Goal: Task Accomplishment & Management: Use online tool/utility

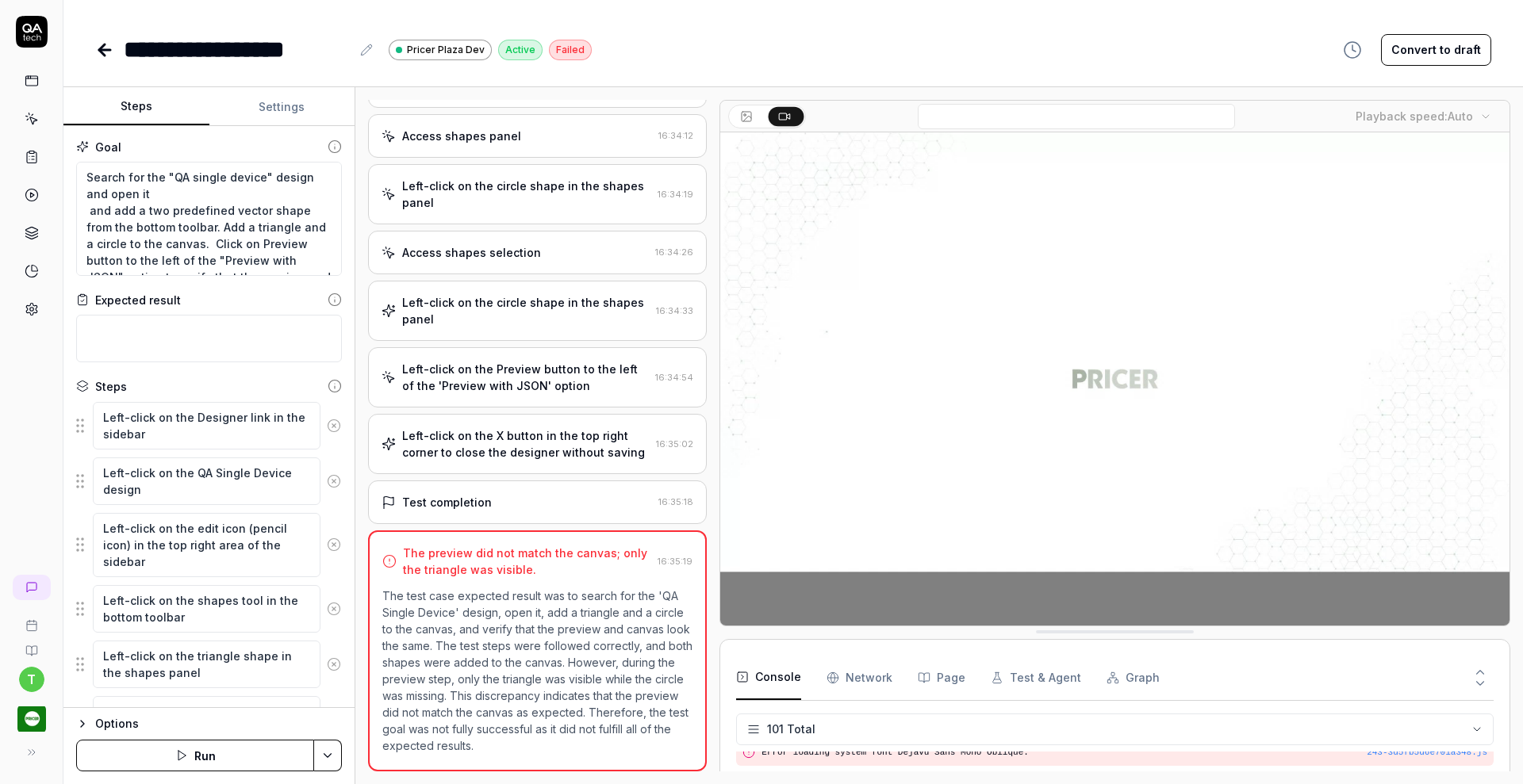
scroll to position [3128, 0]
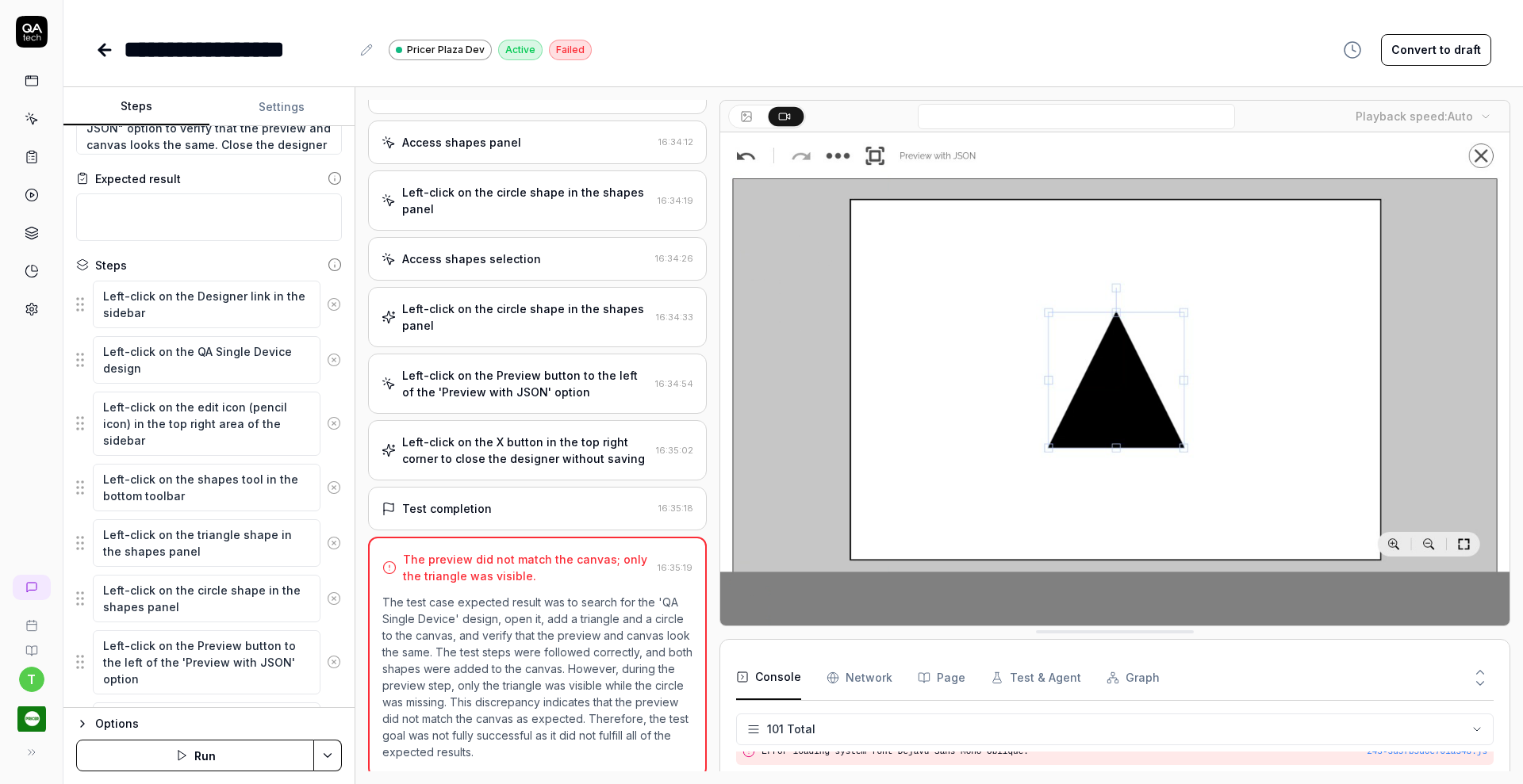
scroll to position [120, 0]
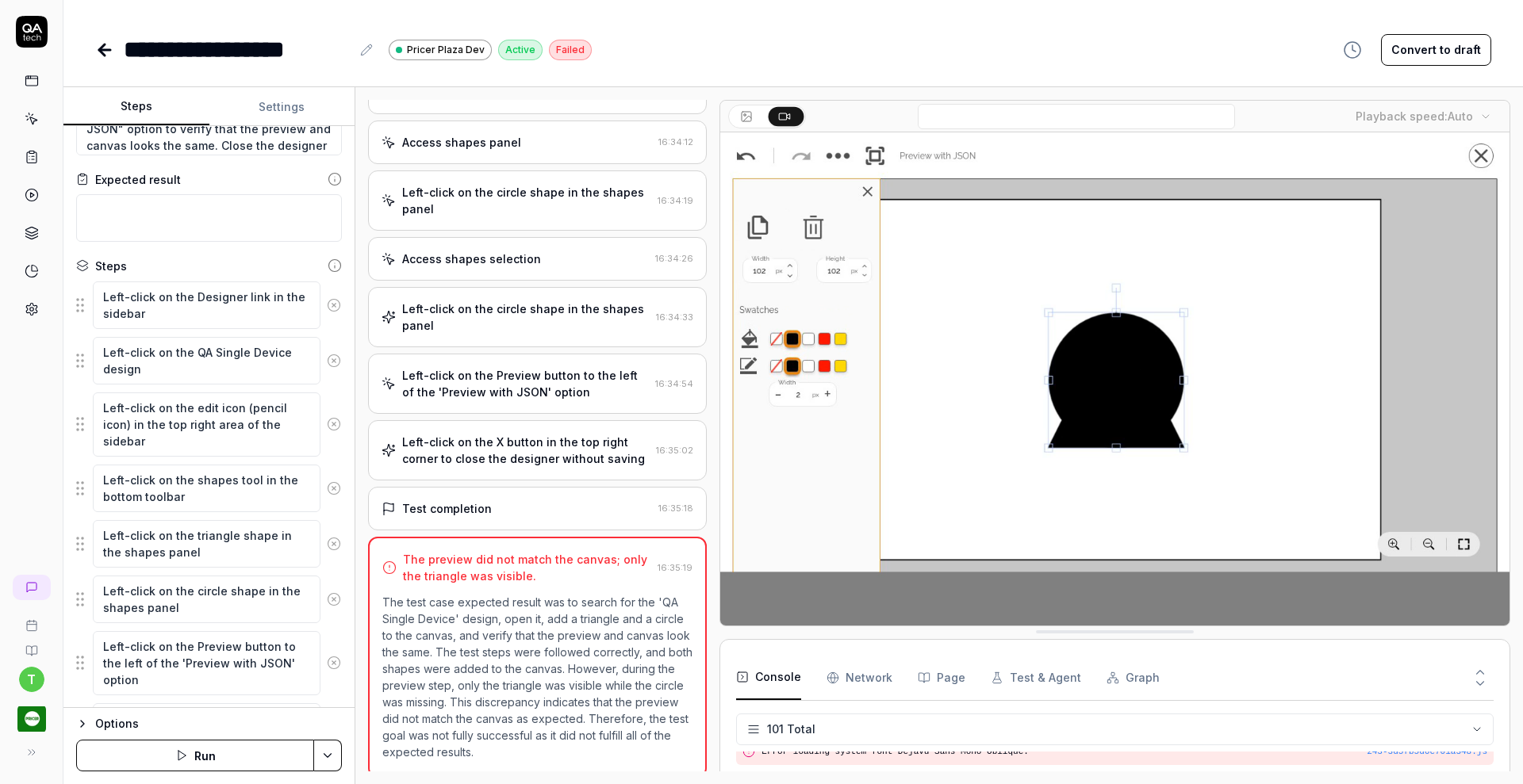
click at [498, 311] on div "Left-click on the circle shape in the shapes panel" at bounding box center [526, 317] width 247 height 33
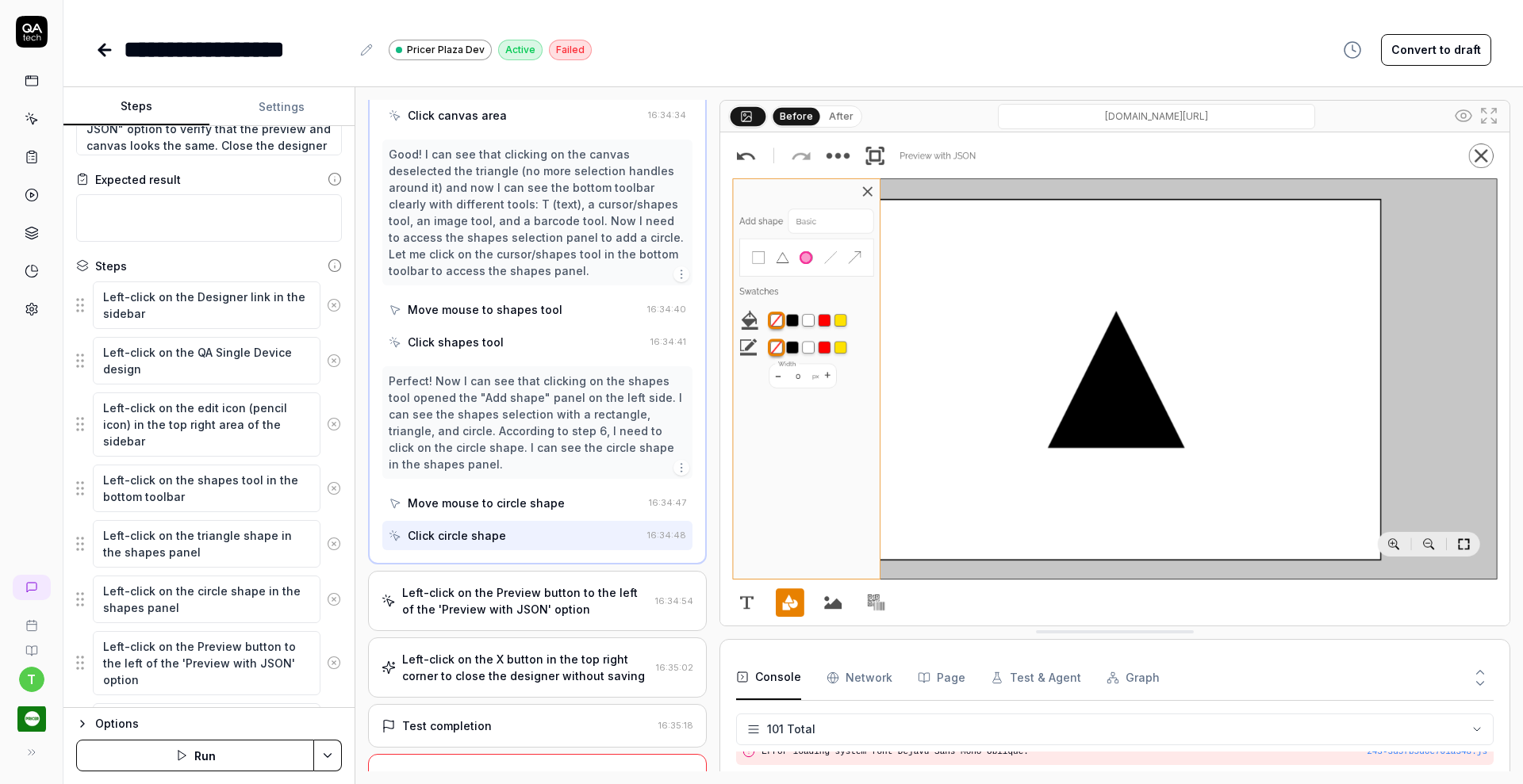
scroll to position [1243, 0]
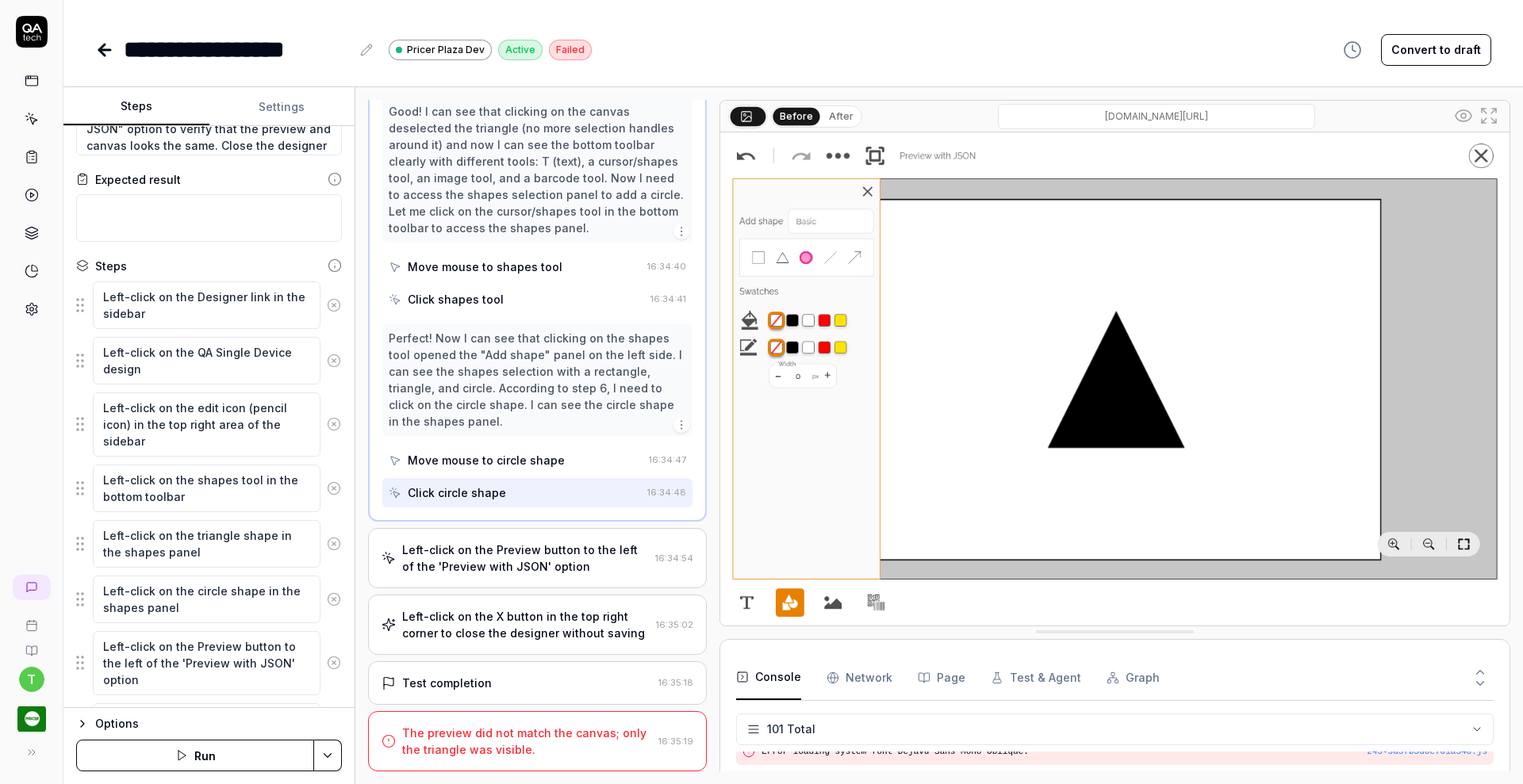
click at [460, 729] on div "The preview did not match the canvas; only the triangle was visible." at bounding box center [527, 741] width 250 height 33
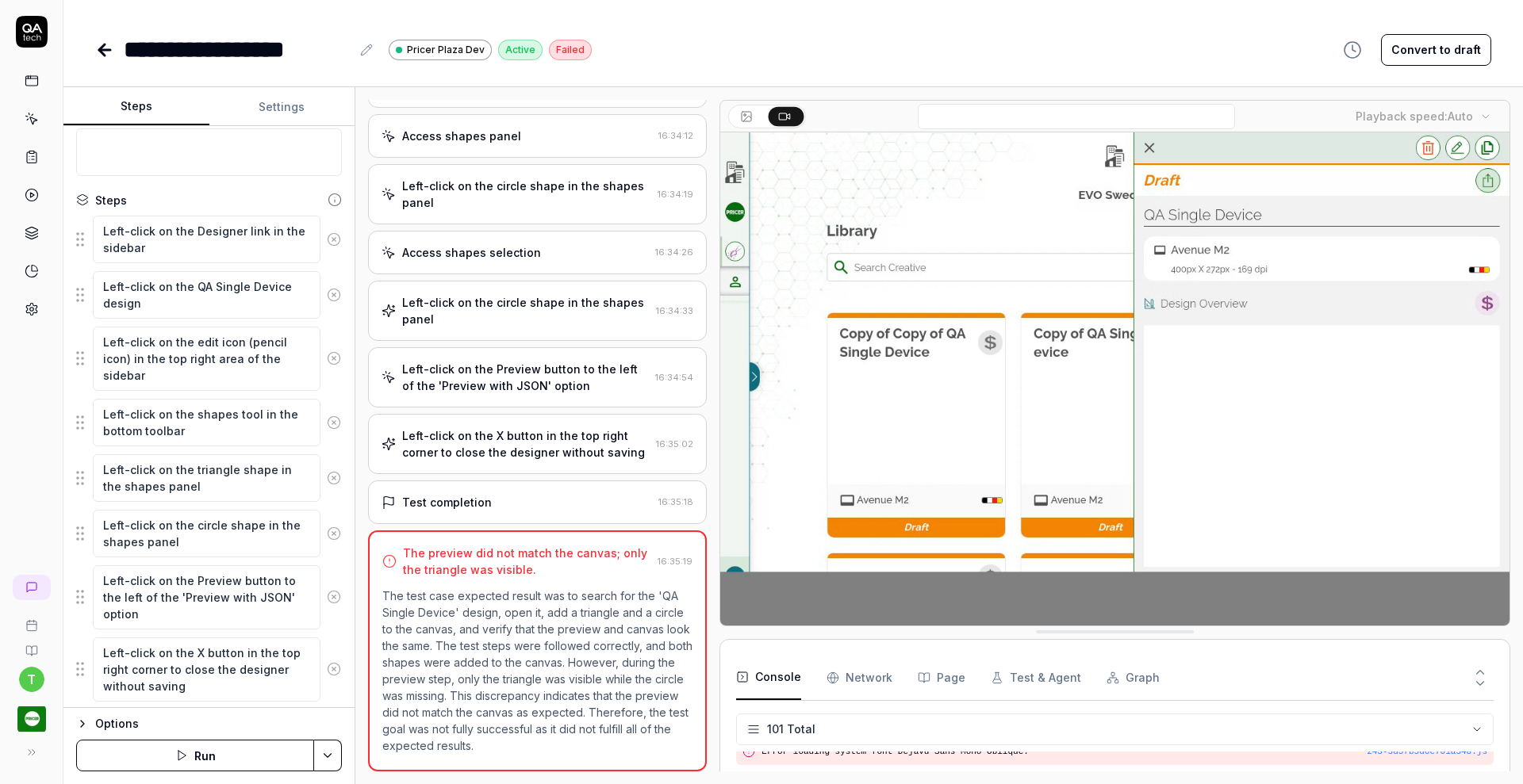
scroll to position [230, 0]
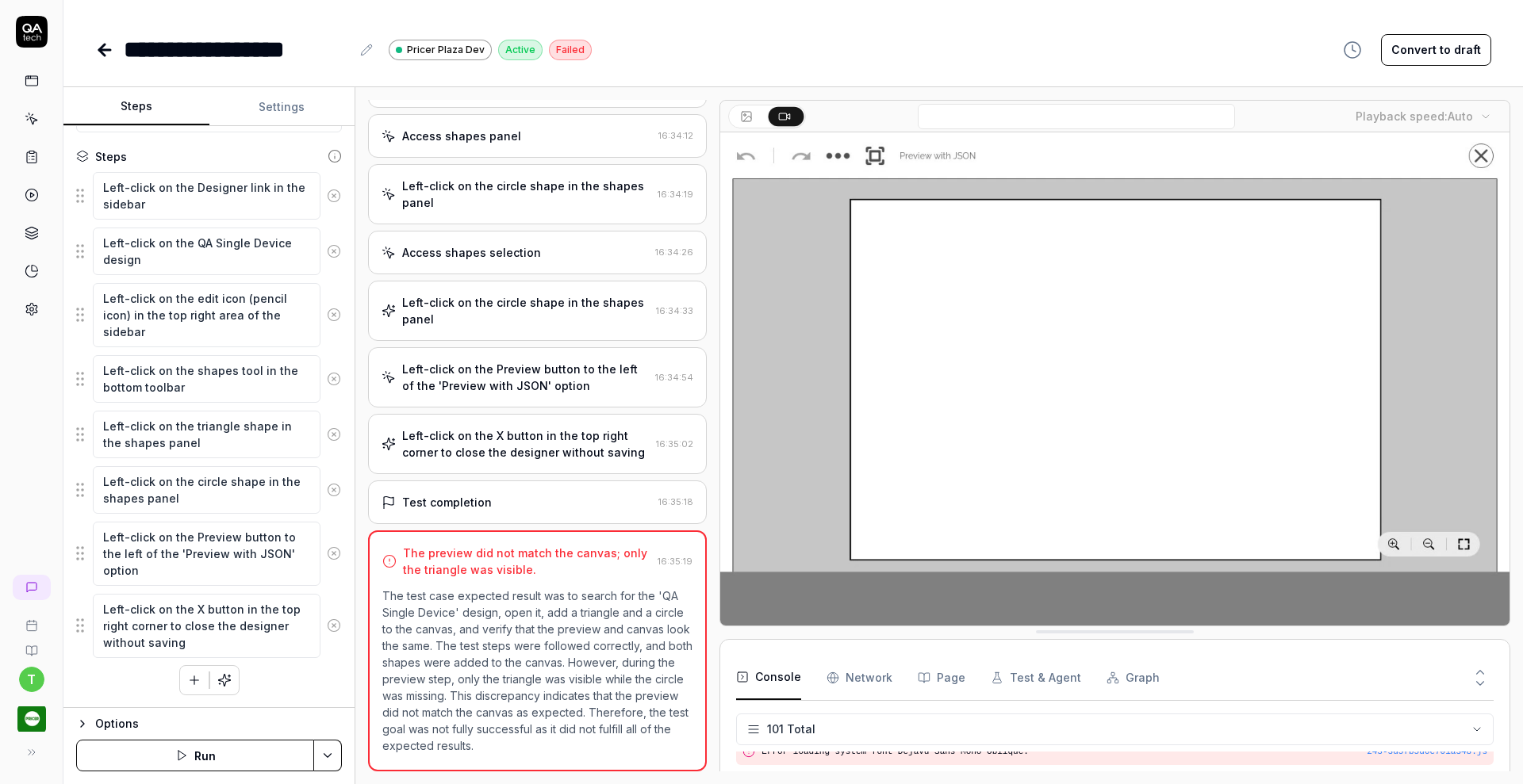
click at [188, 677] on icon "button" at bounding box center [194, 680] width 14 height 14
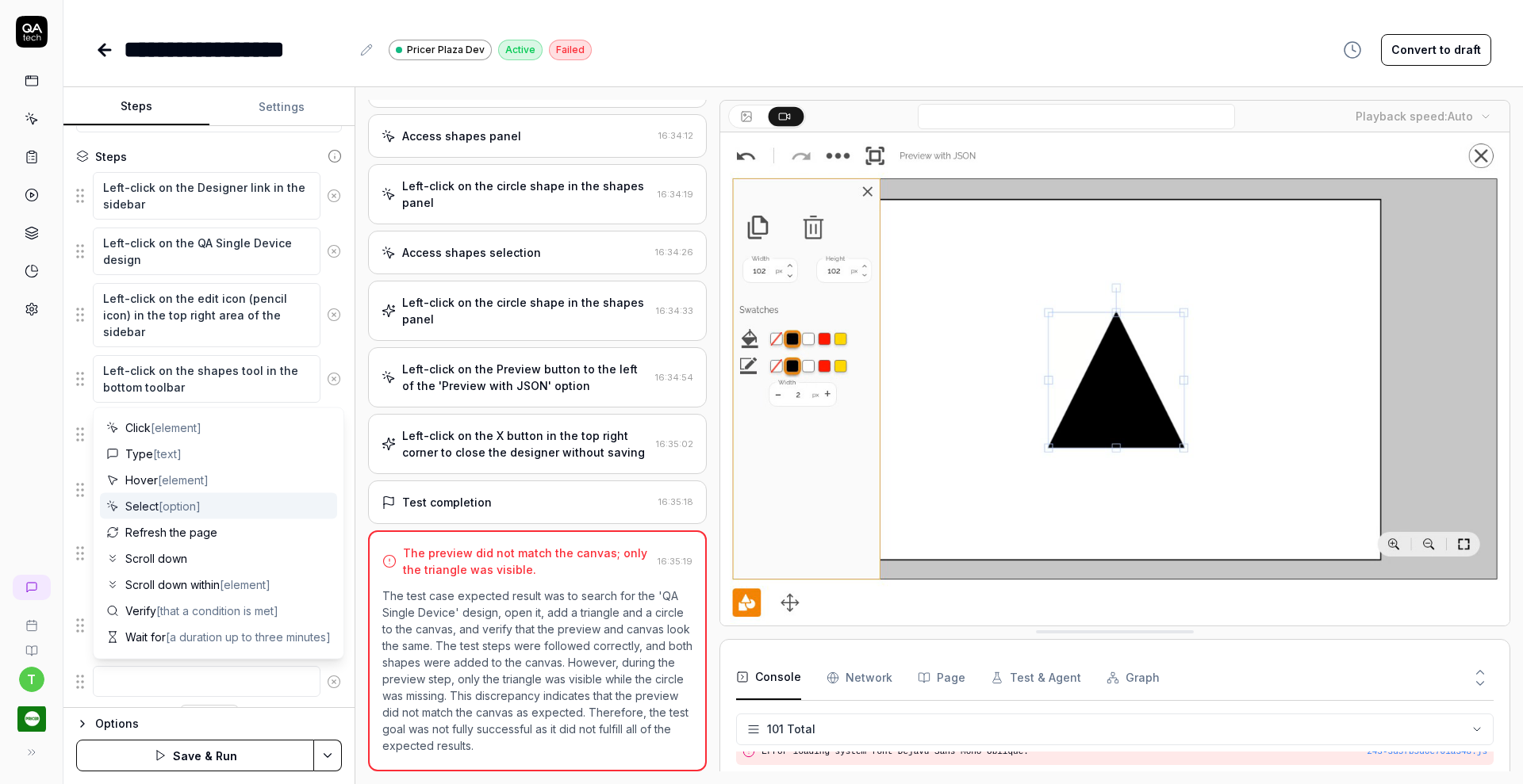
click at [155, 508] on span "Select [option]" at bounding box center [163, 506] width 75 height 17
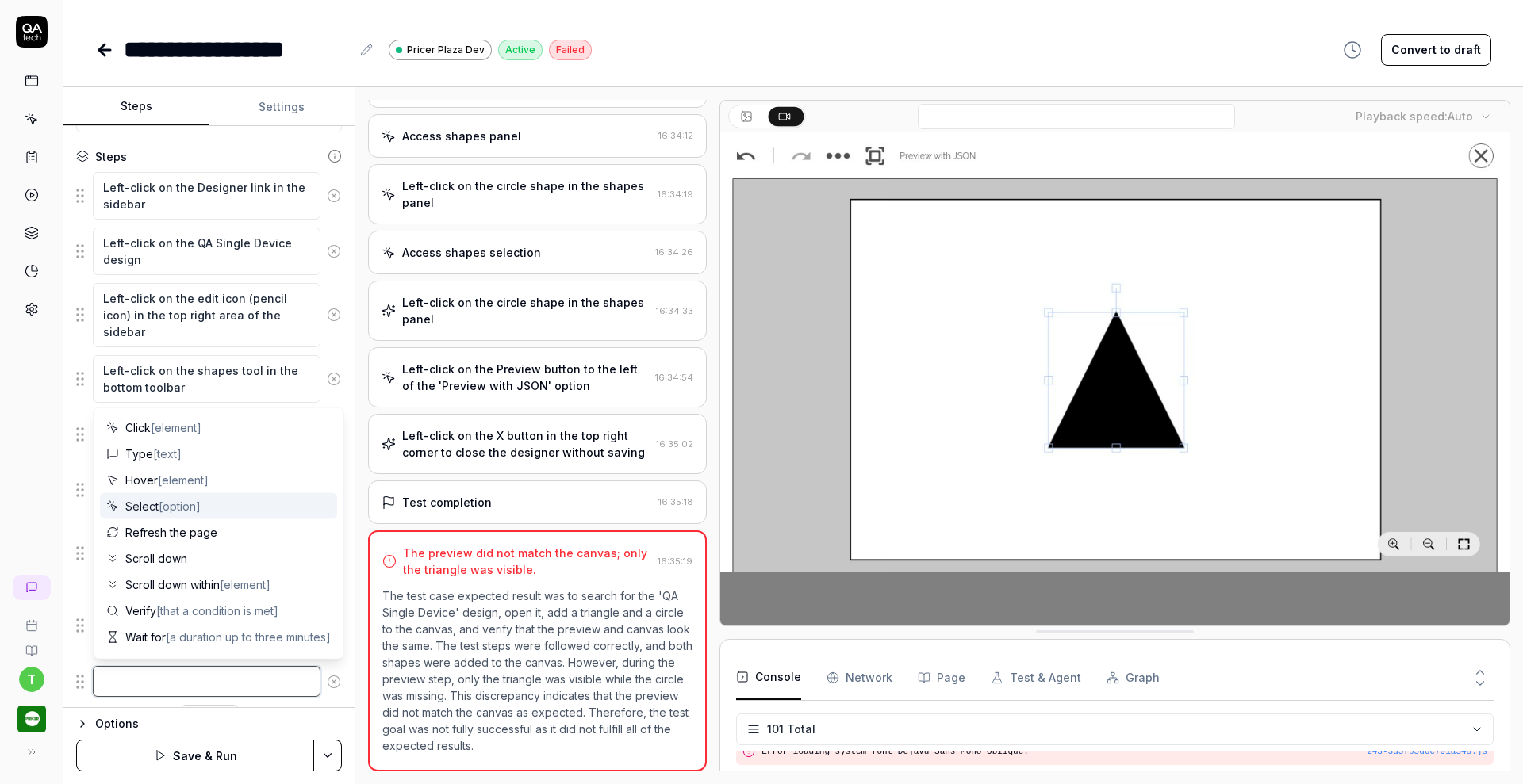
type textarea "*"
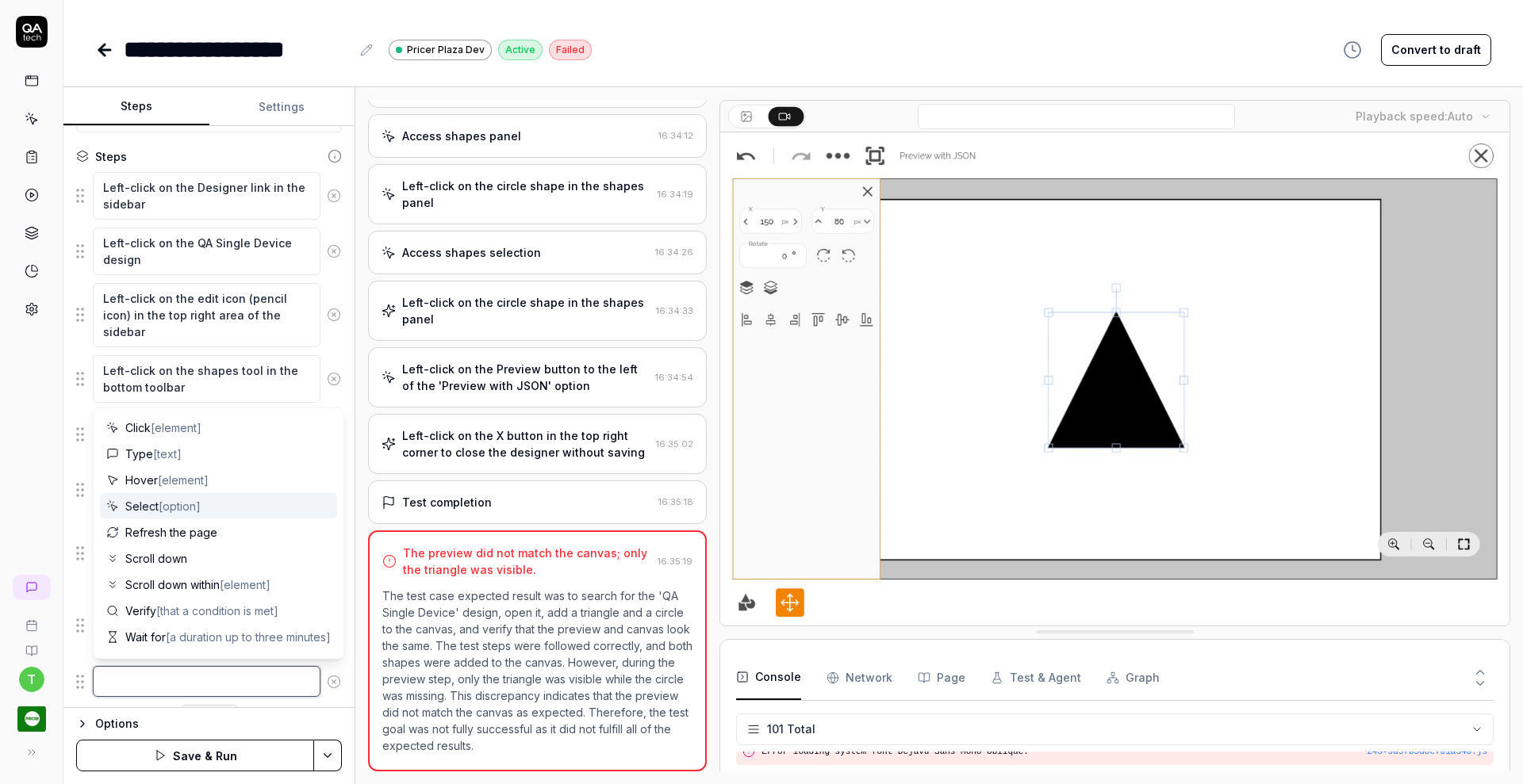
type textarea "Select"
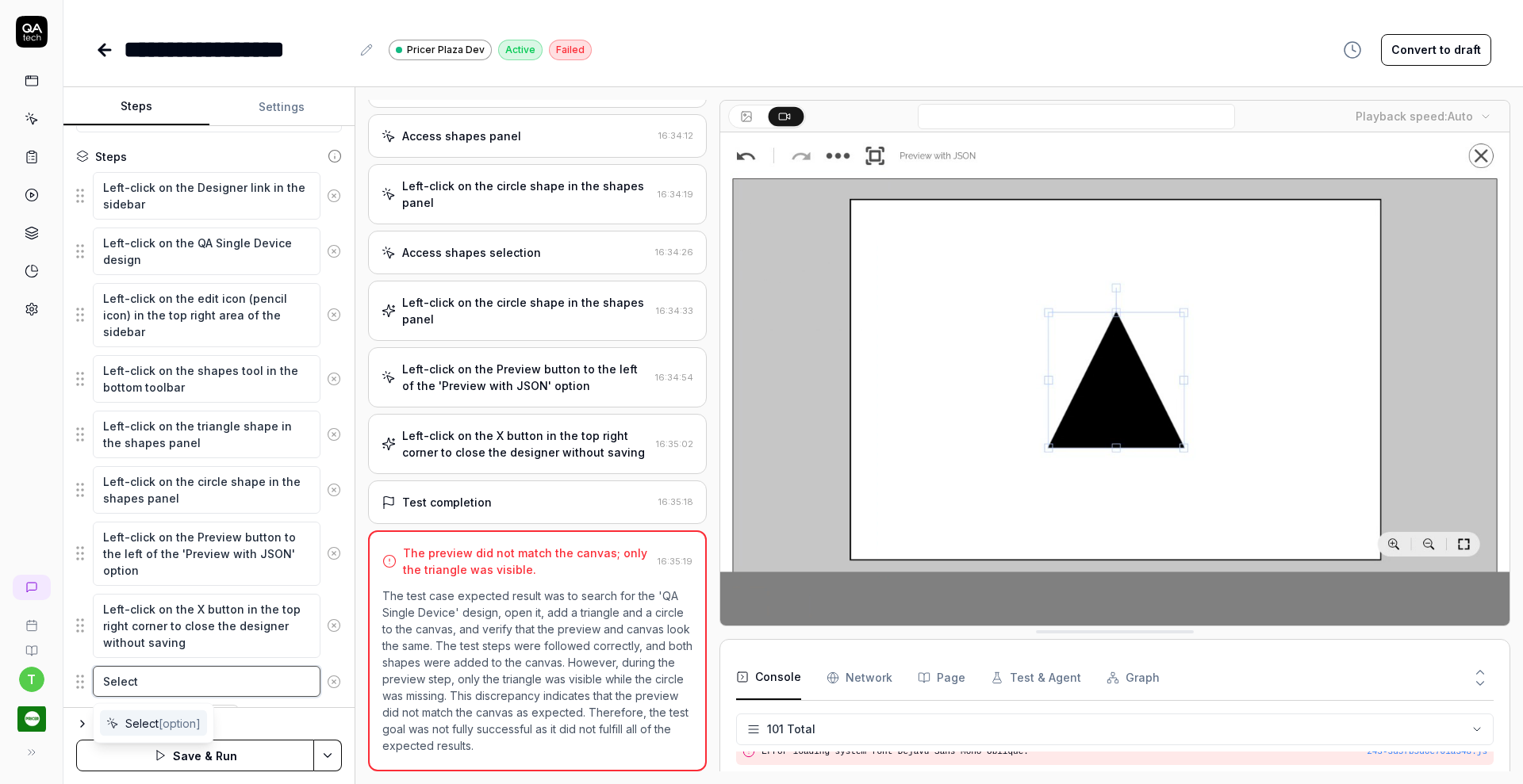
type textarea "*"
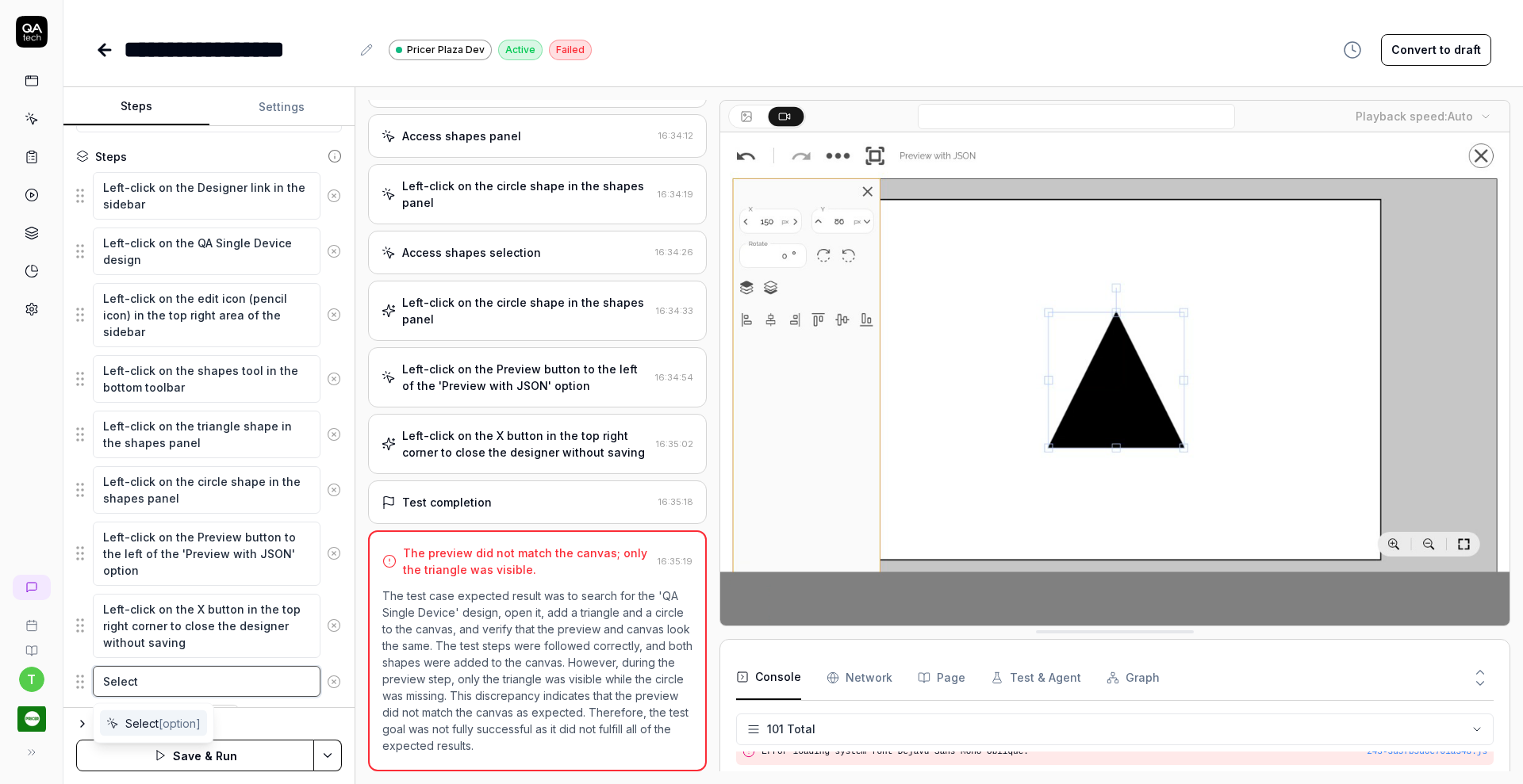
type textarea "Select t"
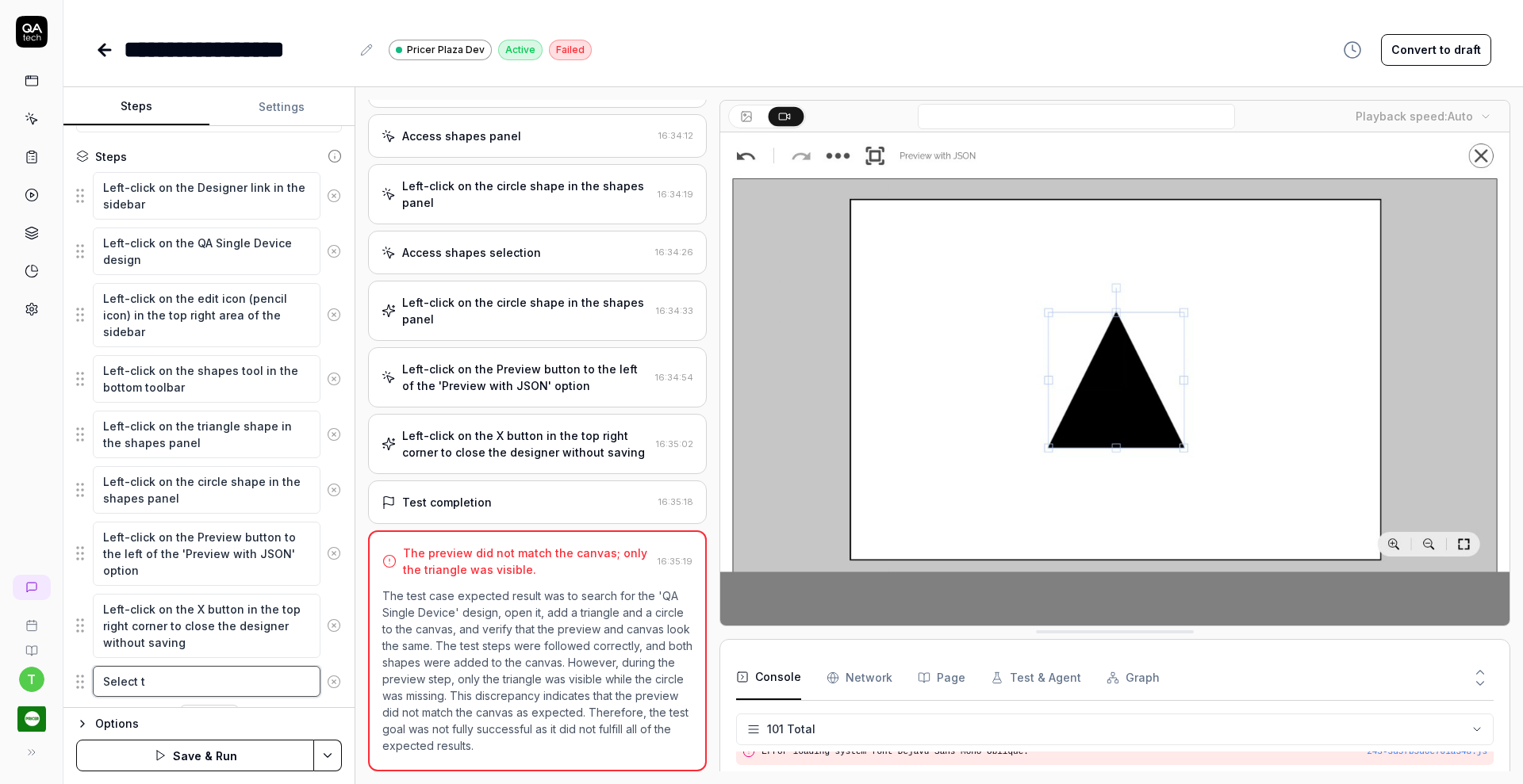
type textarea "*"
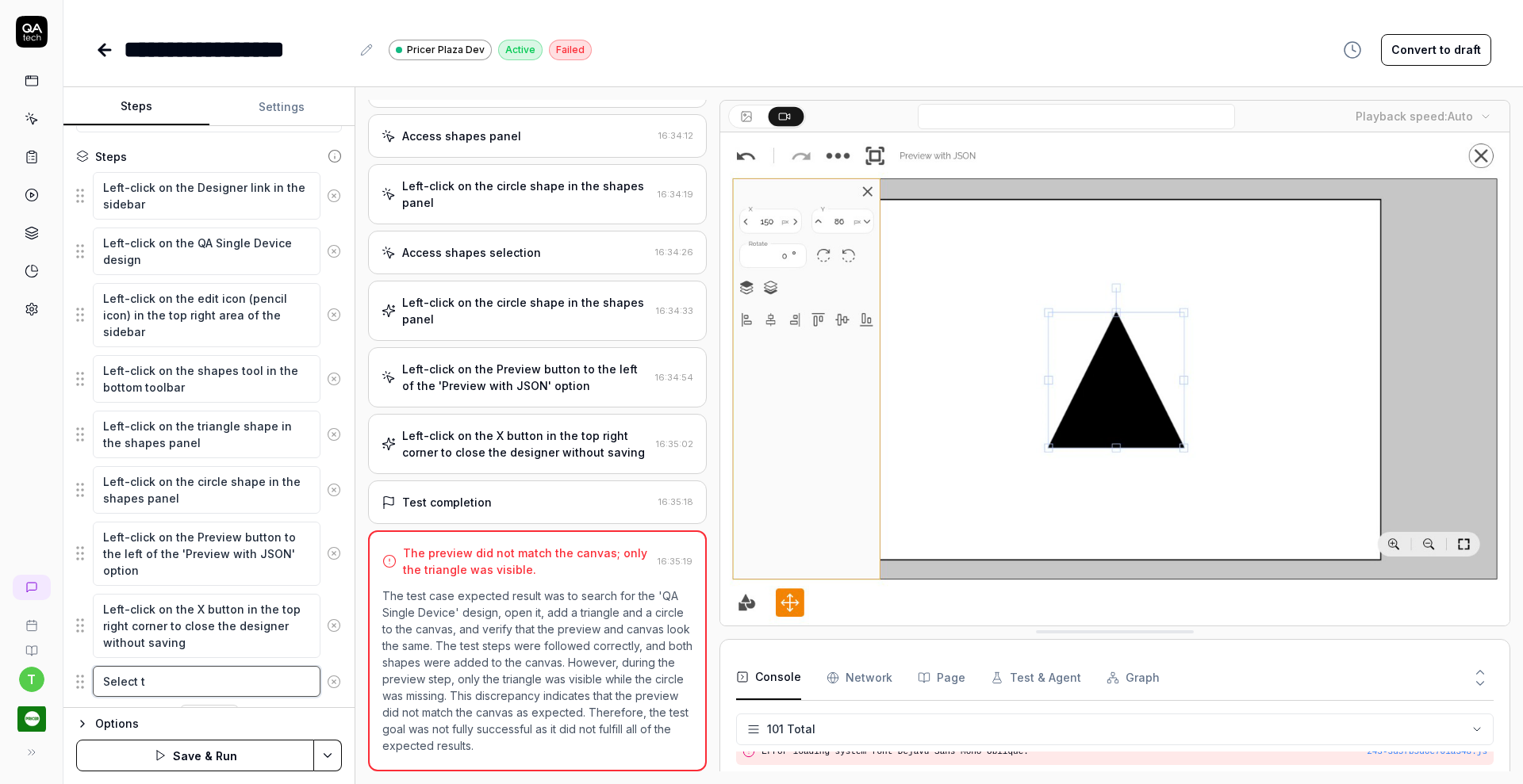
type textarea "Select th"
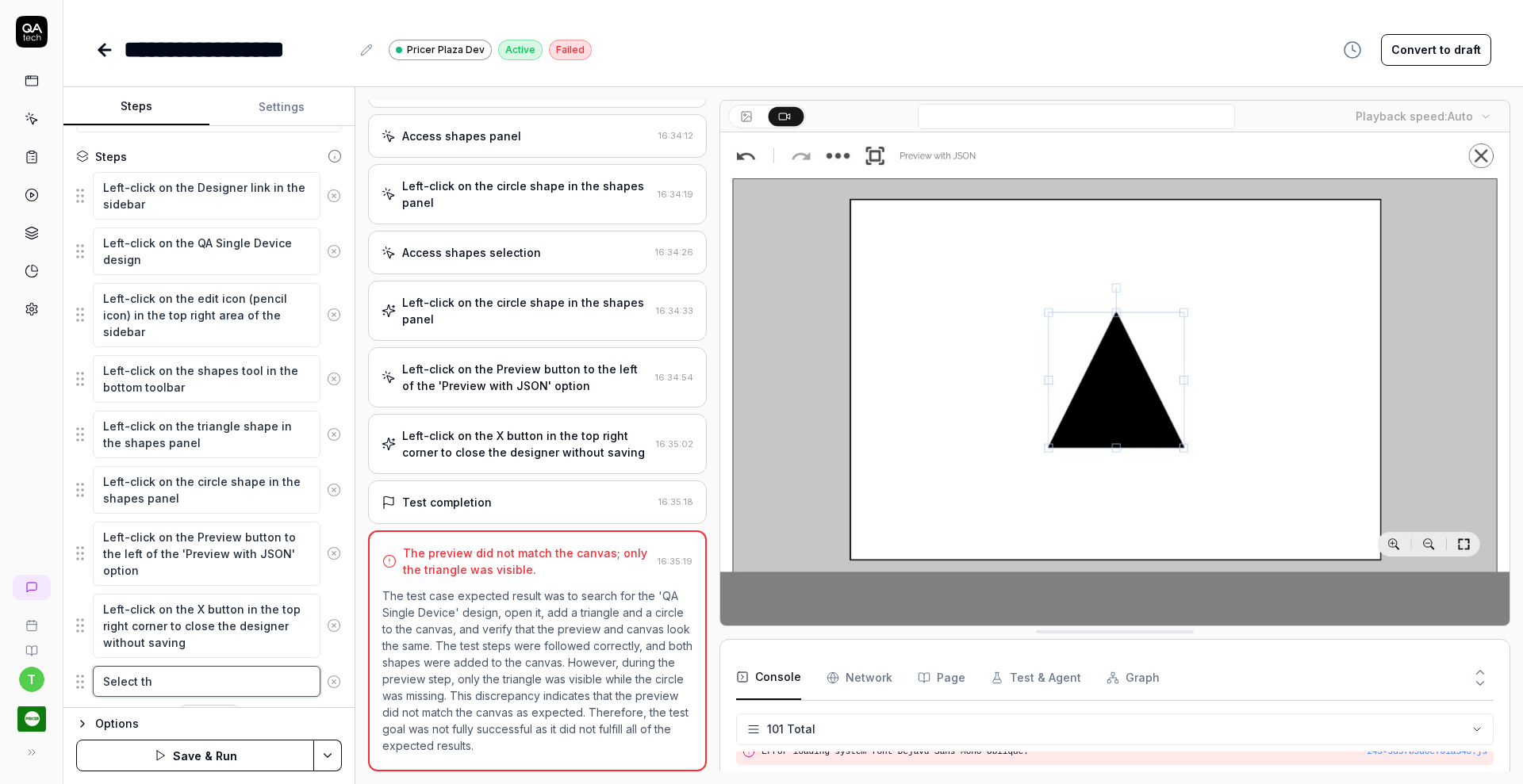
type textarea "*"
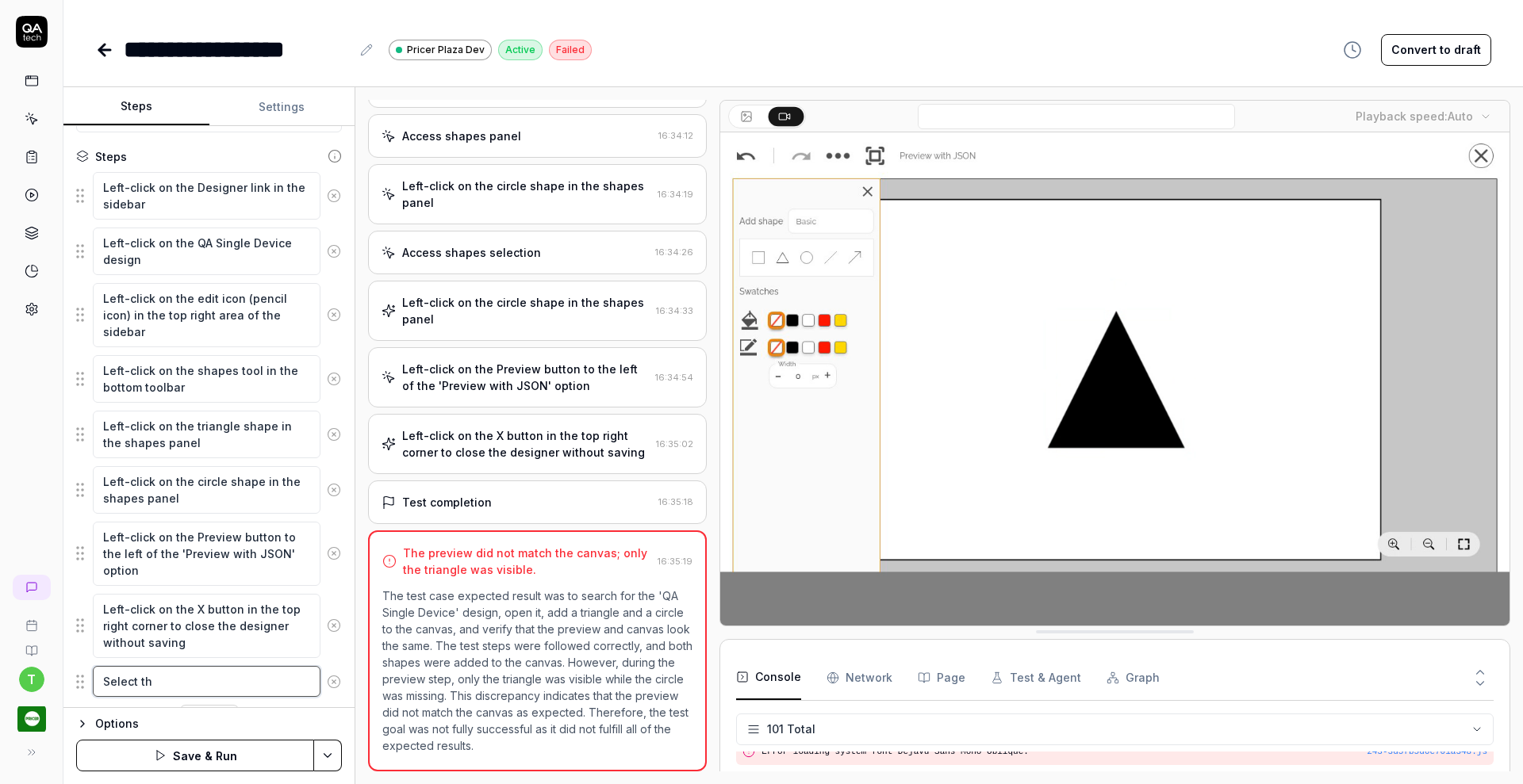
type textarea "Select the"
type textarea "*"
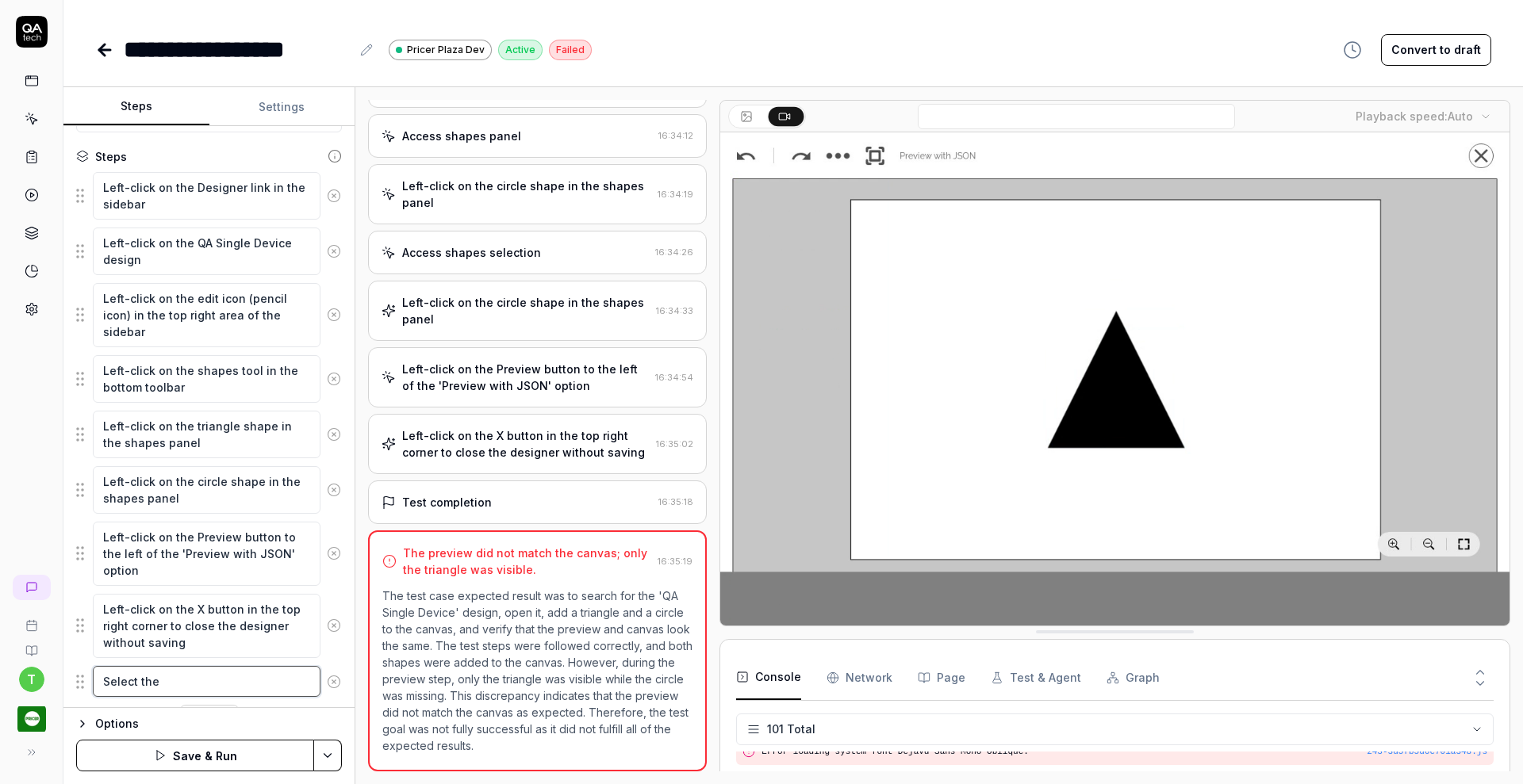
type textarea "Select the"
type textarea "*"
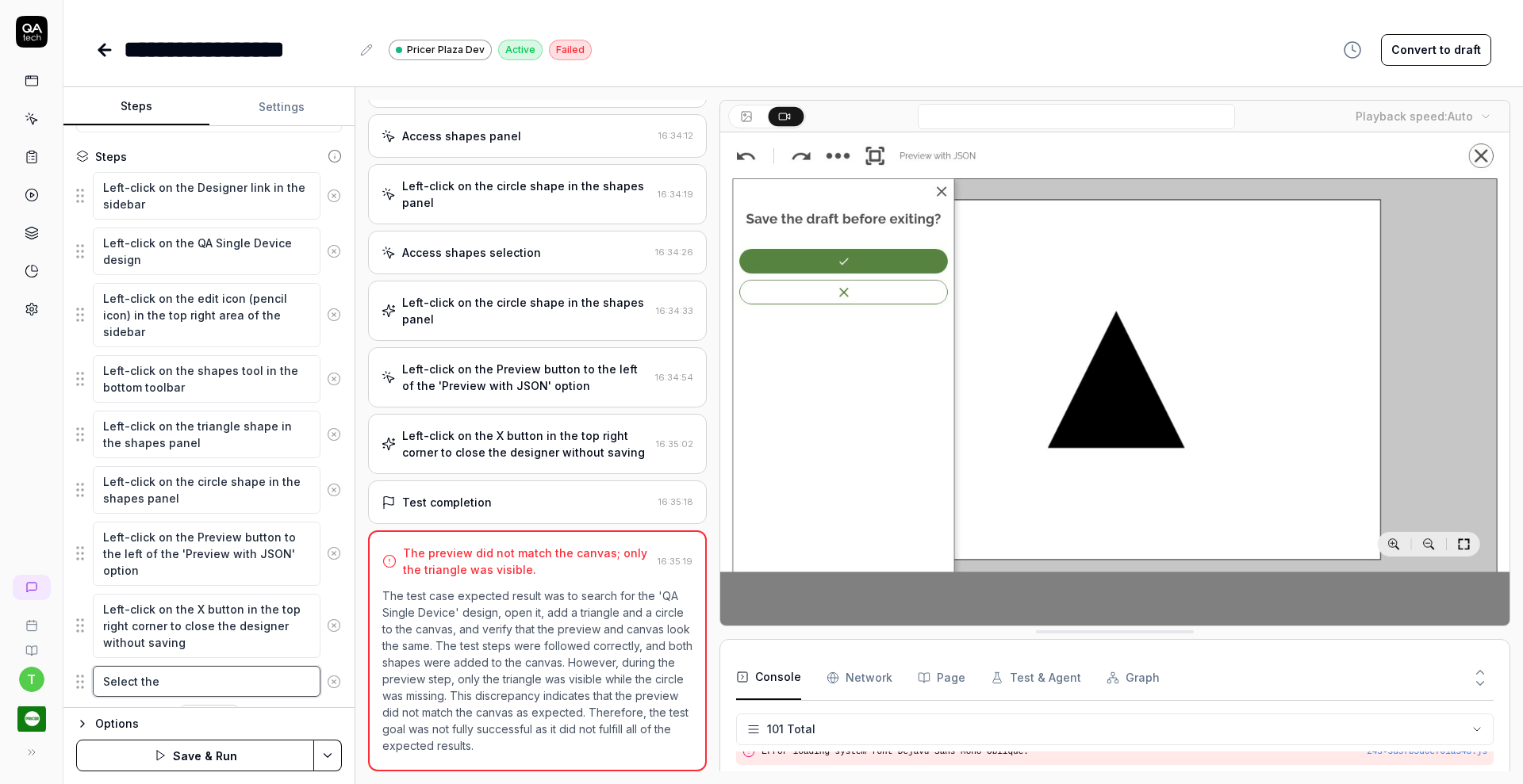
type textarea "Select the t"
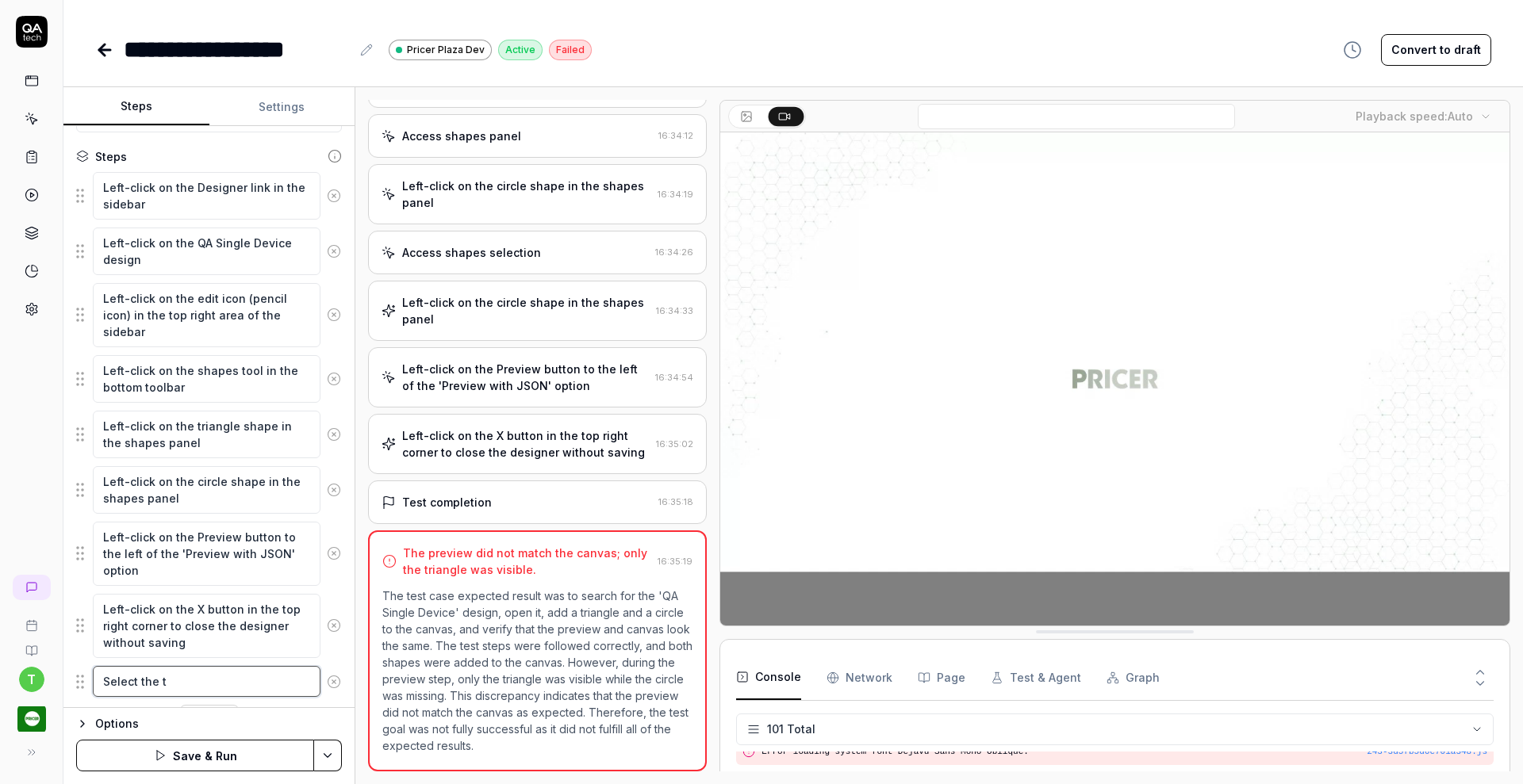
type textarea "*"
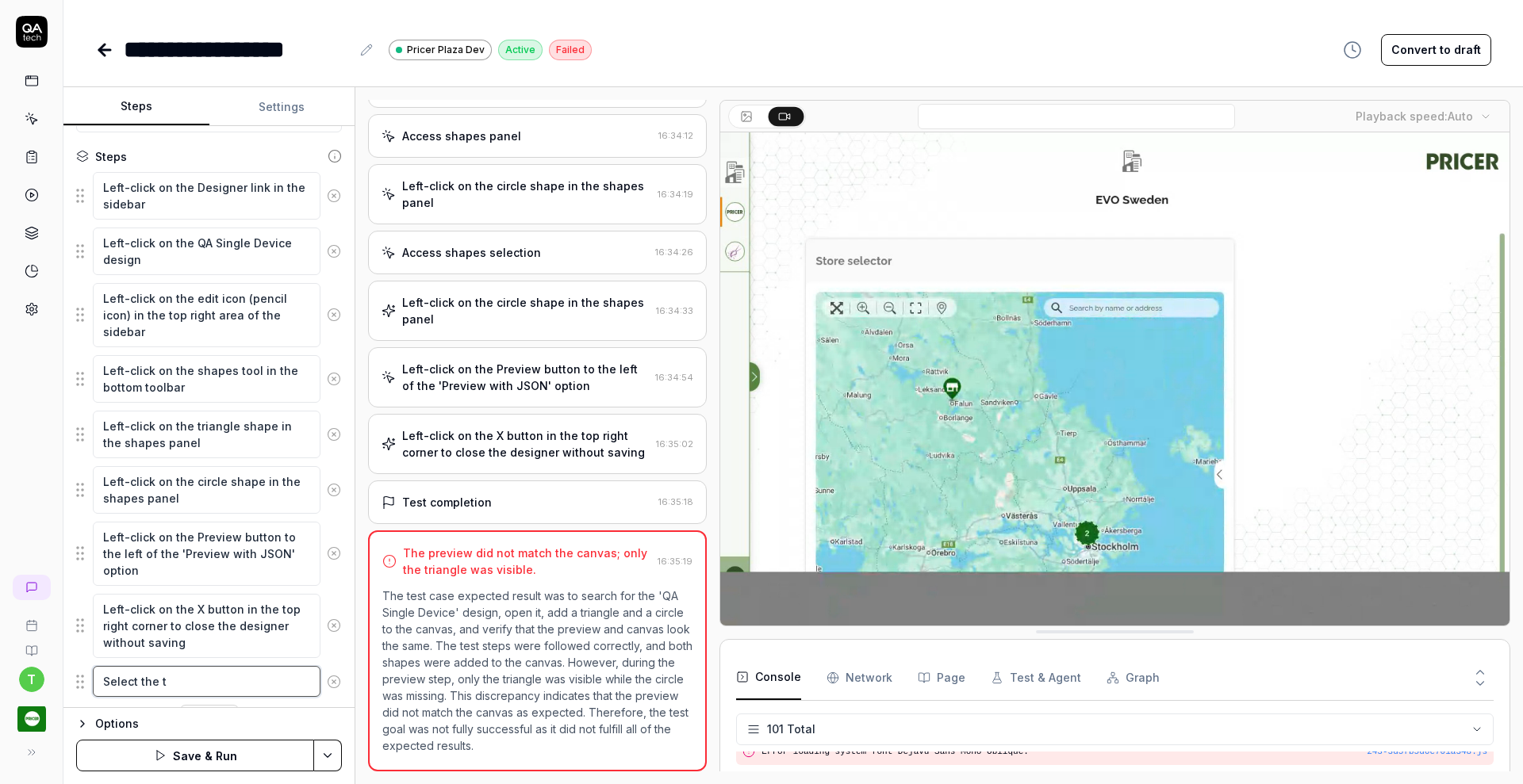
type textarea "Select the tr"
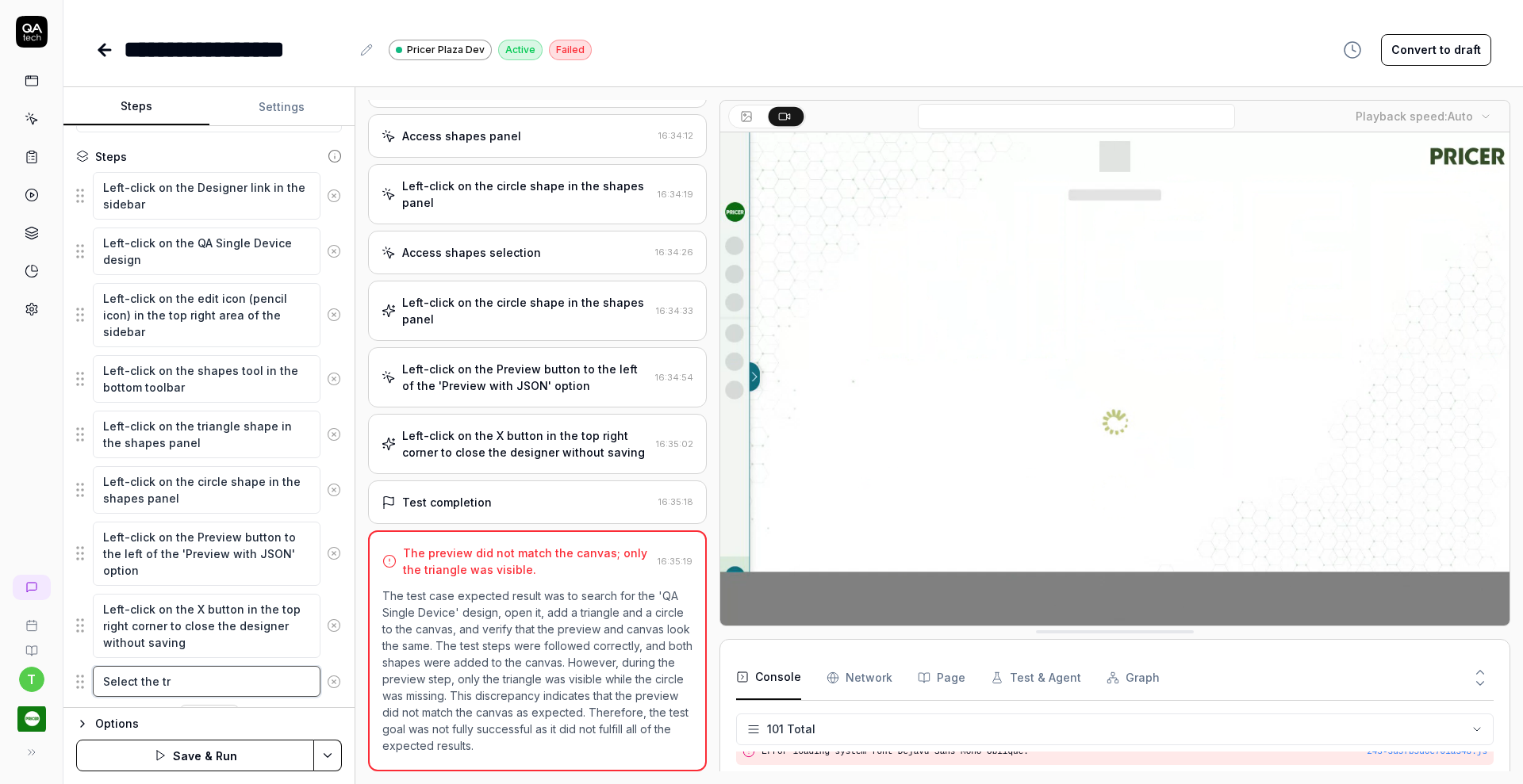
type textarea "*"
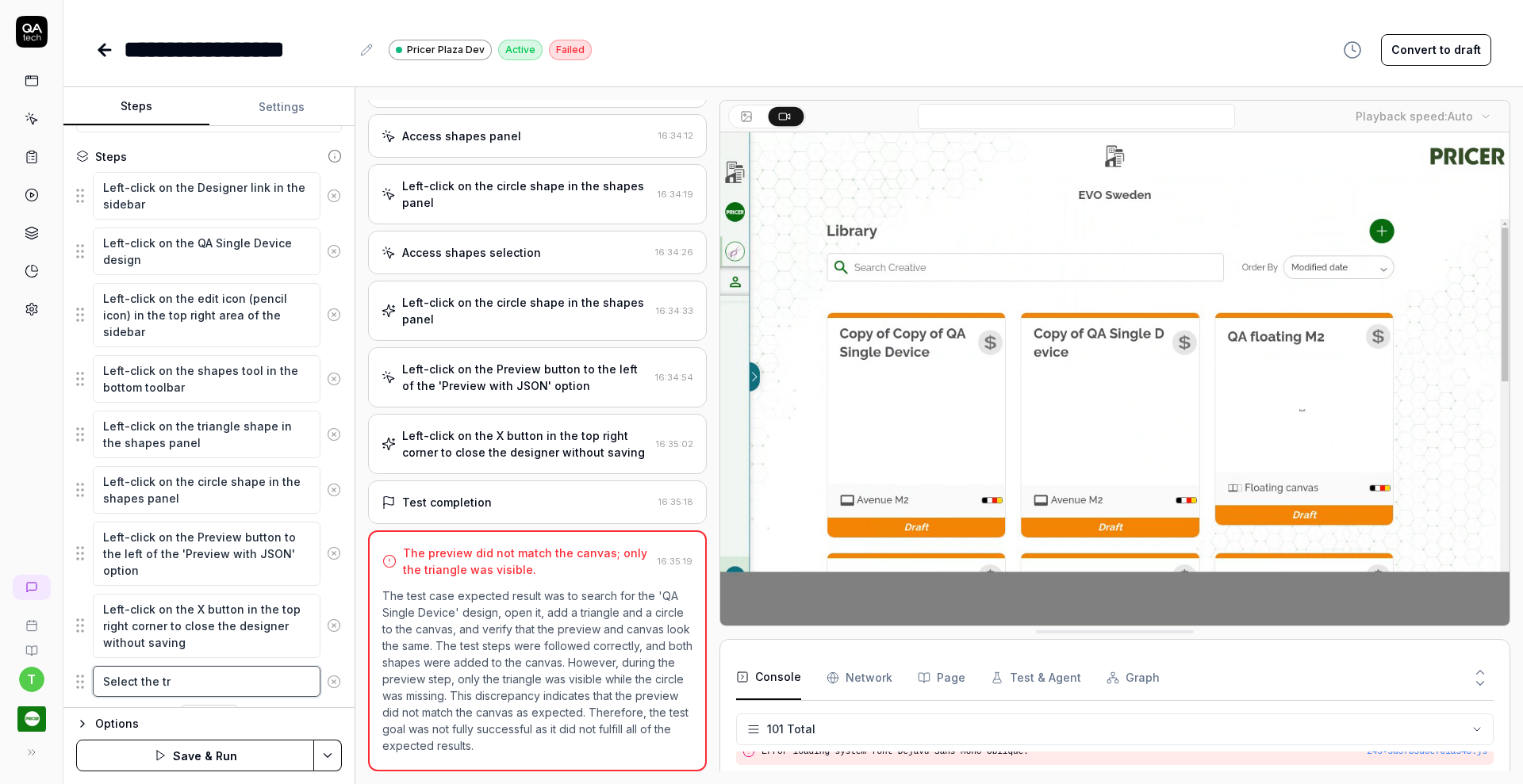
type textarea "Select the tri"
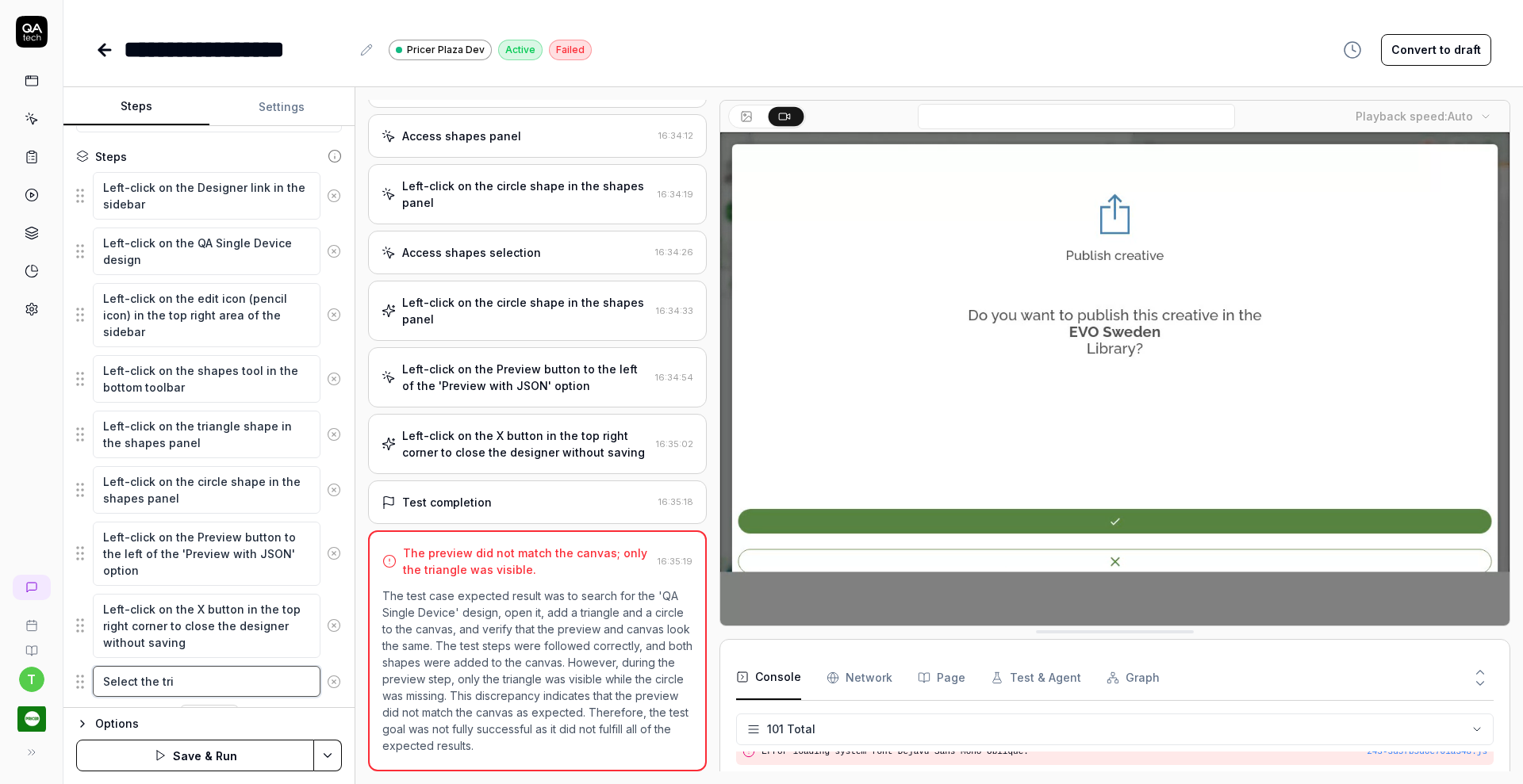
type textarea "*"
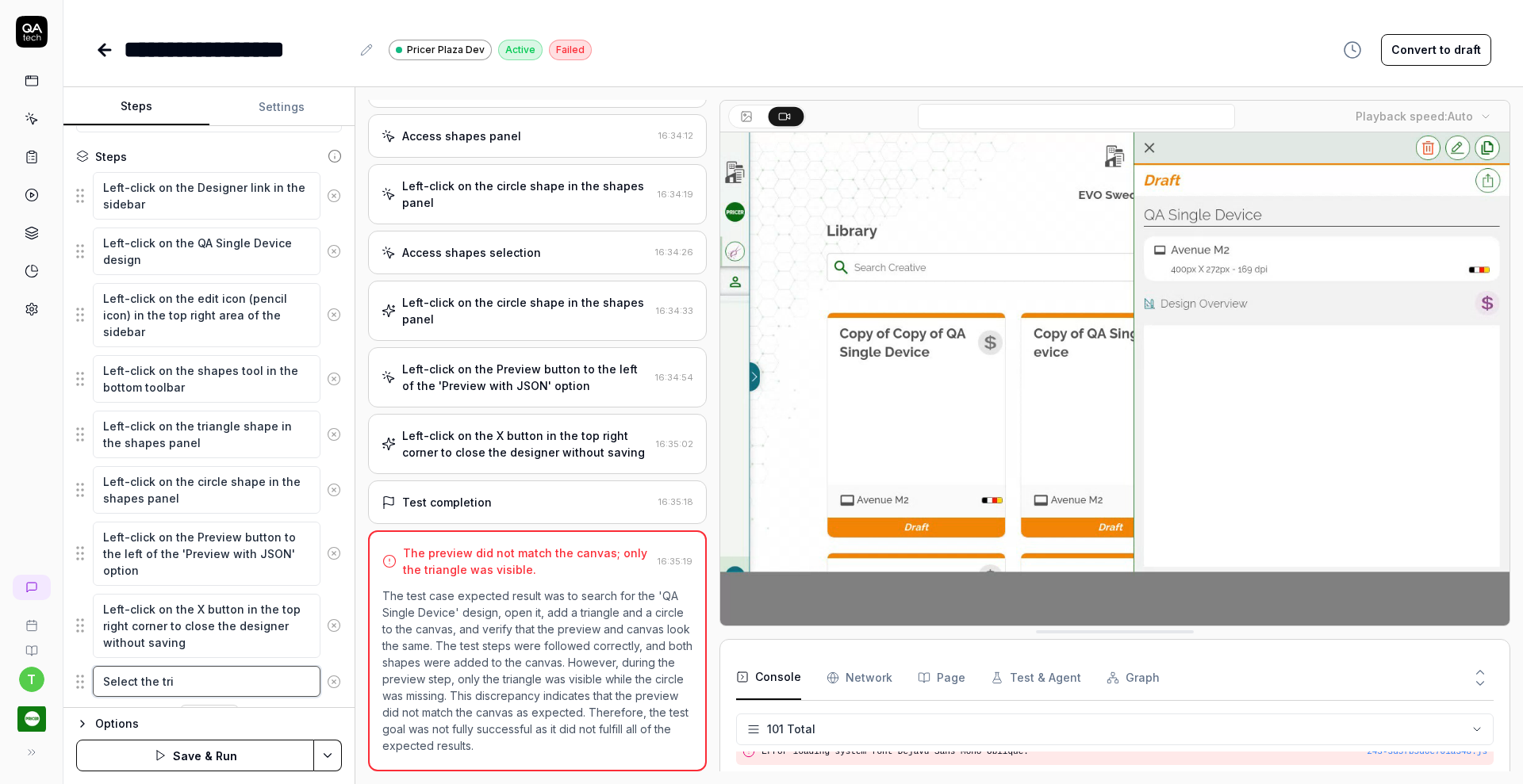
type textarea "Select the tria"
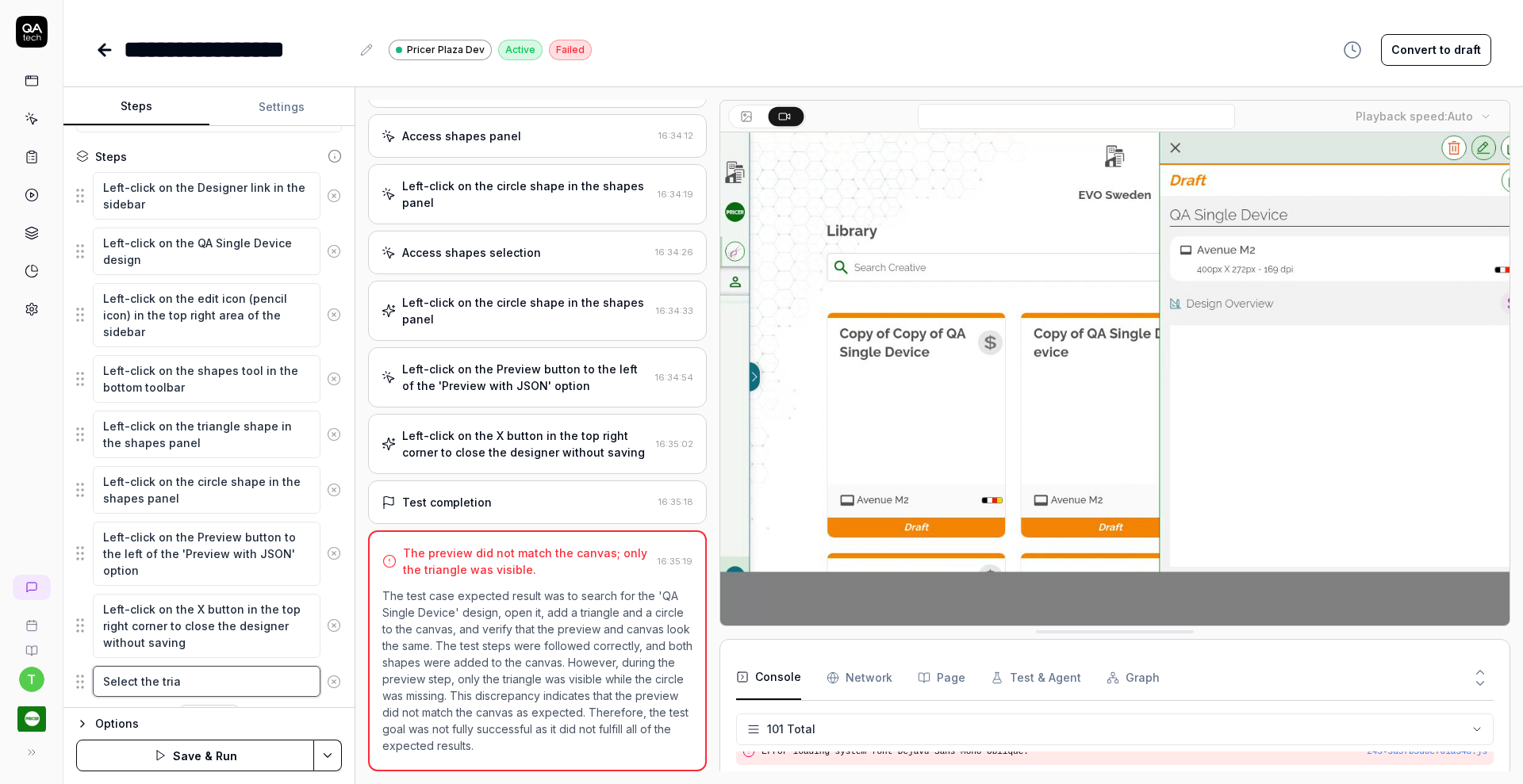
type textarea "*"
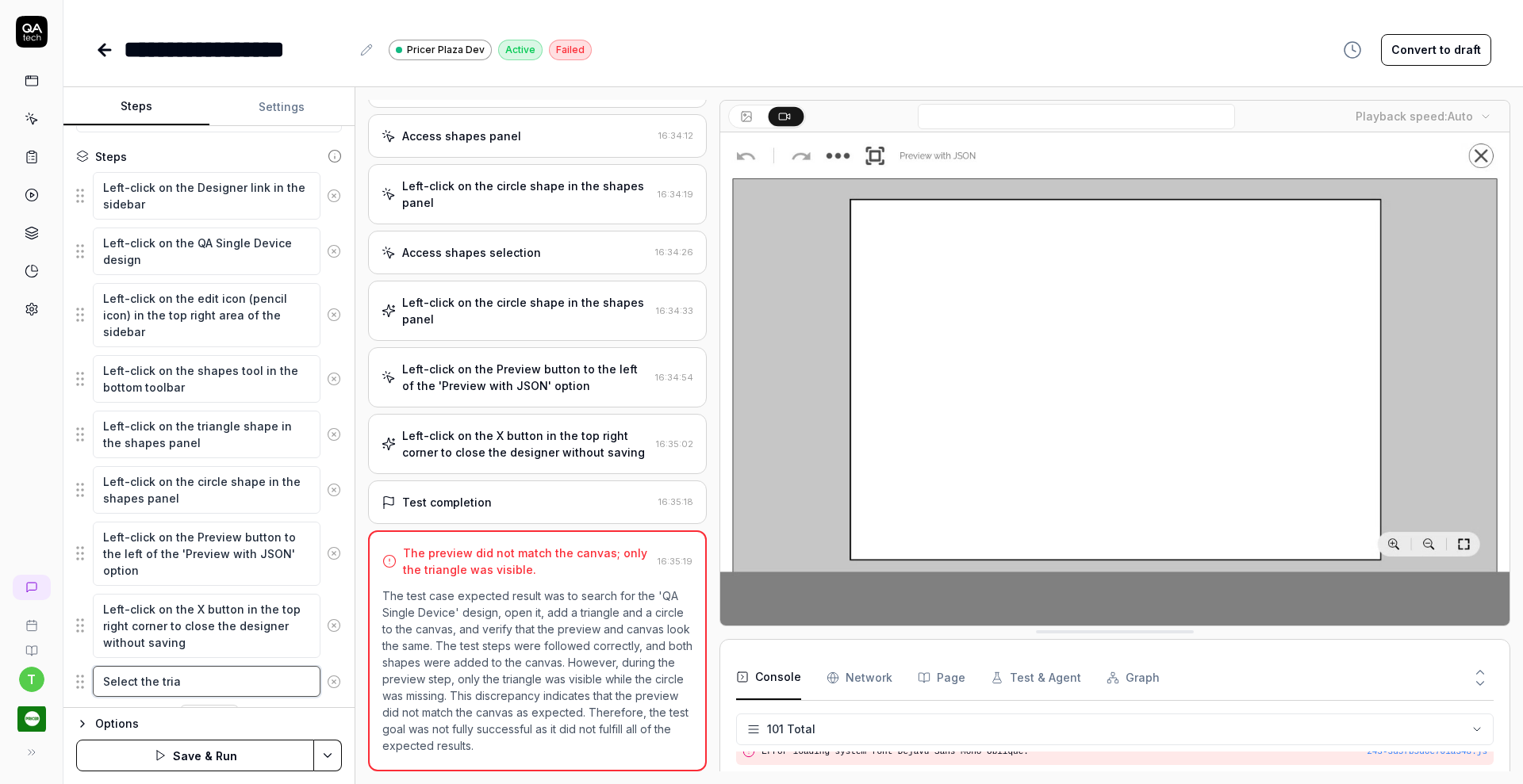
type textarea "Select the trian"
type textarea "*"
type textarea "Select the triang"
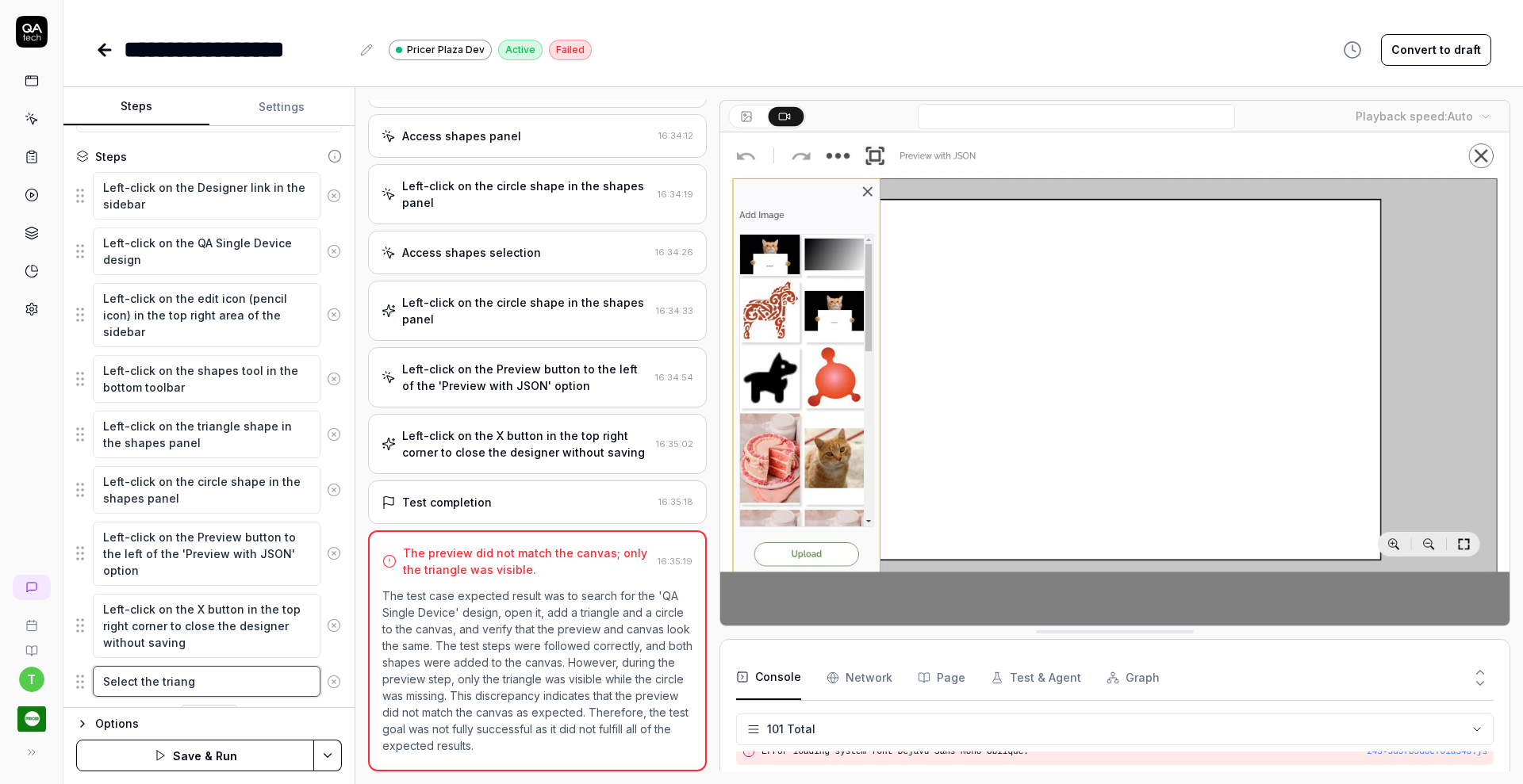
type textarea "*"
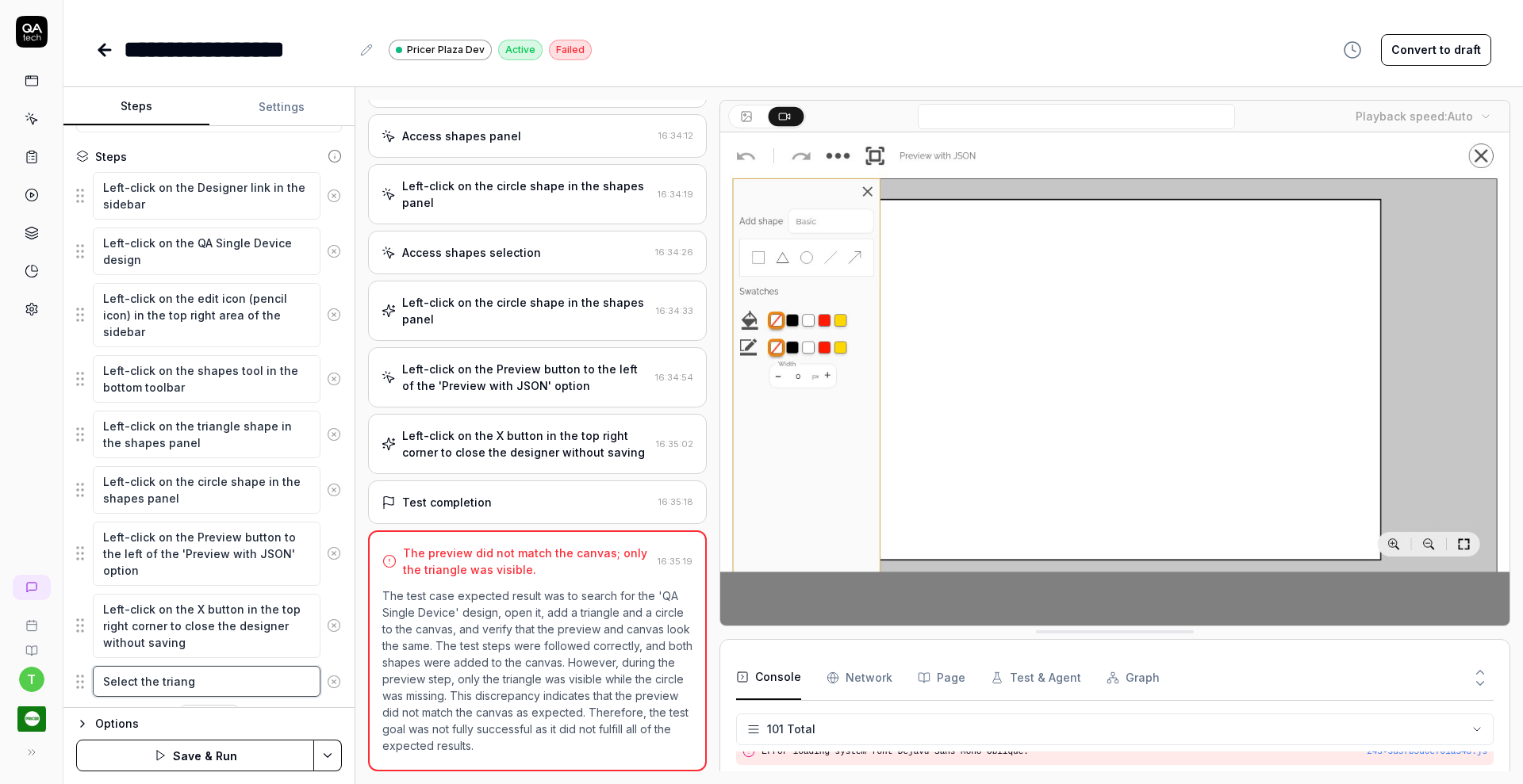
type textarea "Select the triangl"
type textarea "*"
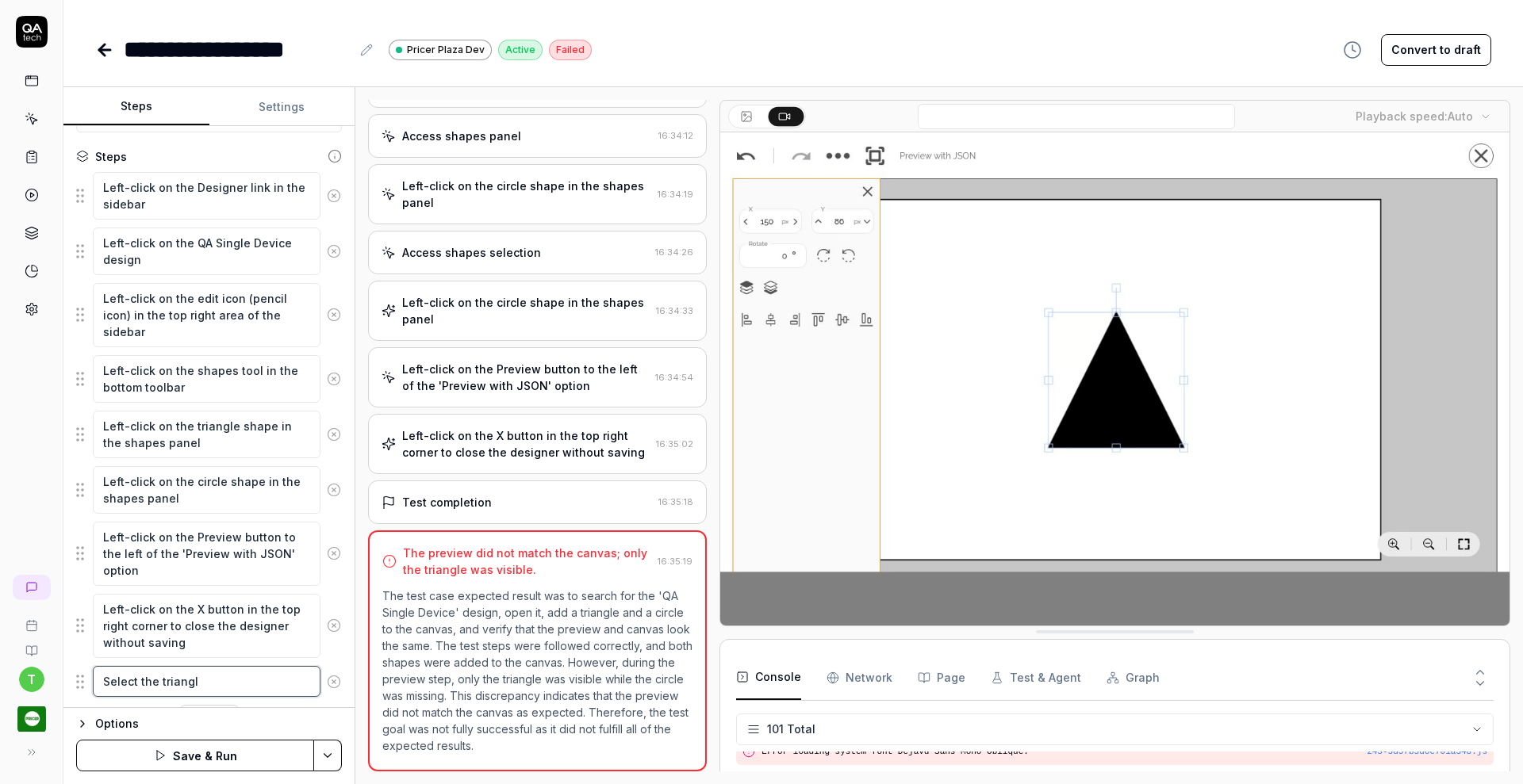
type textarea "Select the triangle"
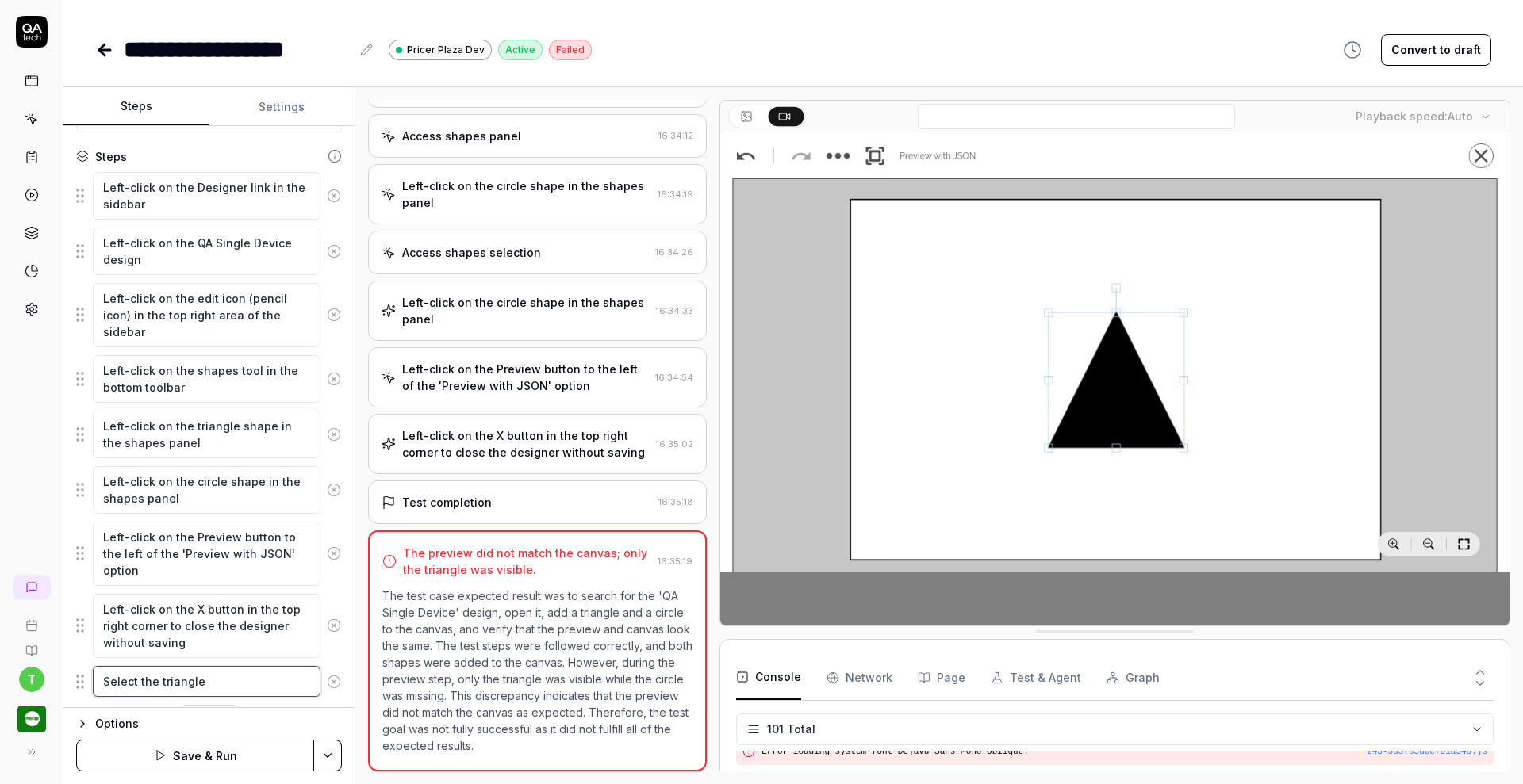
type textarea "*"
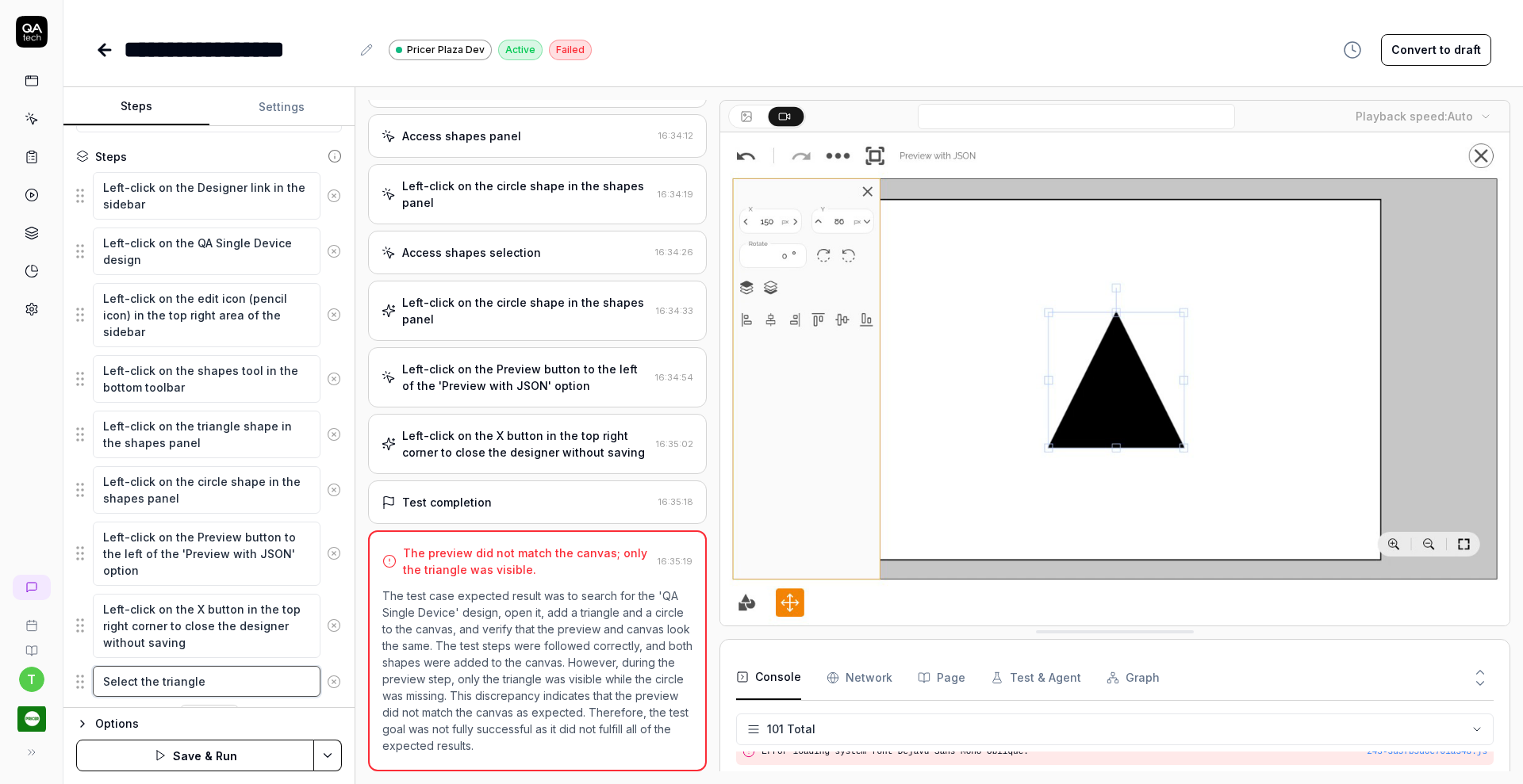
type textarea "Select the triangle a"
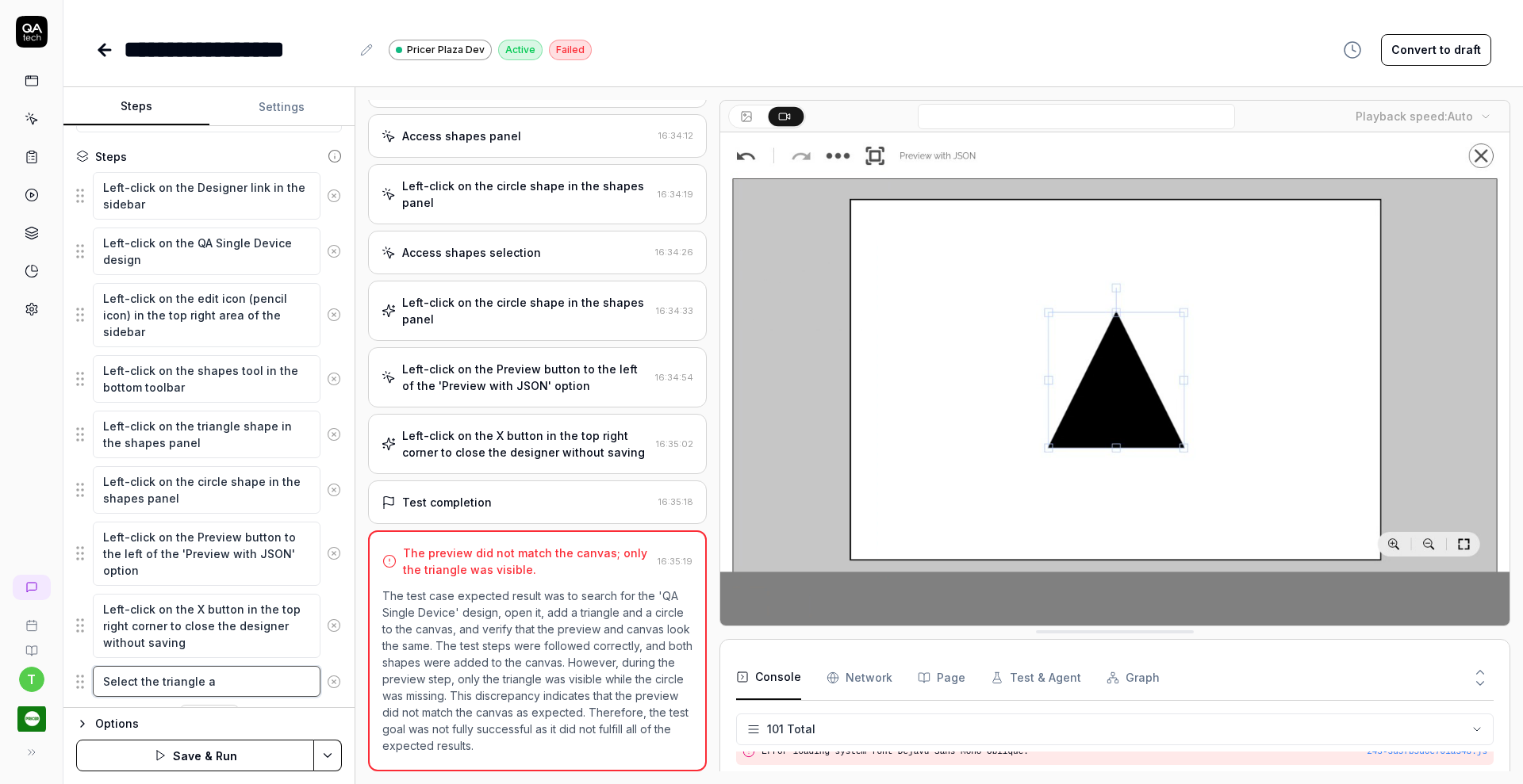
type textarea "*"
type textarea "Select the triangle an"
type textarea "*"
type textarea "Select the triangle and"
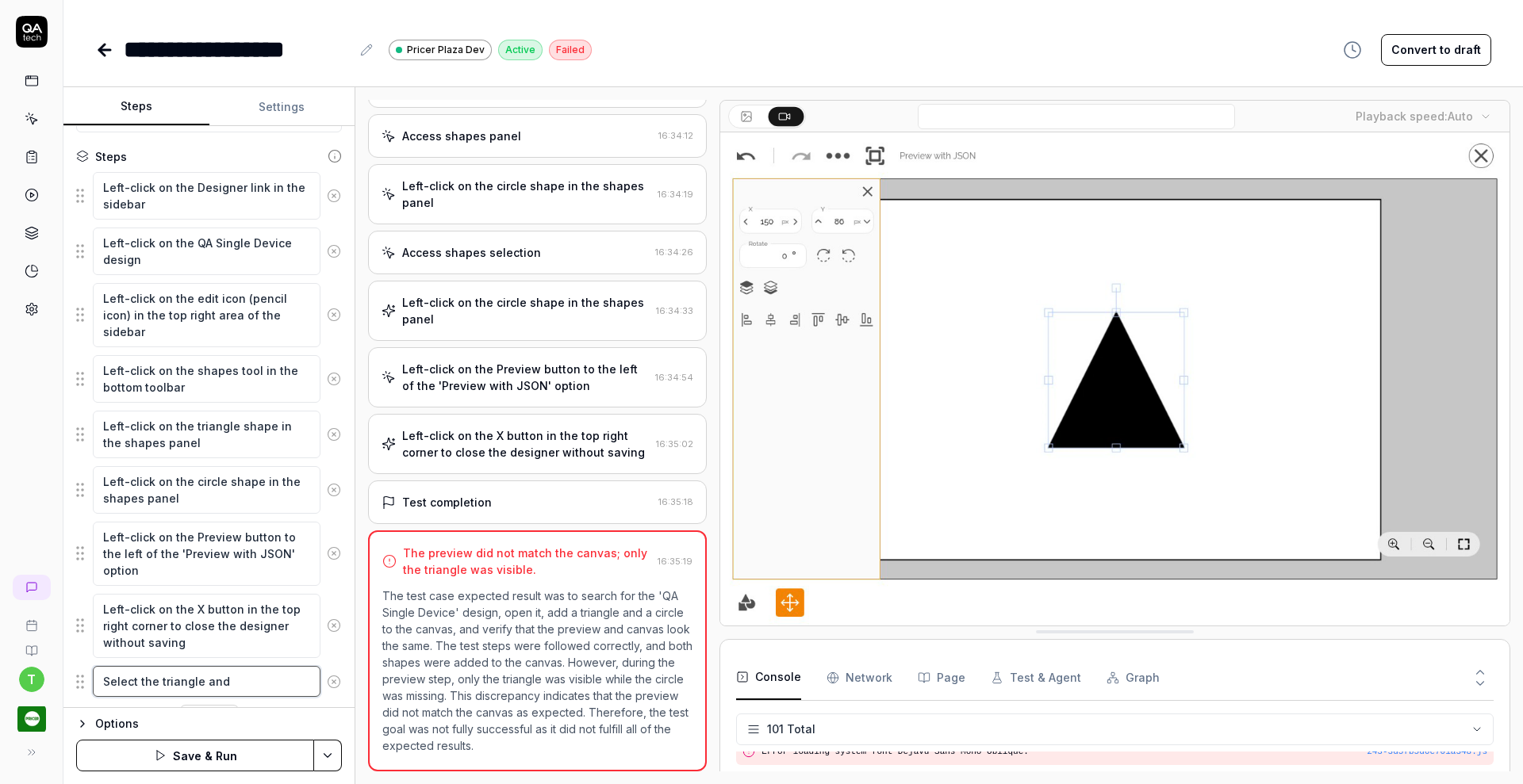
type textarea "*"
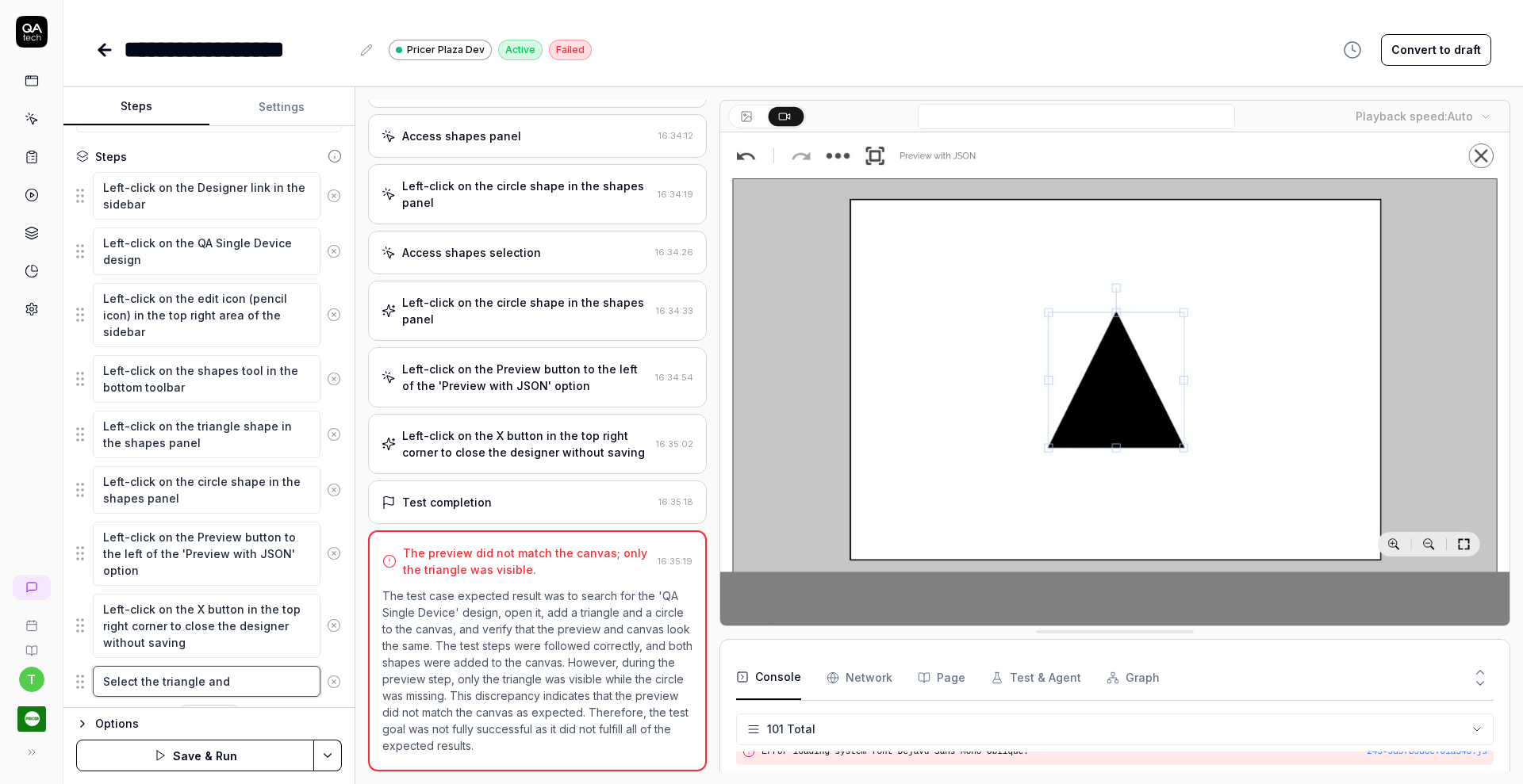
type textarea "Select the triangle and"
type textarea "*"
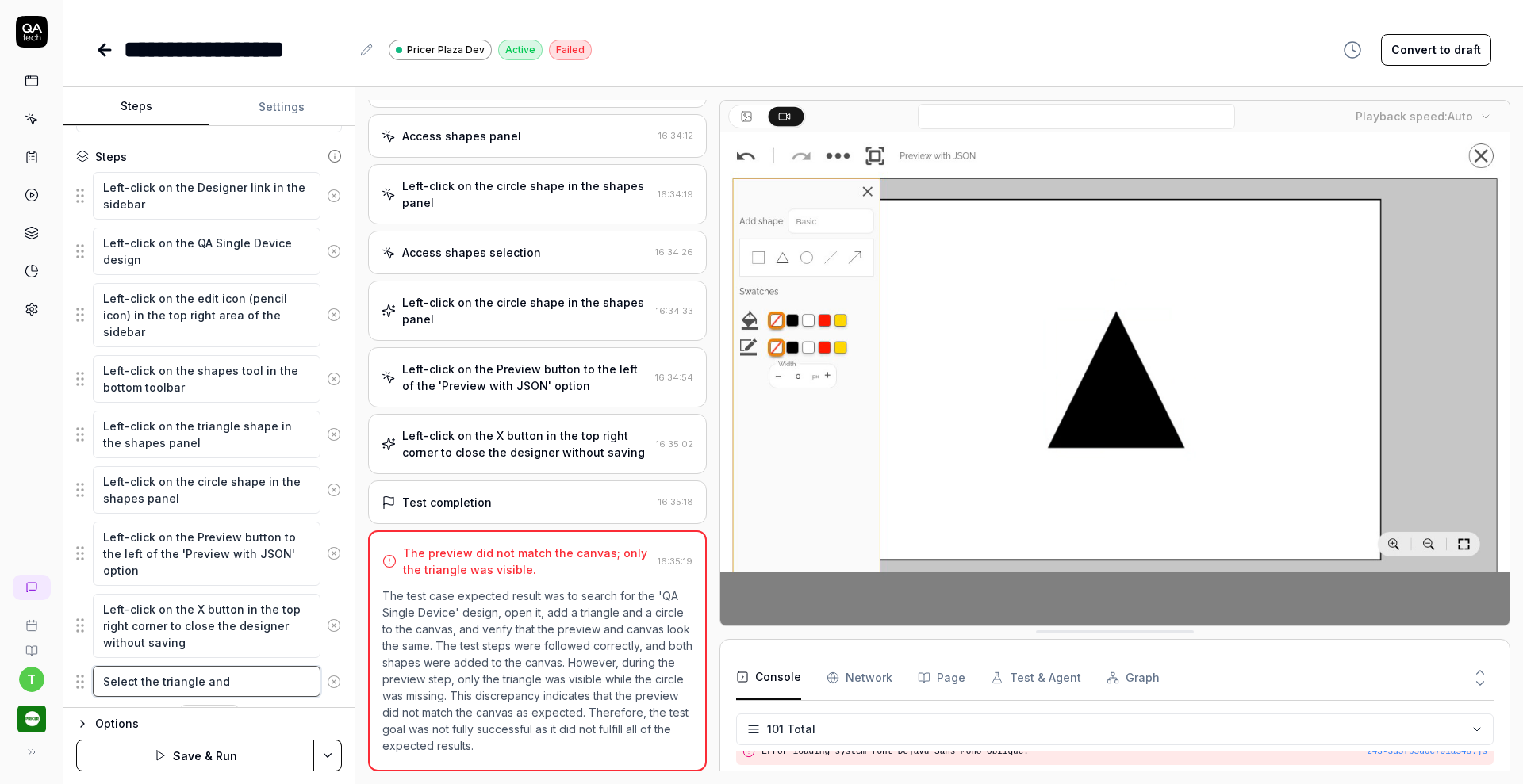
type textarea "Select the triangle and m"
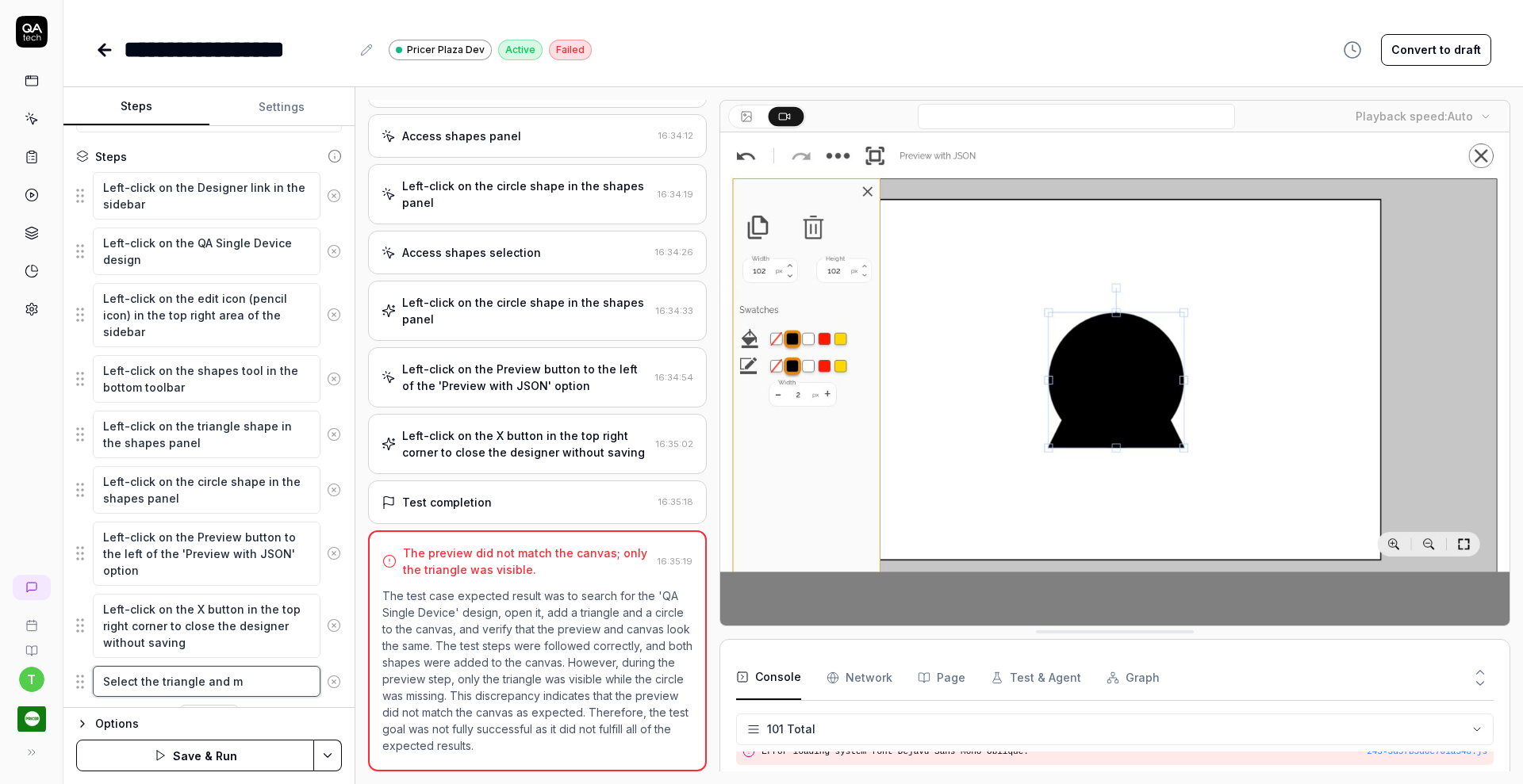
type textarea "*"
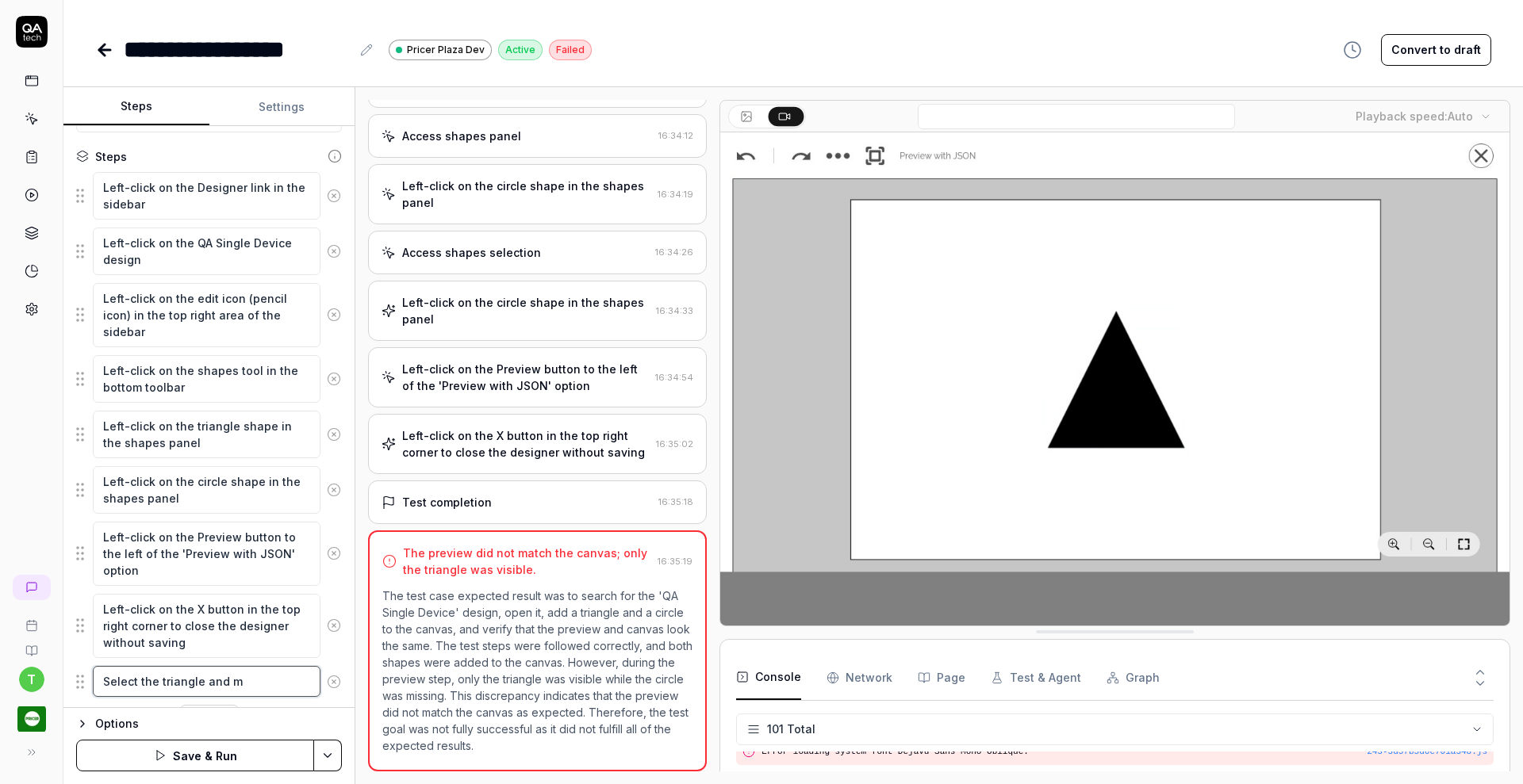
type textarea "Select the triangle and mo"
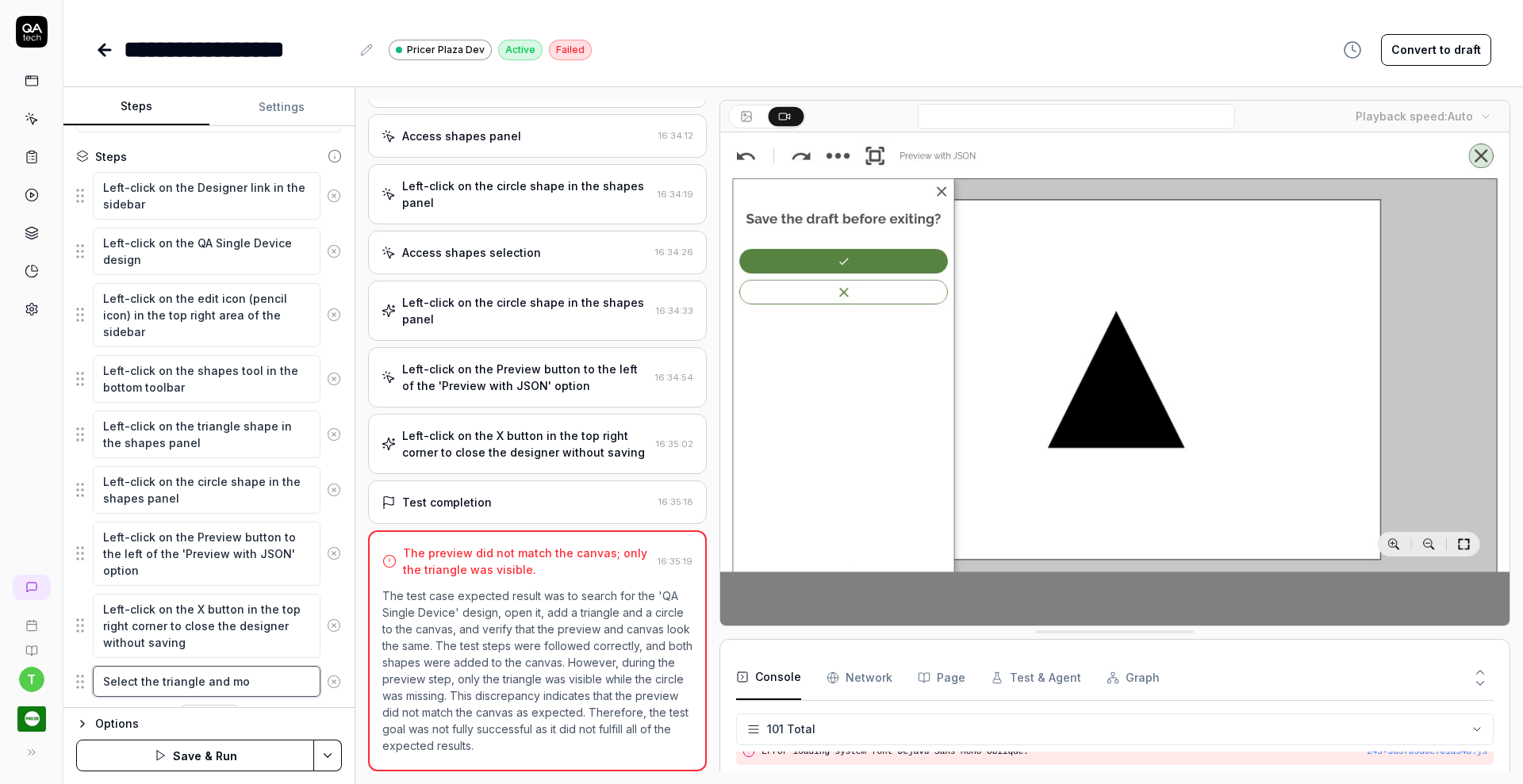
type textarea "*"
type textarea "Select the triangle and mov"
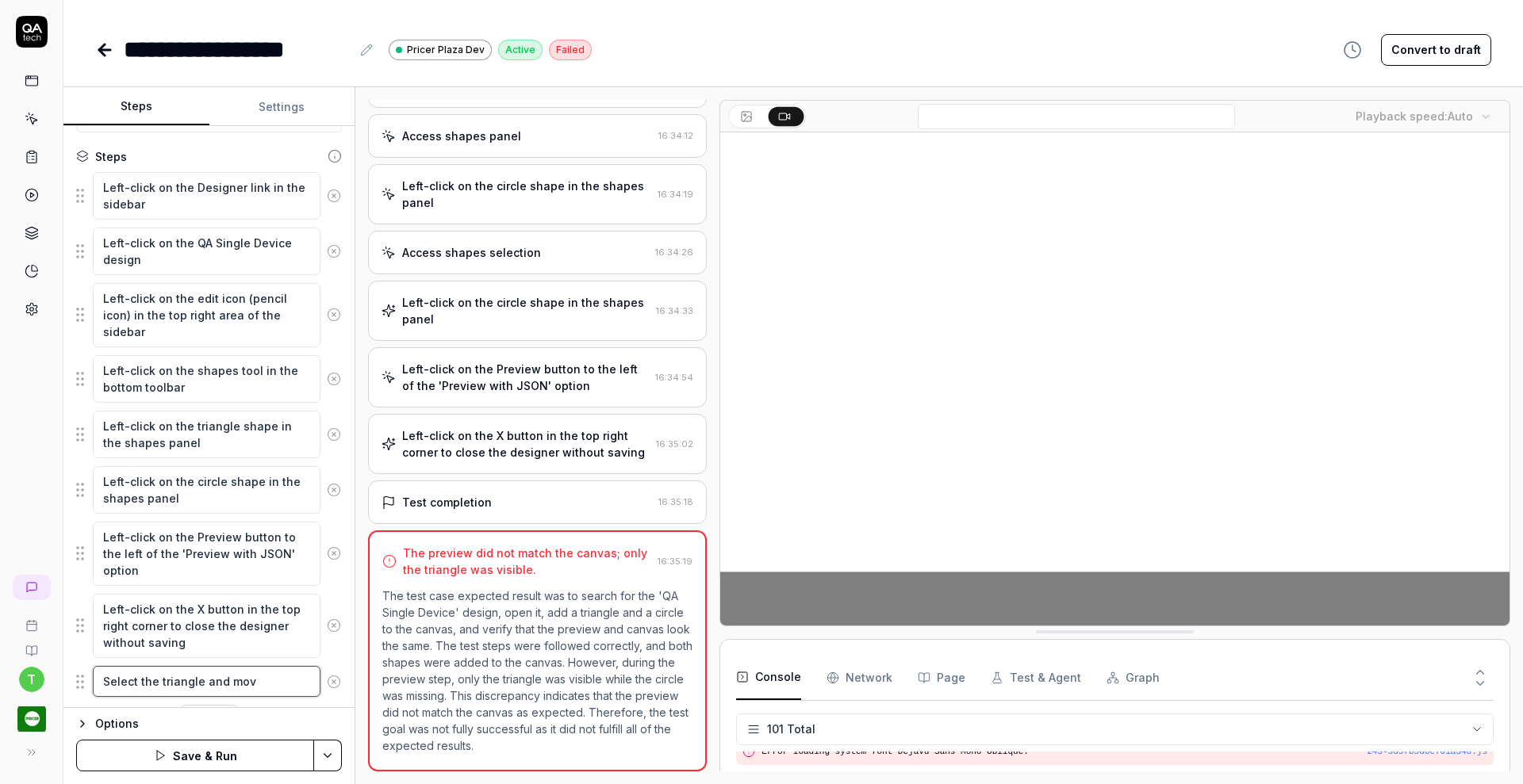
type textarea "*"
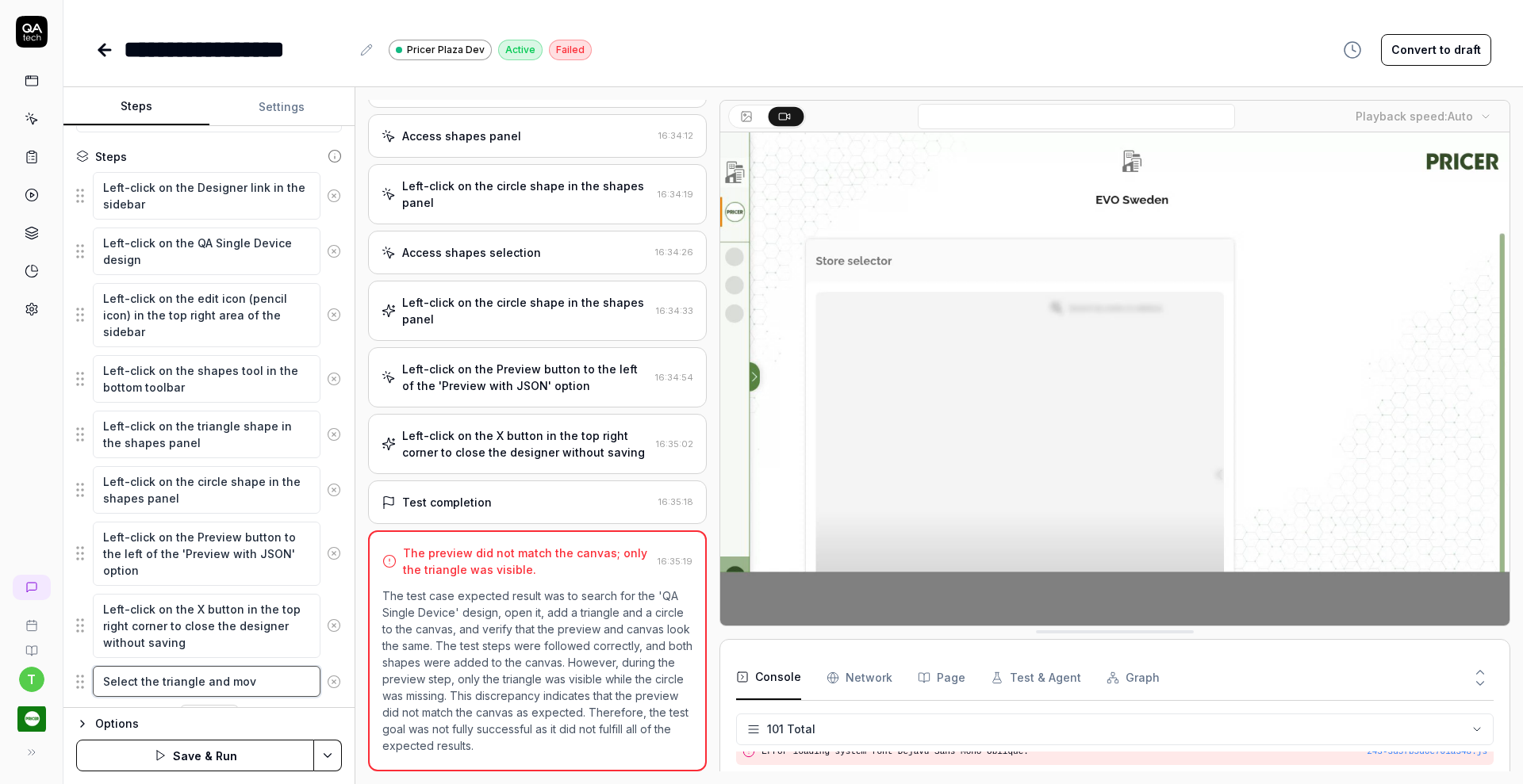
type textarea "Select the triangle and move"
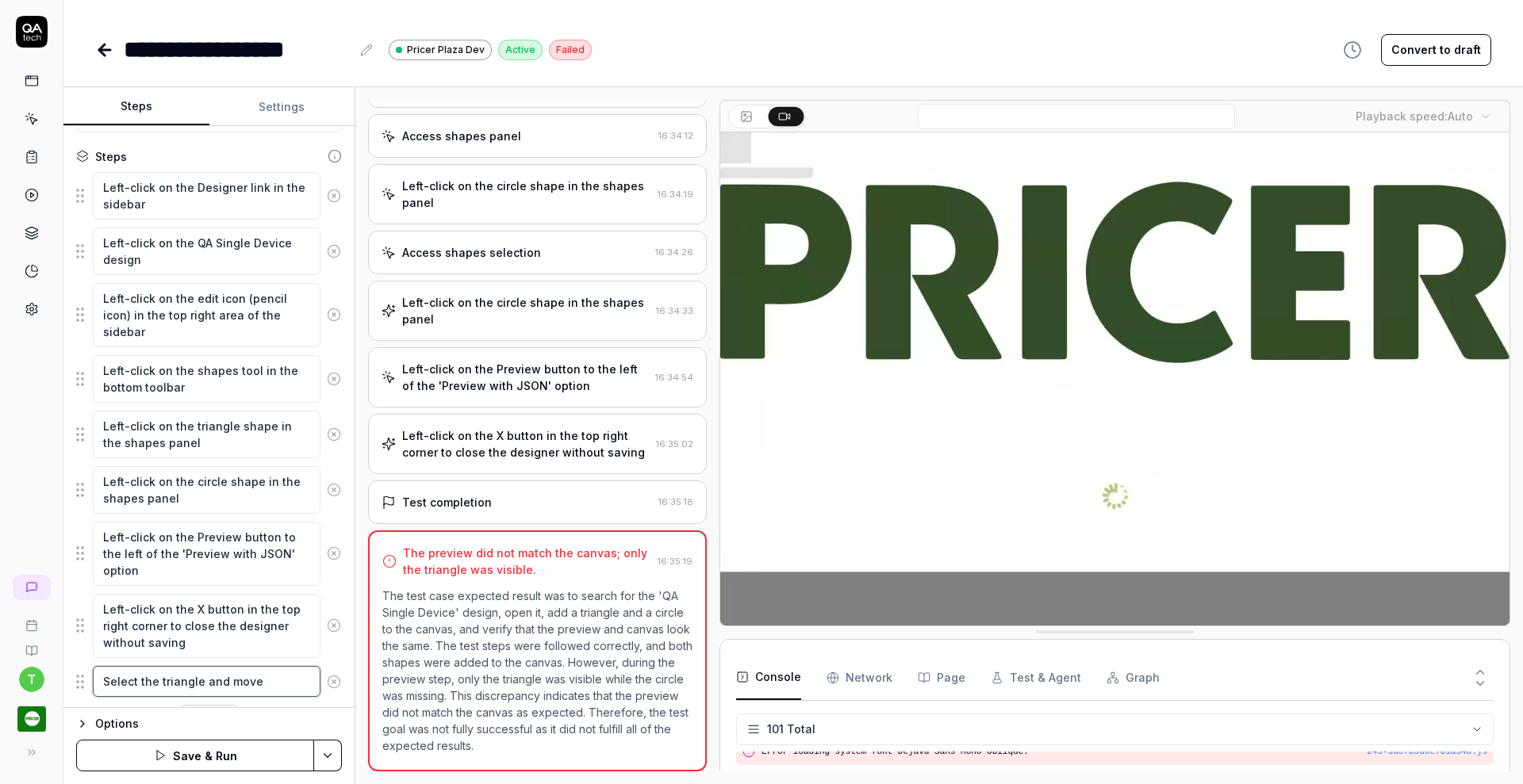
type textarea "*"
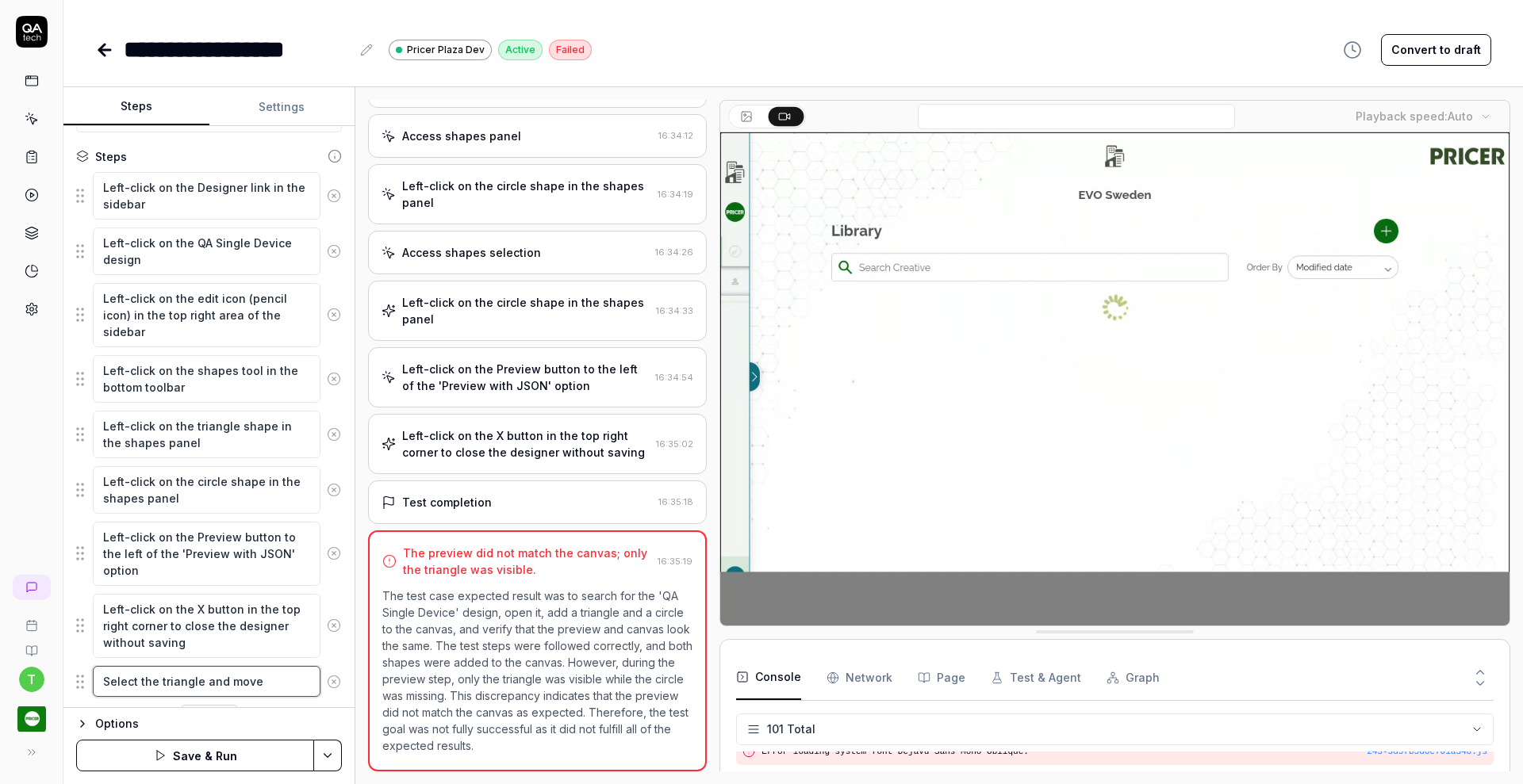
type textarea "Select the triangle and move"
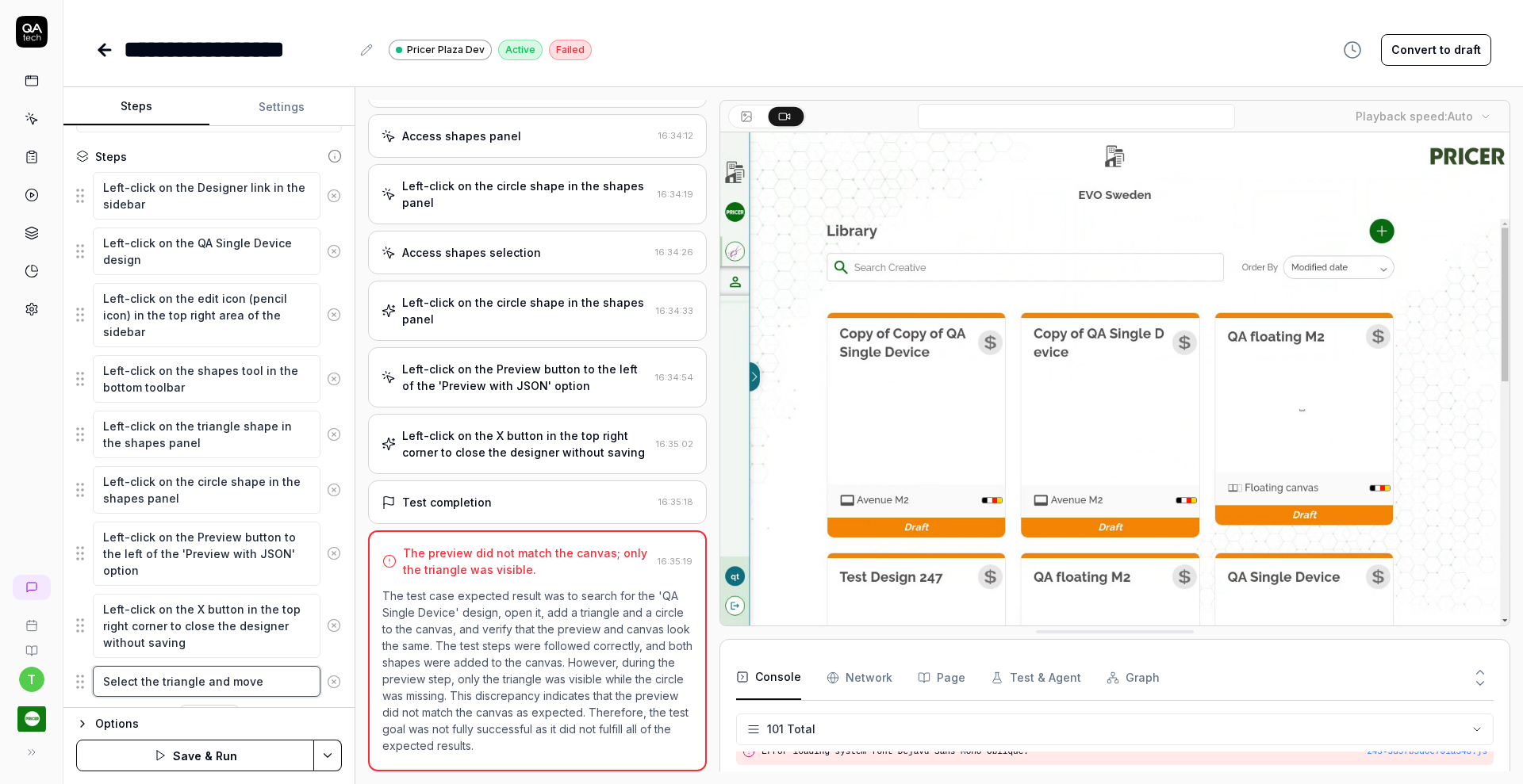
type textarea "*"
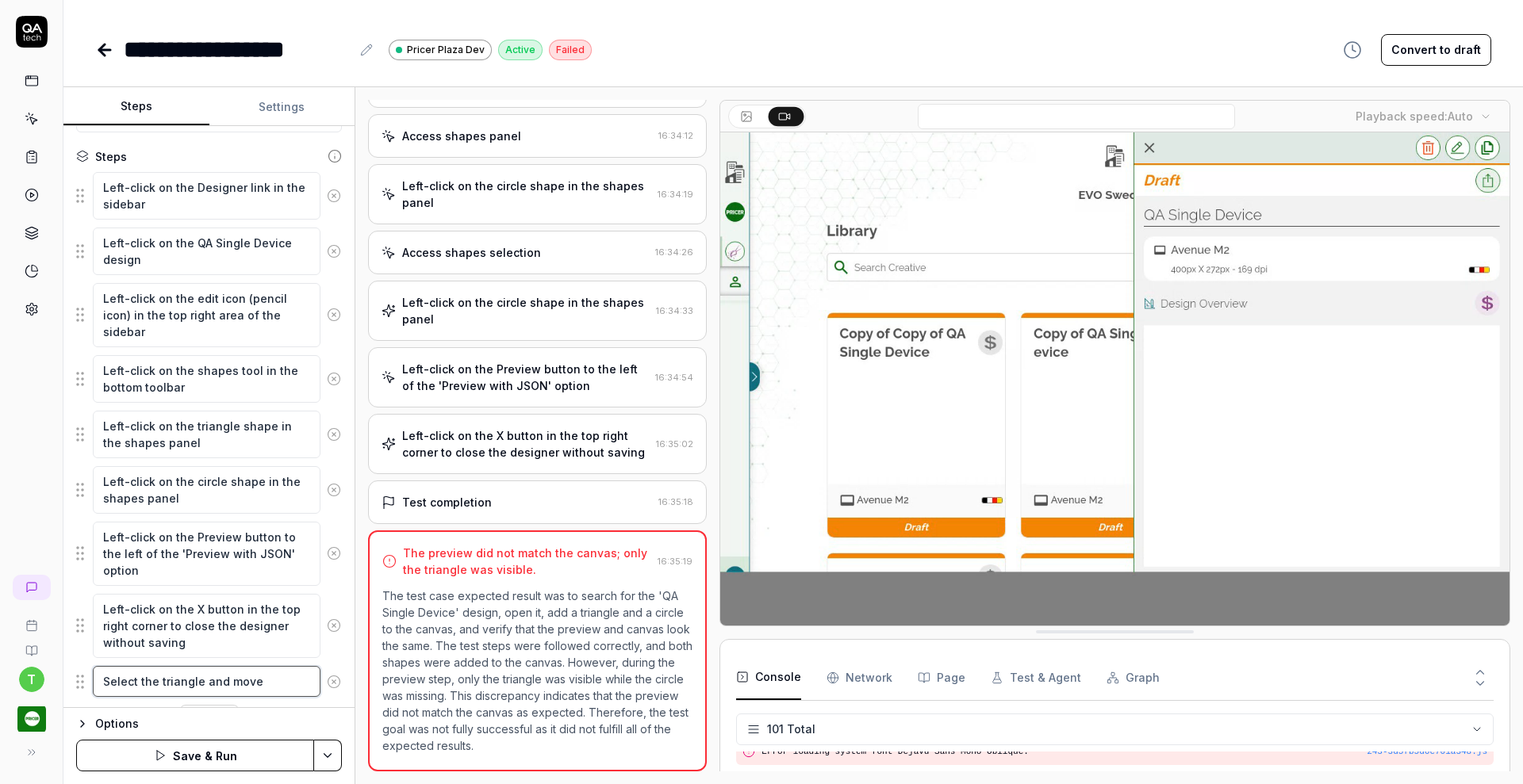
type textarea "Select the triangle and move i"
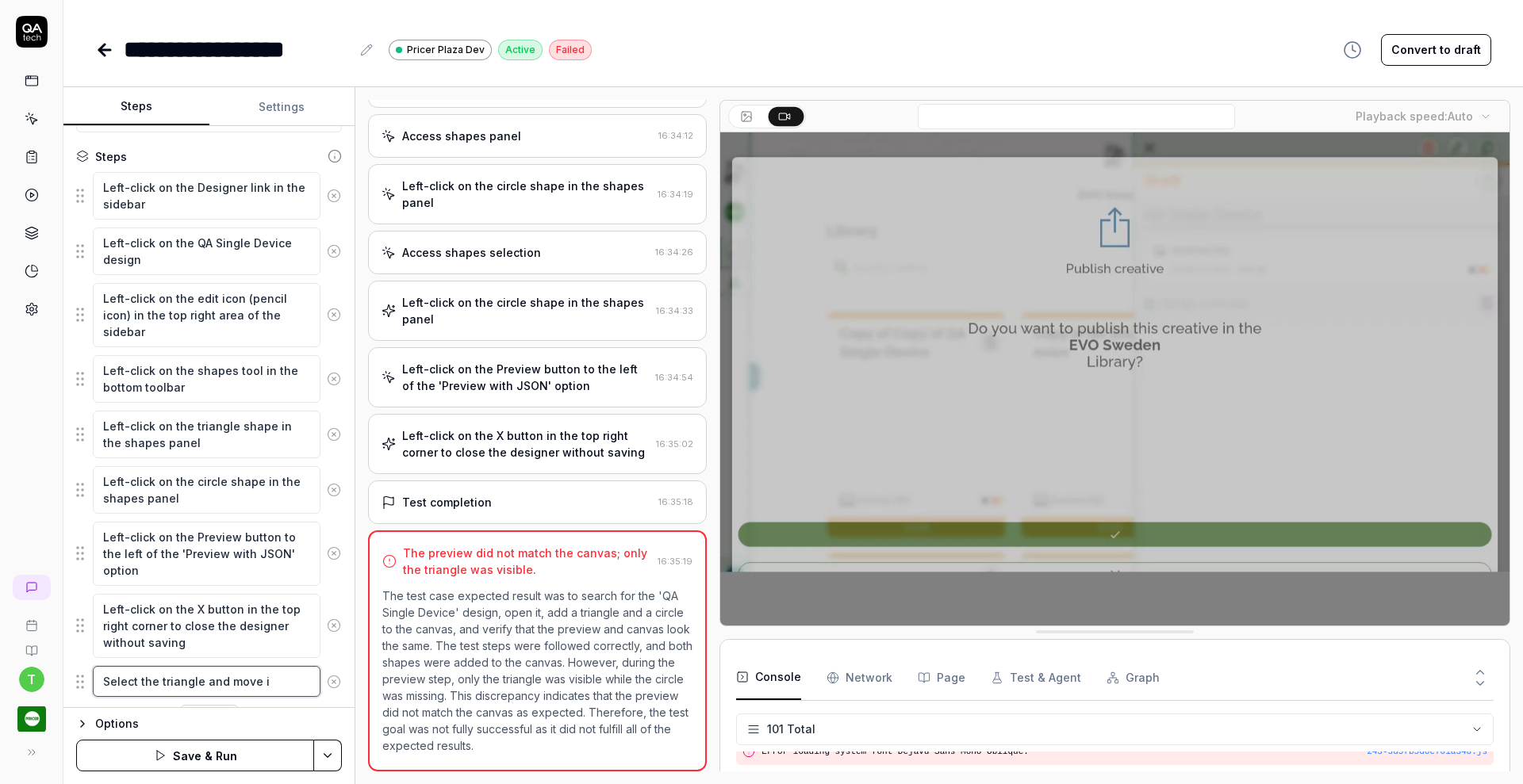
type textarea "*"
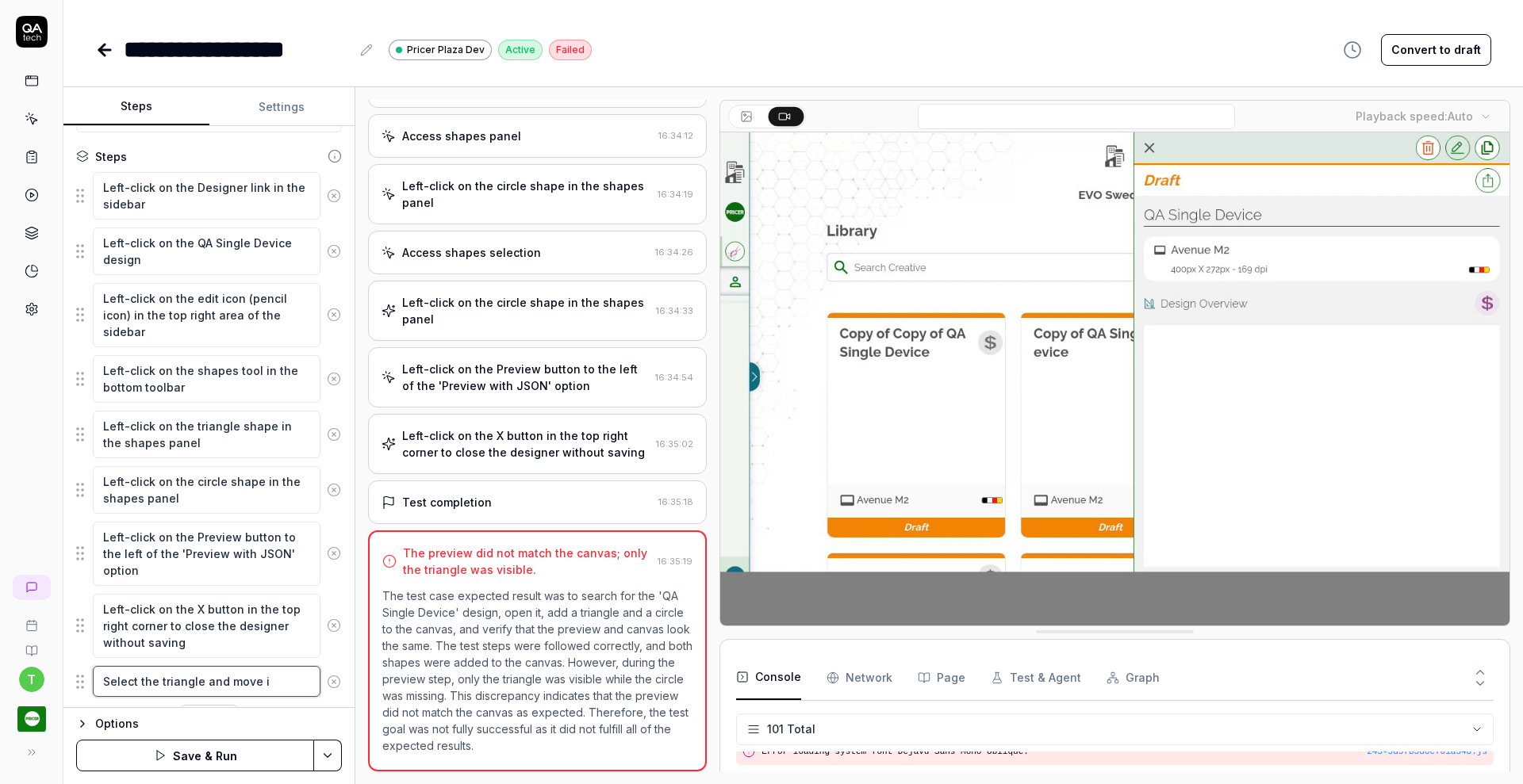
type textarea "Select the triangle and move it"
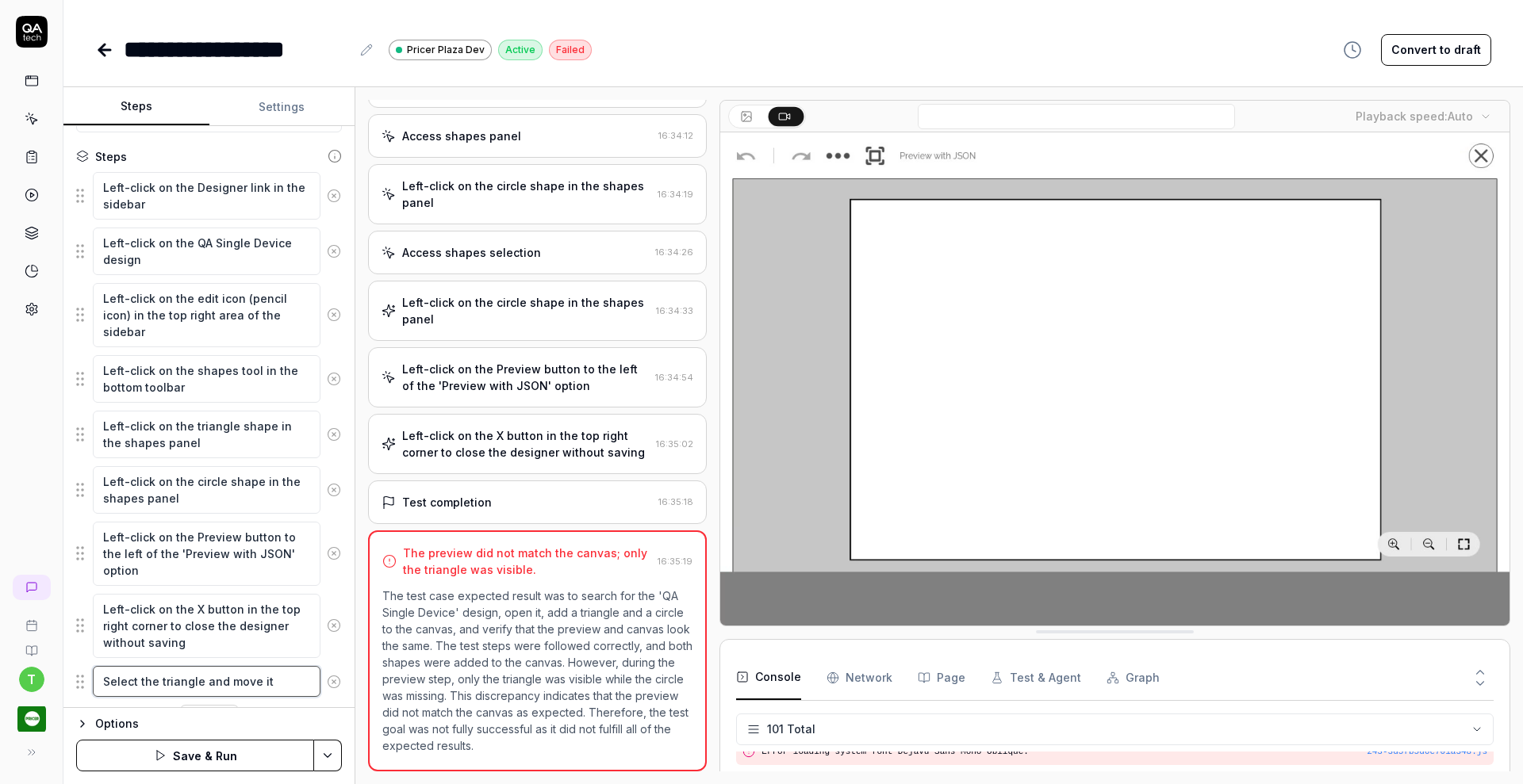
type textarea "*"
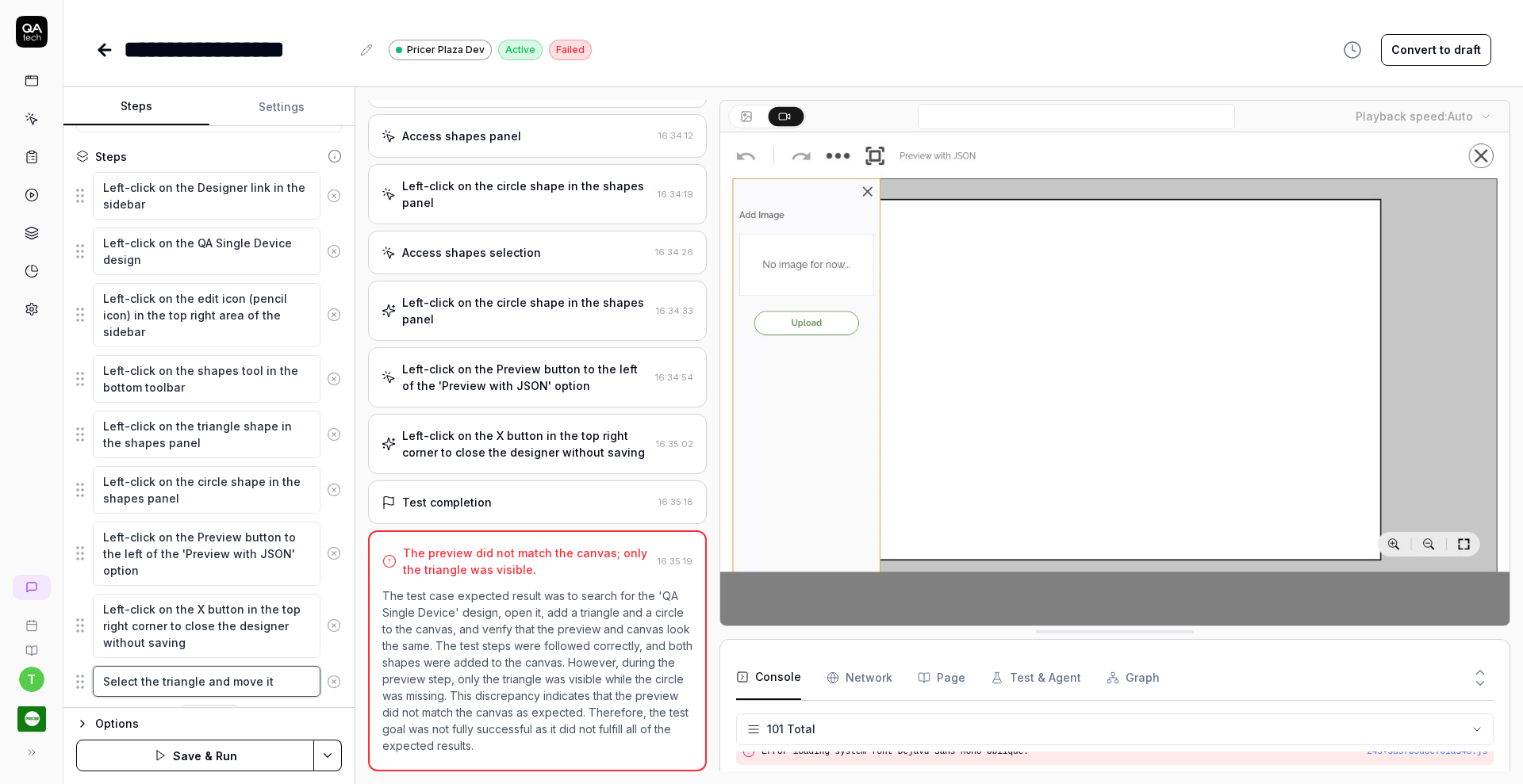
type textarea "Select the triangle and move it"
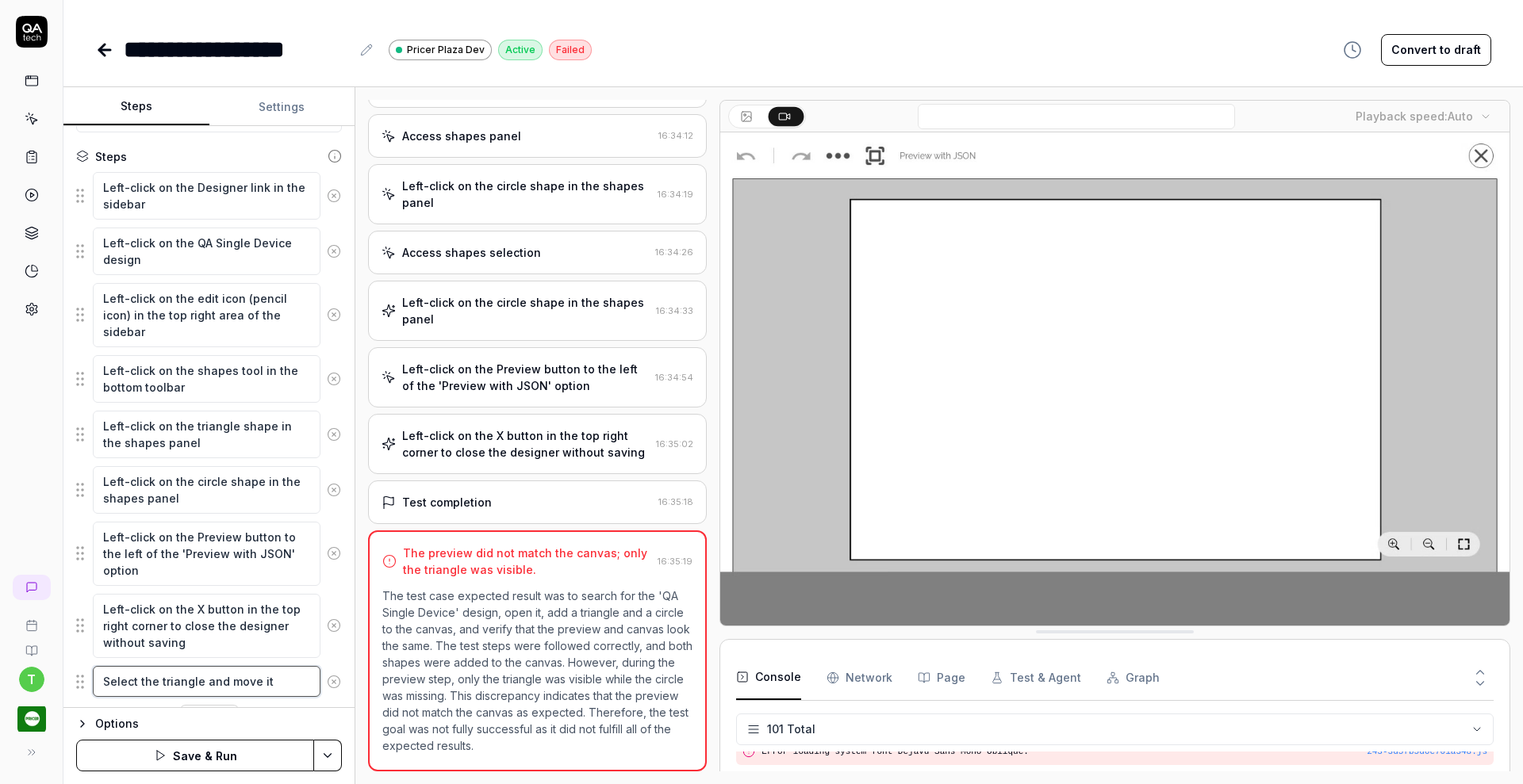
type textarea "*"
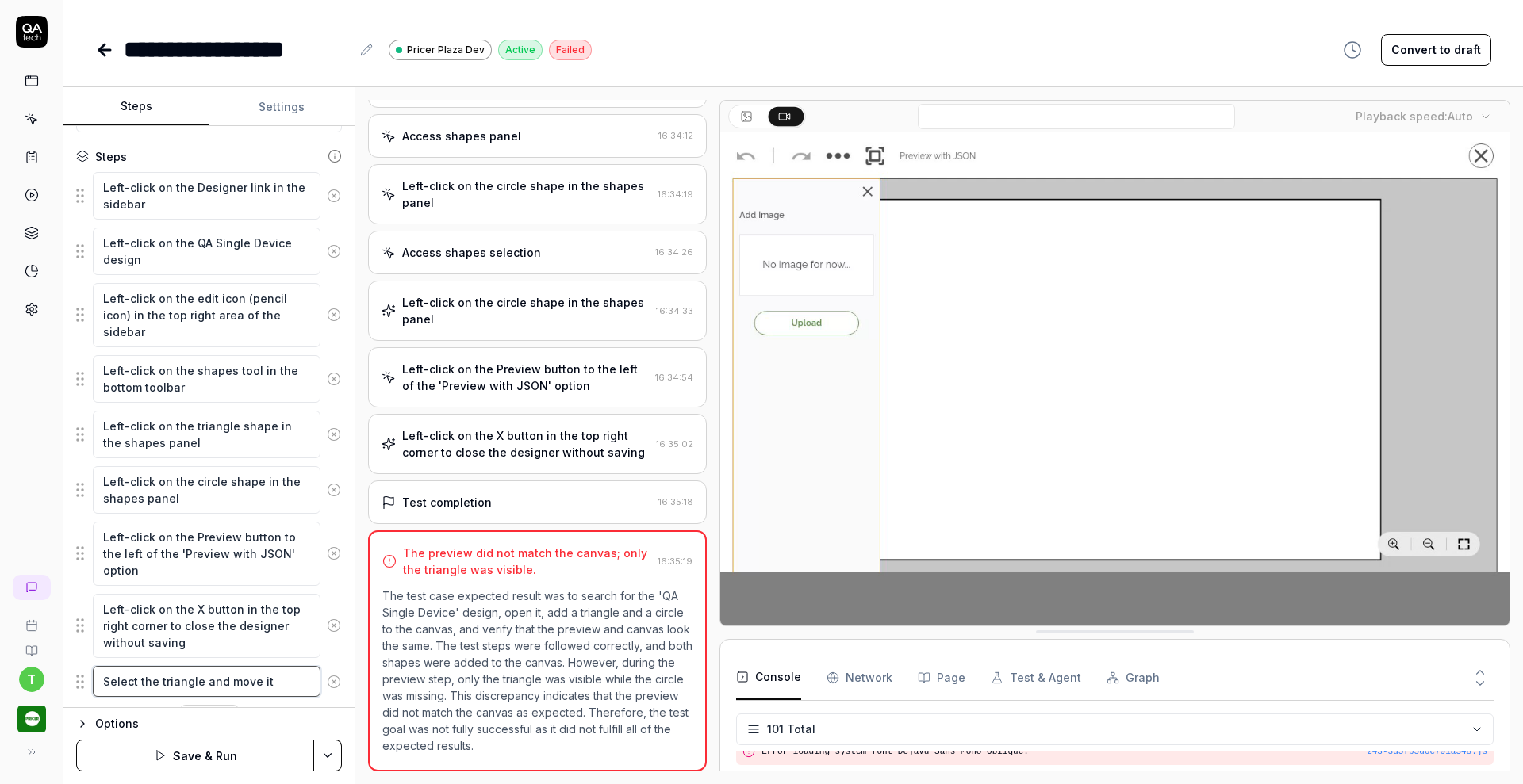
type textarea "Select the triangle and move it t"
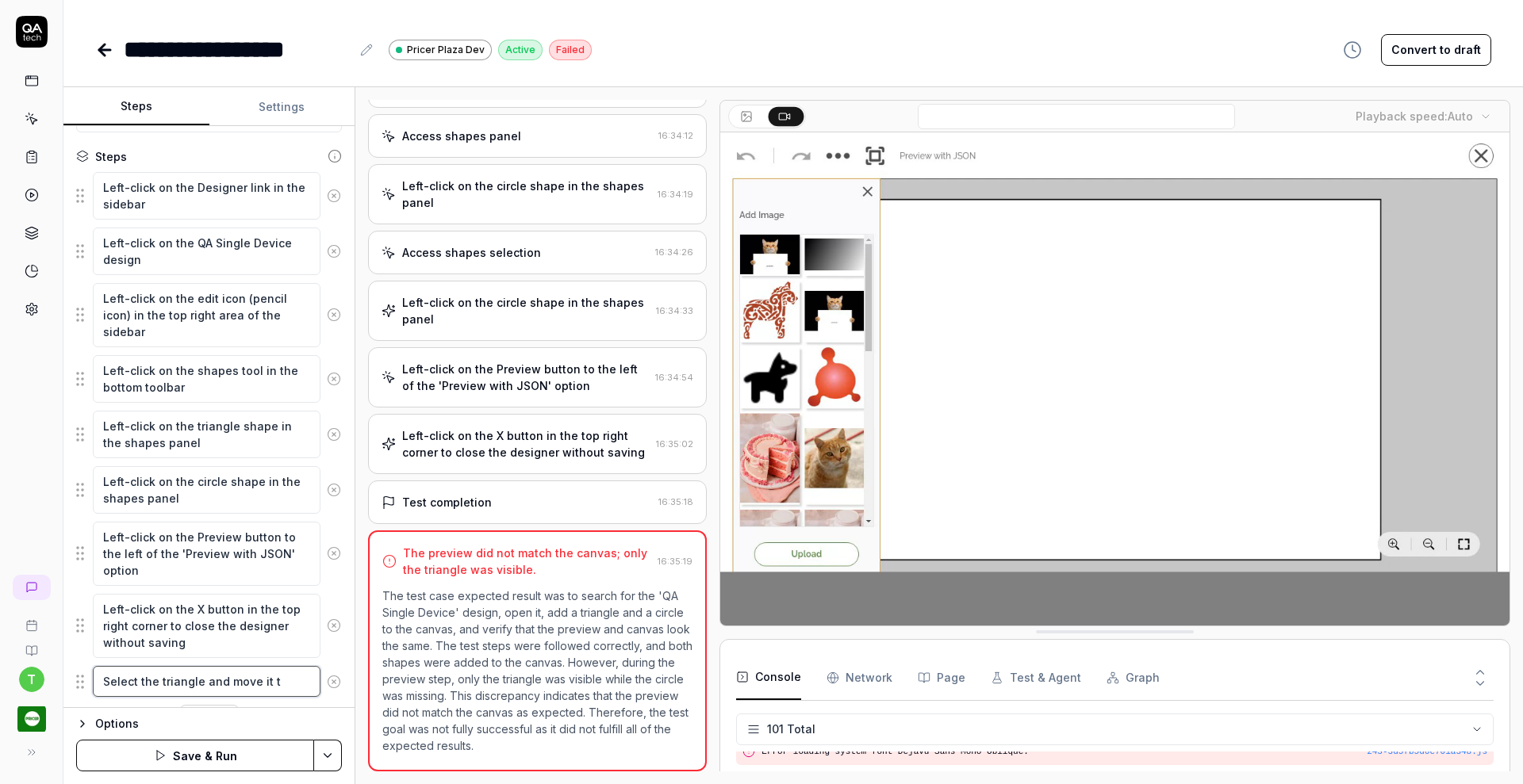
type textarea "*"
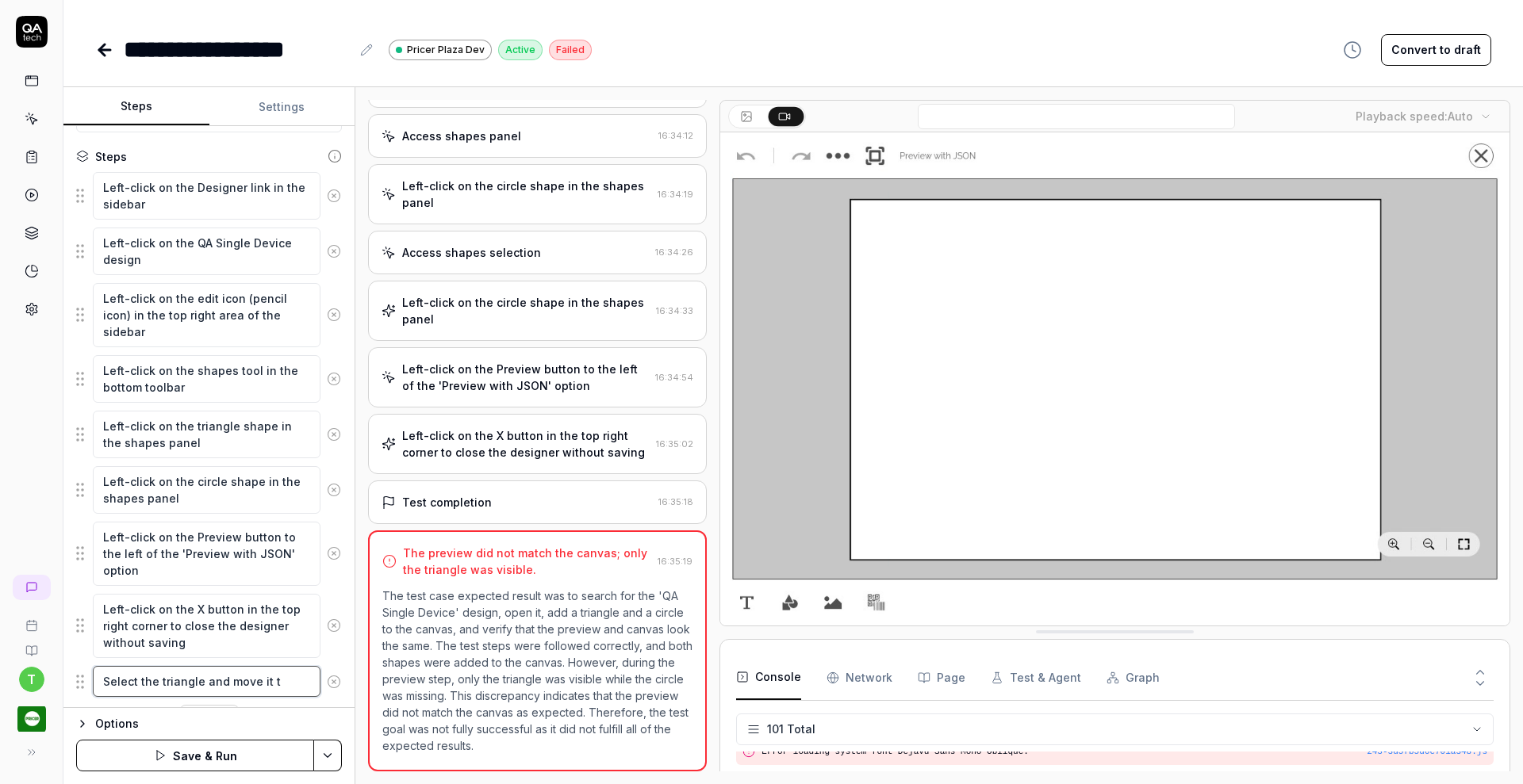
type textarea "Select the triangle and move it to"
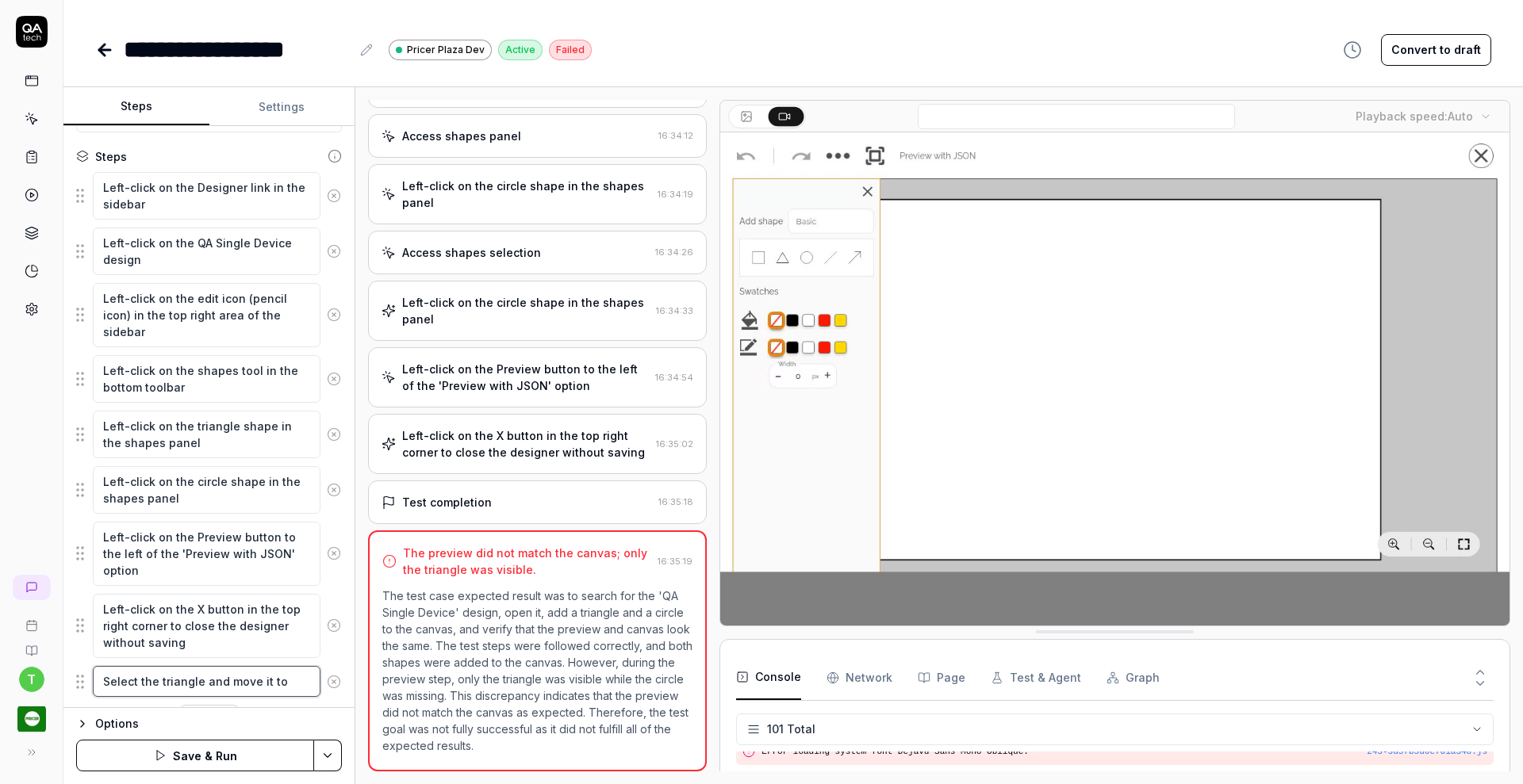
type textarea "*"
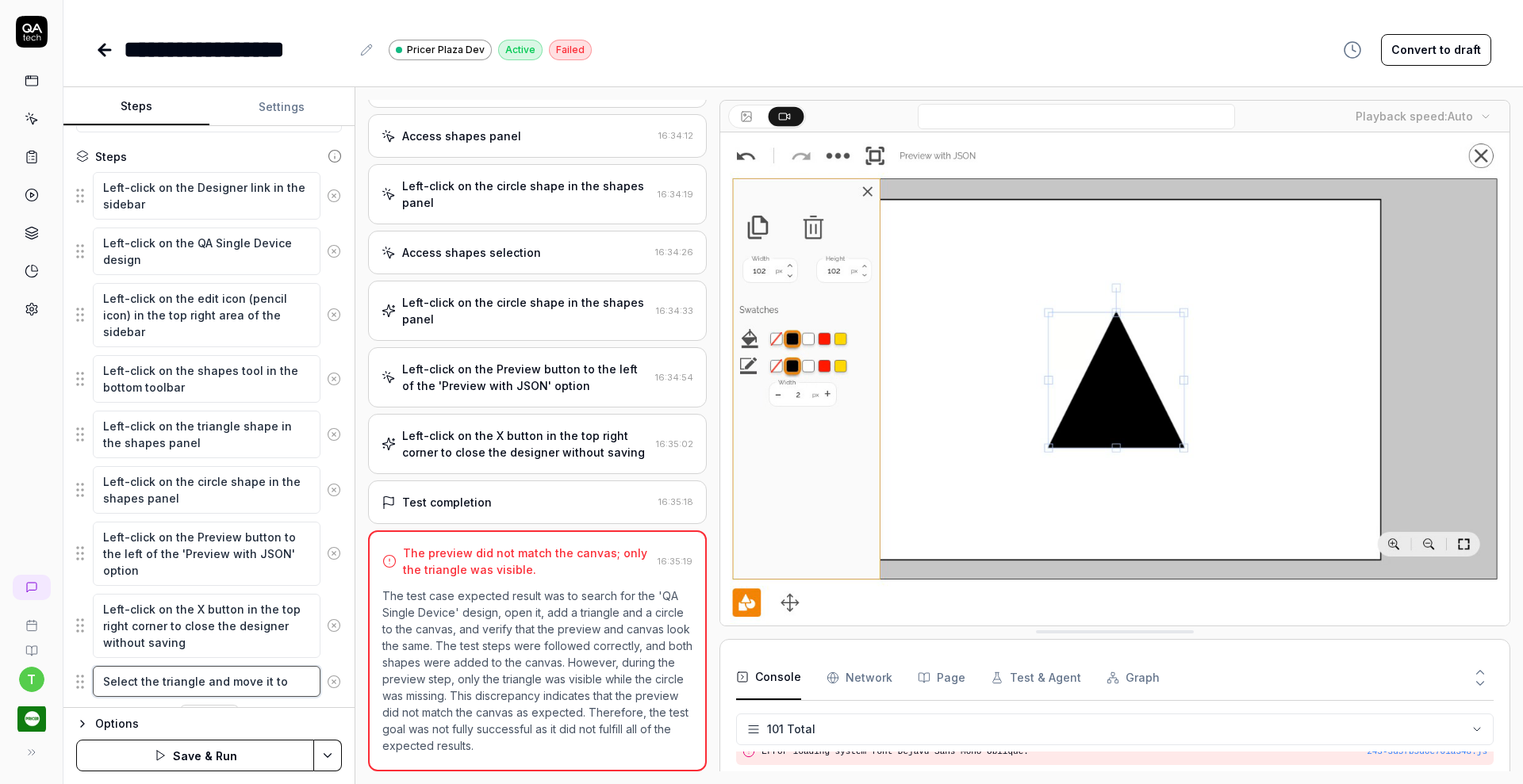
type textarea "Select the triangle and move it to"
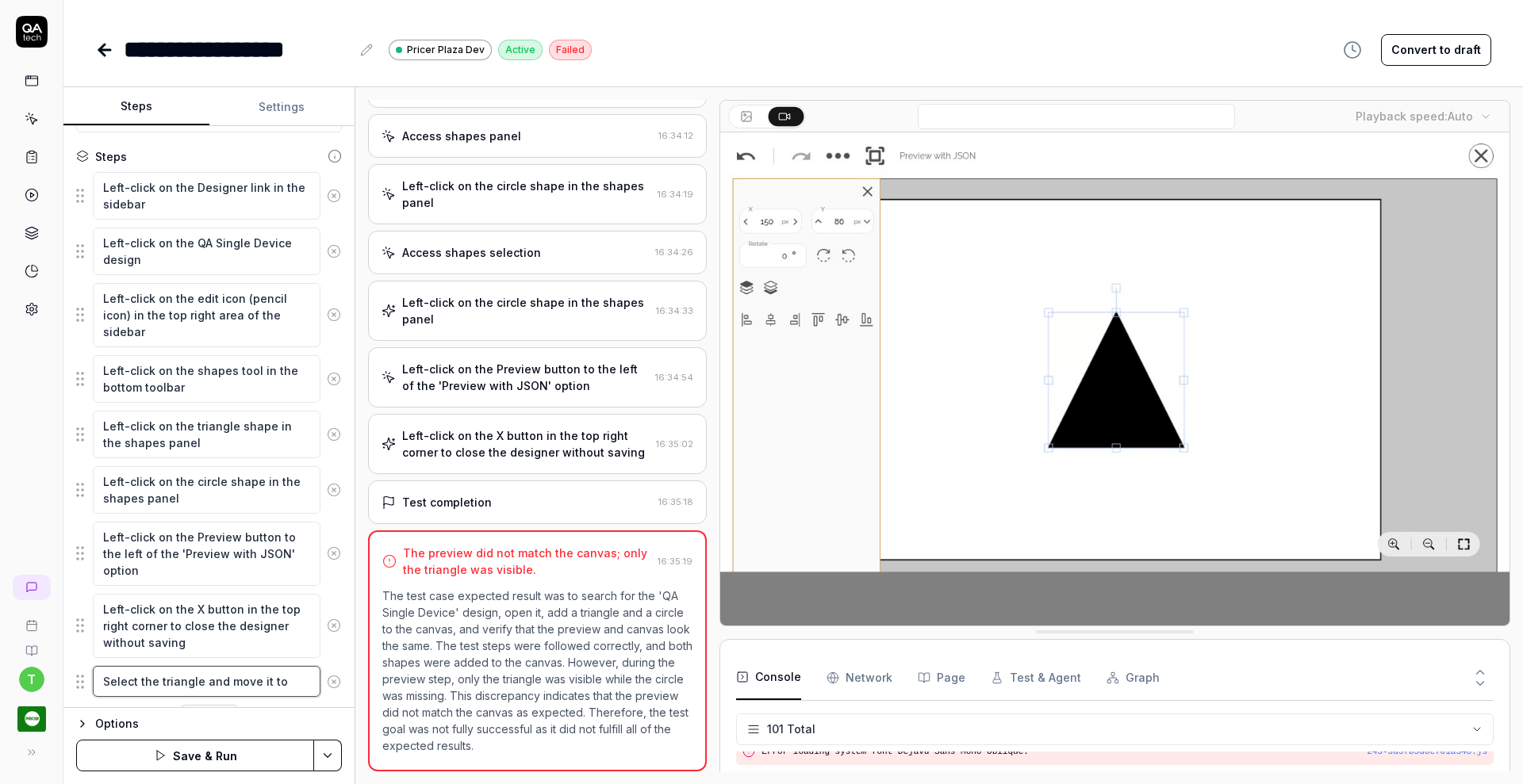
type textarea "*"
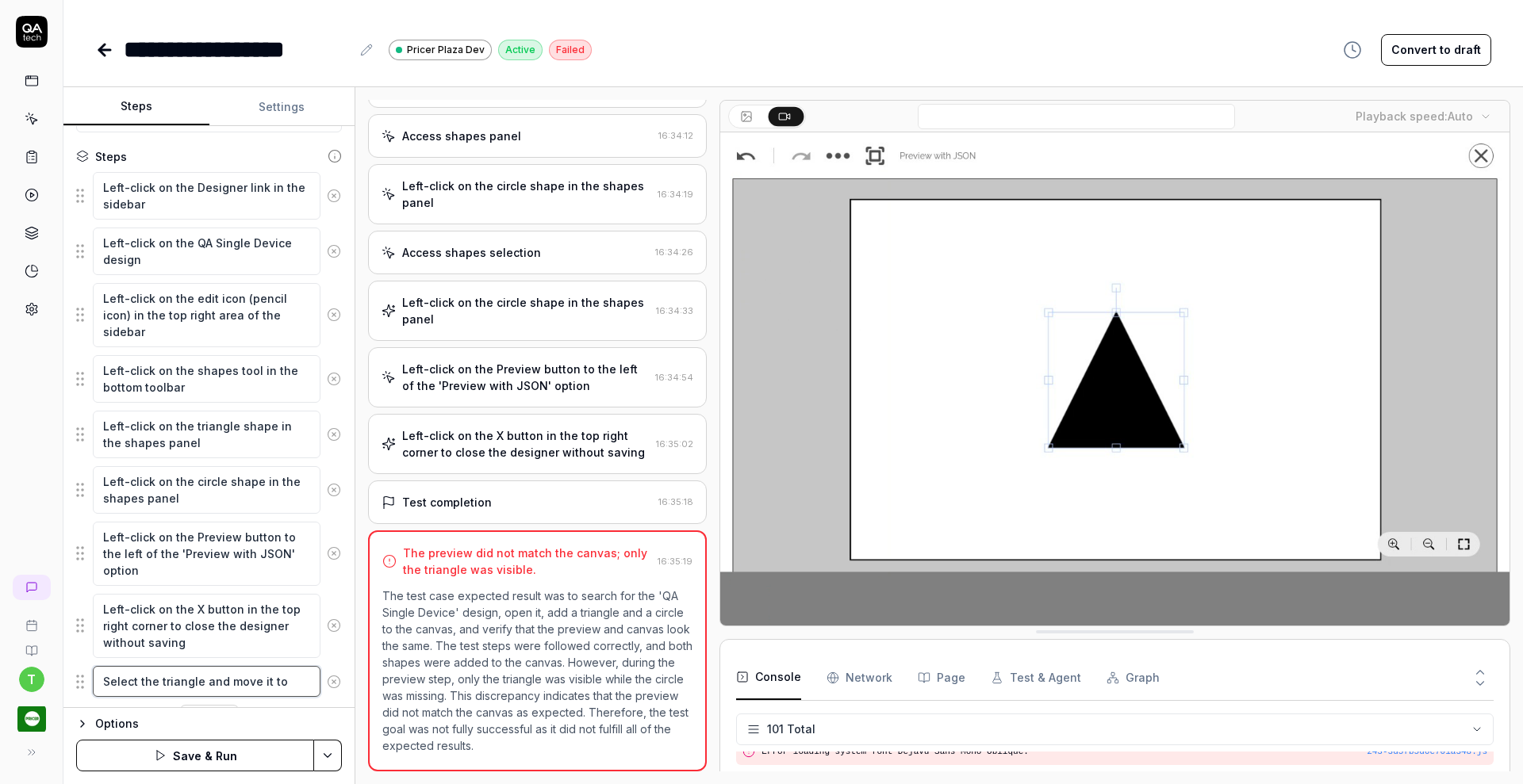
type textarea "Select the triangle and move it to t"
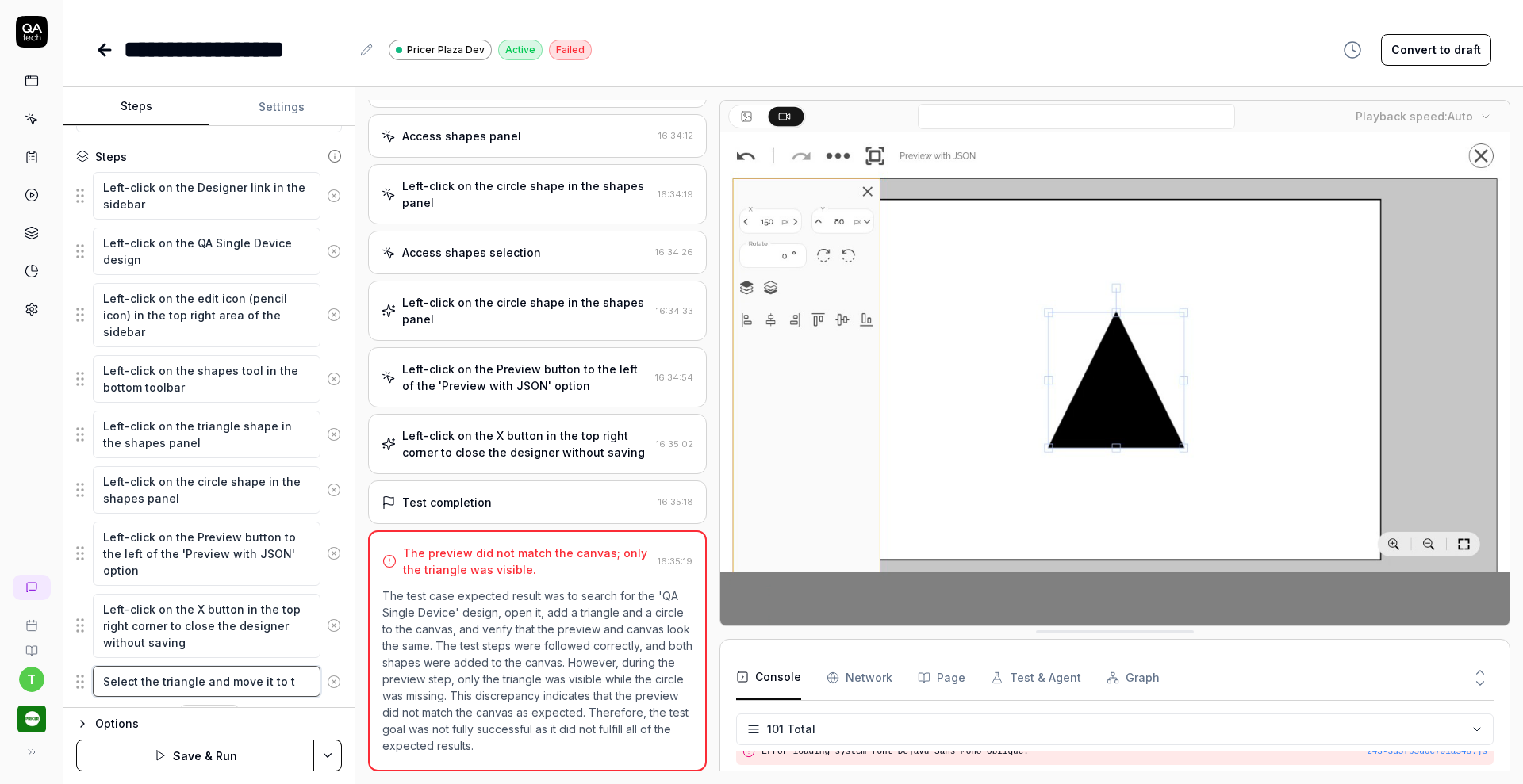
type textarea "*"
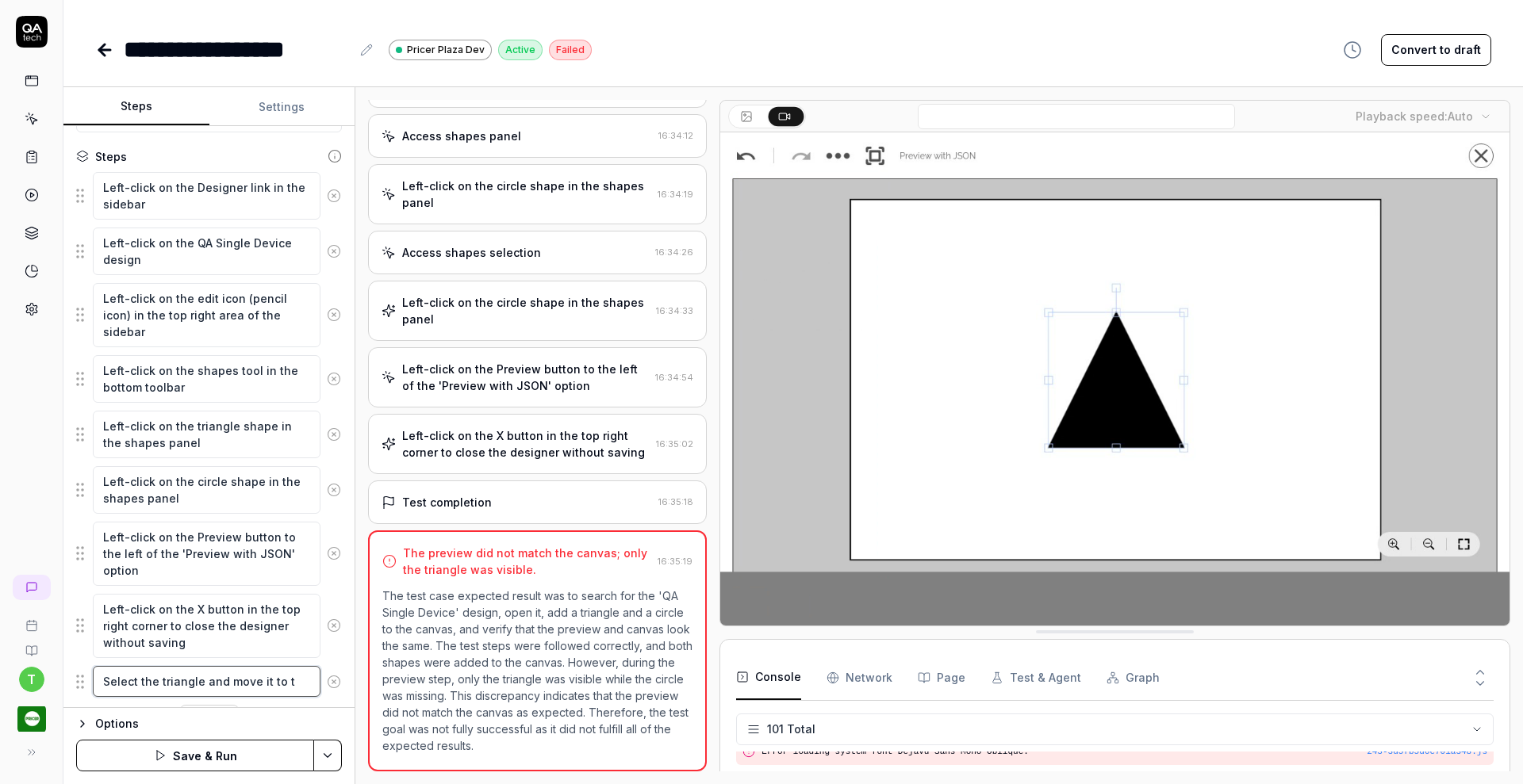
type textarea "Select the triangle and move it to th"
type textarea "*"
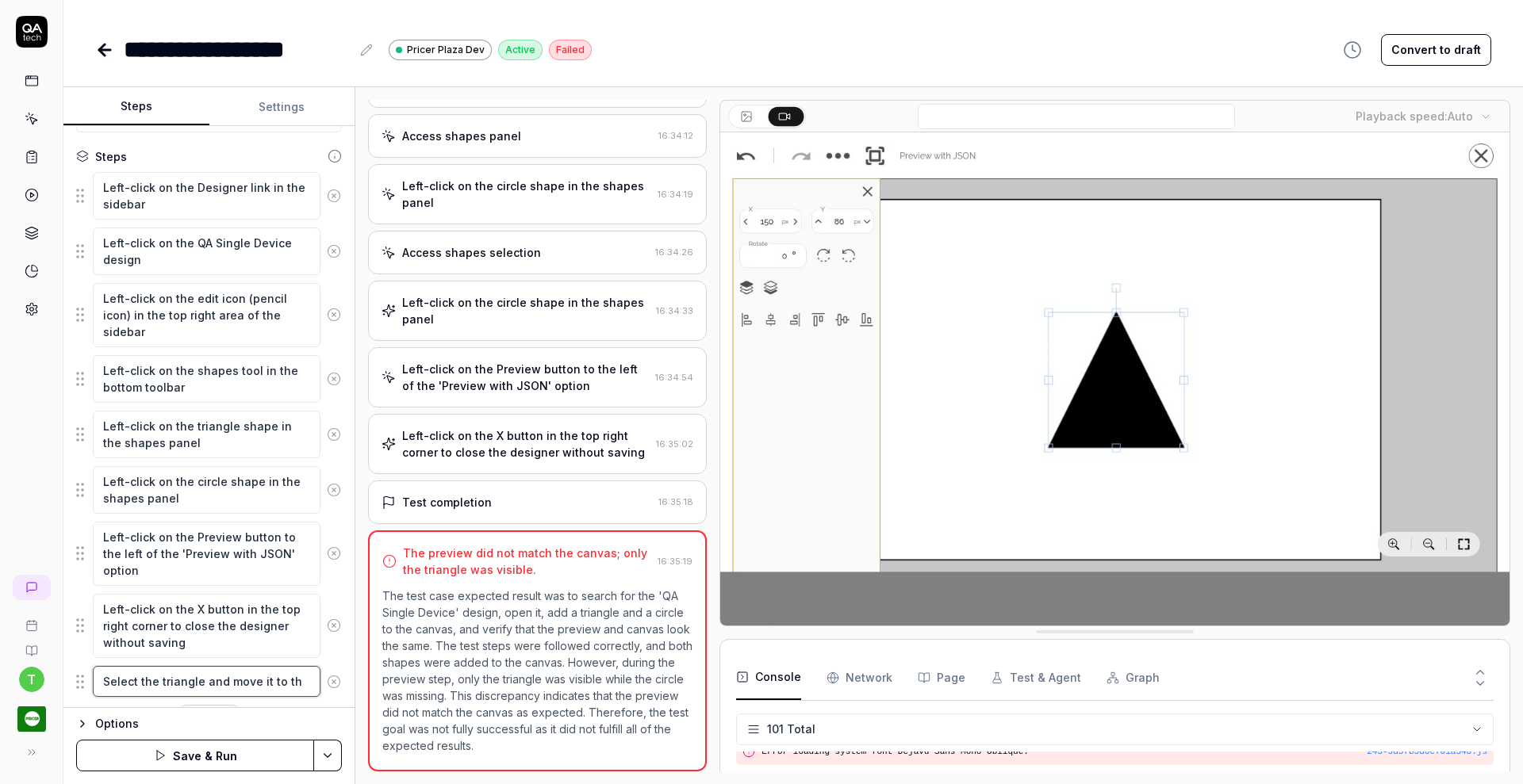
type textarea "Select the triangle and move it to the"
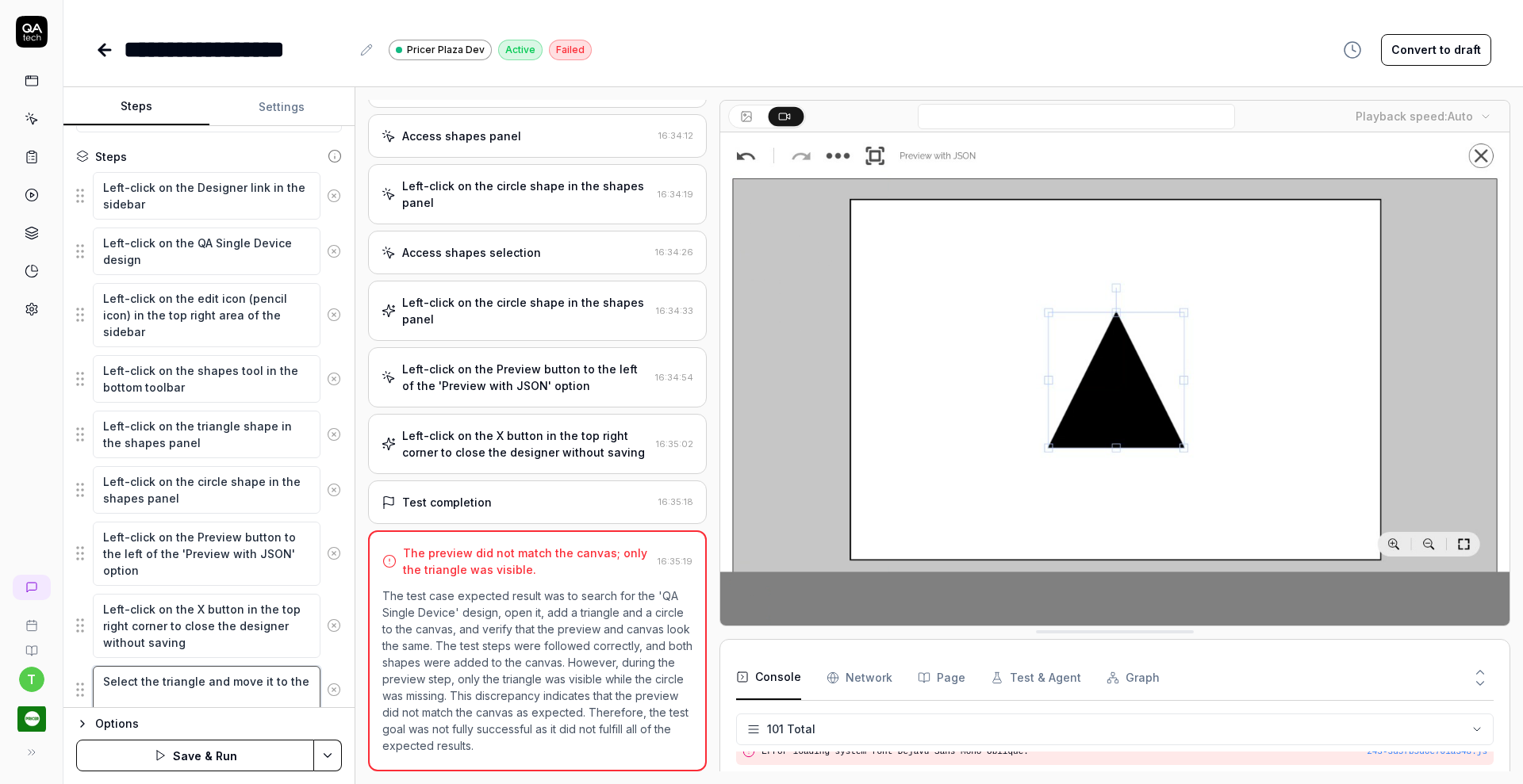
type textarea "*"
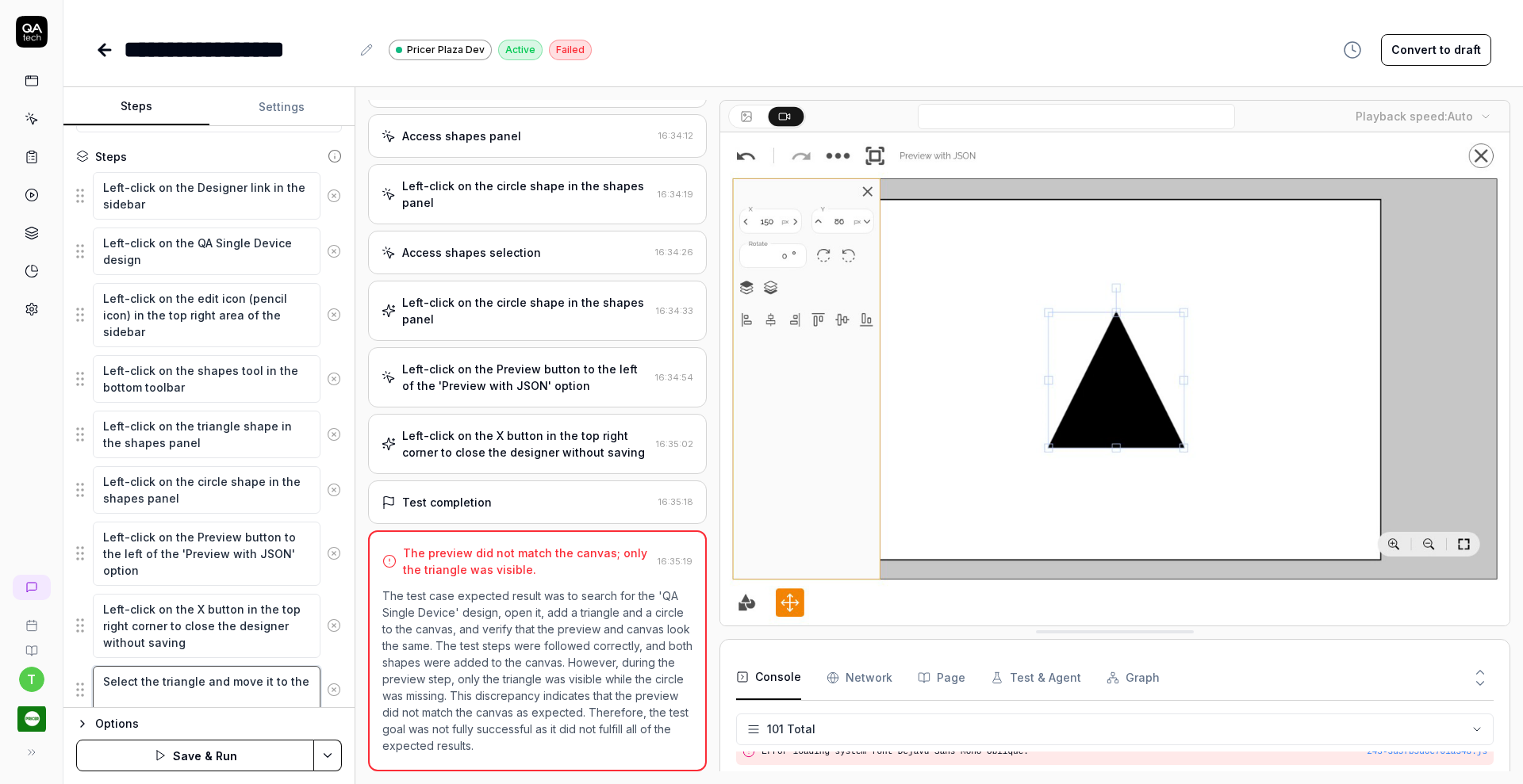
type textarea "Select the triangle and move it to the"
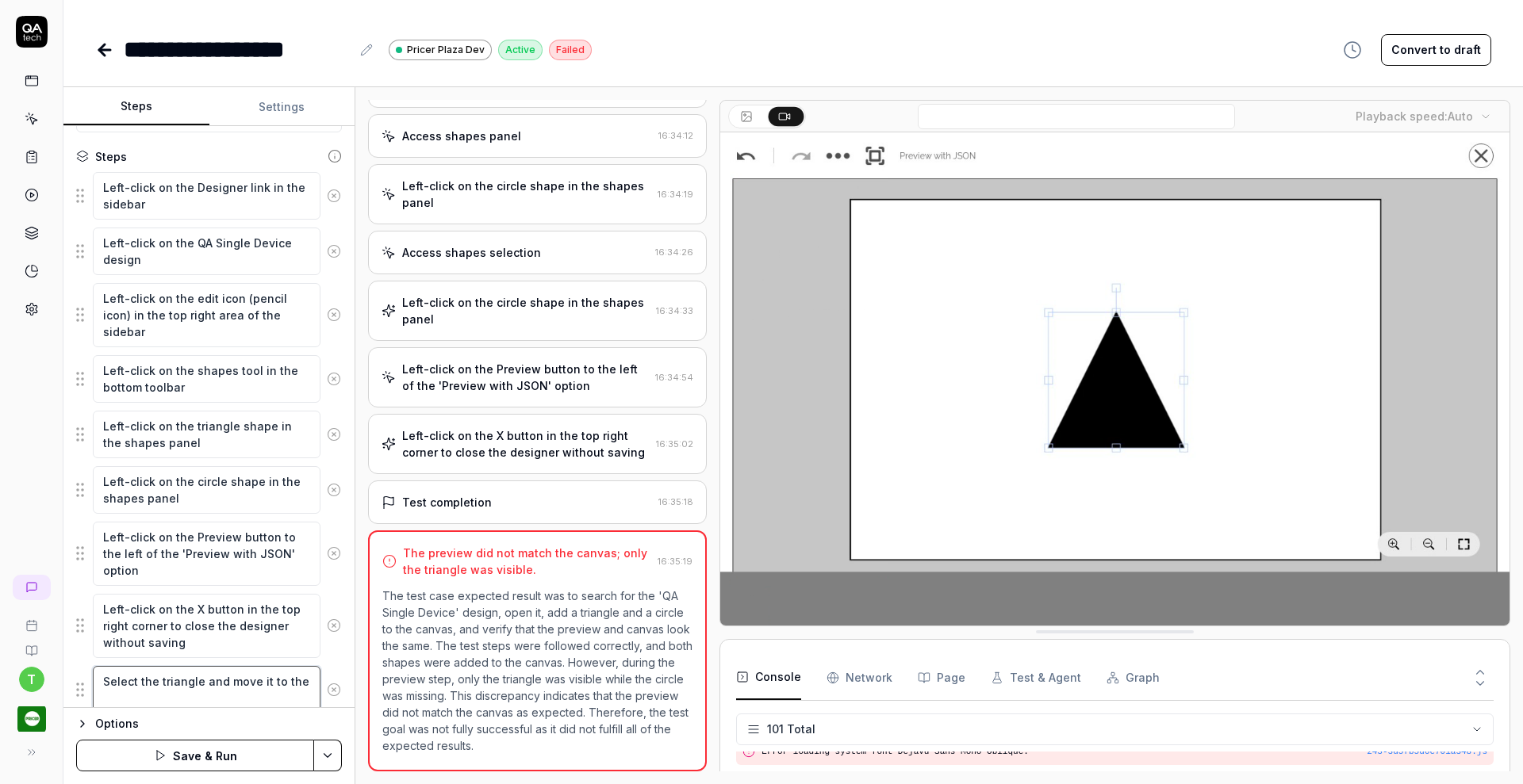
type textarea "*"
type textarea "Select the triangle and move it to the l"
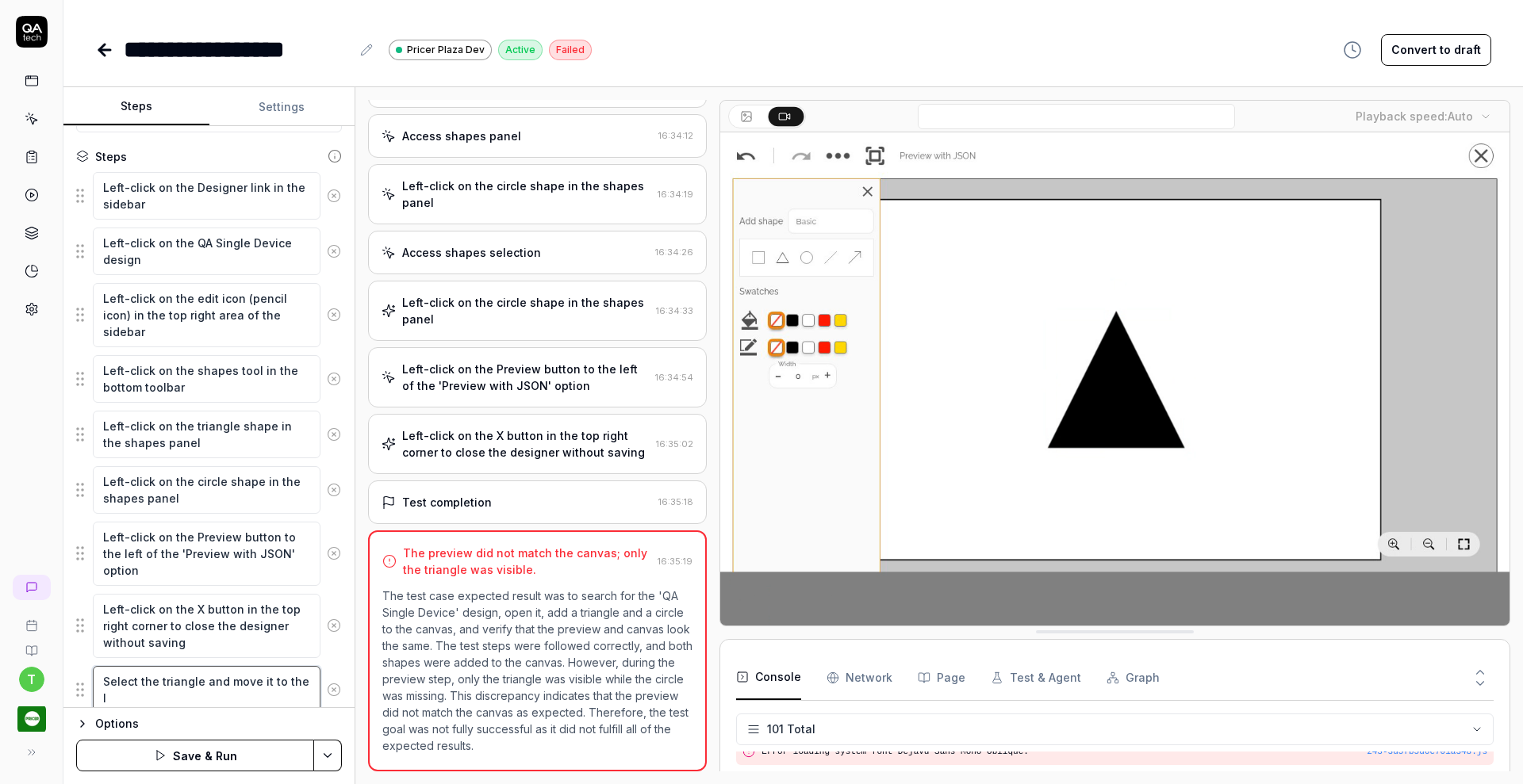
type textarea "*"
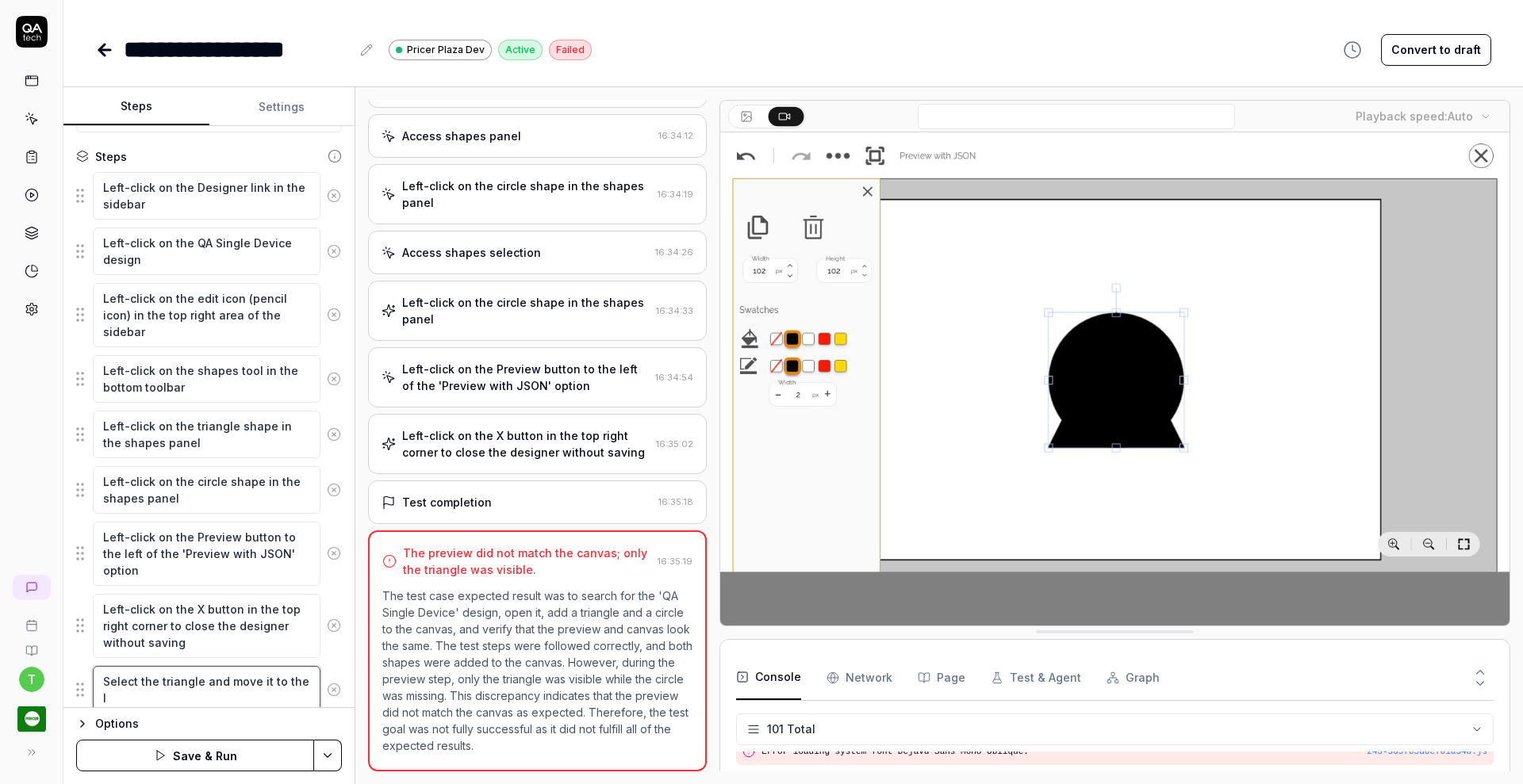
type textarea "Select the triangle and move it to the le"
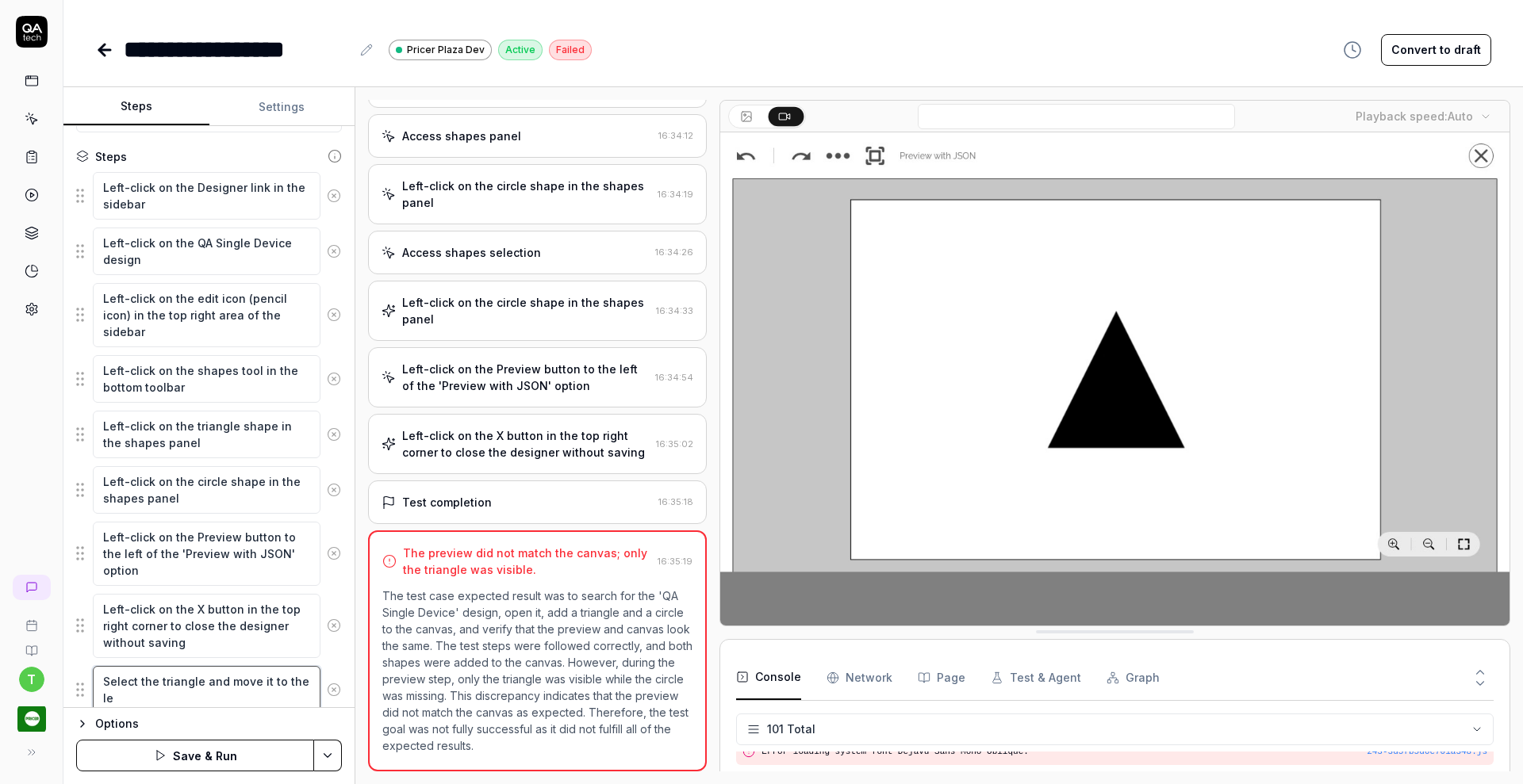
type textarea "*"
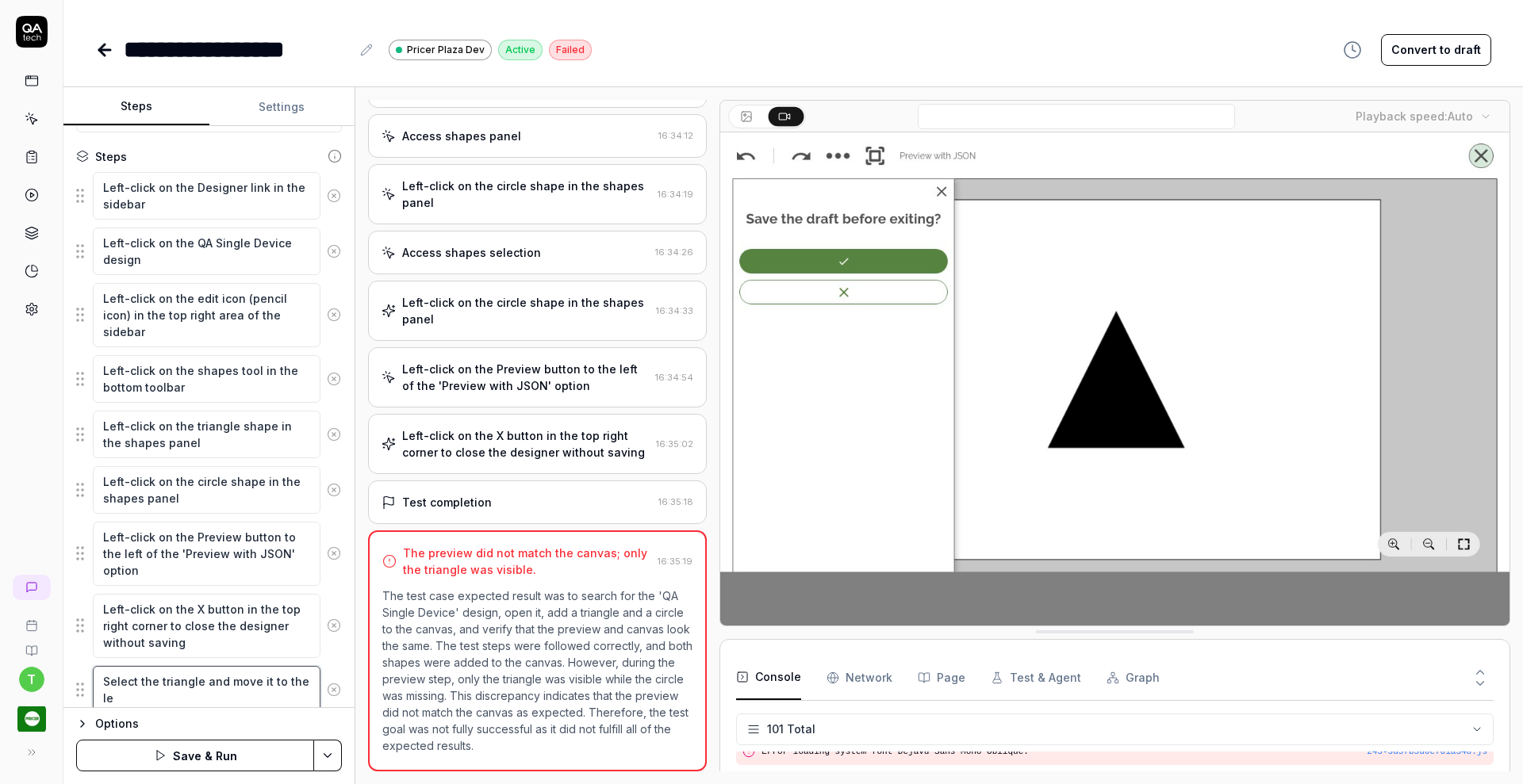
type textarea "Select the triangle and move it to the lef"
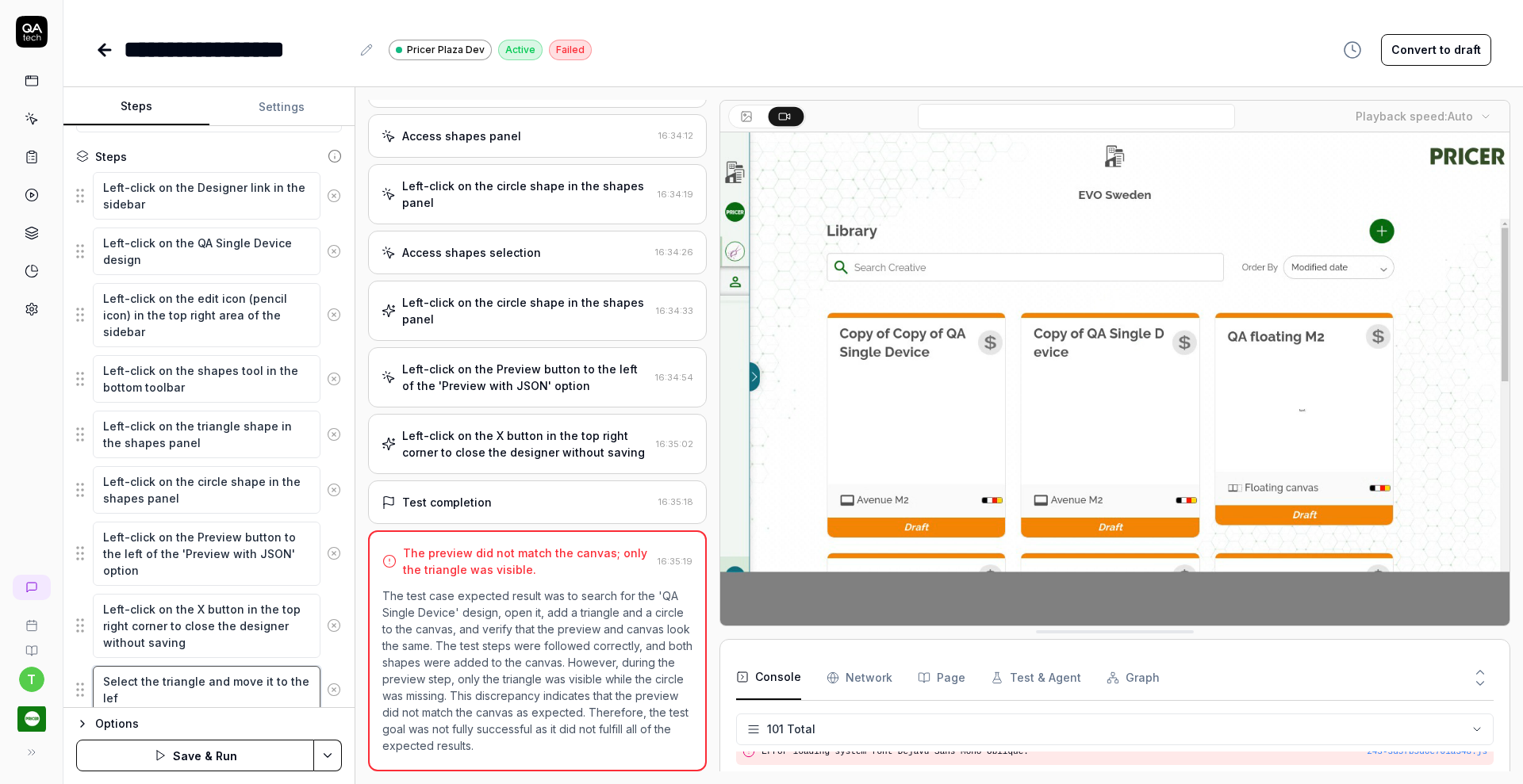
type textarea "*"
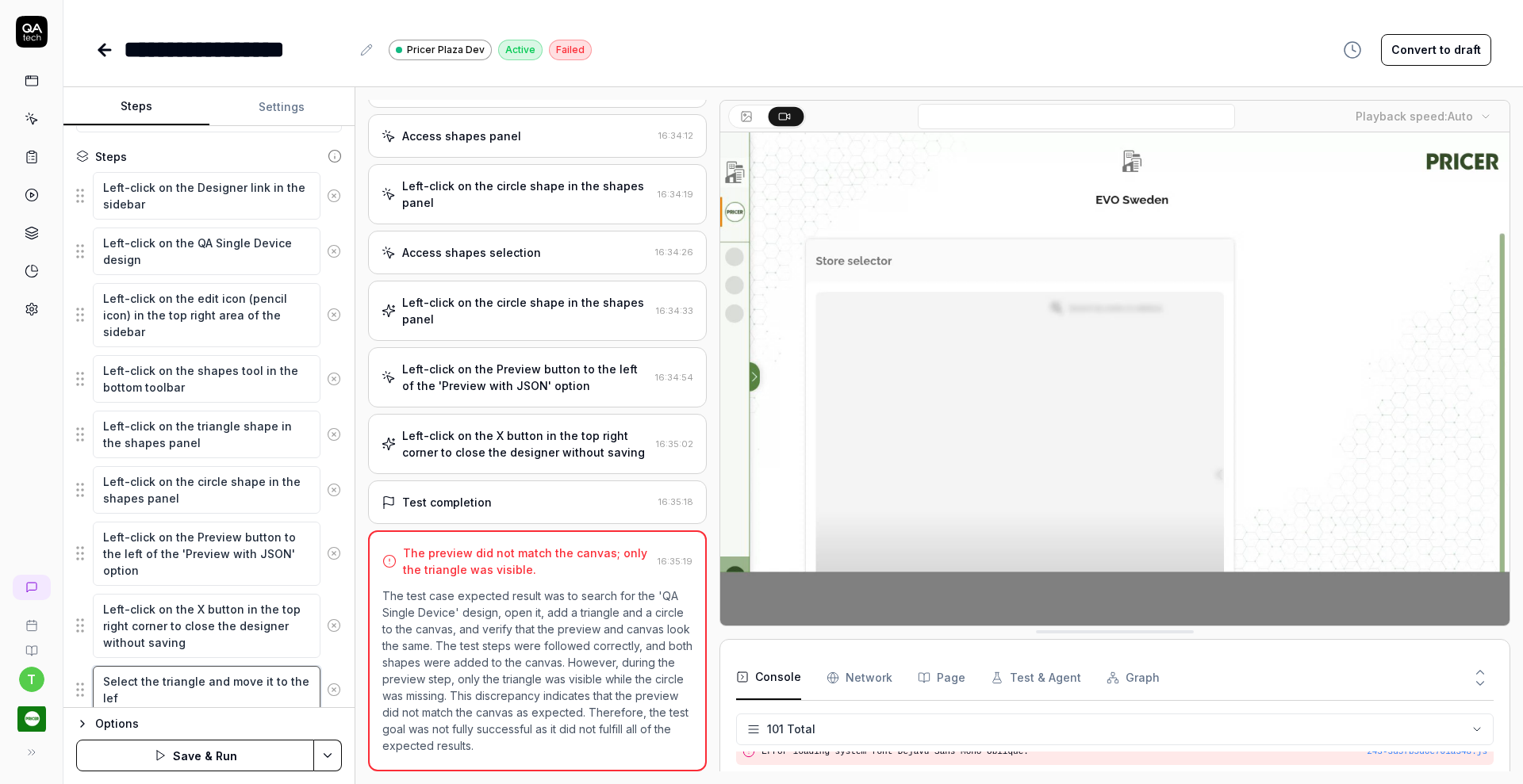
type textarea "Select the triangle and move it to the left"
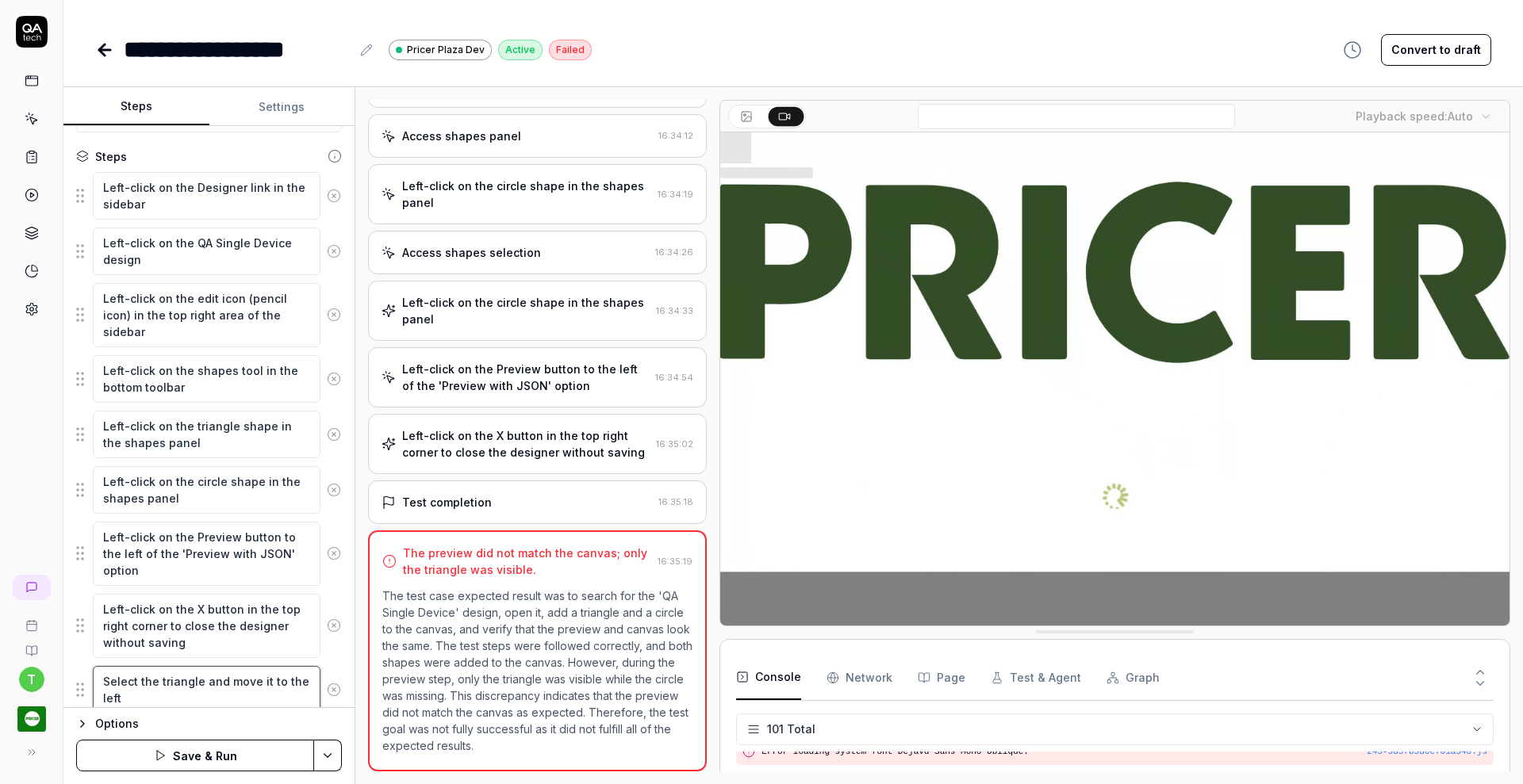
type textarea "*"
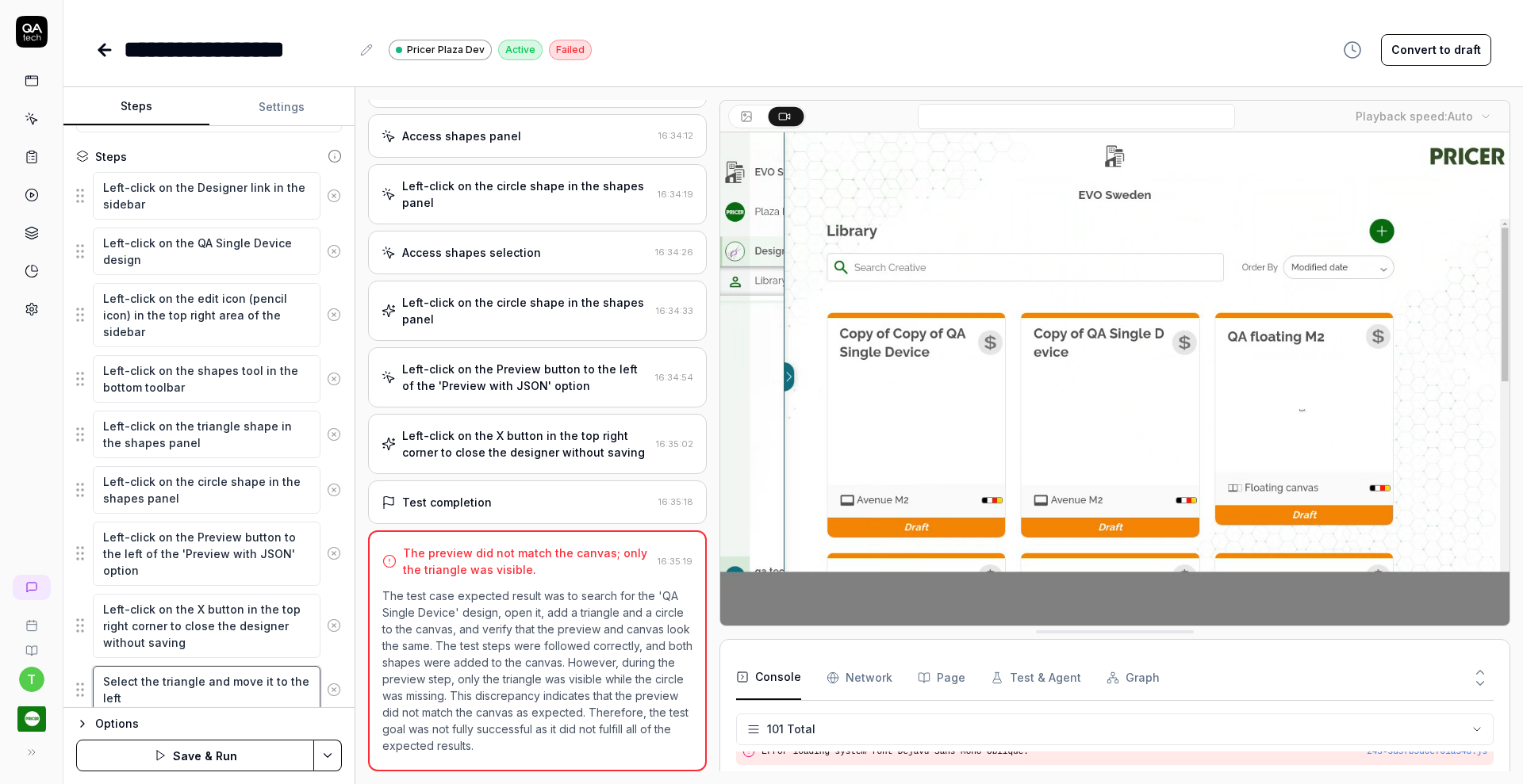
type textarea "Select the triangle and move it to the left"
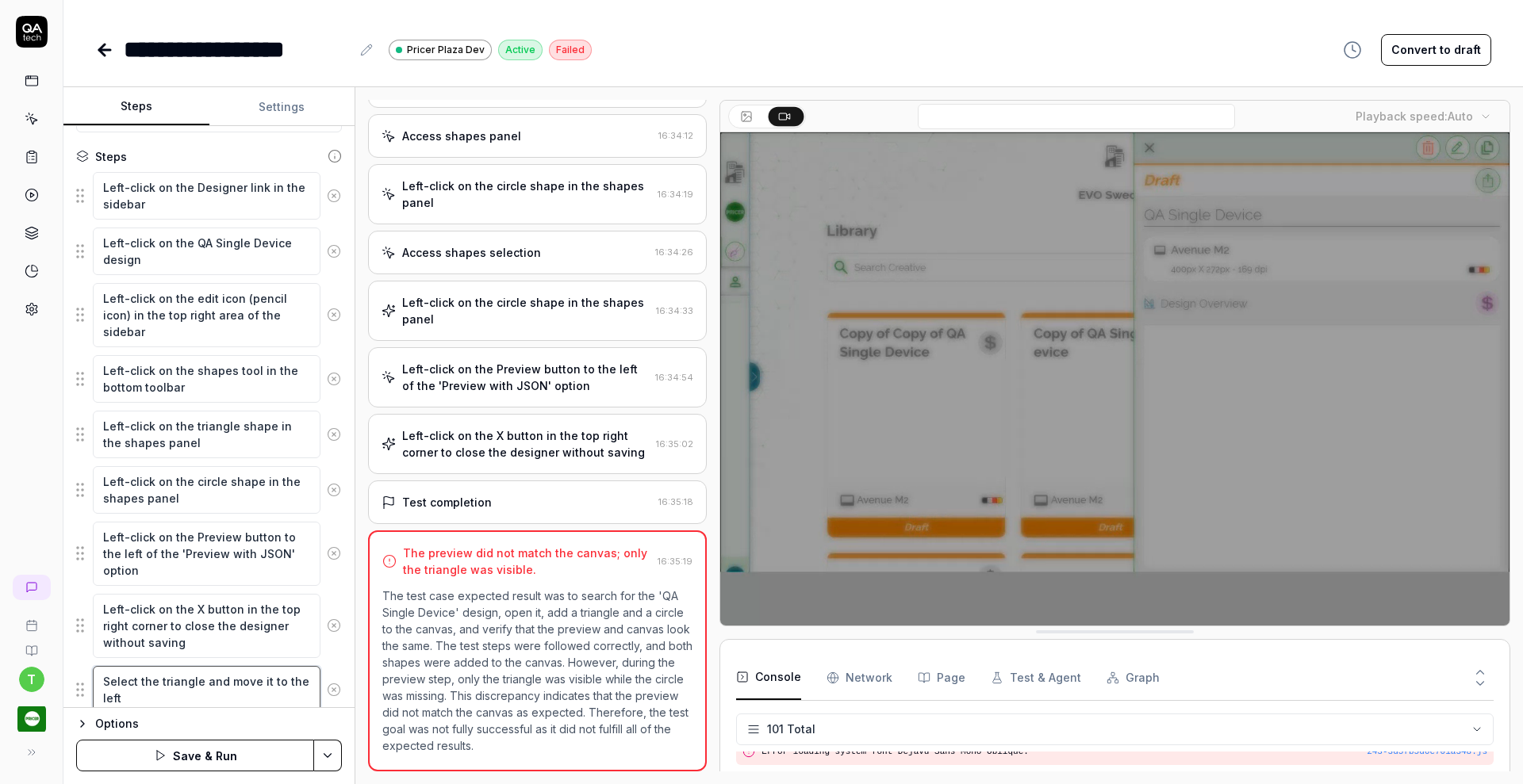
type textarea "*"
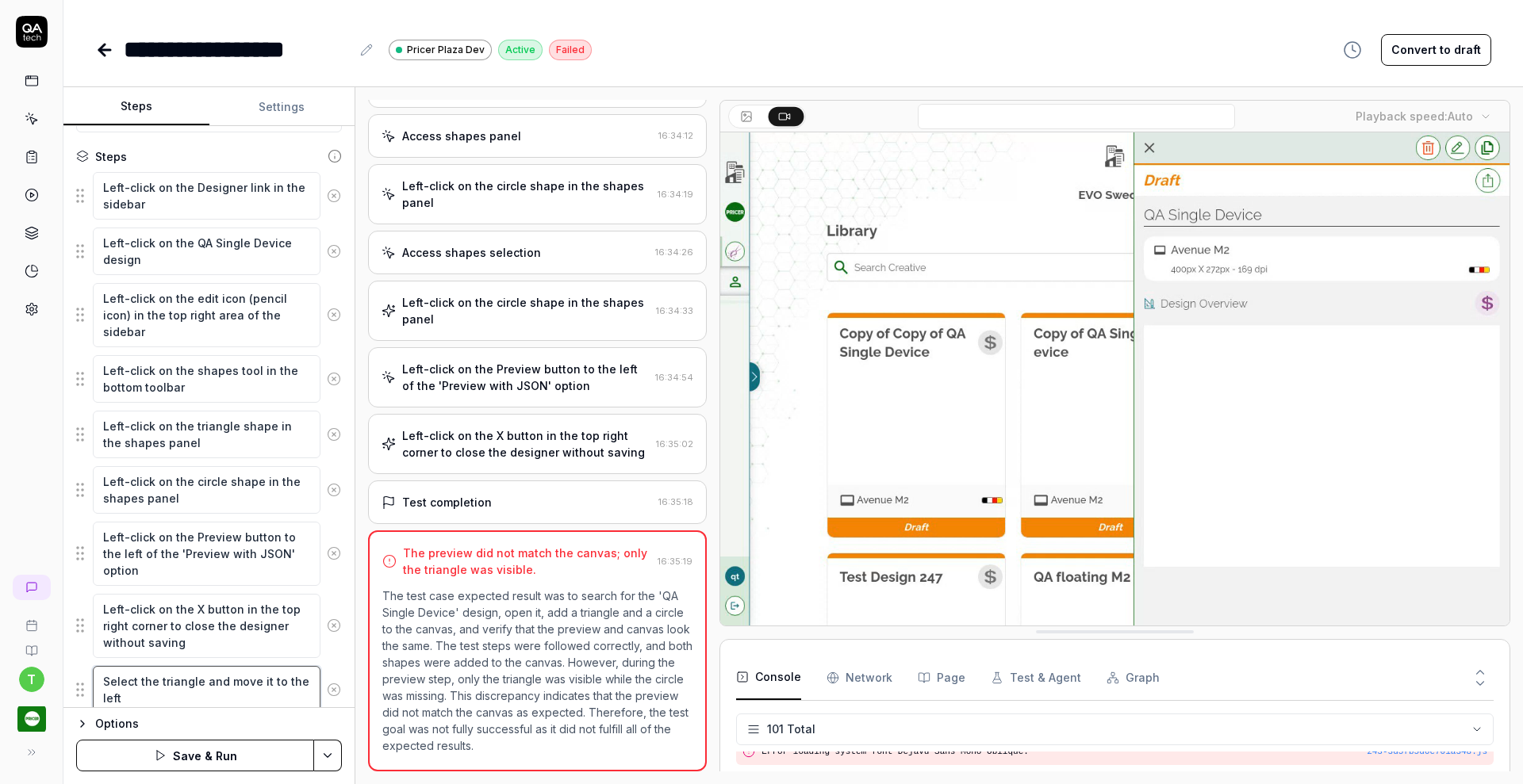
type textarea "Select the triangle and move it to the left s"
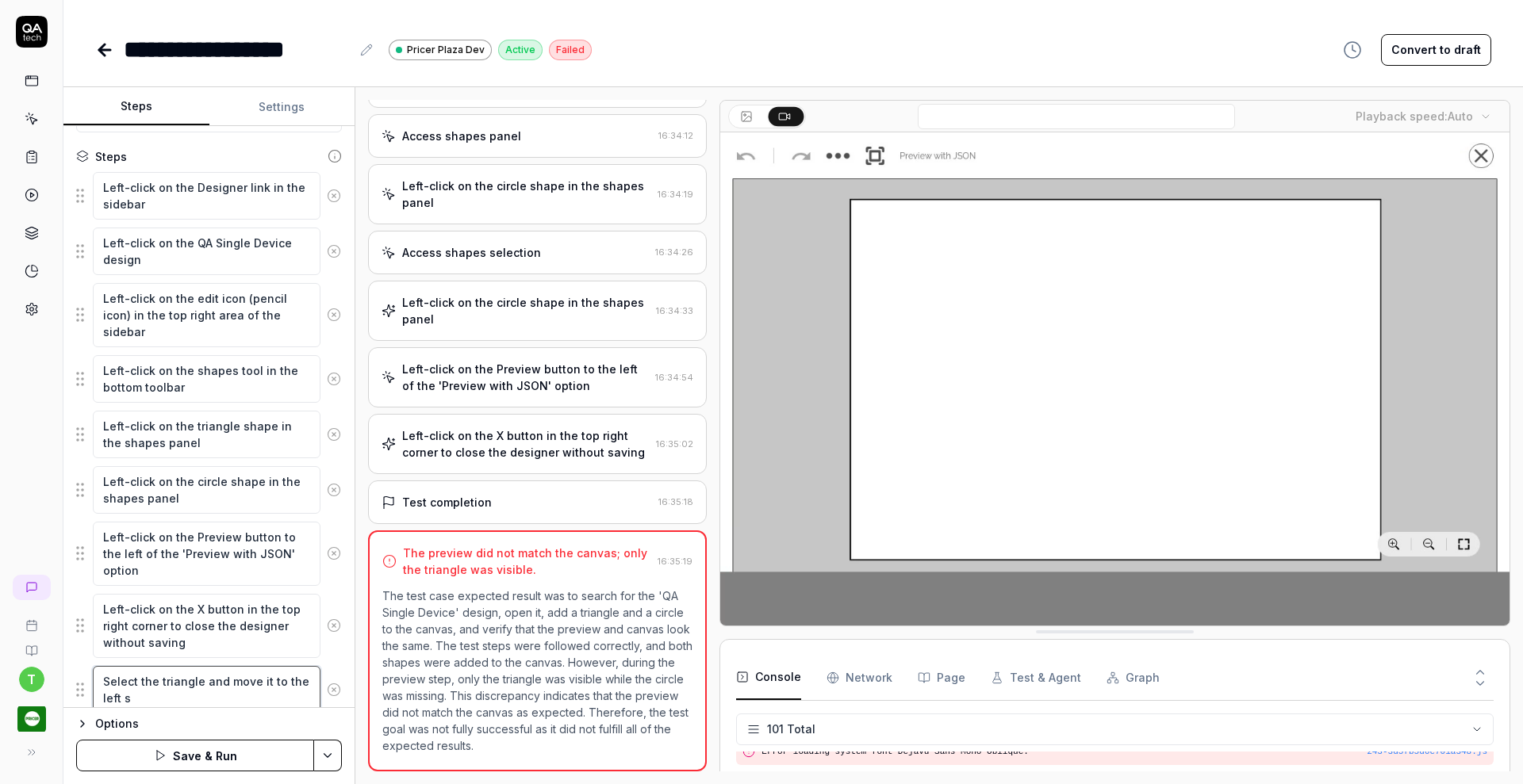
type textarea "*"
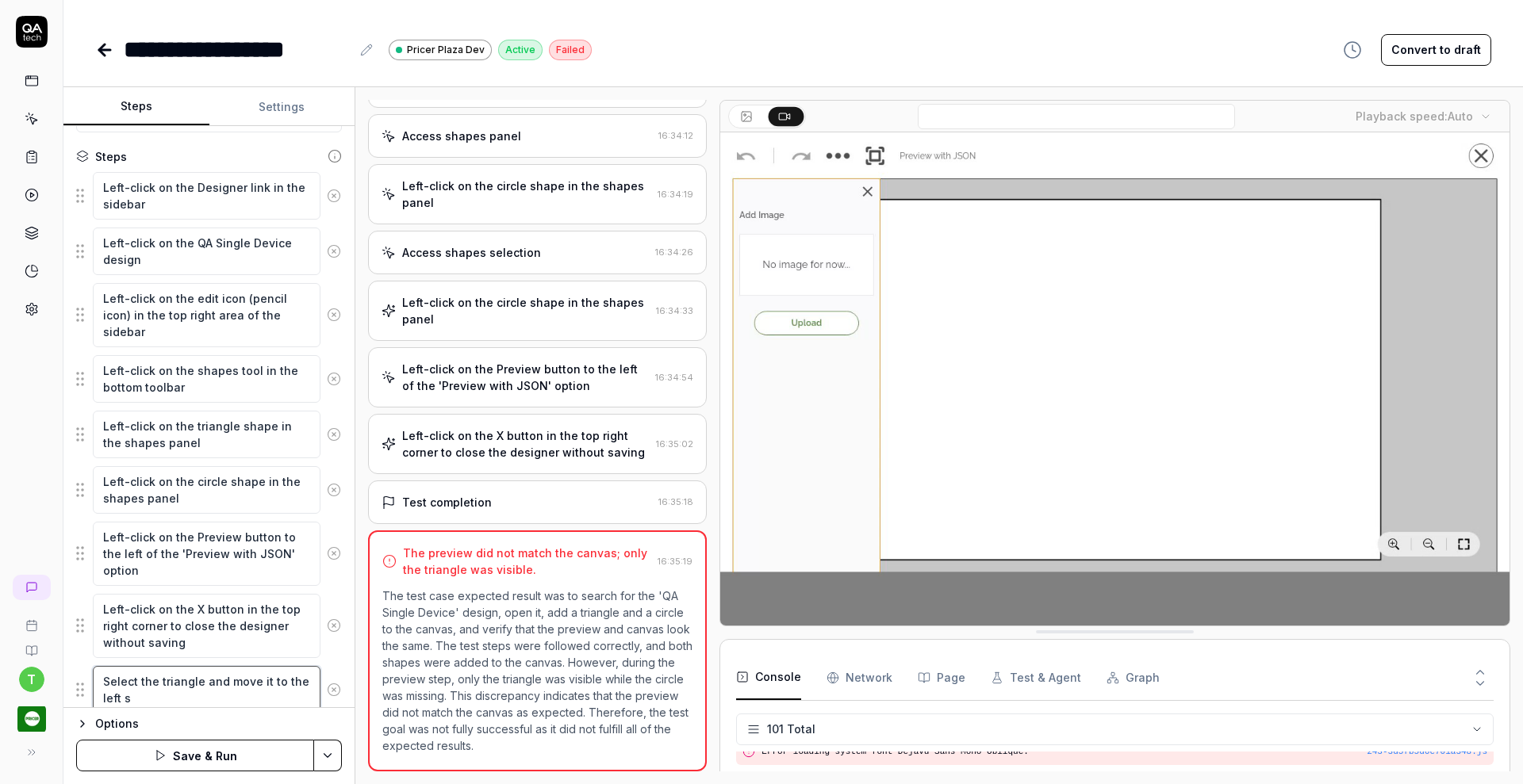
type textarea "Select the triangle and move it to the left si"
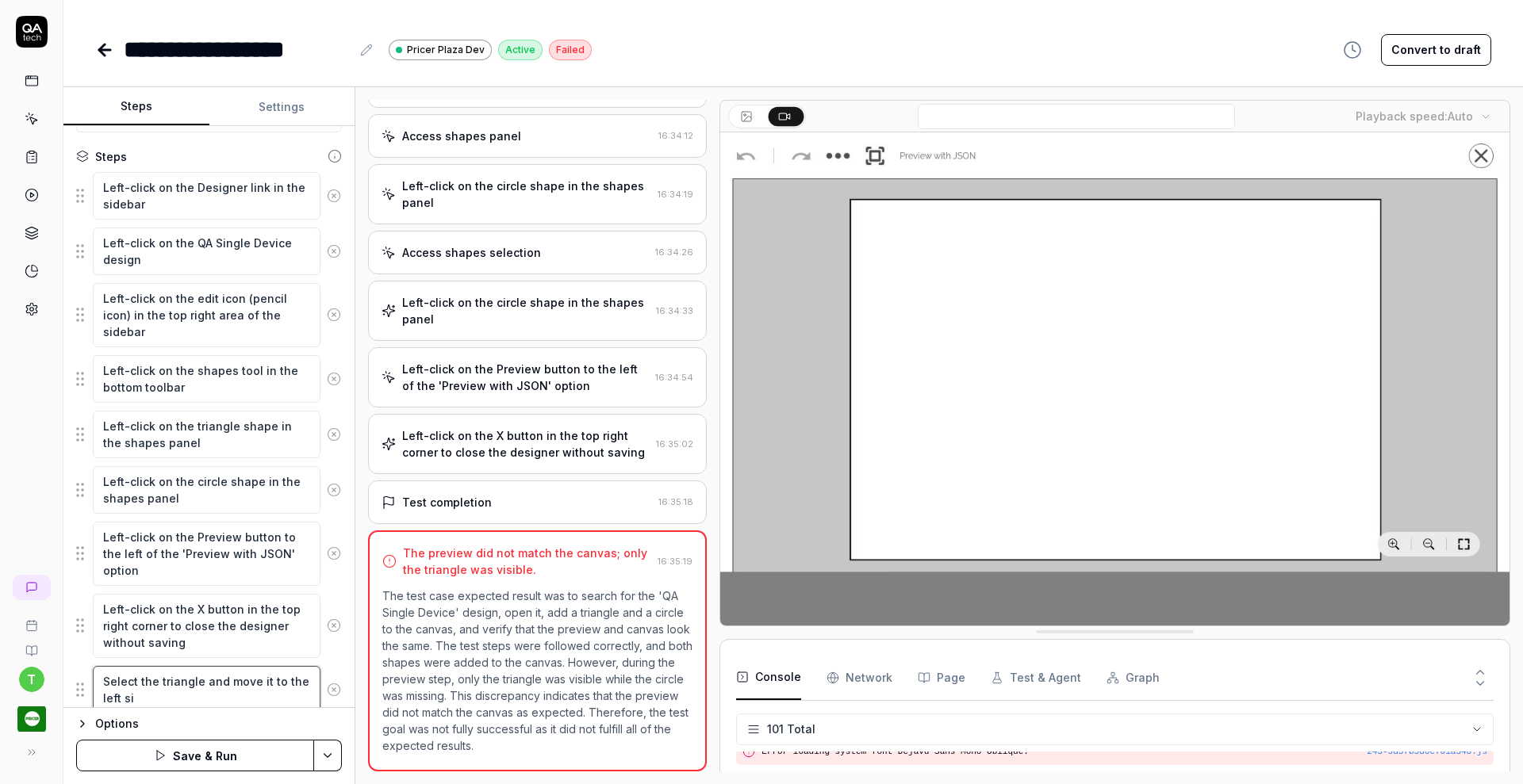
type textarea "*"
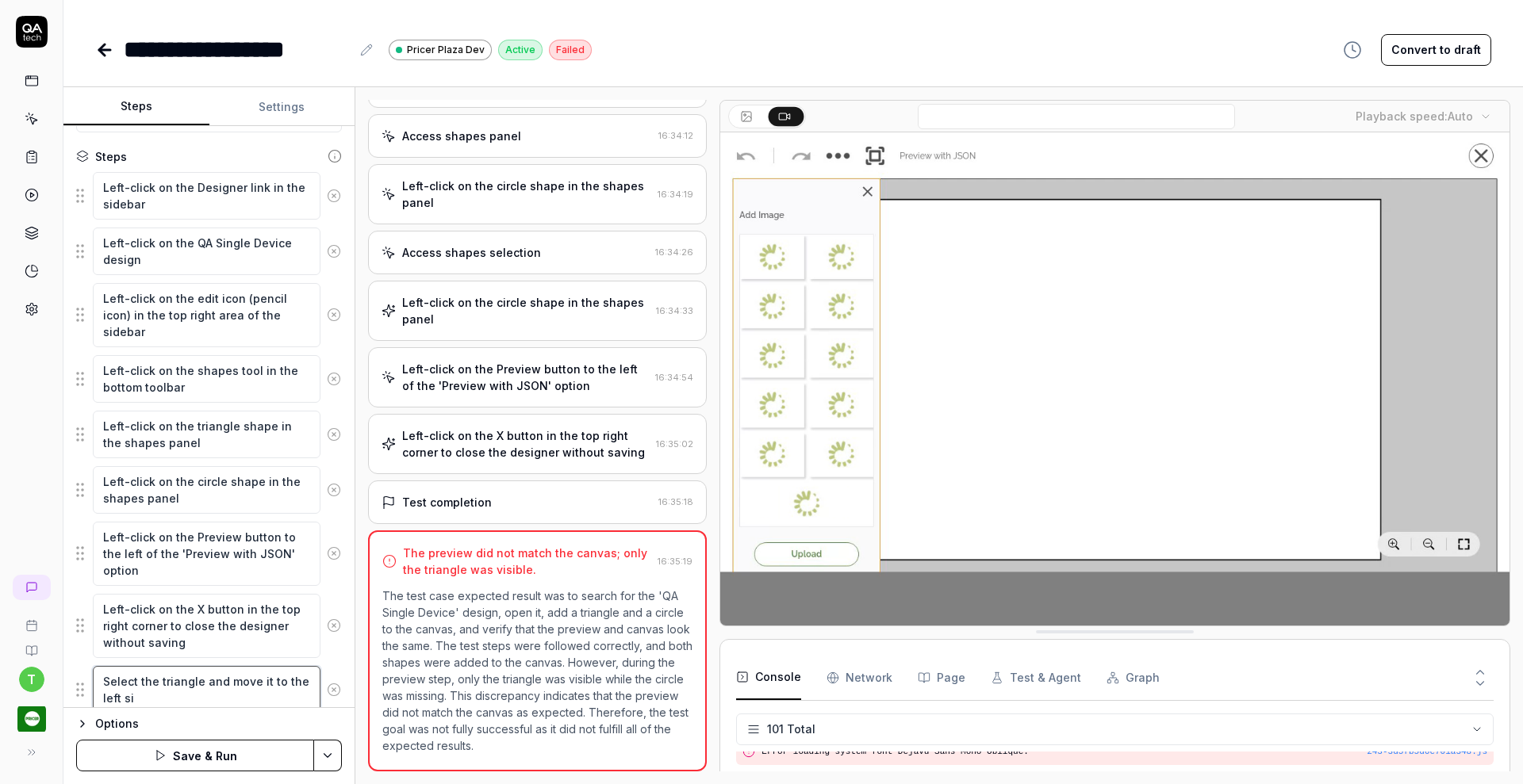
type textarea "Select the triangle and move it to the left sid"
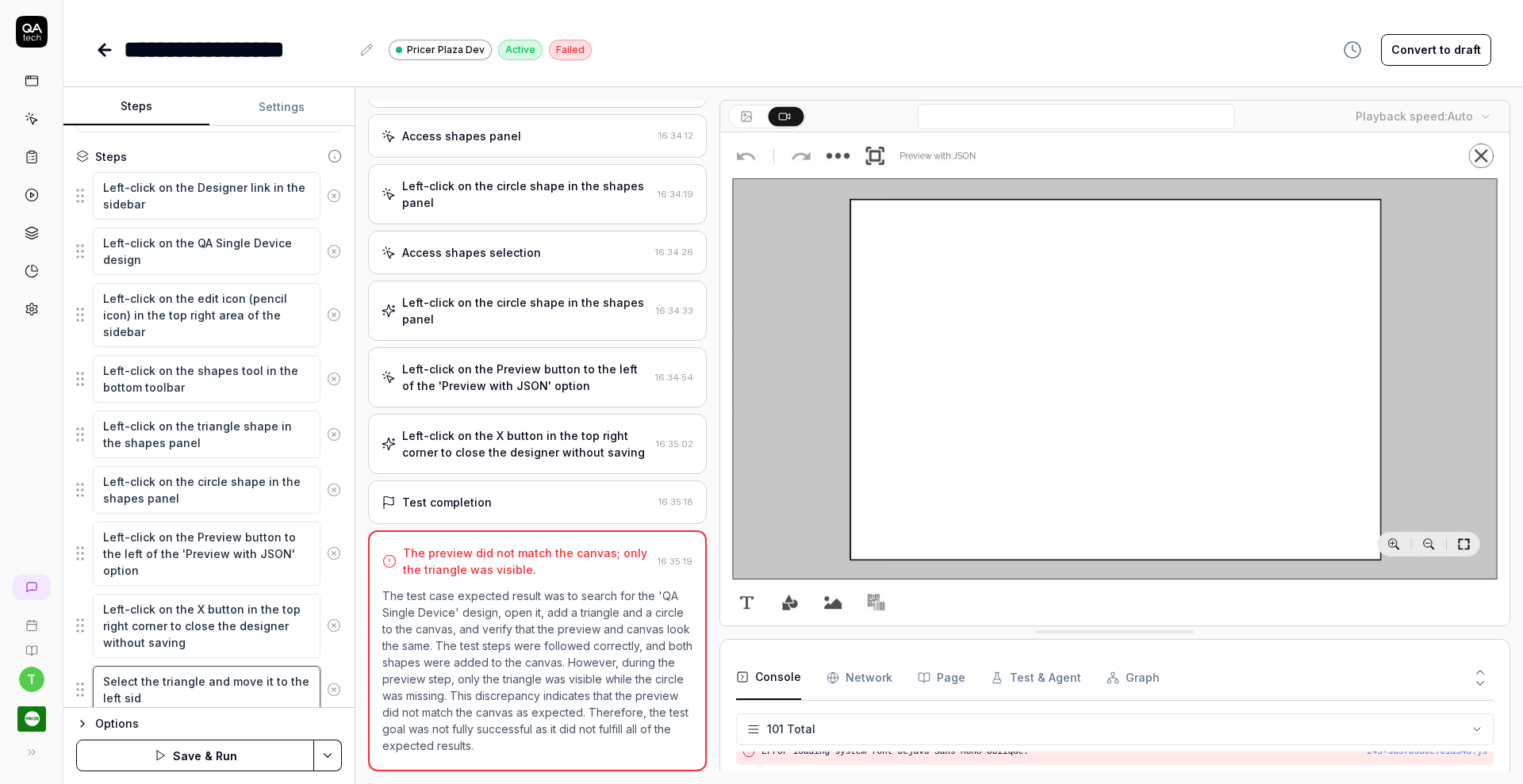
type textarea "*"
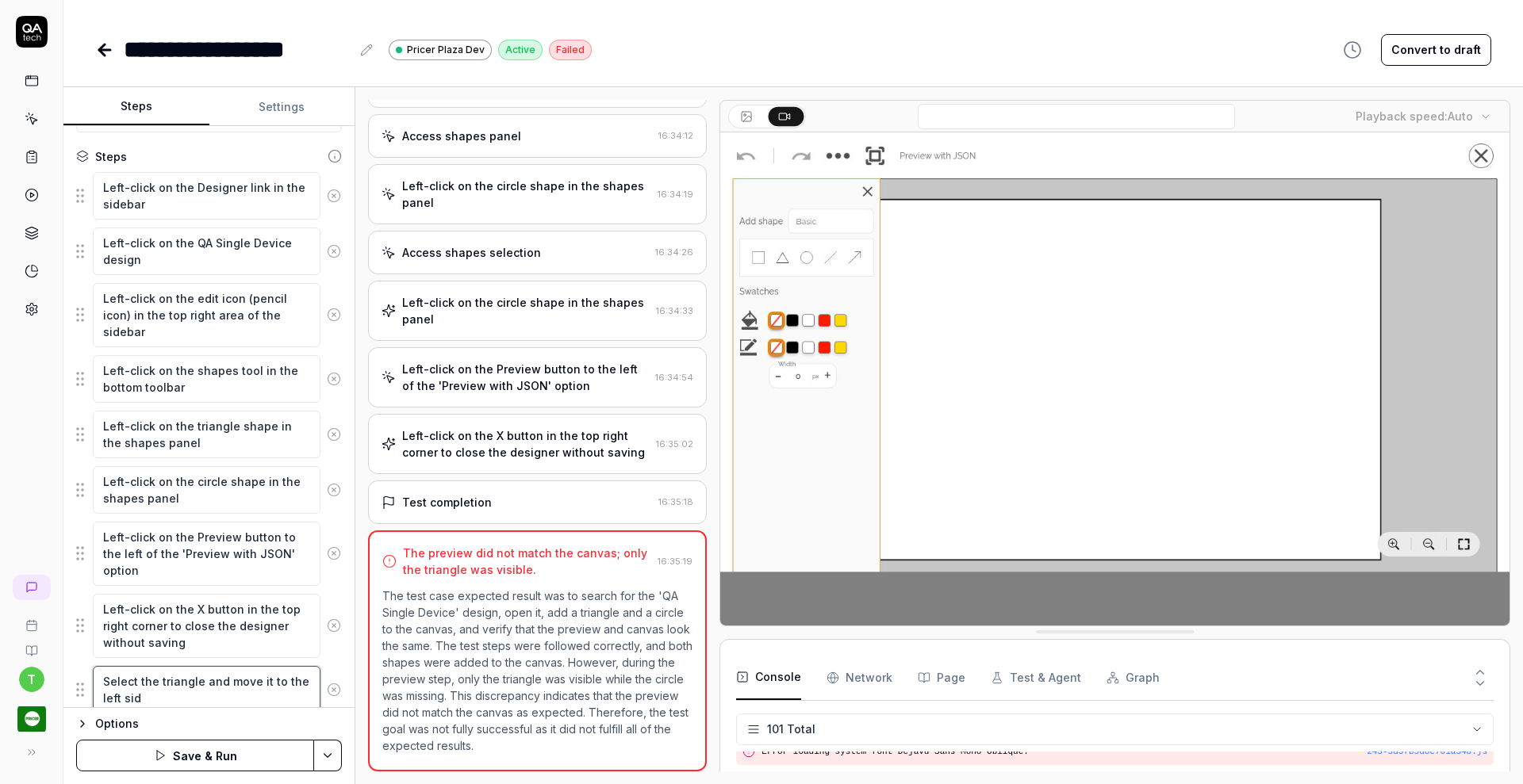
type textarea "Select the triangle and move it to the left side"
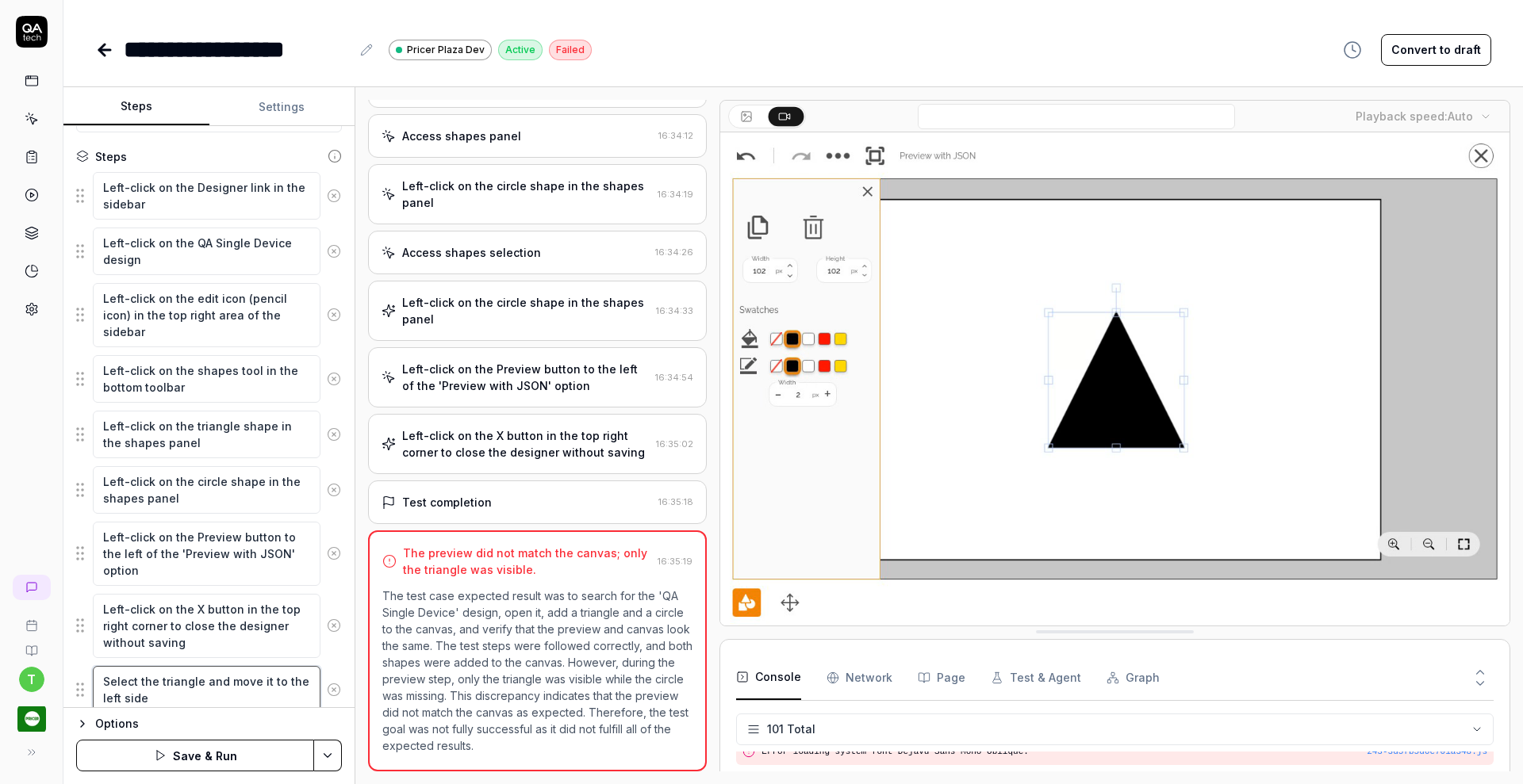
type textarea "*"
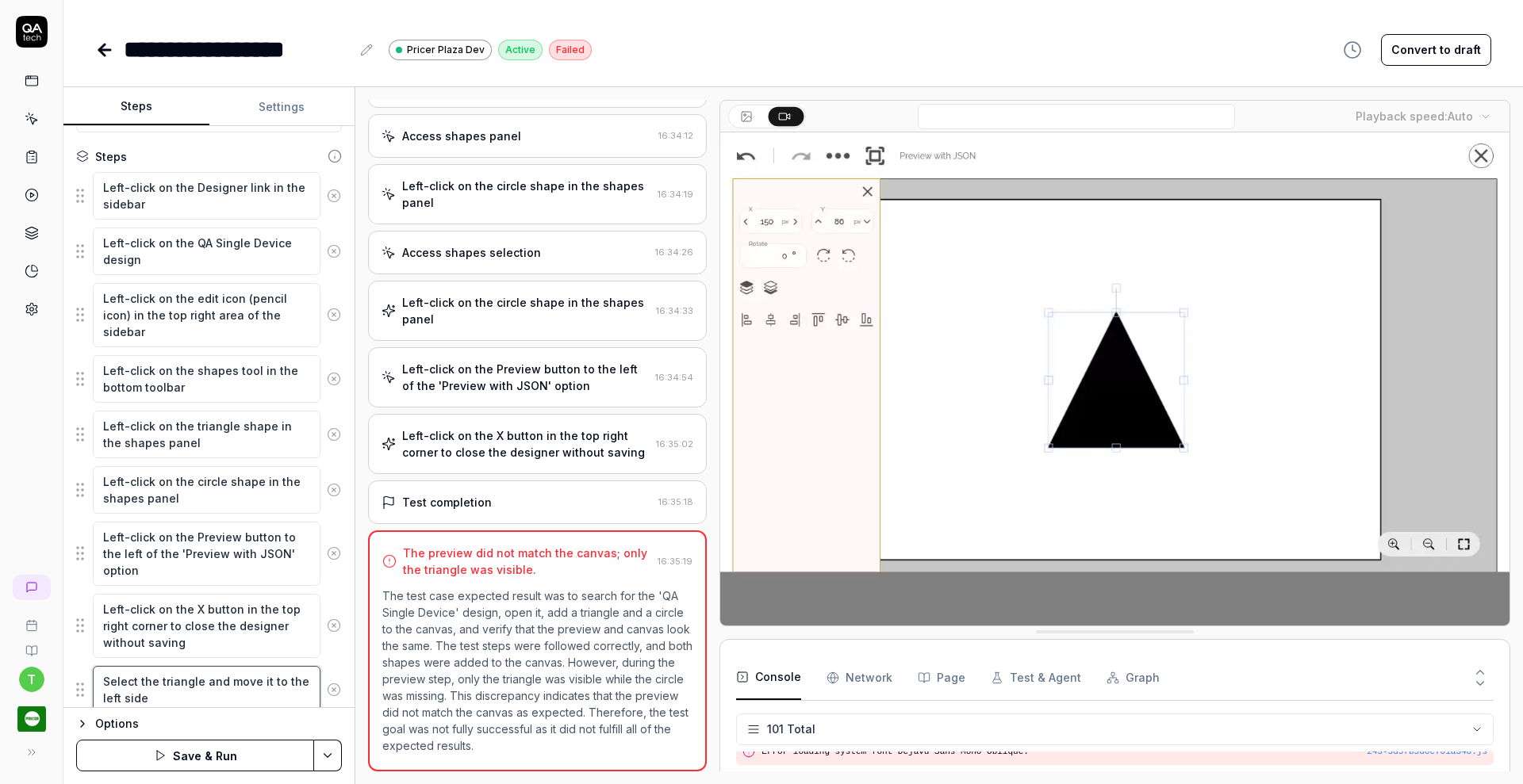
type textarea "Select the triangle and move it to the left side"
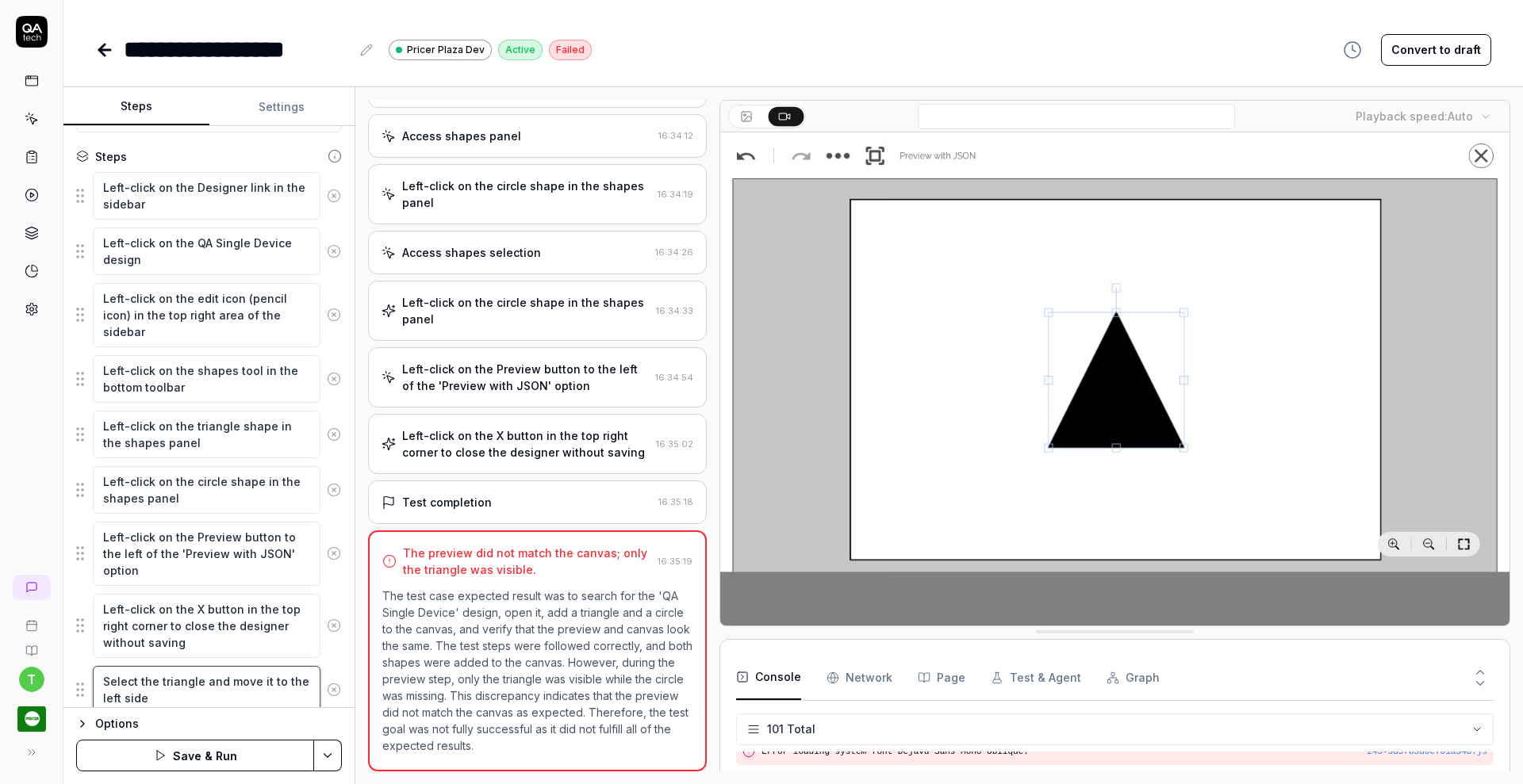
type textarea "*"
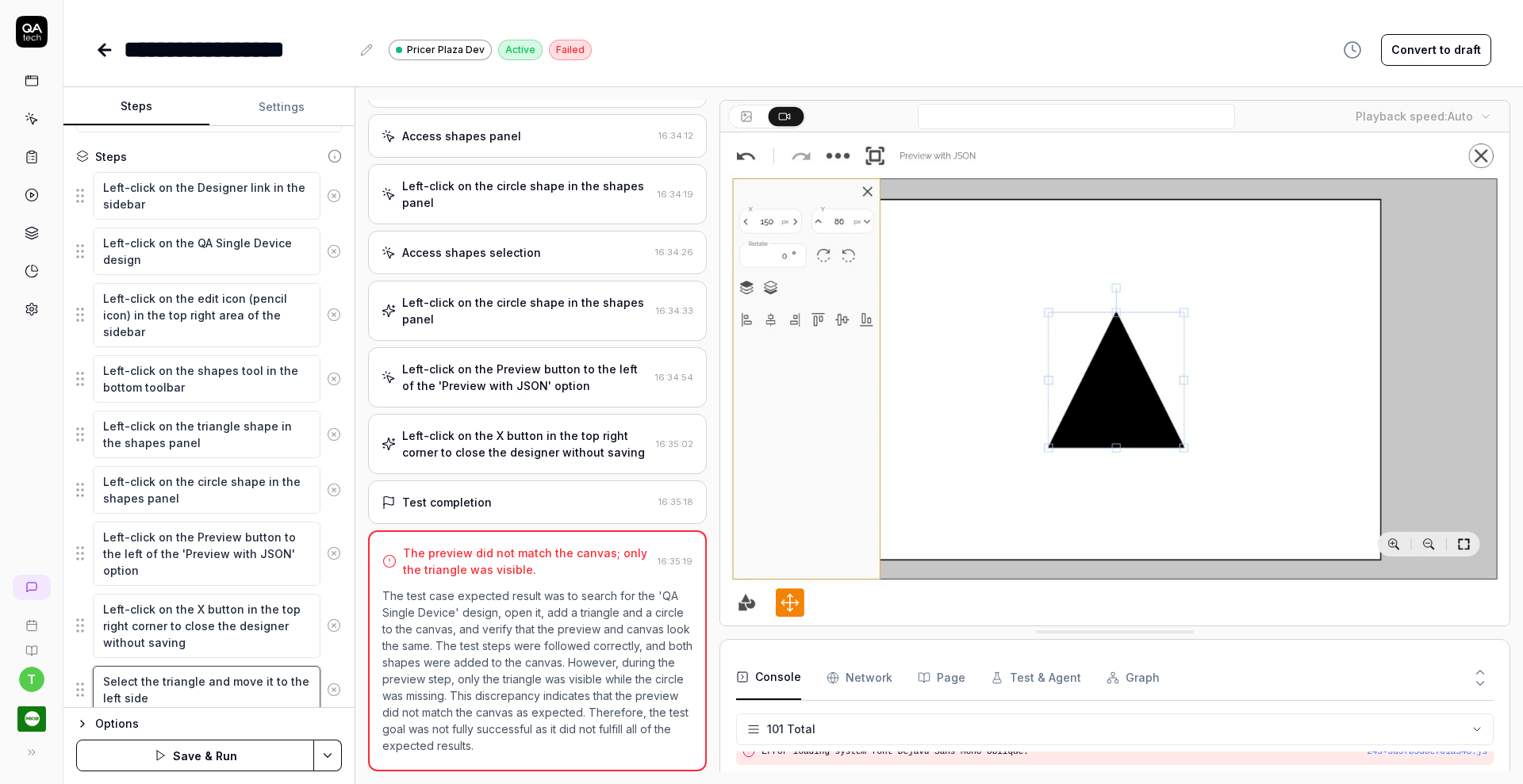
type textarea "Select the triangle and move it to the left side o"
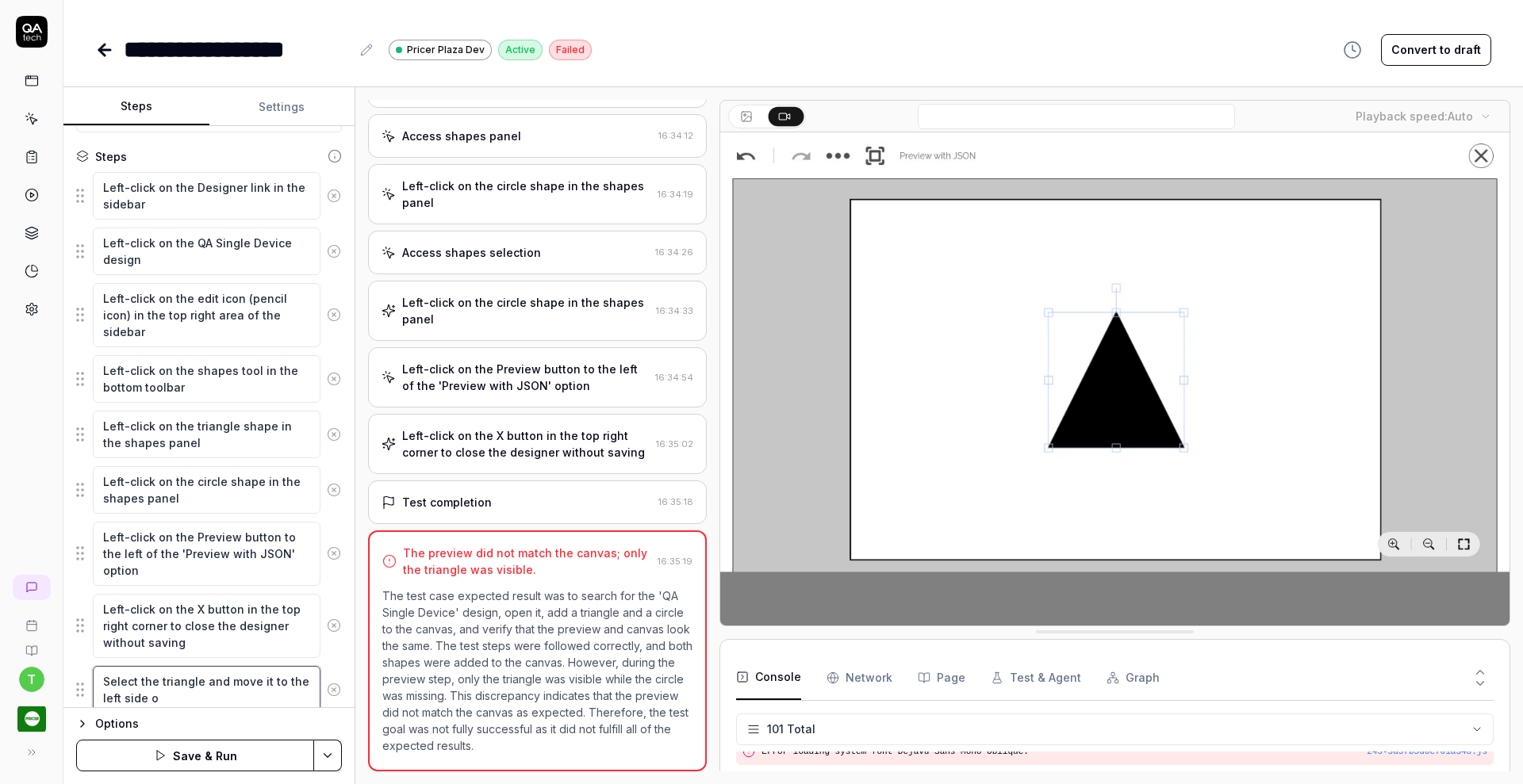
type textarea "*"
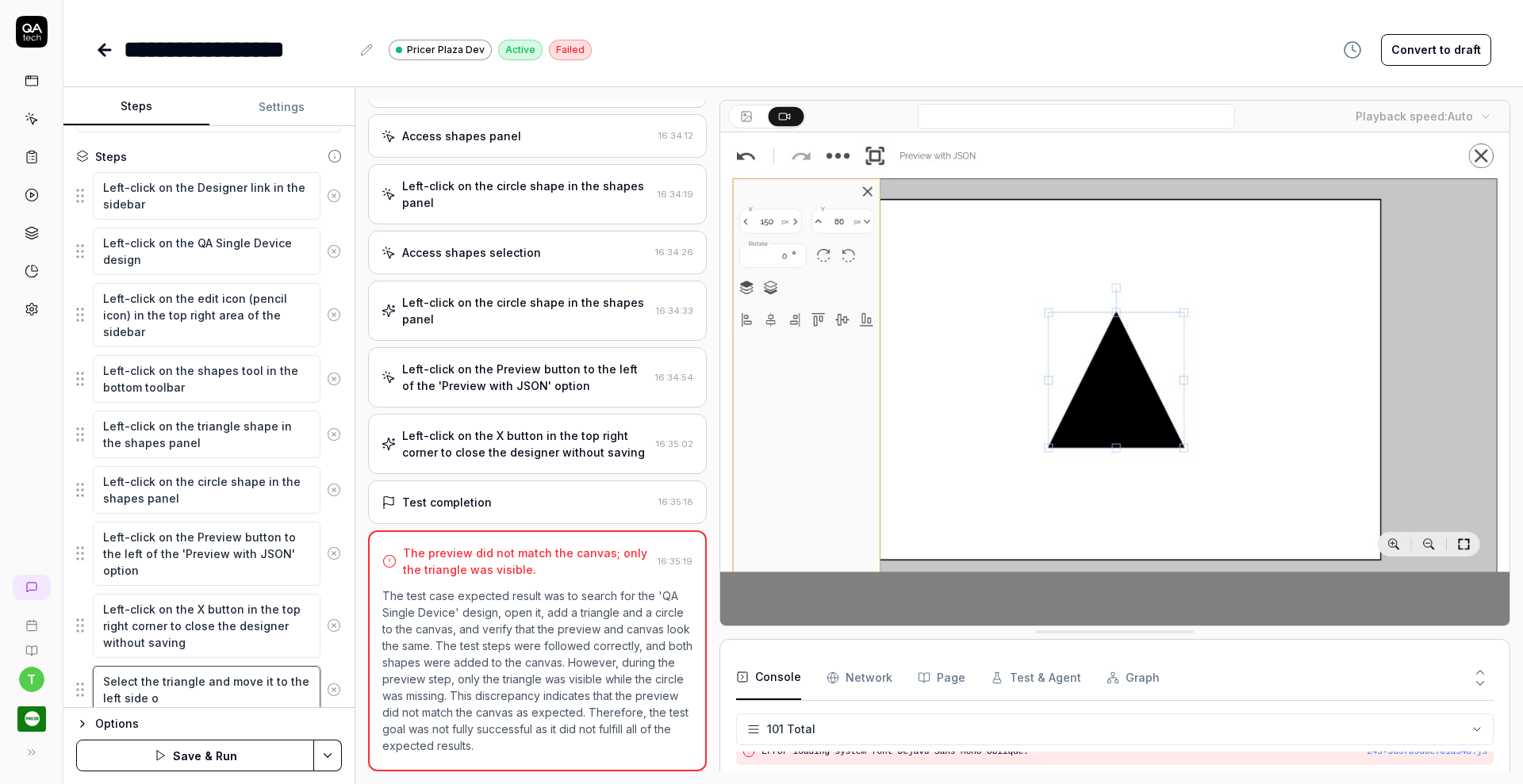
type textarea "Select the triangle and move it to the left side of"
type textarea "*"
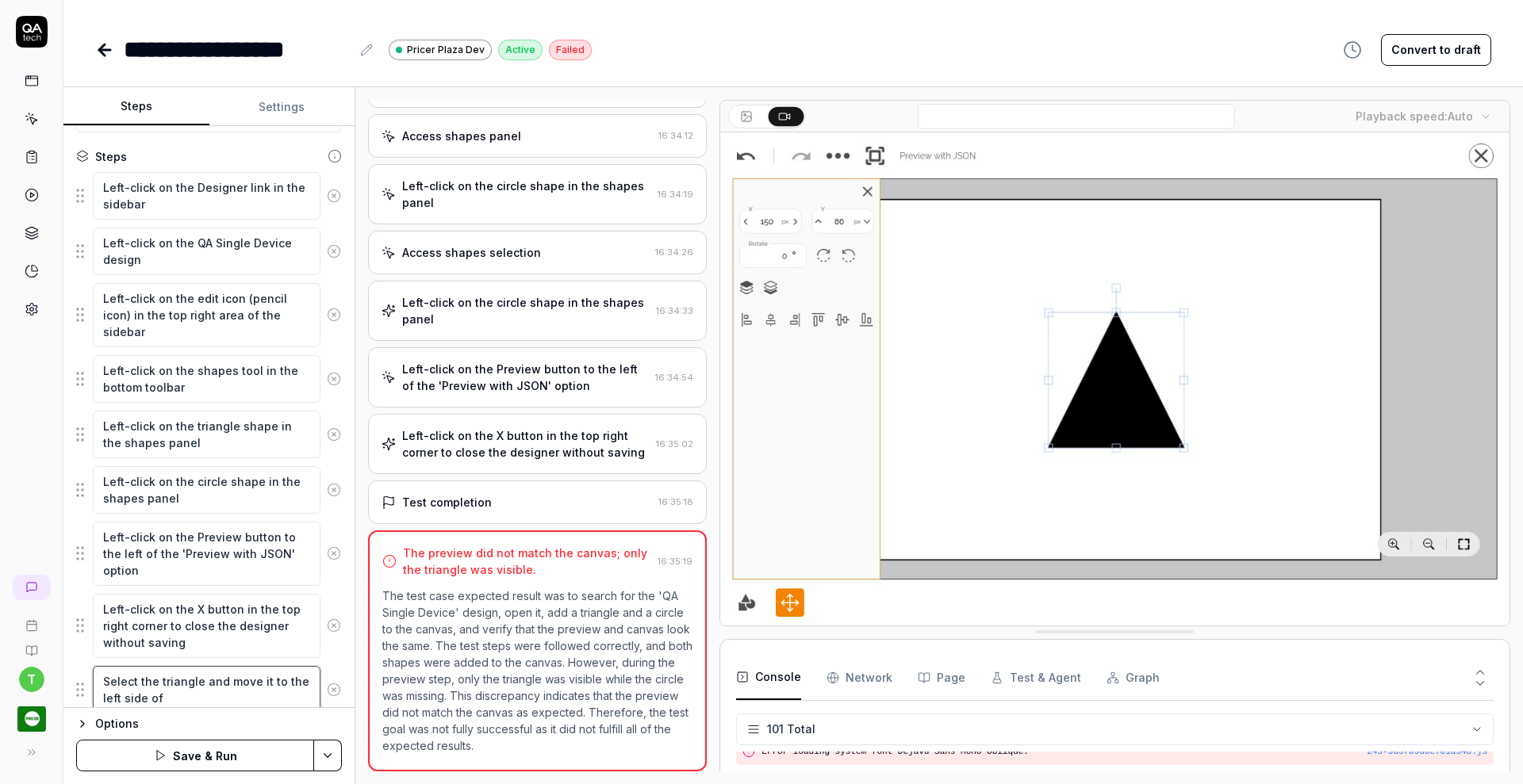
type textarea "Select the triangle and move it to the left side of"
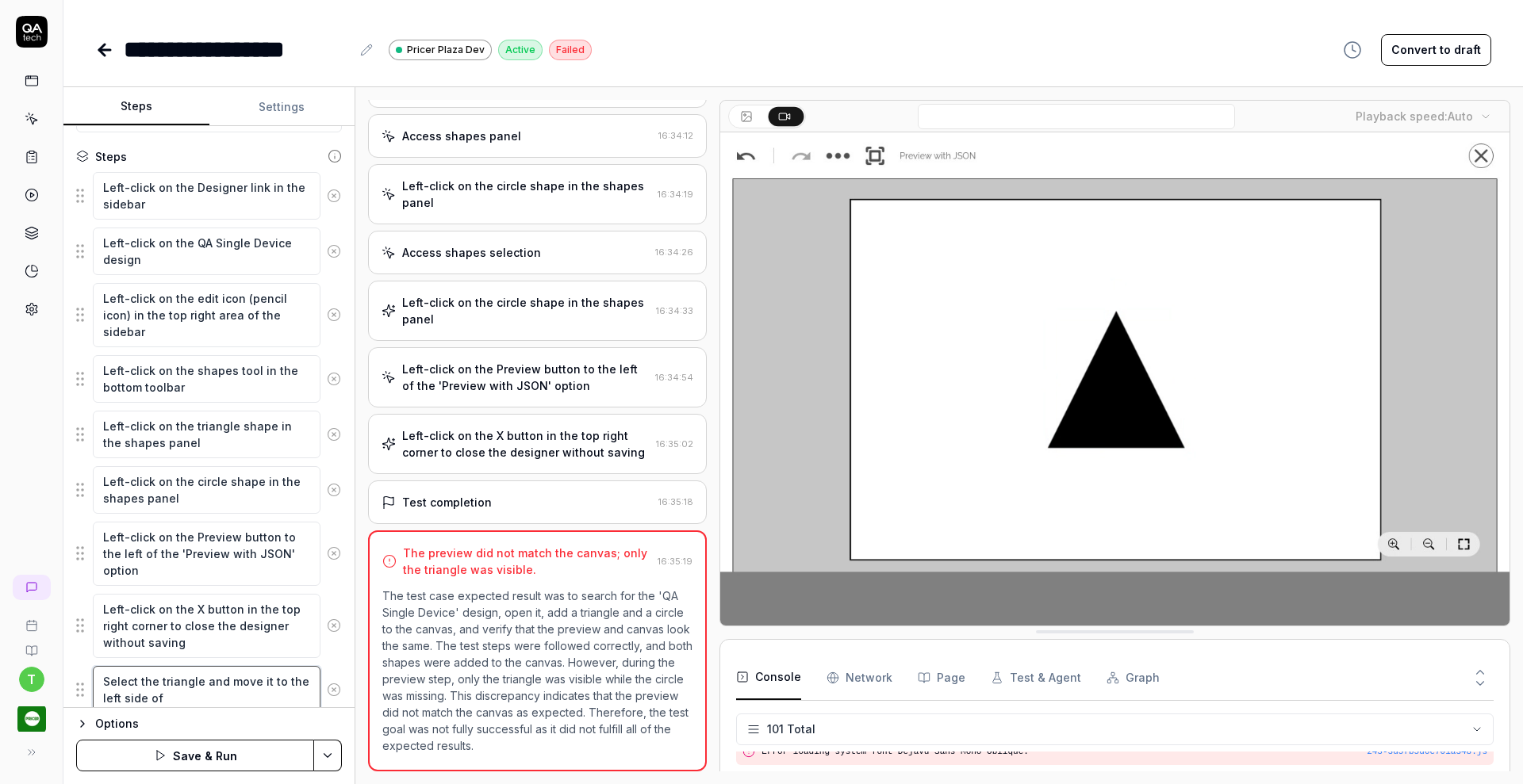
type textarea "*"
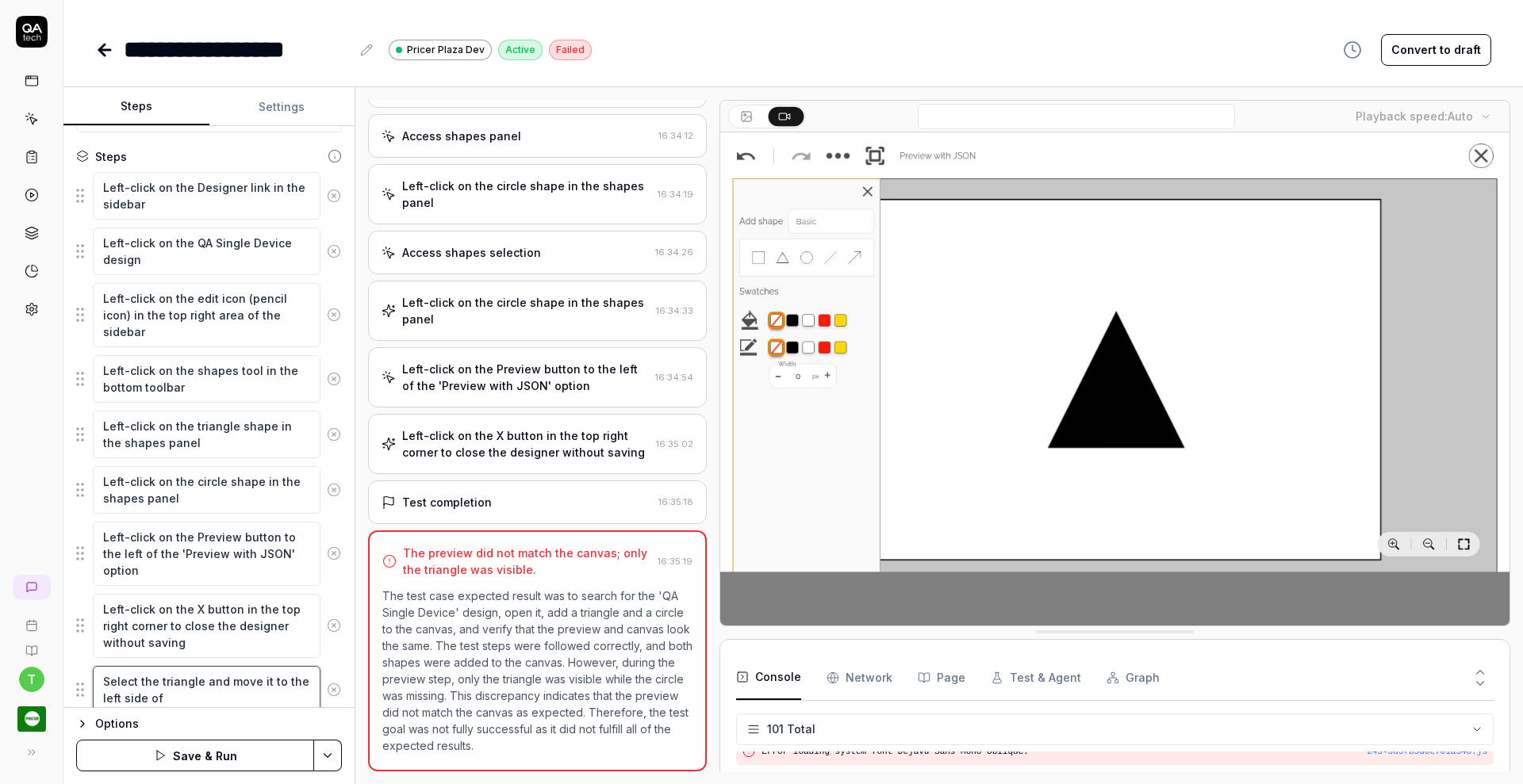
type textarea "Select the triangle and move it to the left side of t"
type textarea "*"
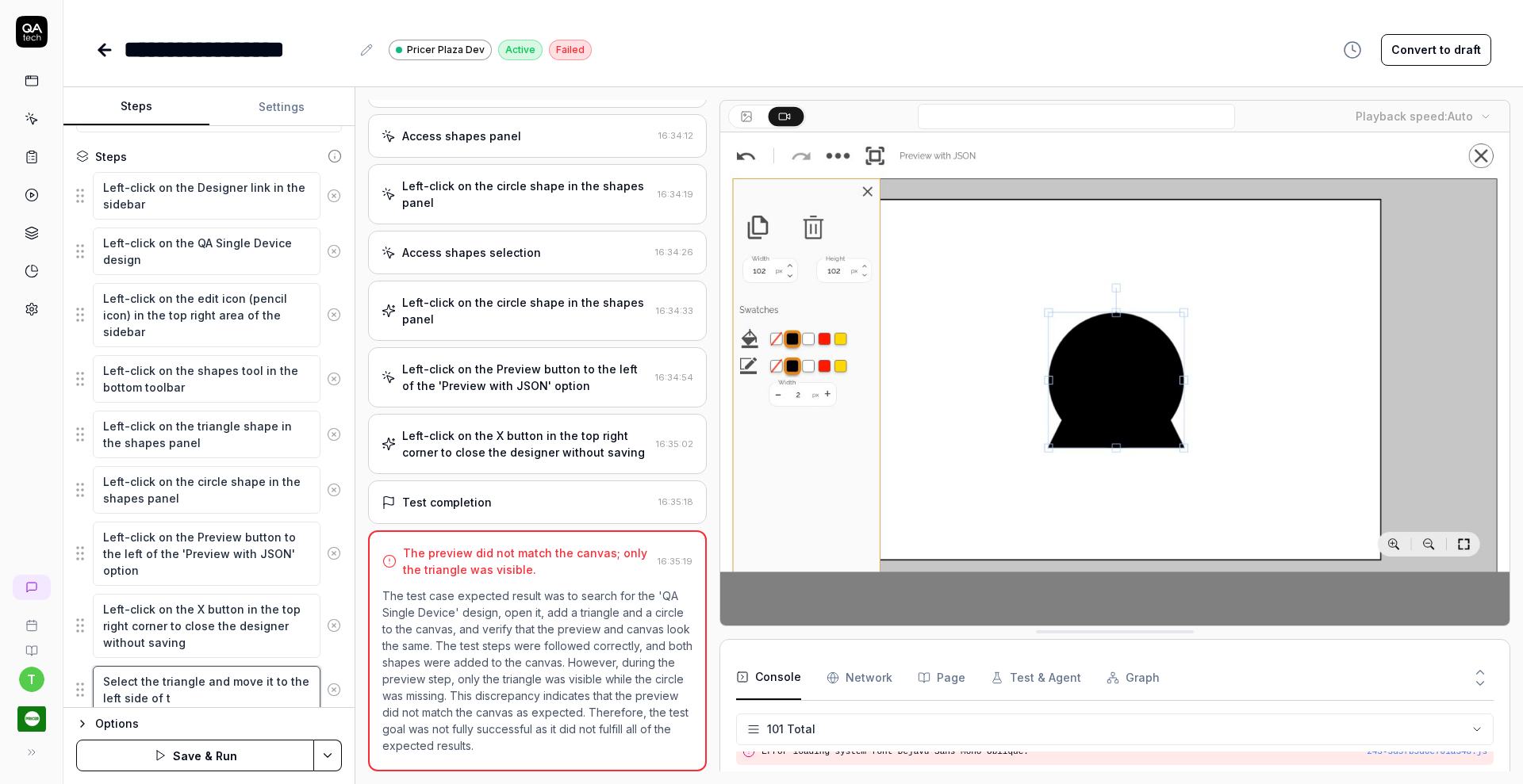
type textarea "Select the triangle and move it to the left side of th"
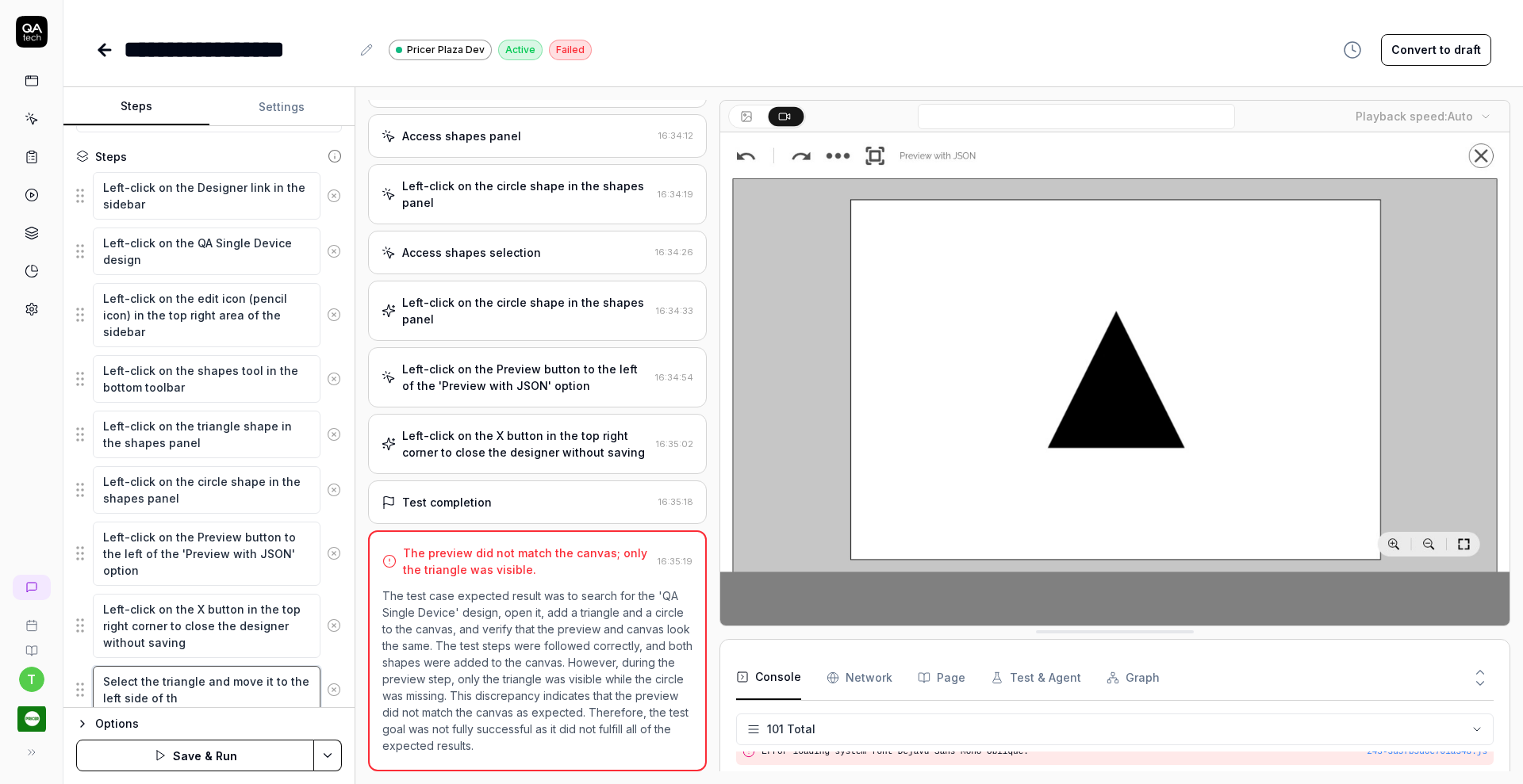
type textarea "*"
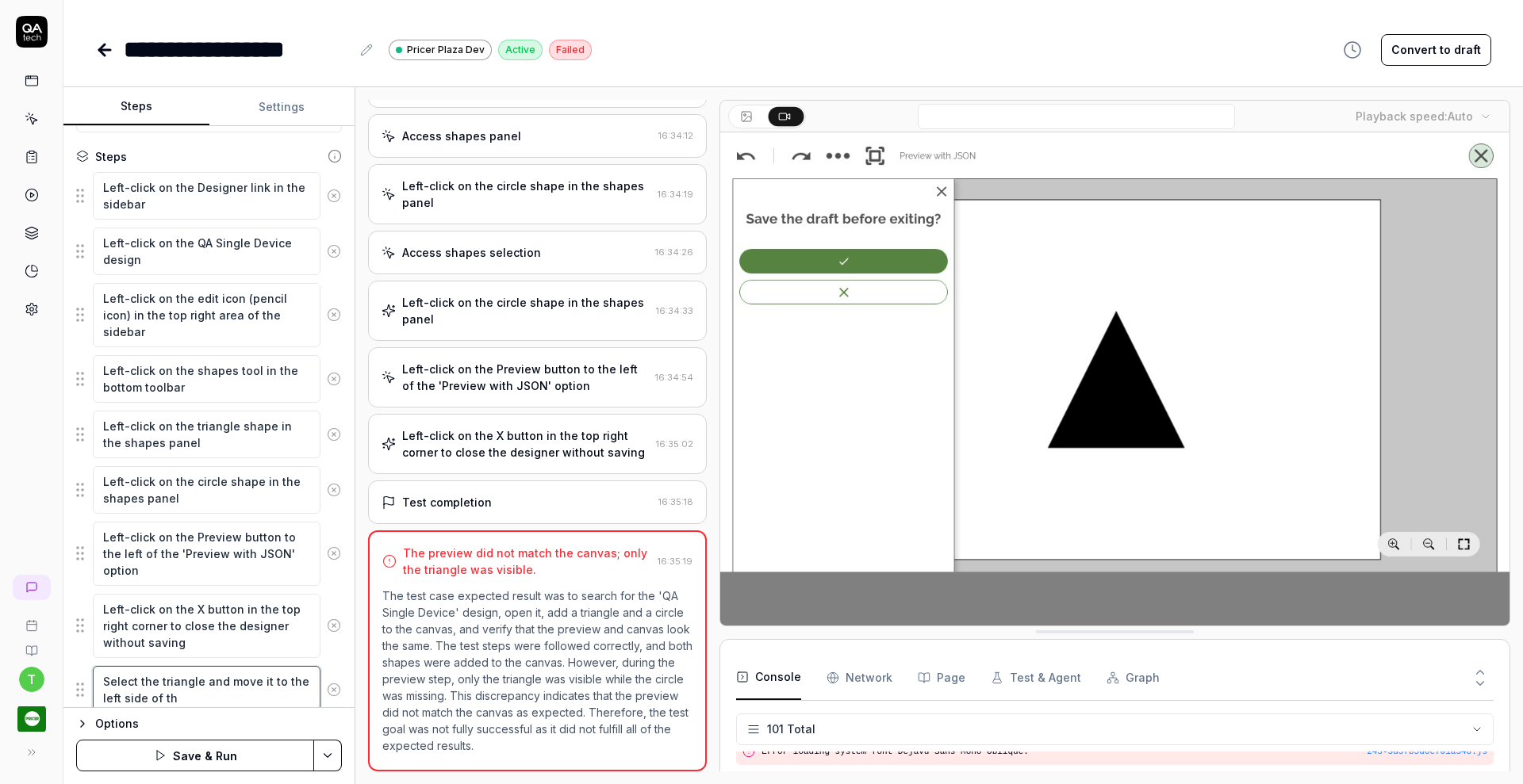
type textarea "Select the triangle and move it to the left side of the"
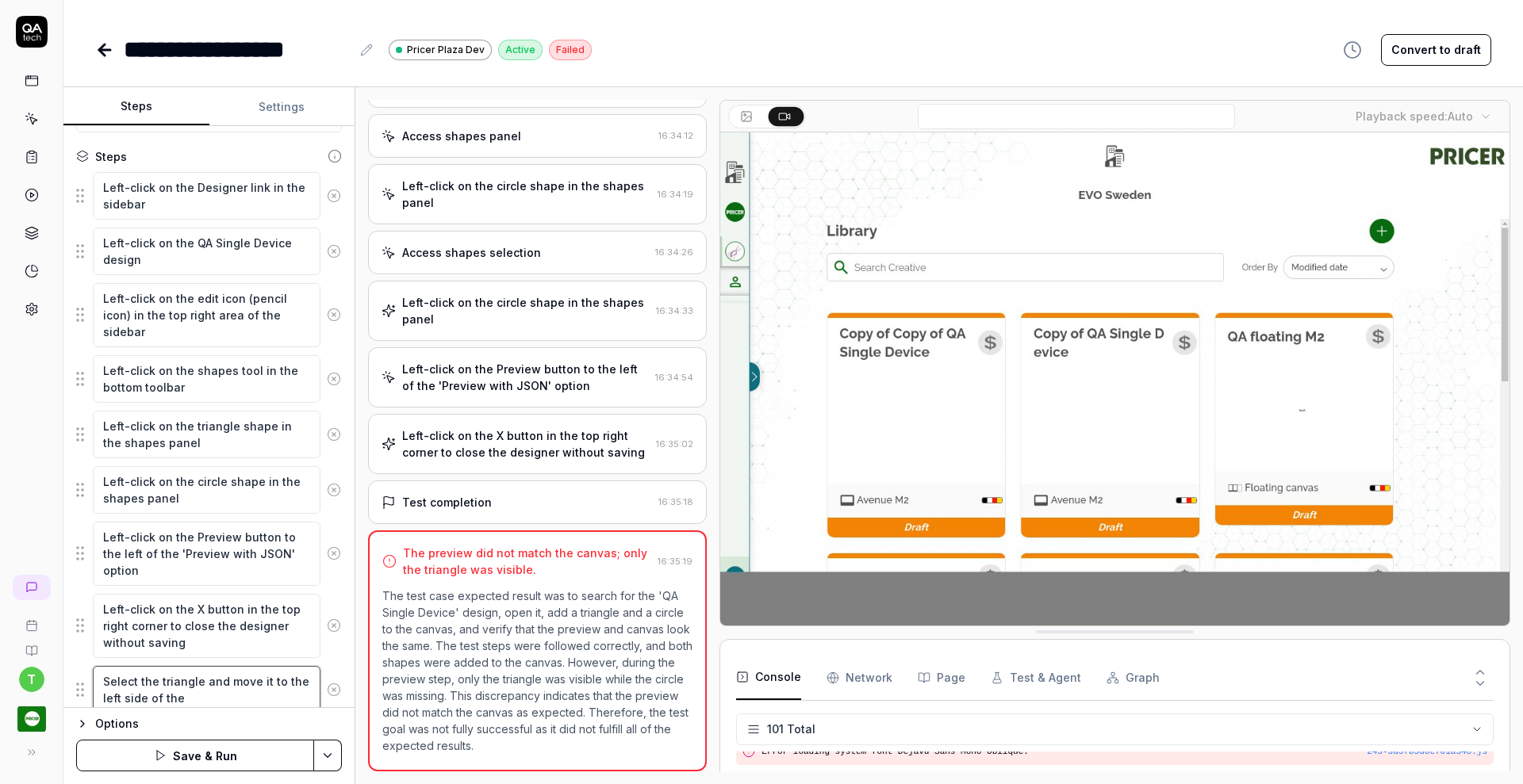
type textarea "*"
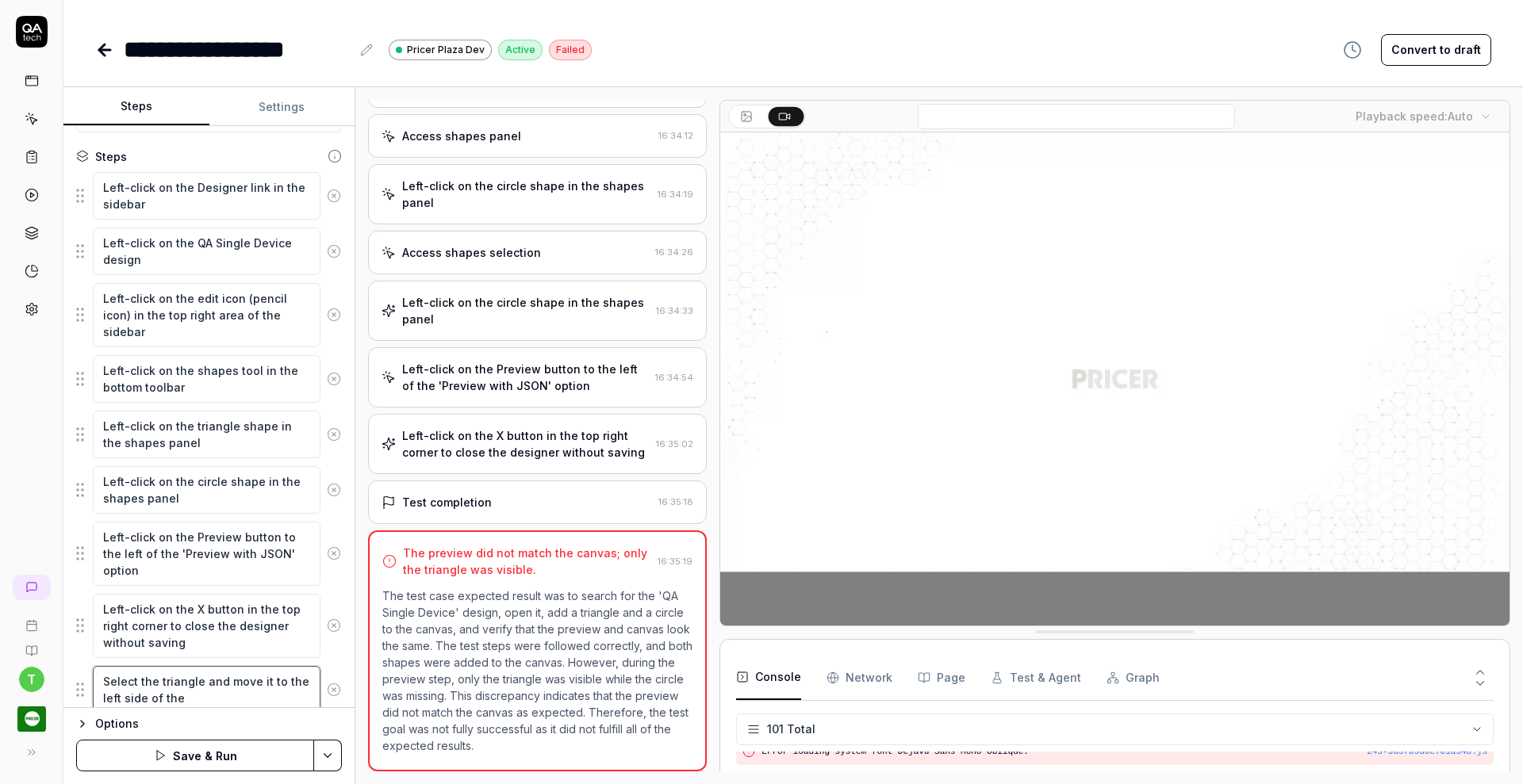
type textarea "Select the triangle and move it to the left side of the"
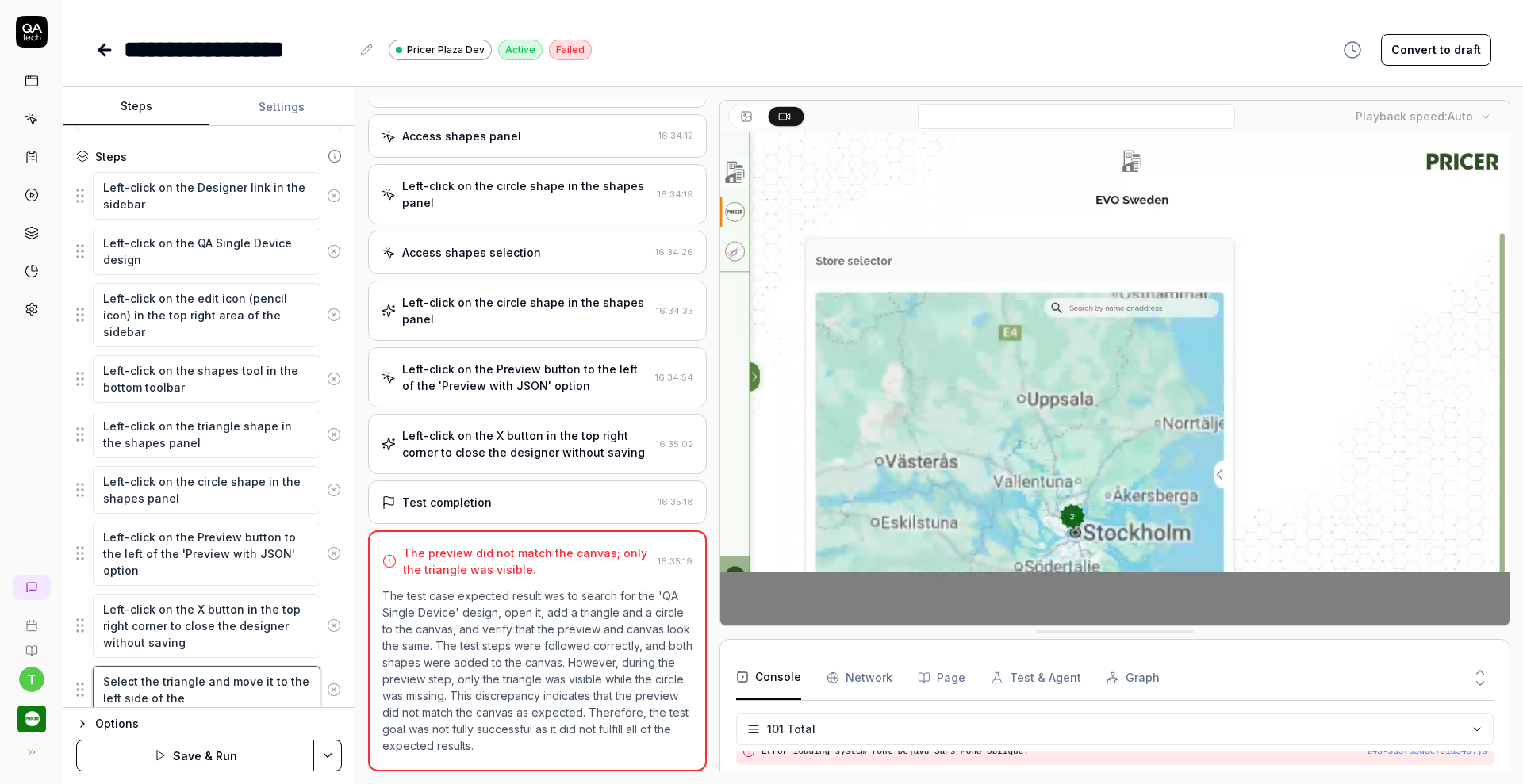
type textarea "*"
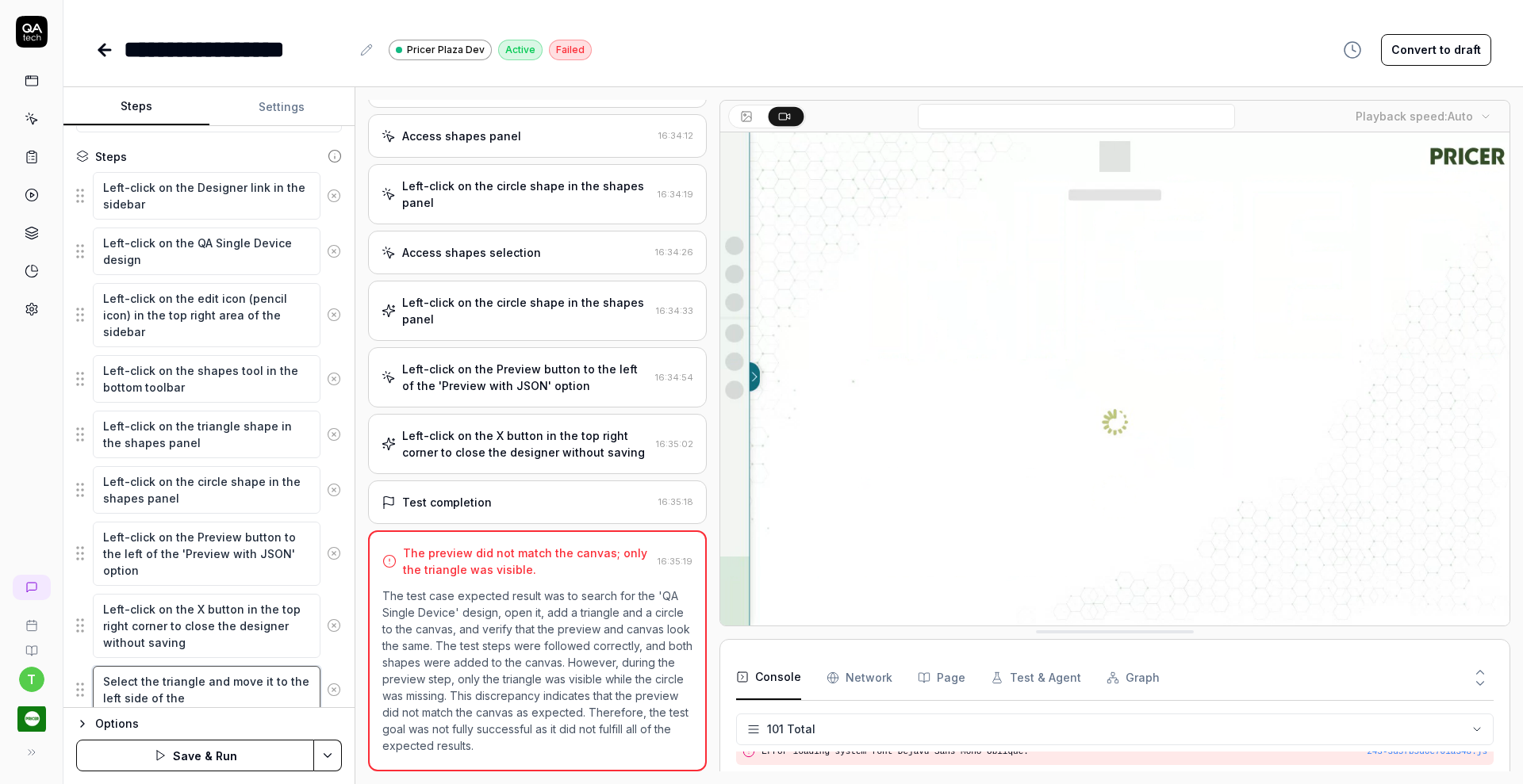
type textarea "Select the triangle and move it to the left side of the c"
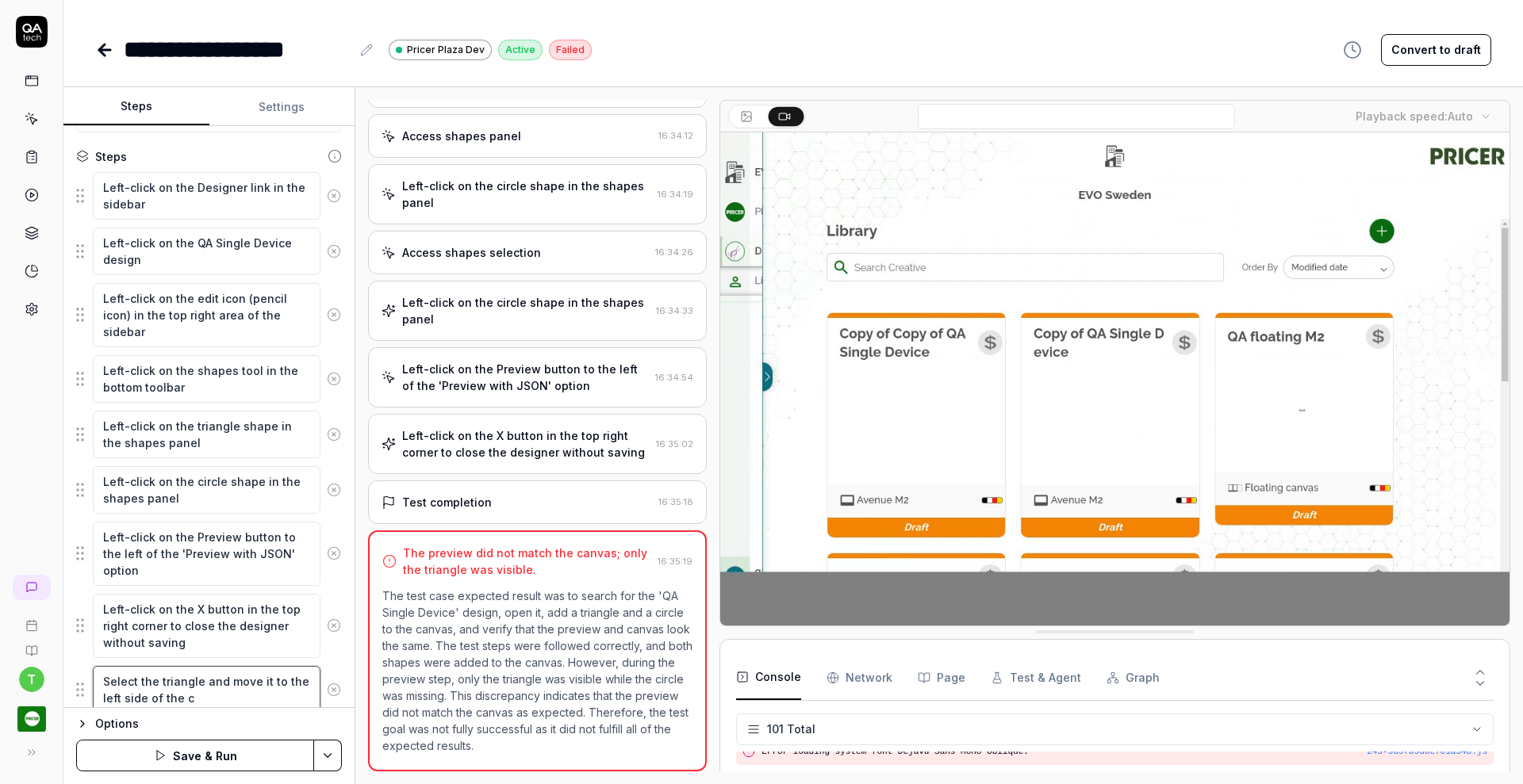
type textarea "*"
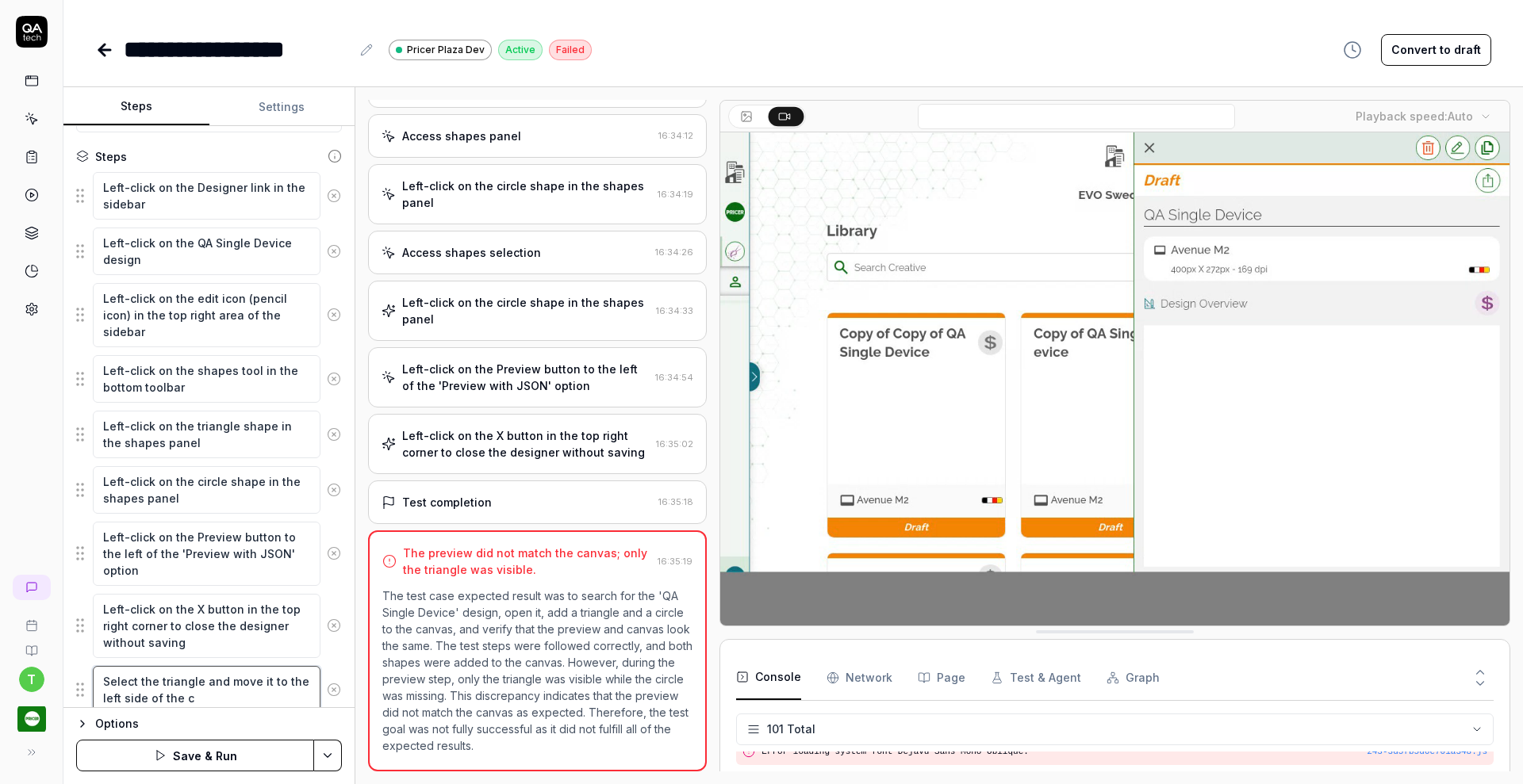
type textarea "Select the triangle and move it to the left side of the ca"
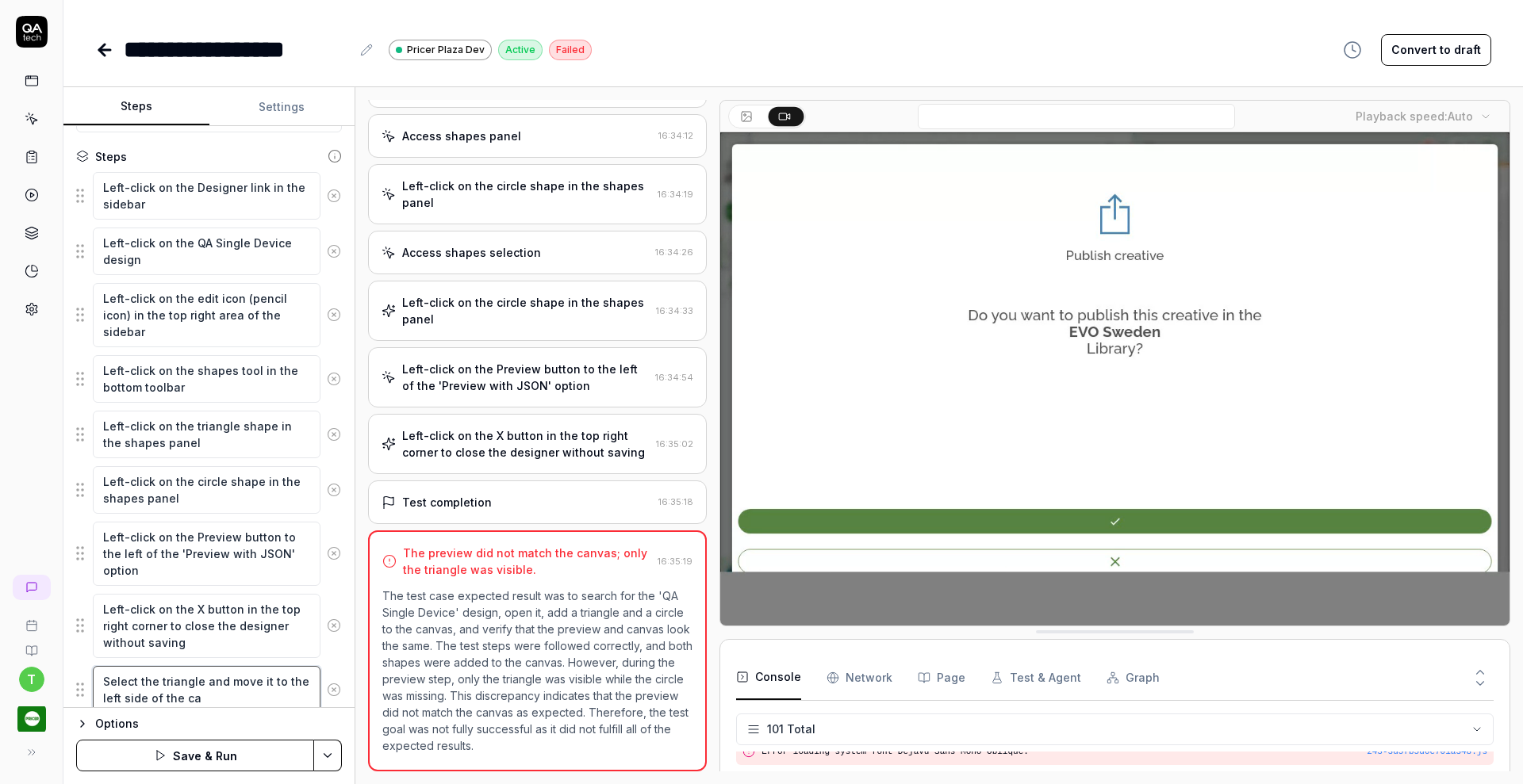
type textarea "*"
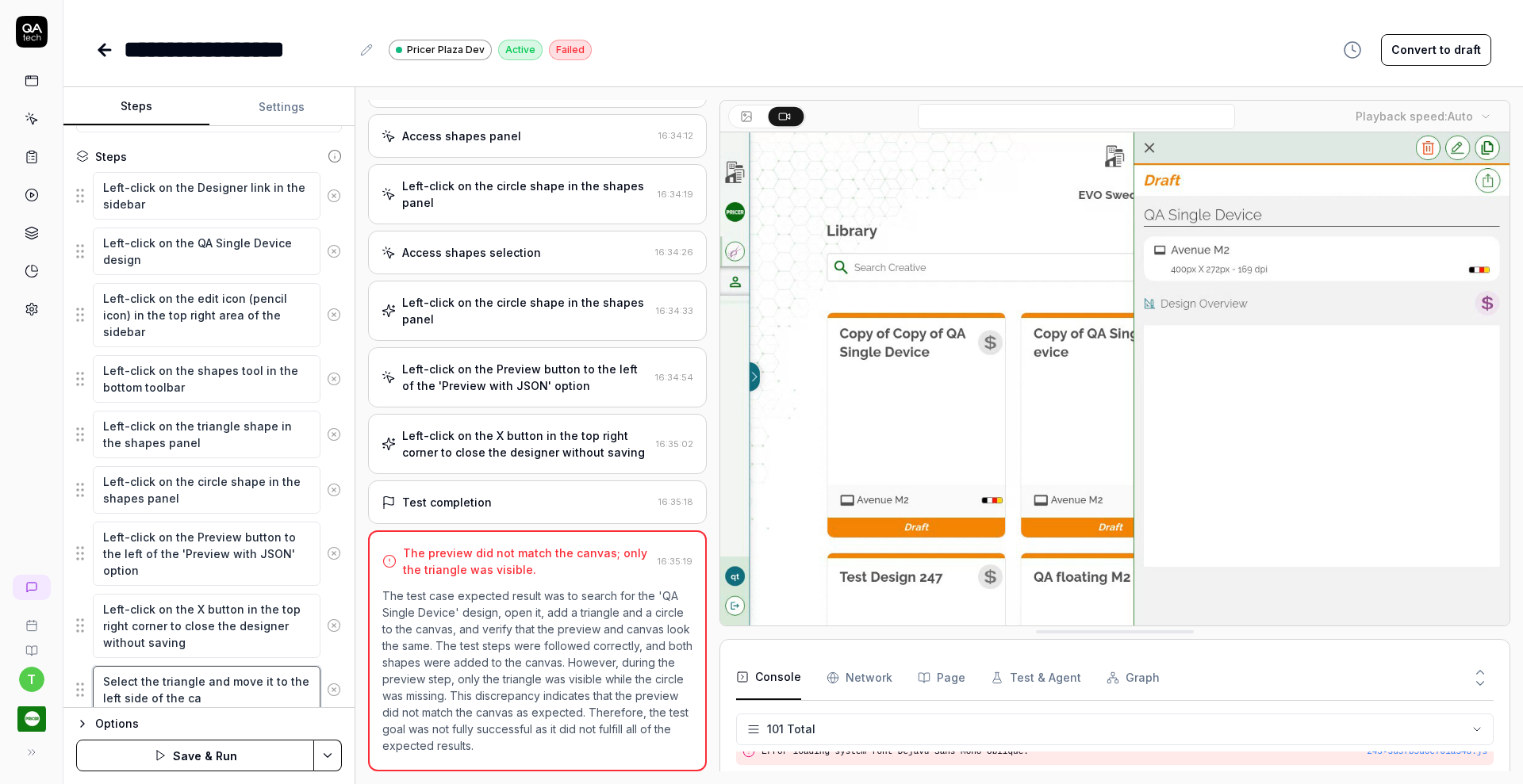
type textarea "Select the triangle and move it to the left side of the can"
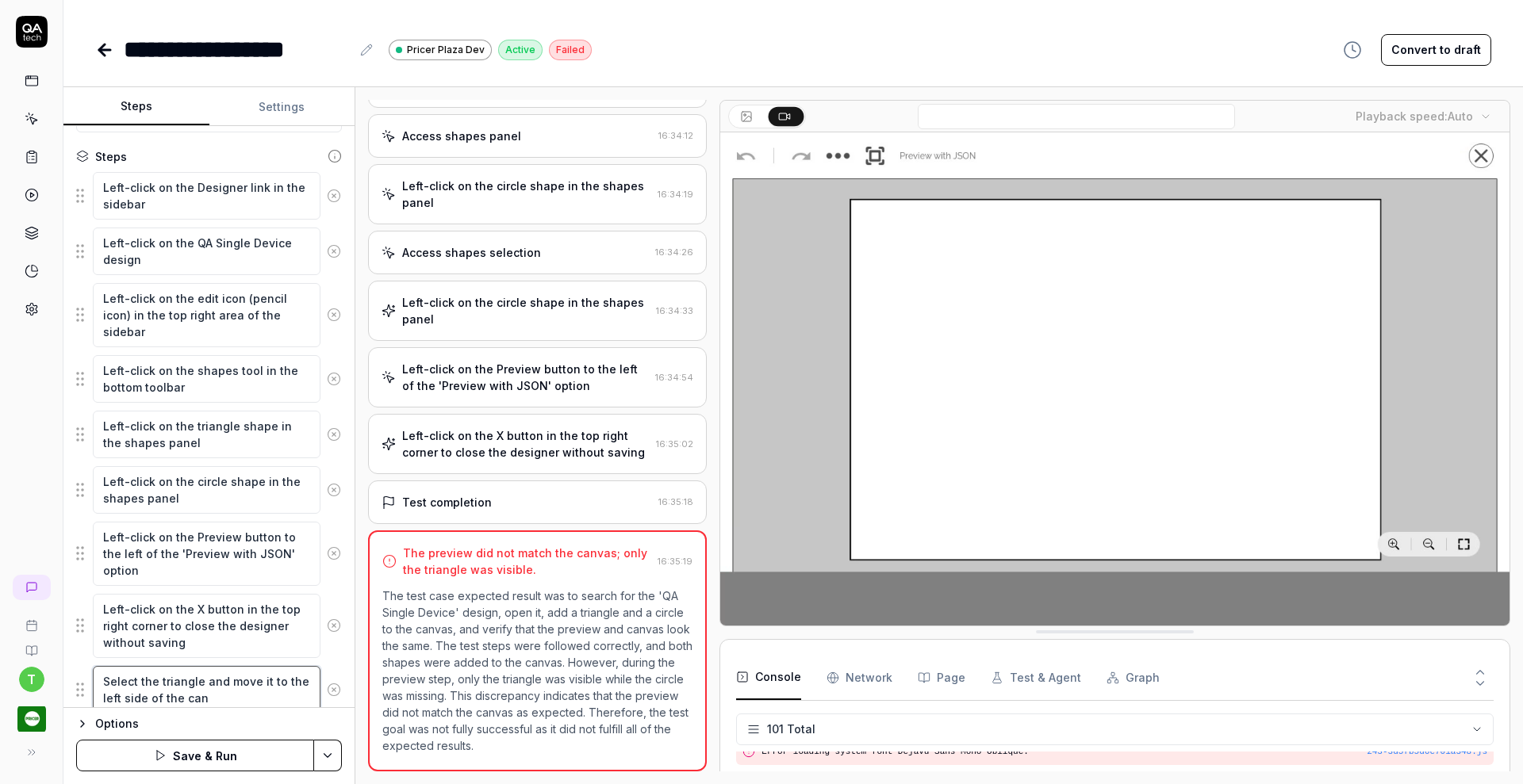
type textarea "*"
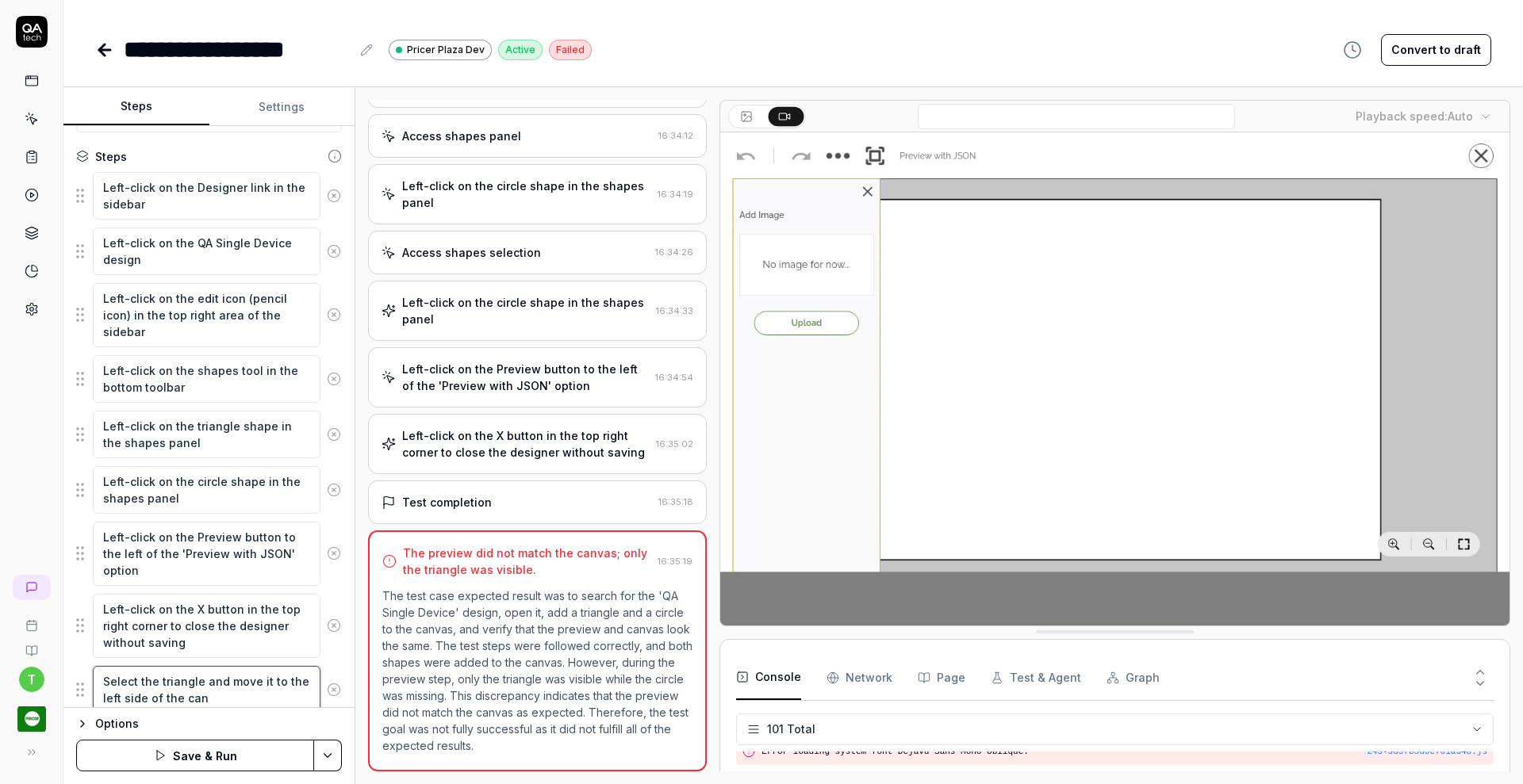
type textarea "Select the triangle and move it to the left side of the canv"
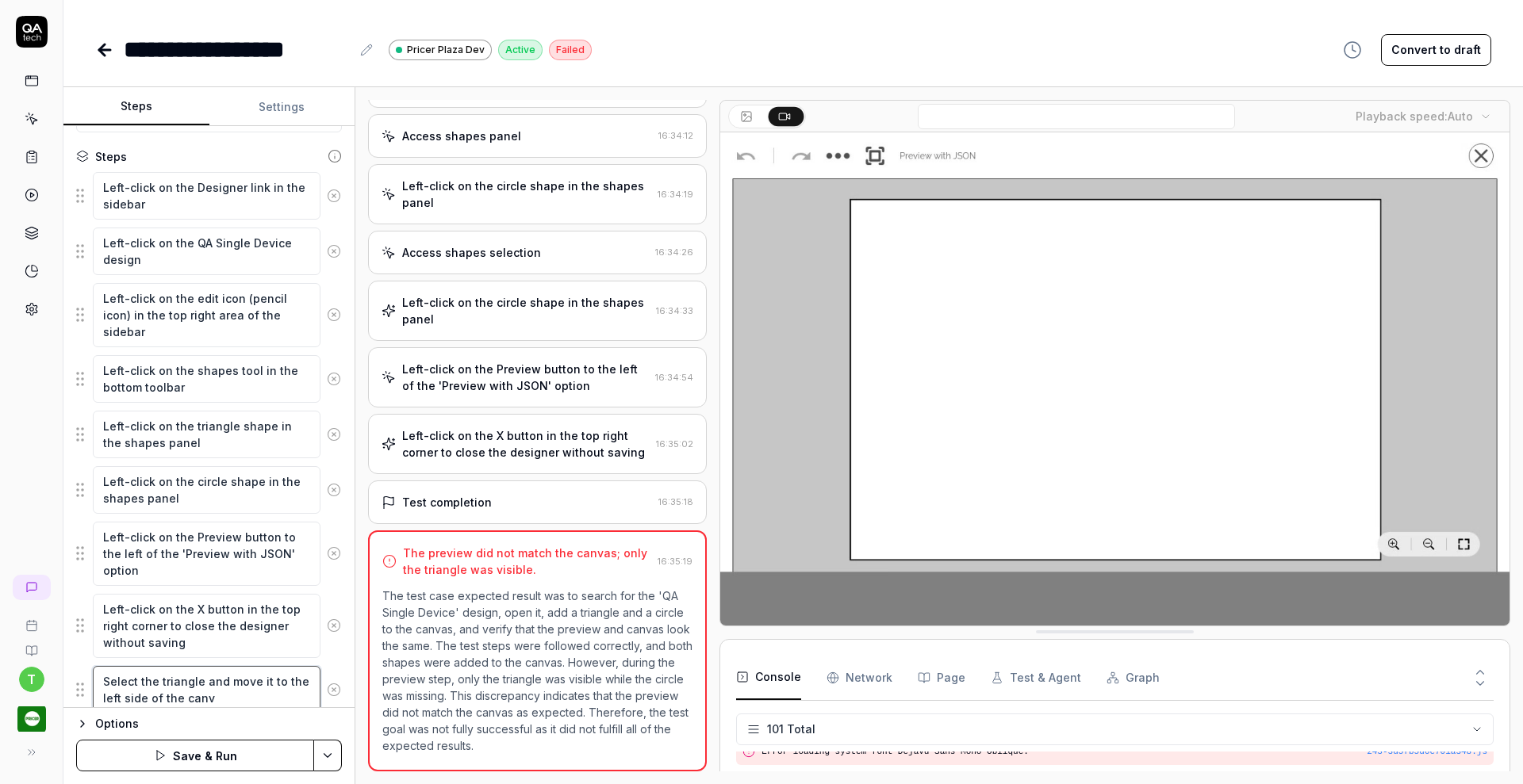
type textarea "*"
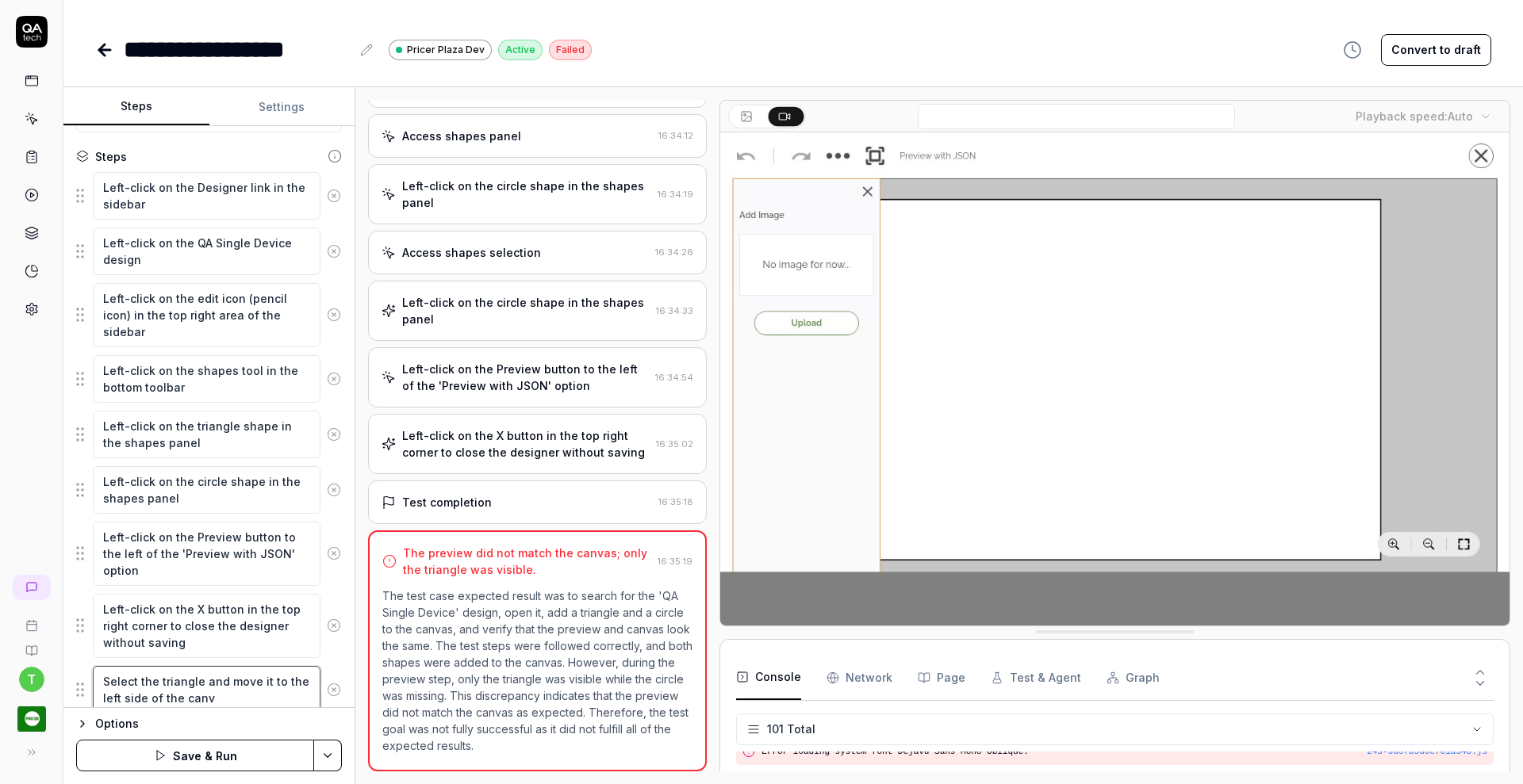
type textarea "Select the triangle and move it to the left side of the canva"
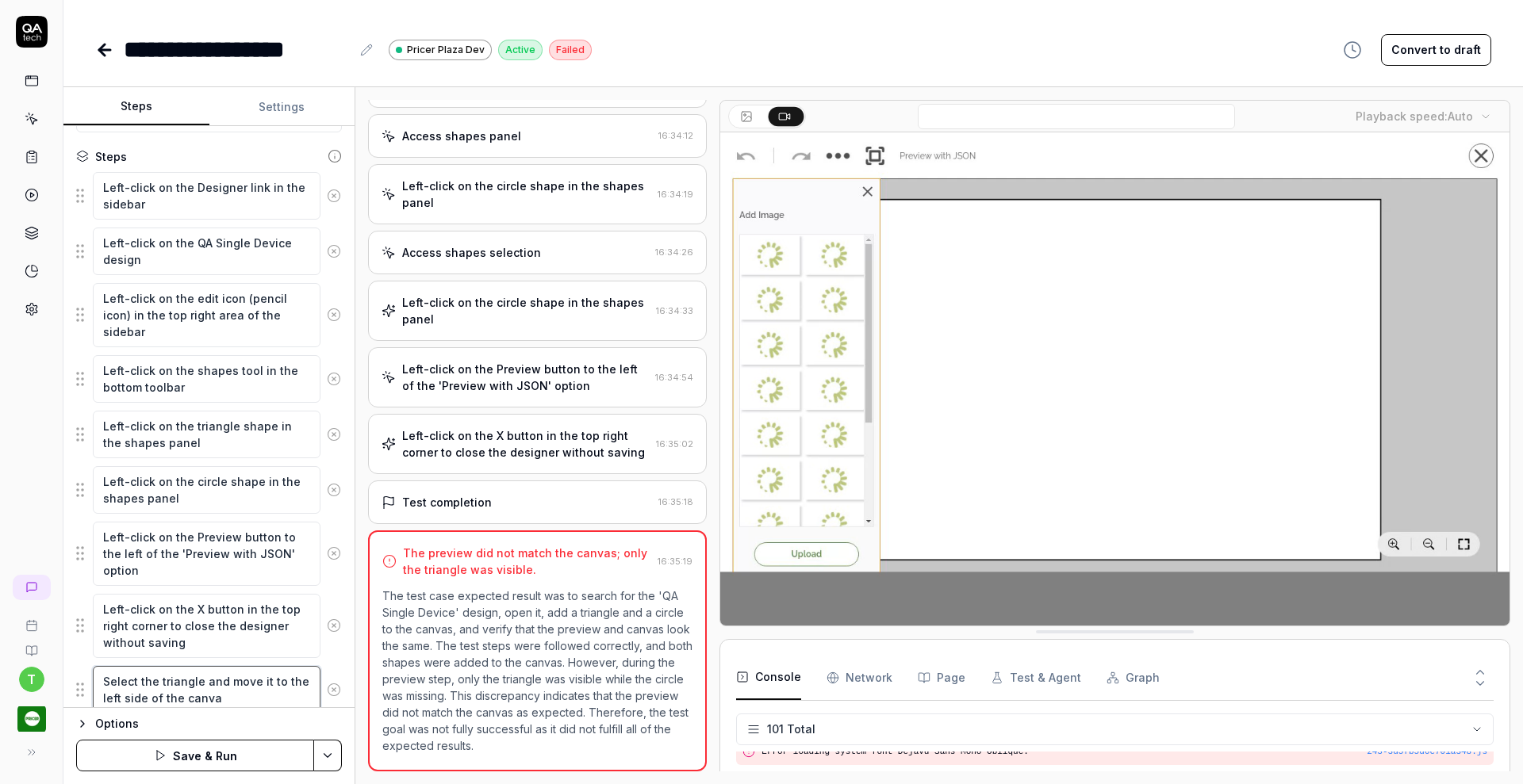
type textarea "*"
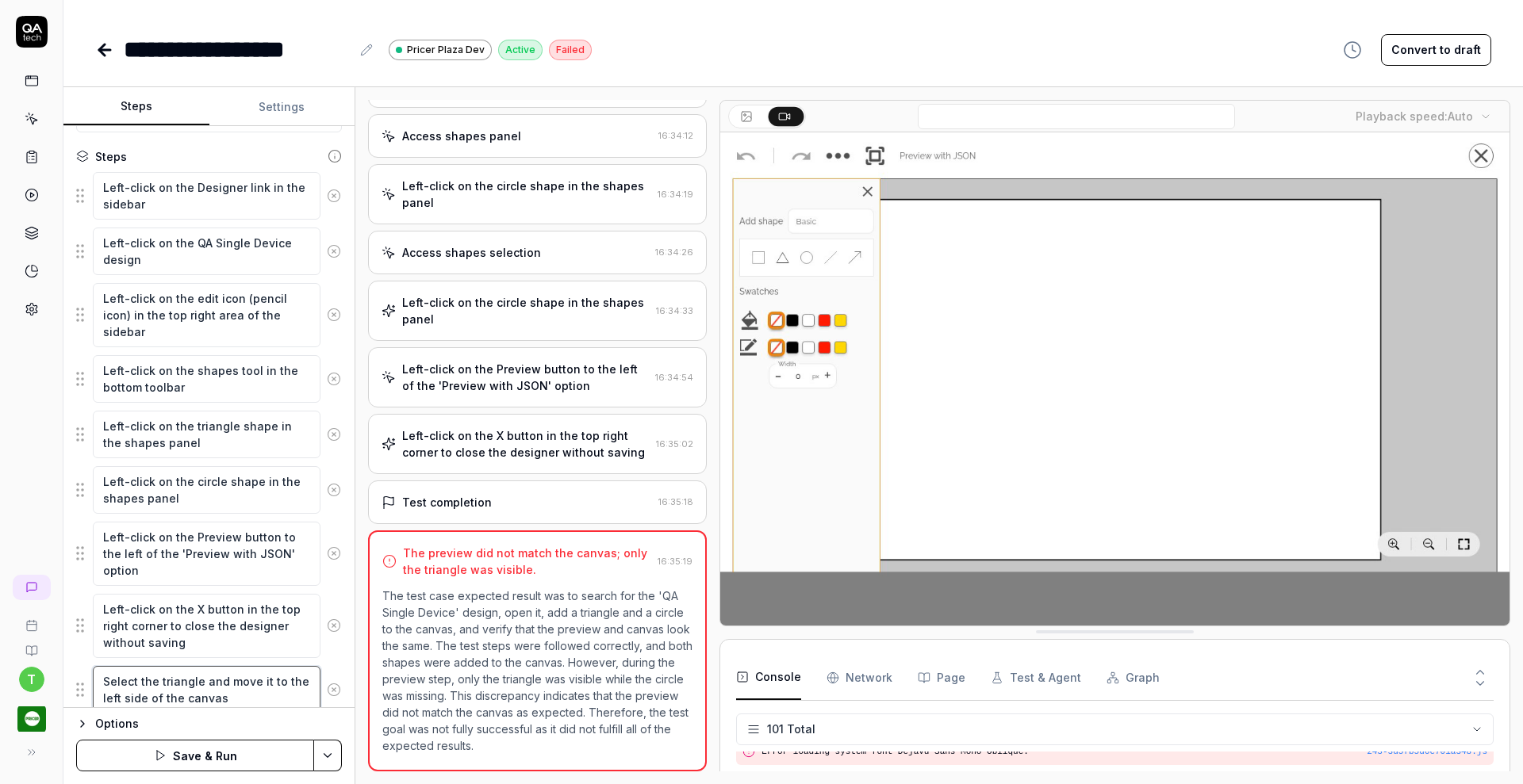
type textarea "Select the triangle and move it to the left side of the canvas"
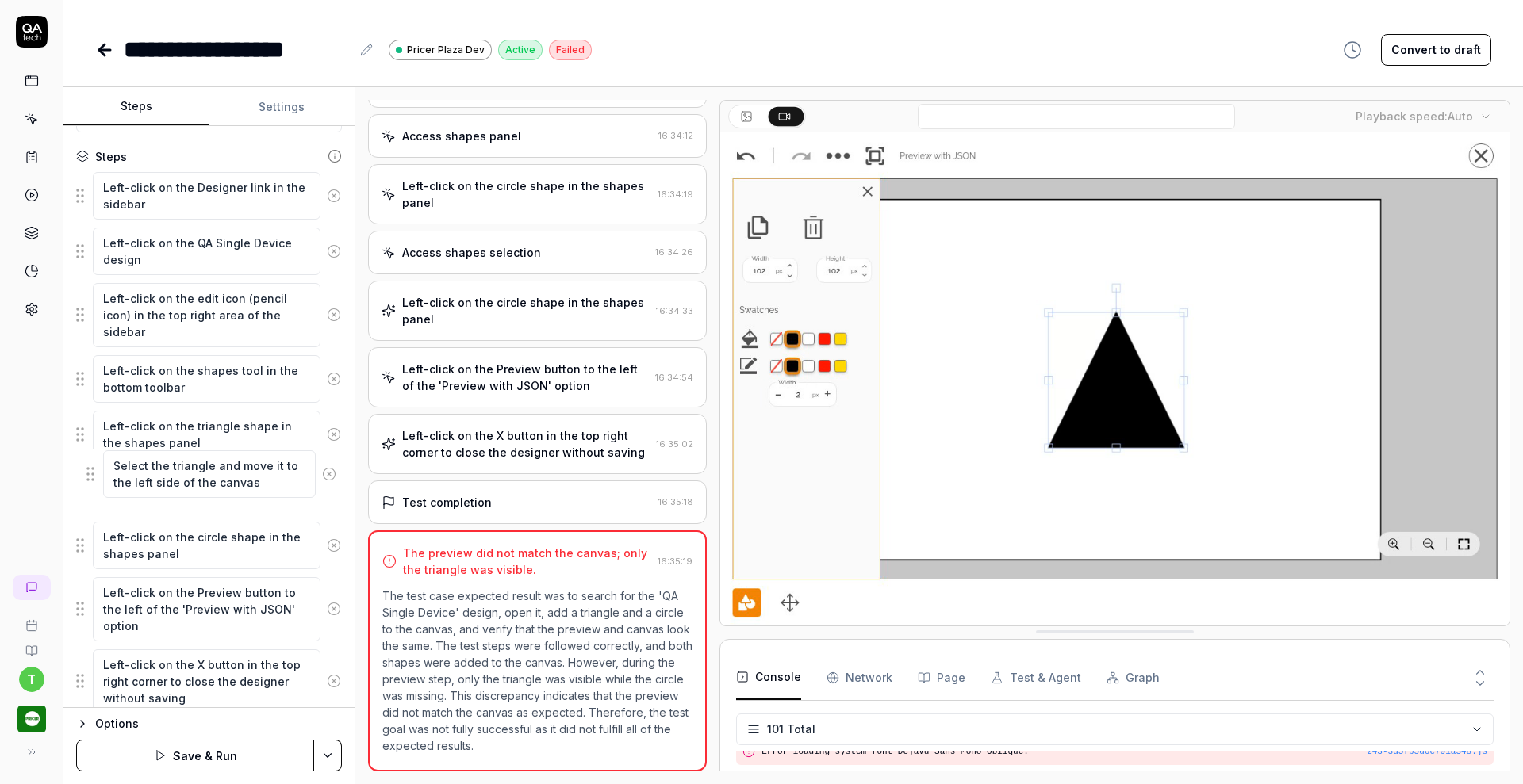
drag, startPoint x: 80, startPoint y: 686, endPoint x: 91, endPoint y: 471, distance: 215.3
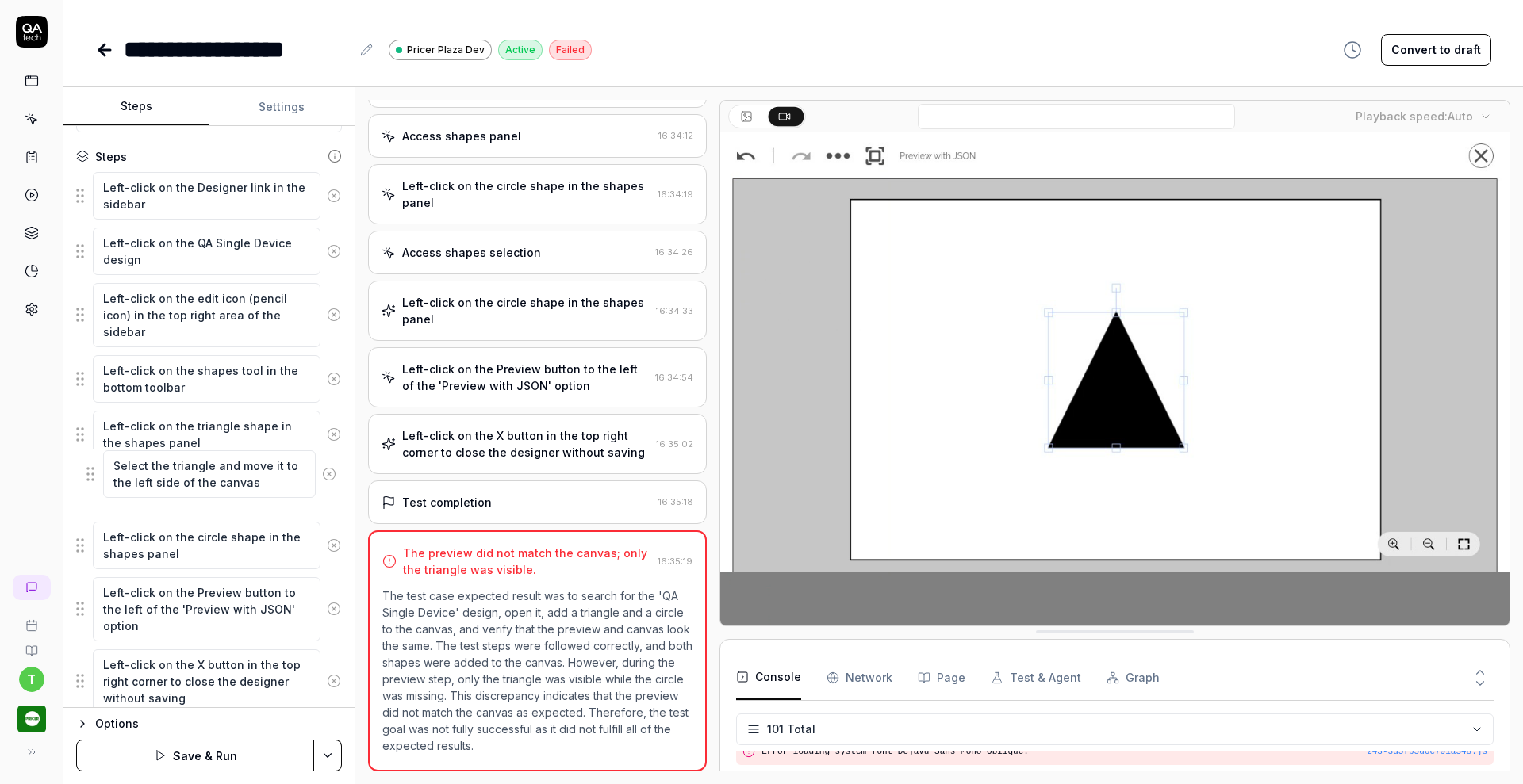
click at [91, 471] on fieldset "Left-click on the Designer link in the sidebar Left-click on the QA Single Devi…" at bounding box center [209, 443] width 266 height 544
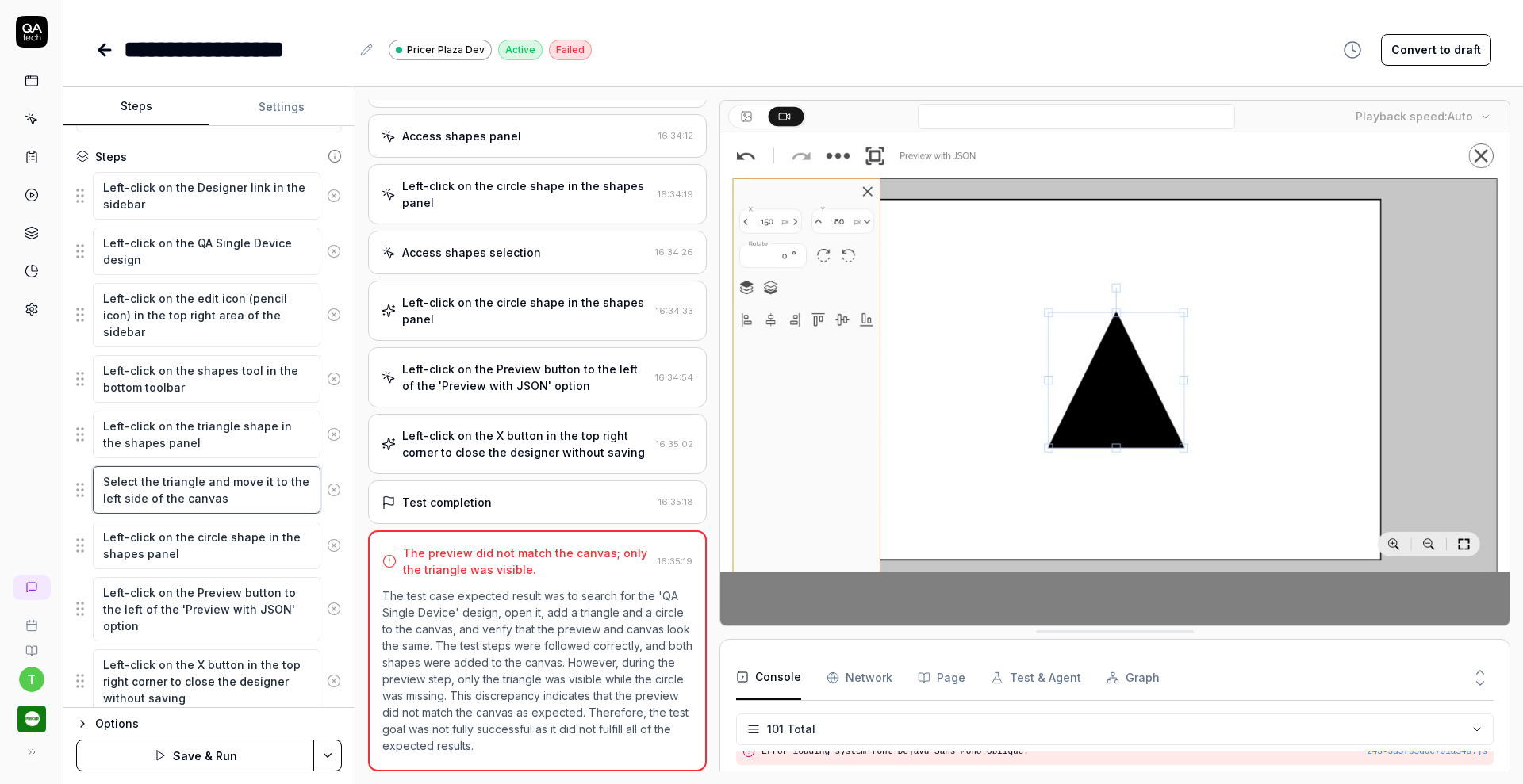
click at [201, 481] on textarea "Select the triangle and move it to the left side of the canvas" at bounding box center [206, 489] width 228 height 48
type textarea "*"
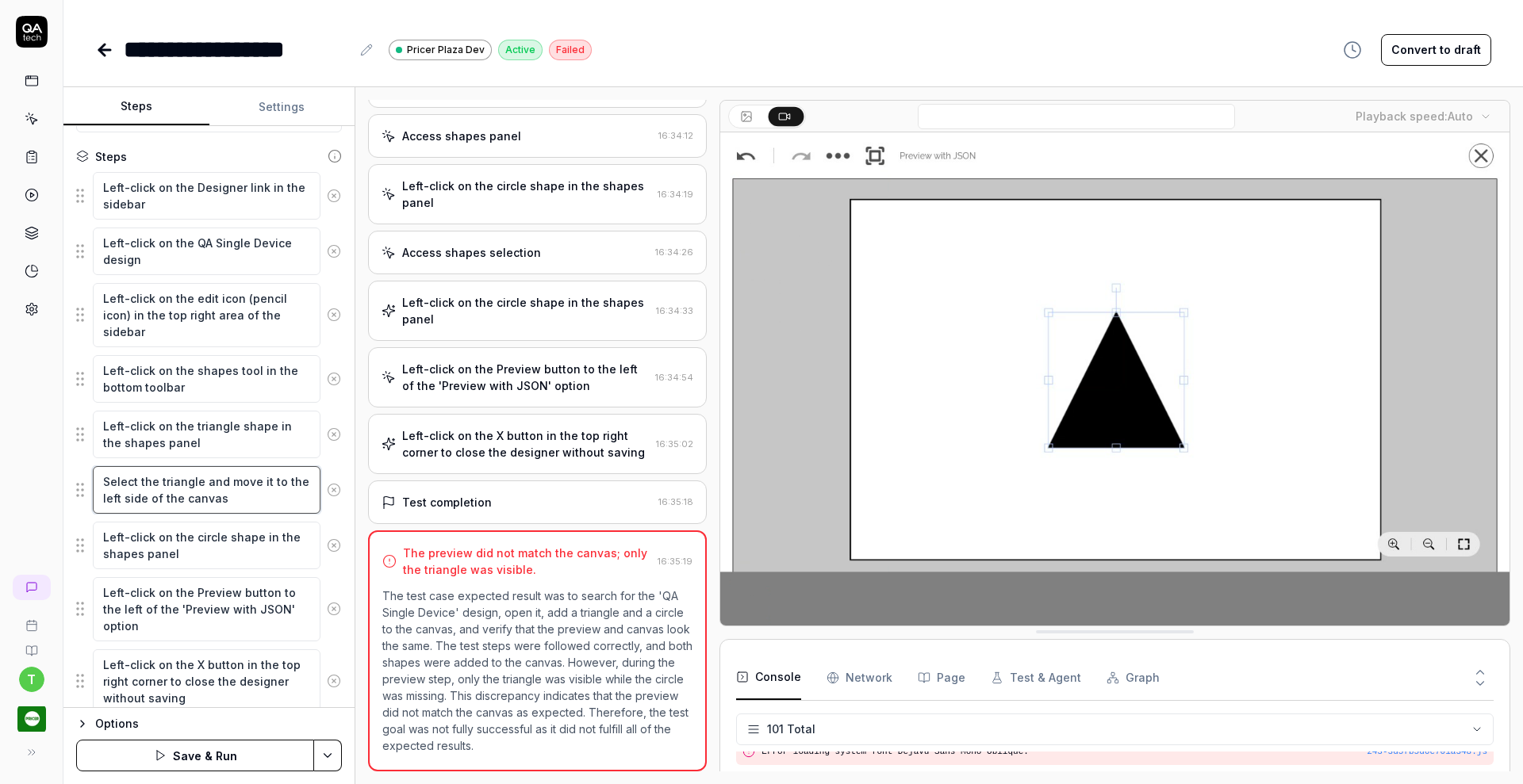
type textarea "Select the triangle and move it to the left side of the canvas"
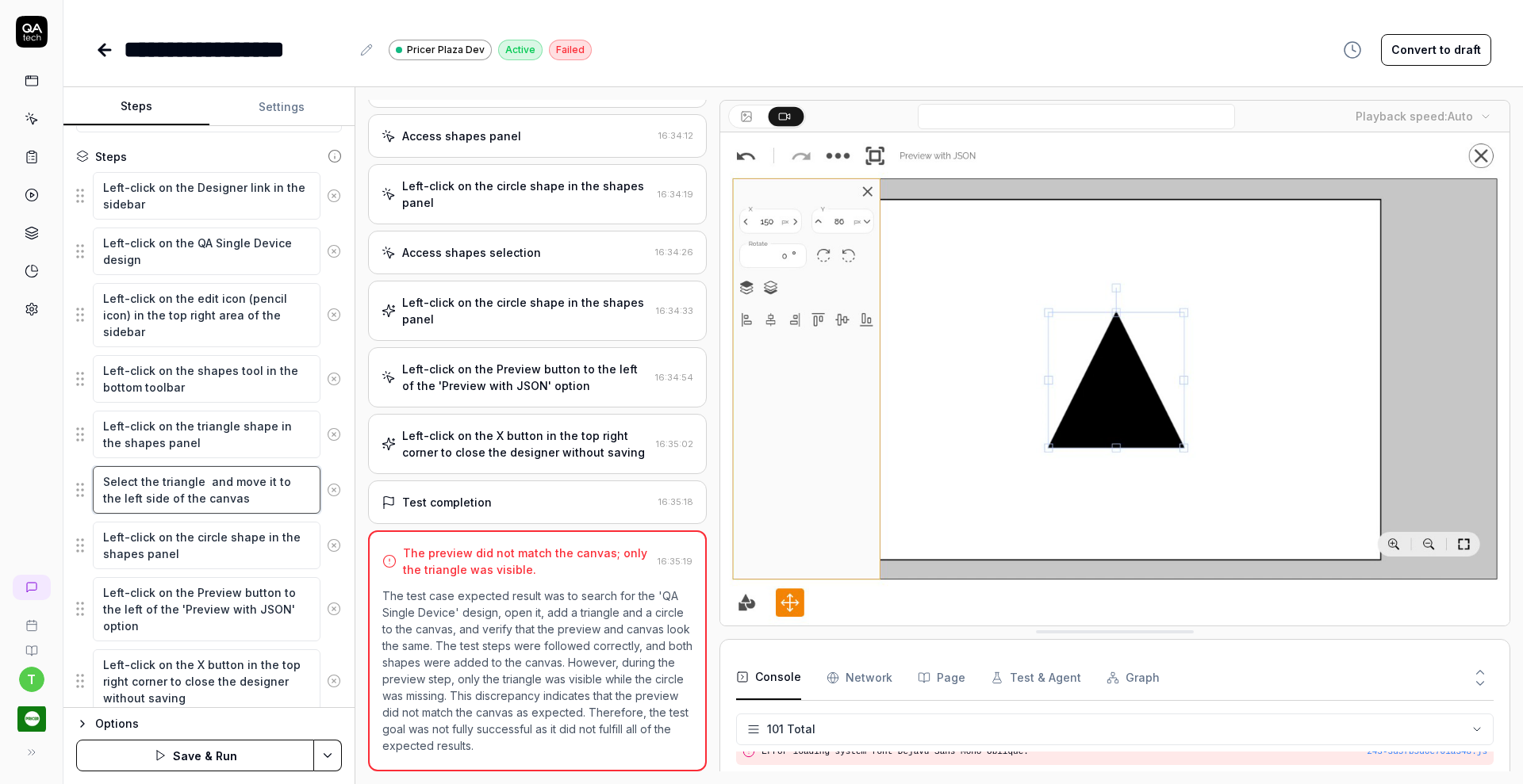
type textarea "*"
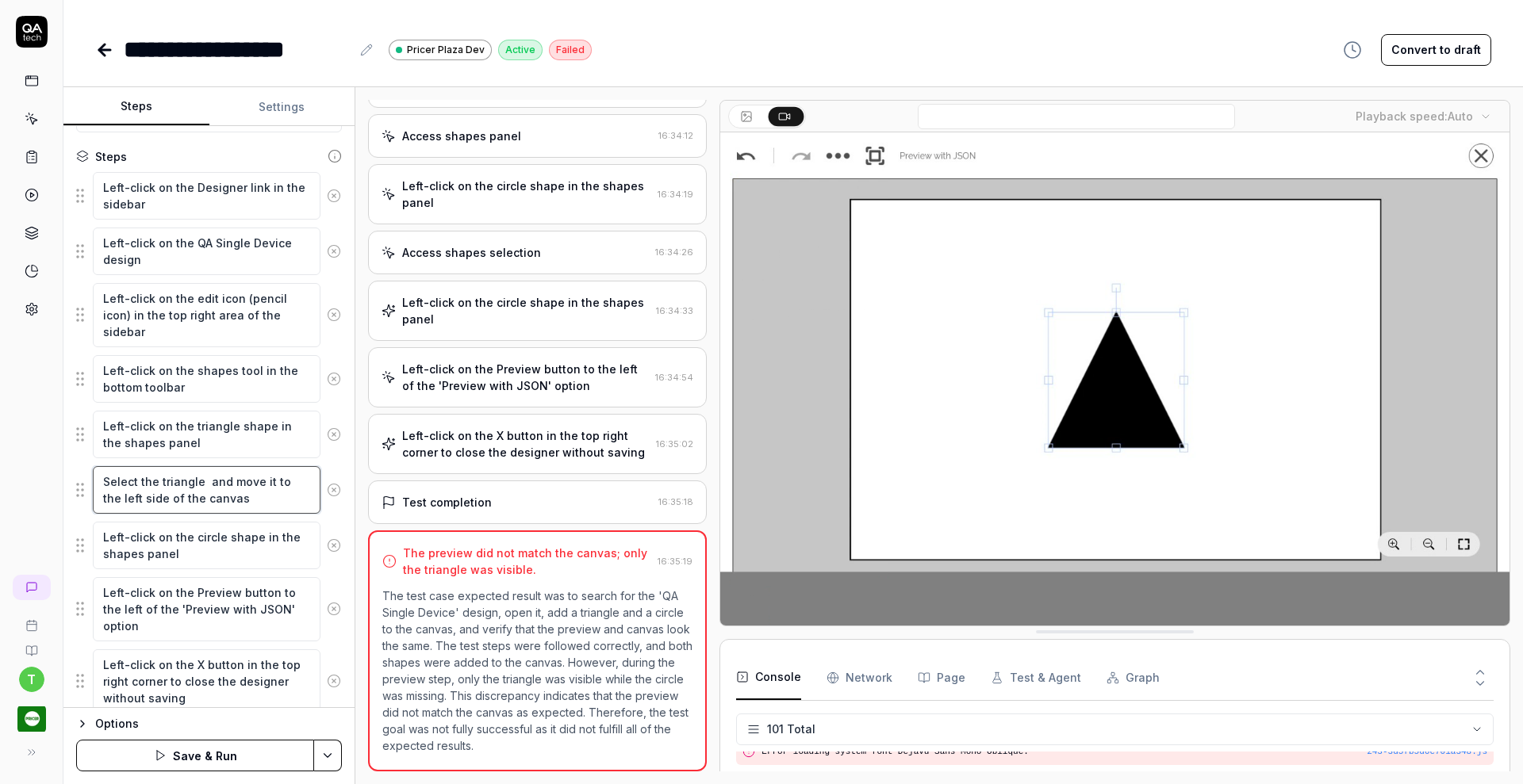
type textarea "Select the triangle o and move it to the left side of the canvas"
type textarea "*"
type textarea "Select the triangle on and move it to the left side of the canvas"
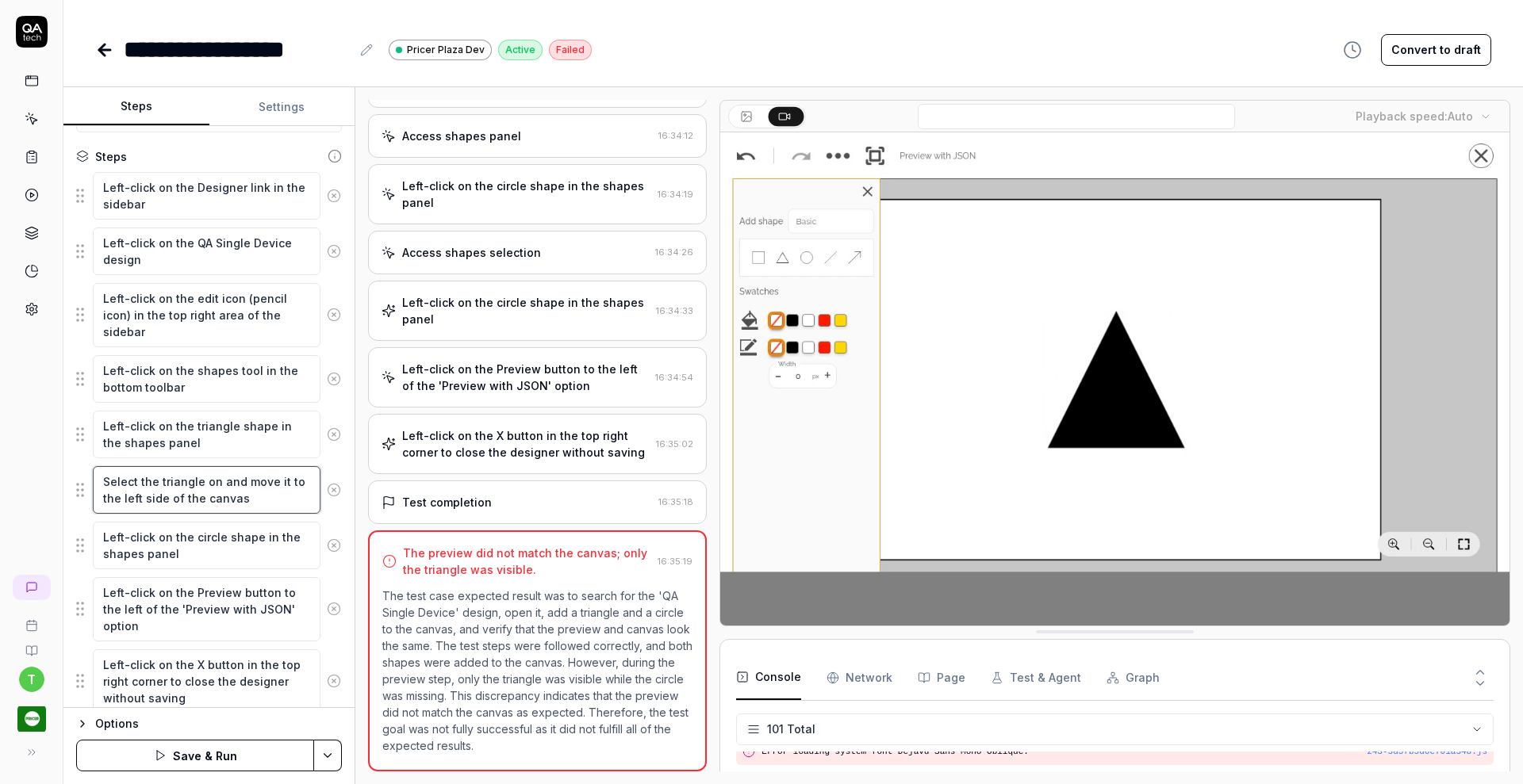
type textarea "*"
type textarea "Select the triangle on and move it to the left side of the canvas"
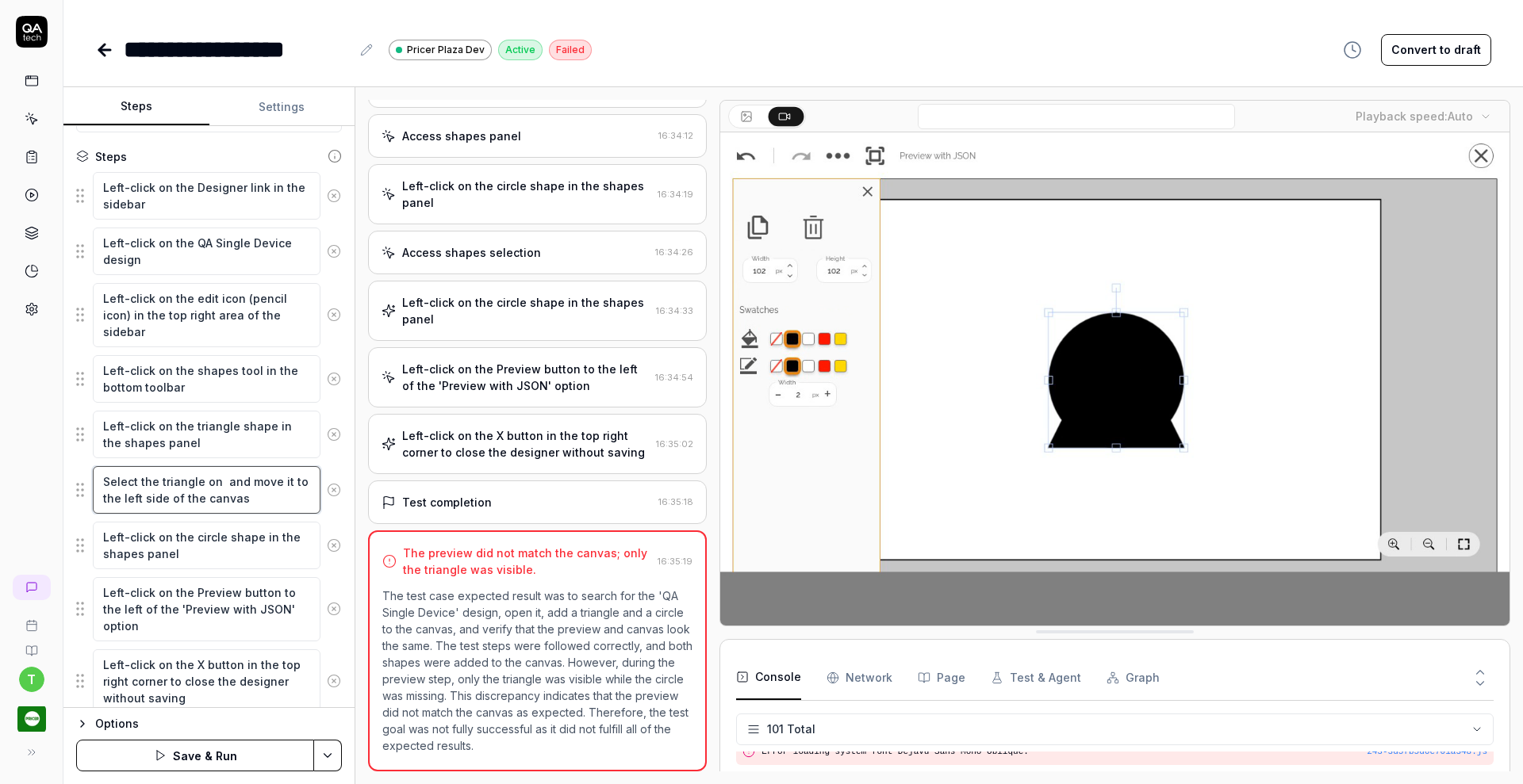
type textarea "*"
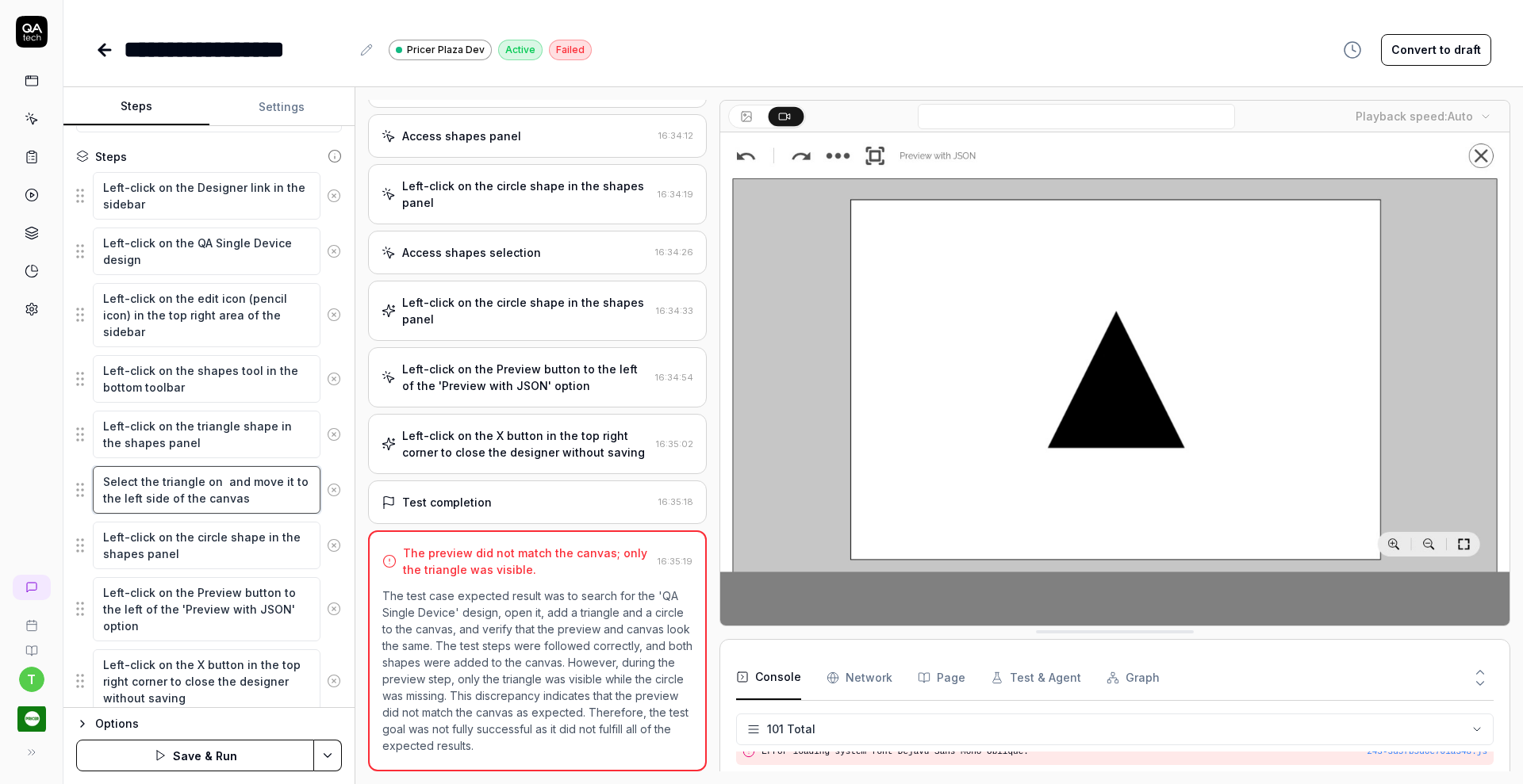
type textarea "Select the triangle on t and move it to the left side of the canvas"
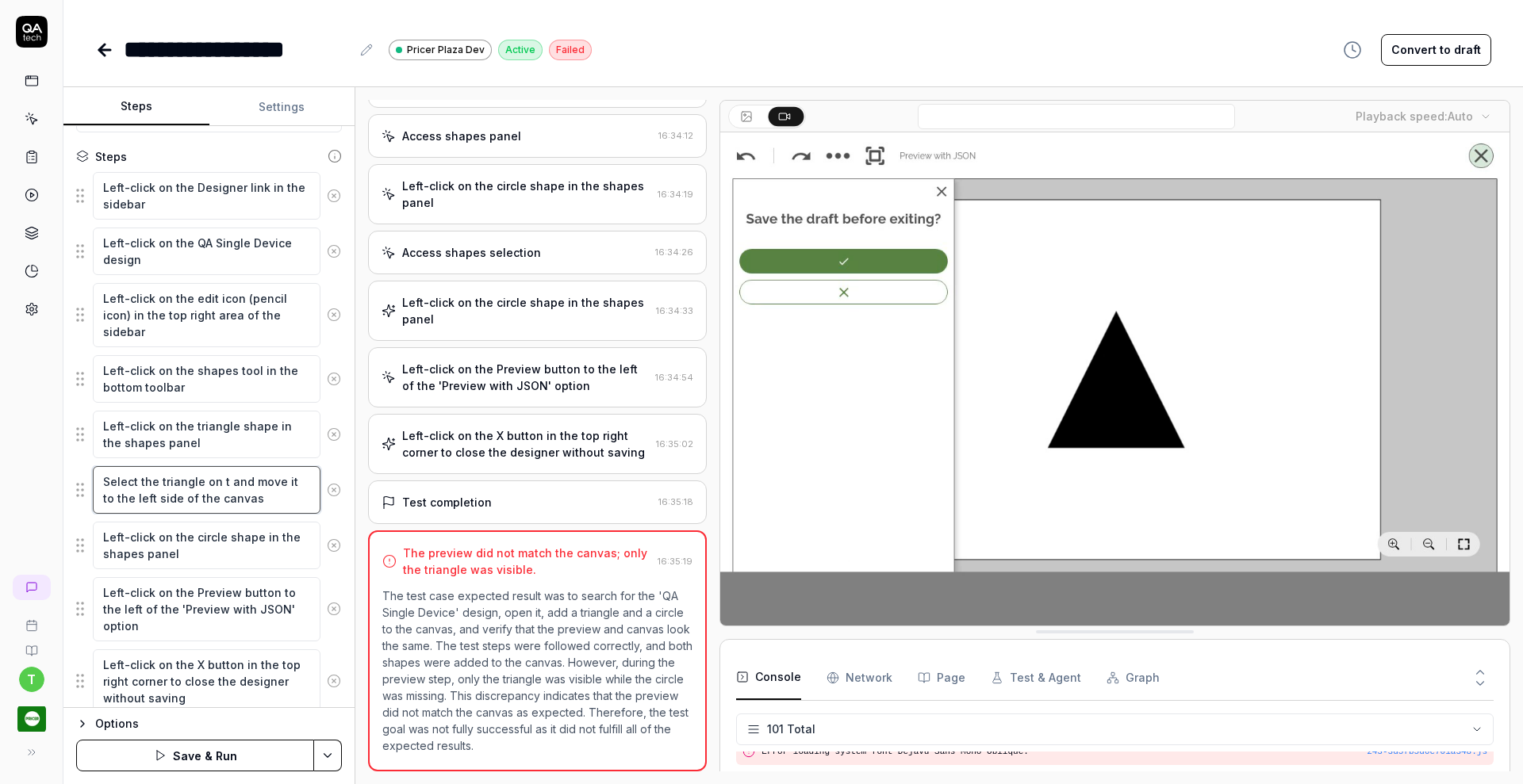
type textarea "*"
type textarea "Select the triangle on th and move it to the left side of the canvas"
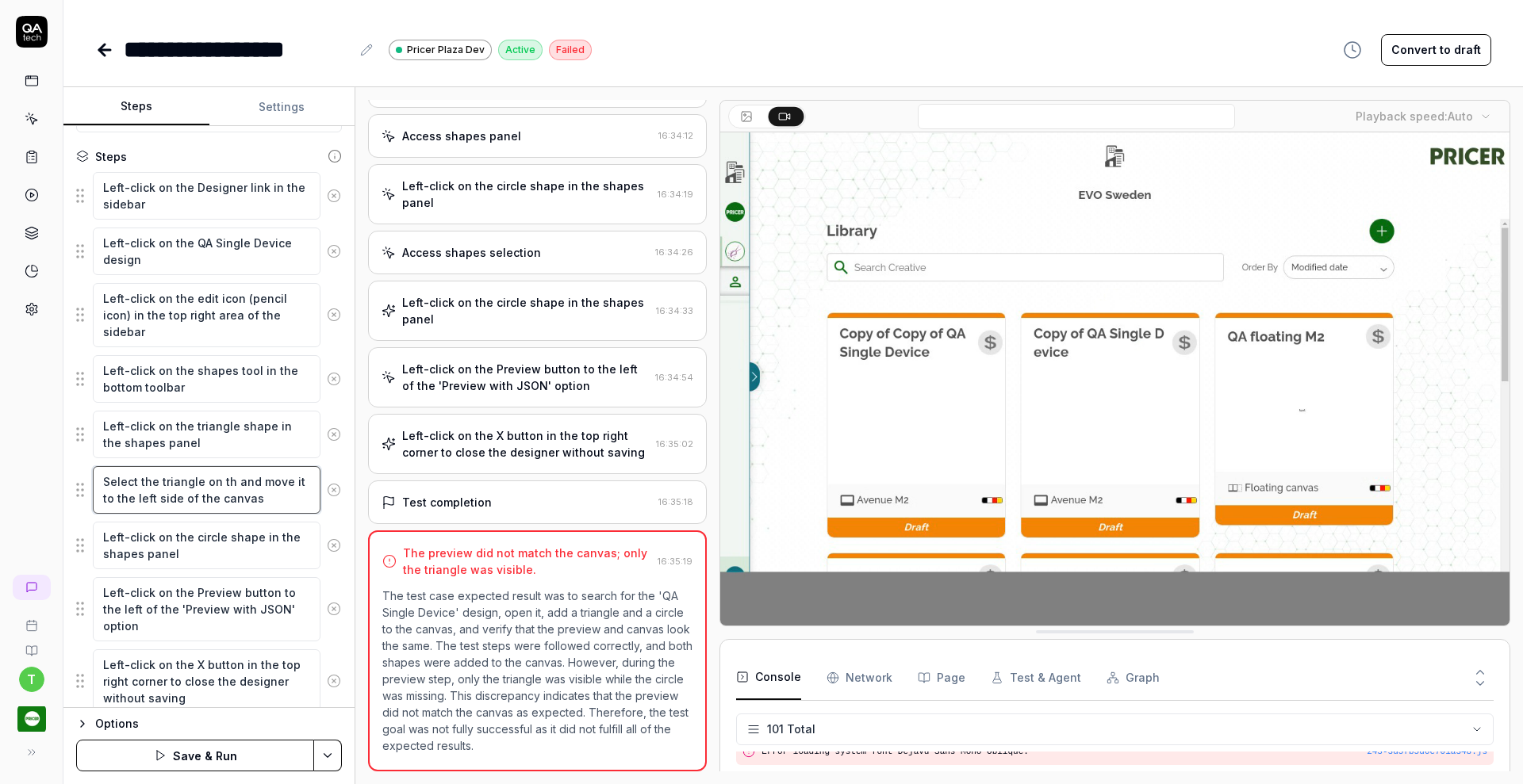
type textarea "*"
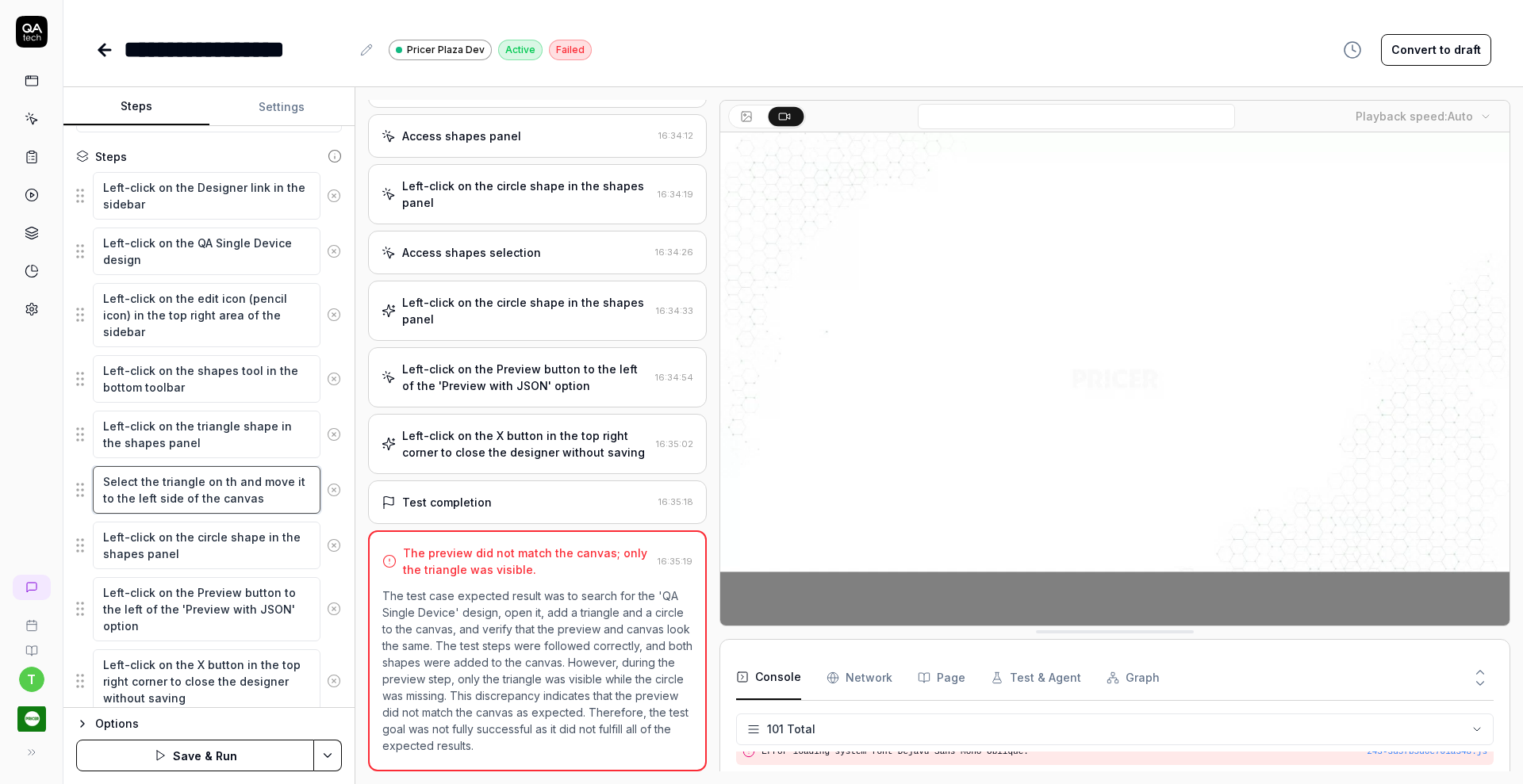
type textarea "Select the triangle on the and move it to the left side of the canvas"
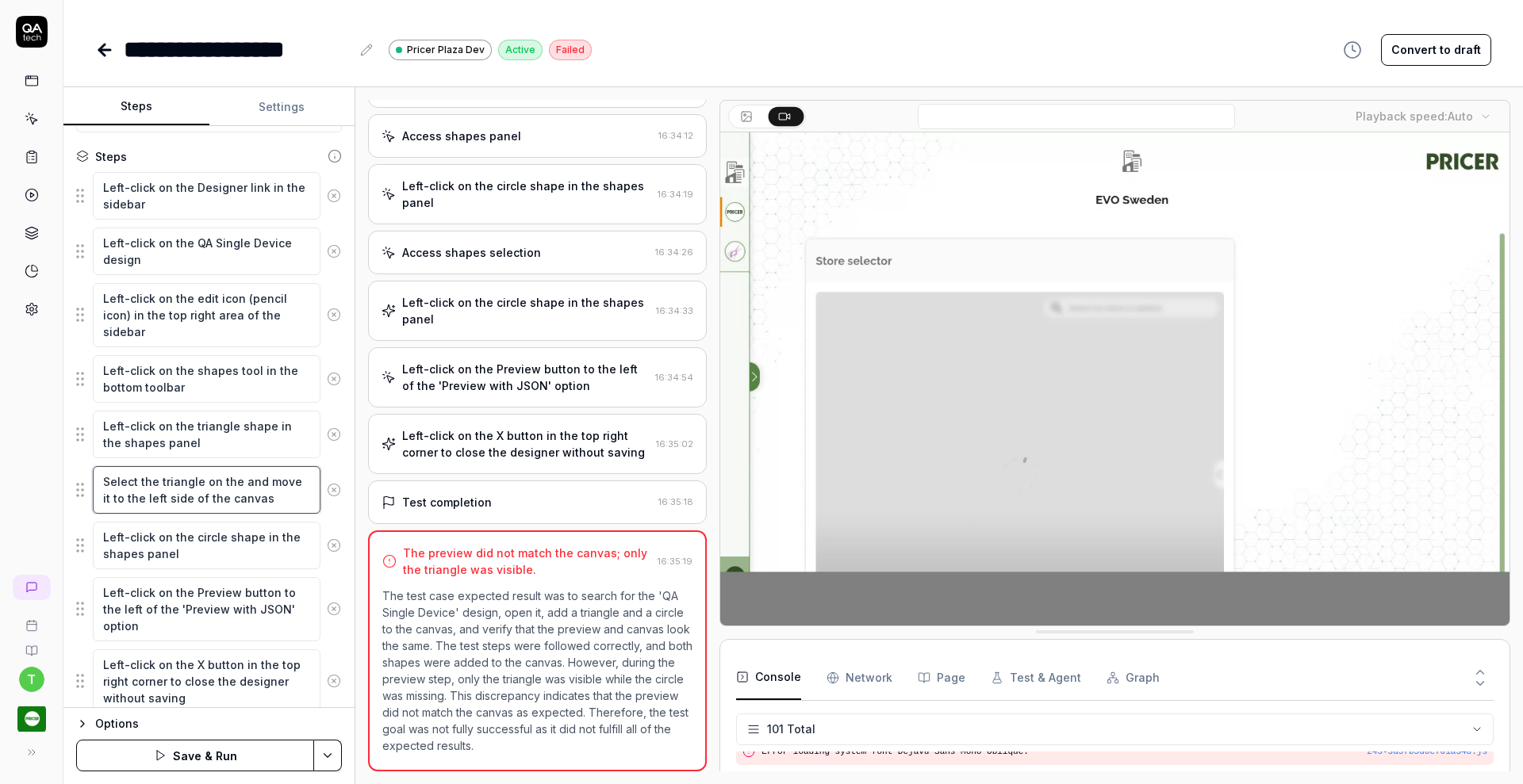
type textarea "*"
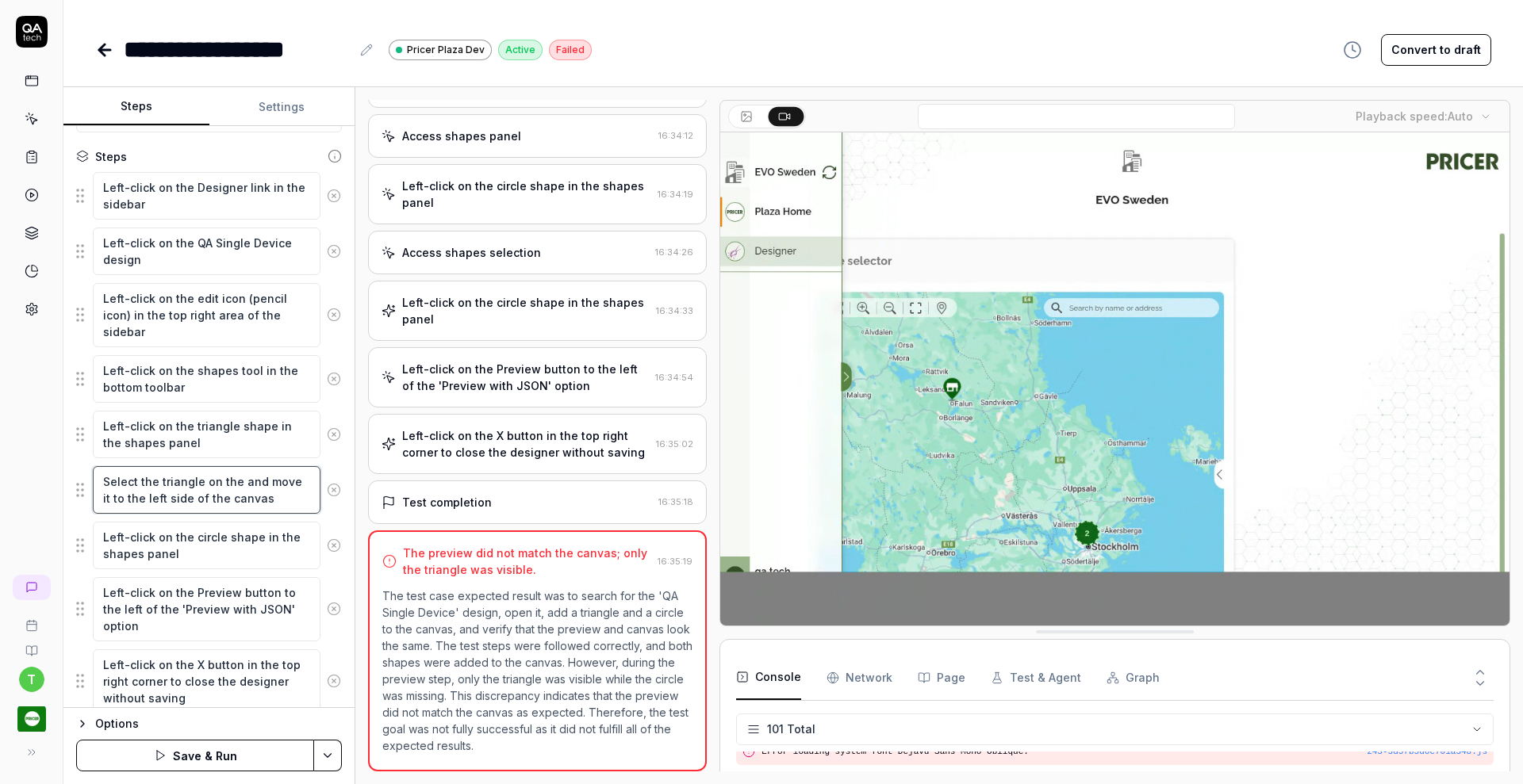
type textarea "Select the triangle on the and move it to the left side of the canvas"
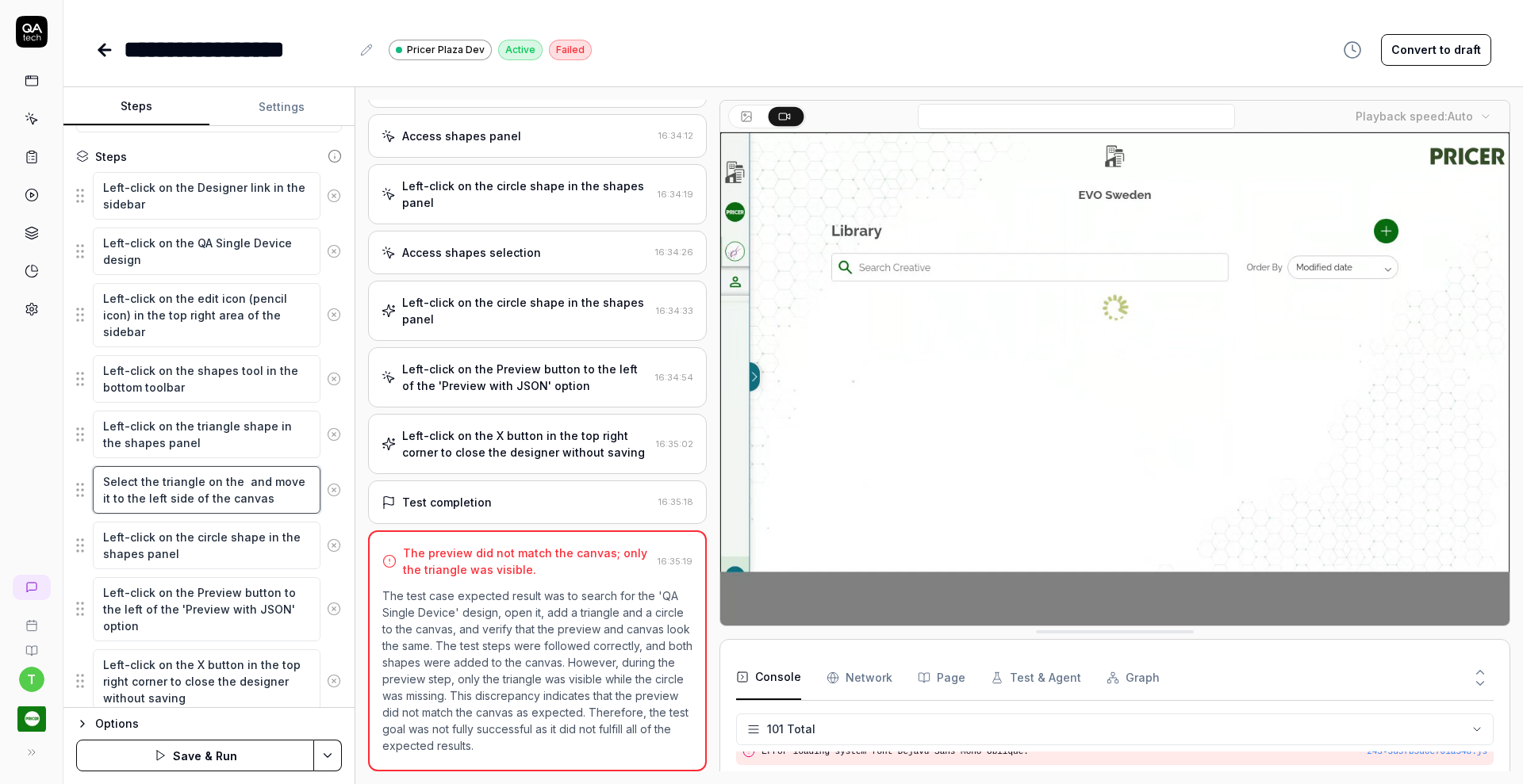
type textarea "*"
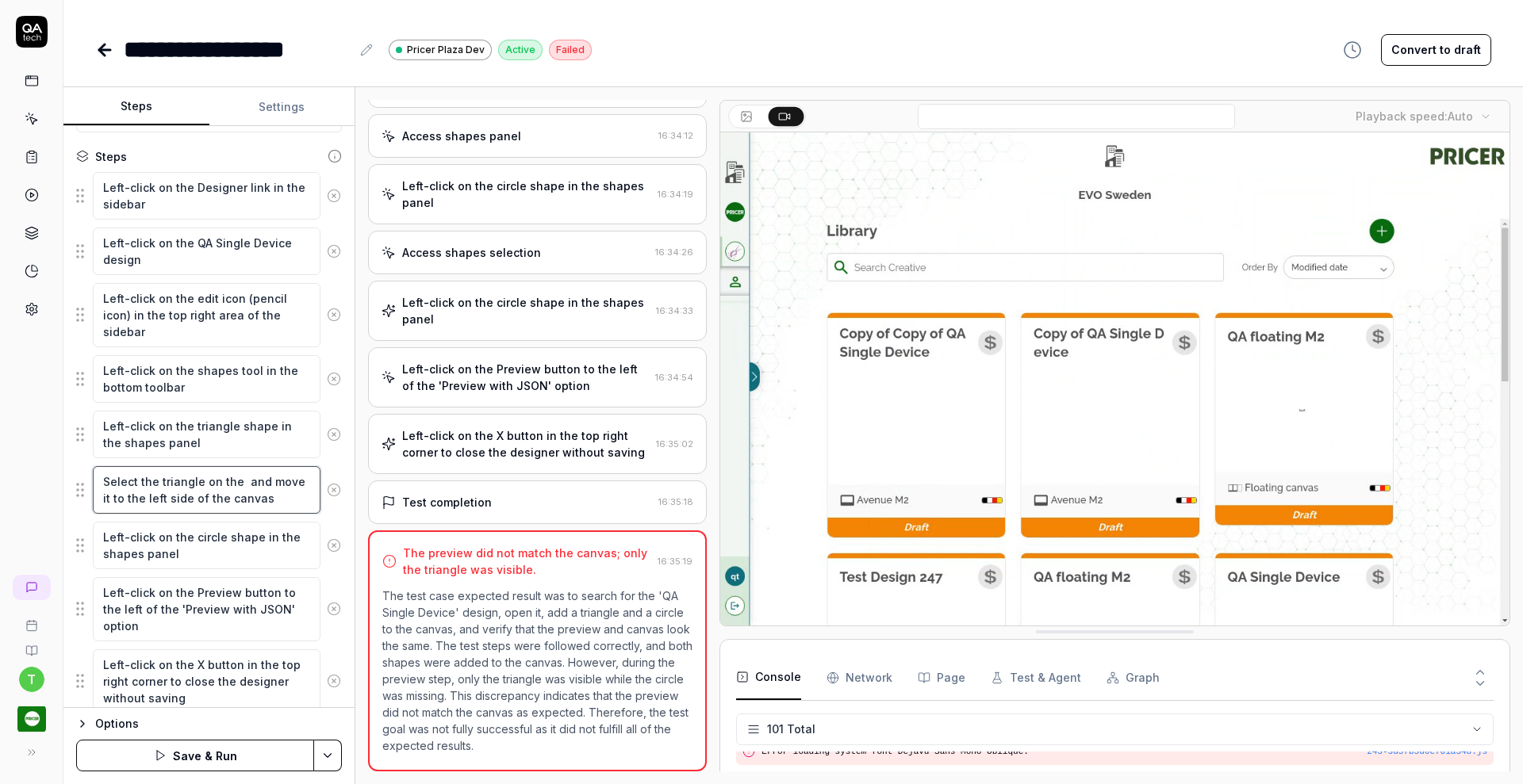
type textarea "Select the triangle on the c and move it to the left side of the canvas"
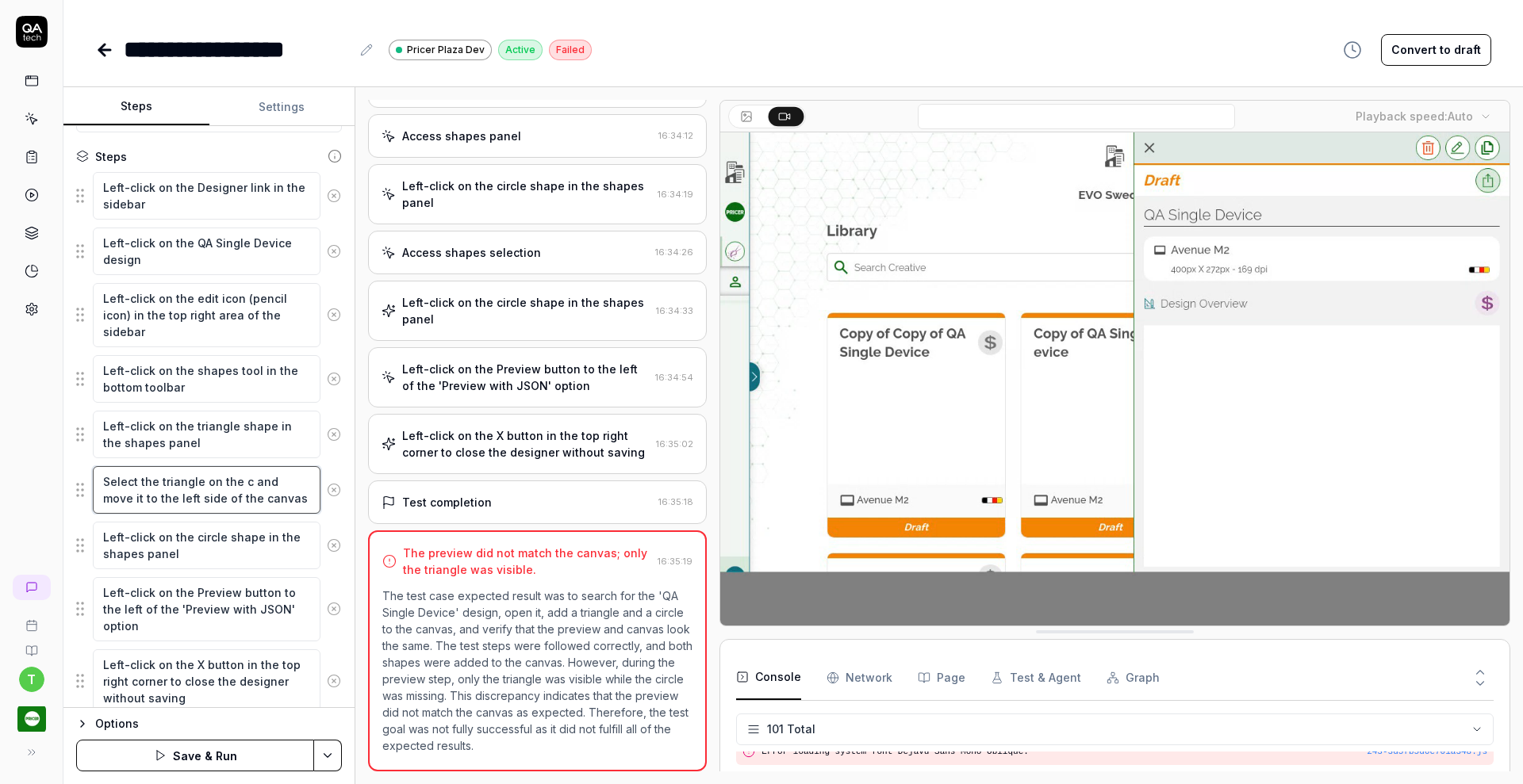
type textarea "*"
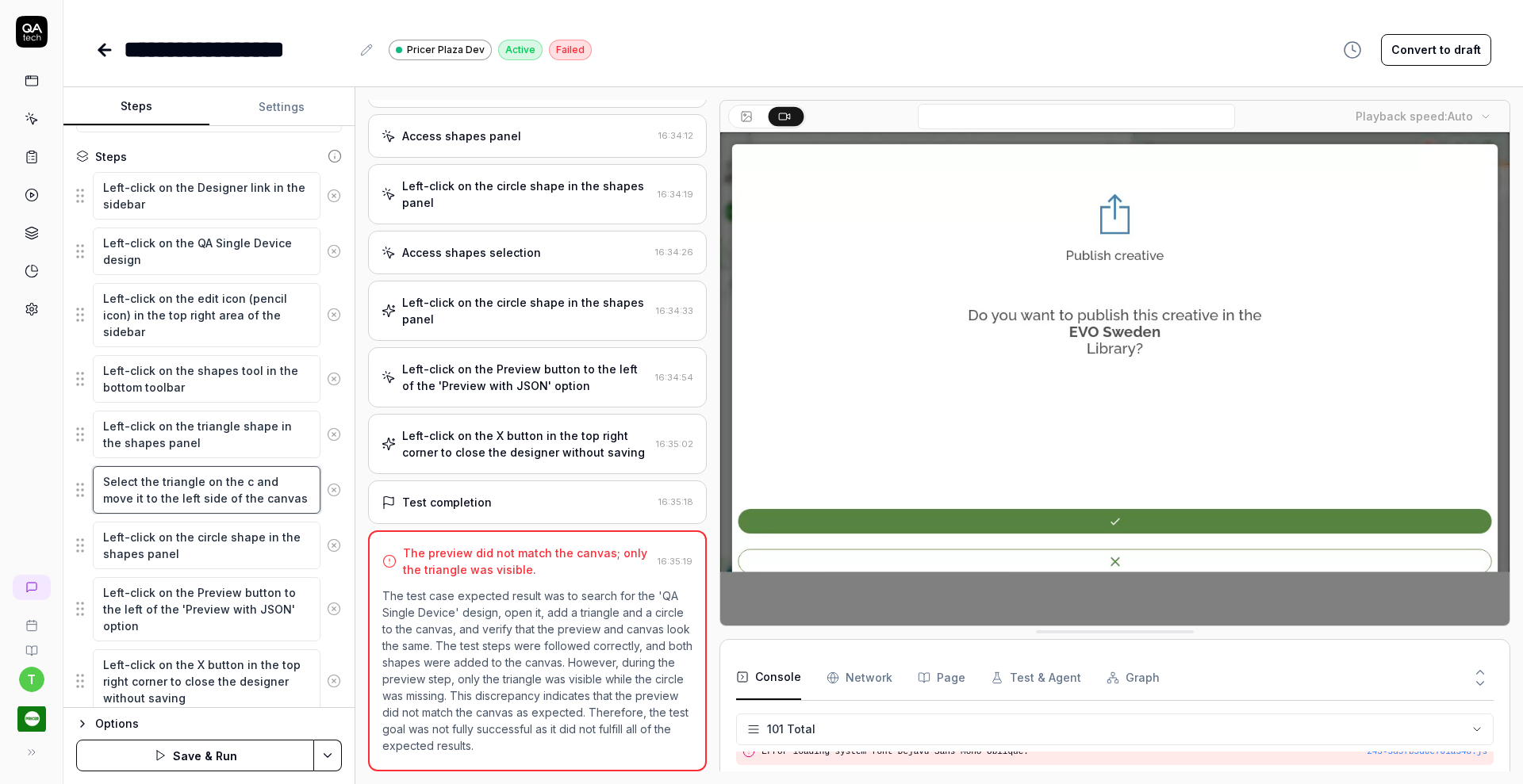
type textarea "Select the triangle on the ca and move it to the left side of the canvas"
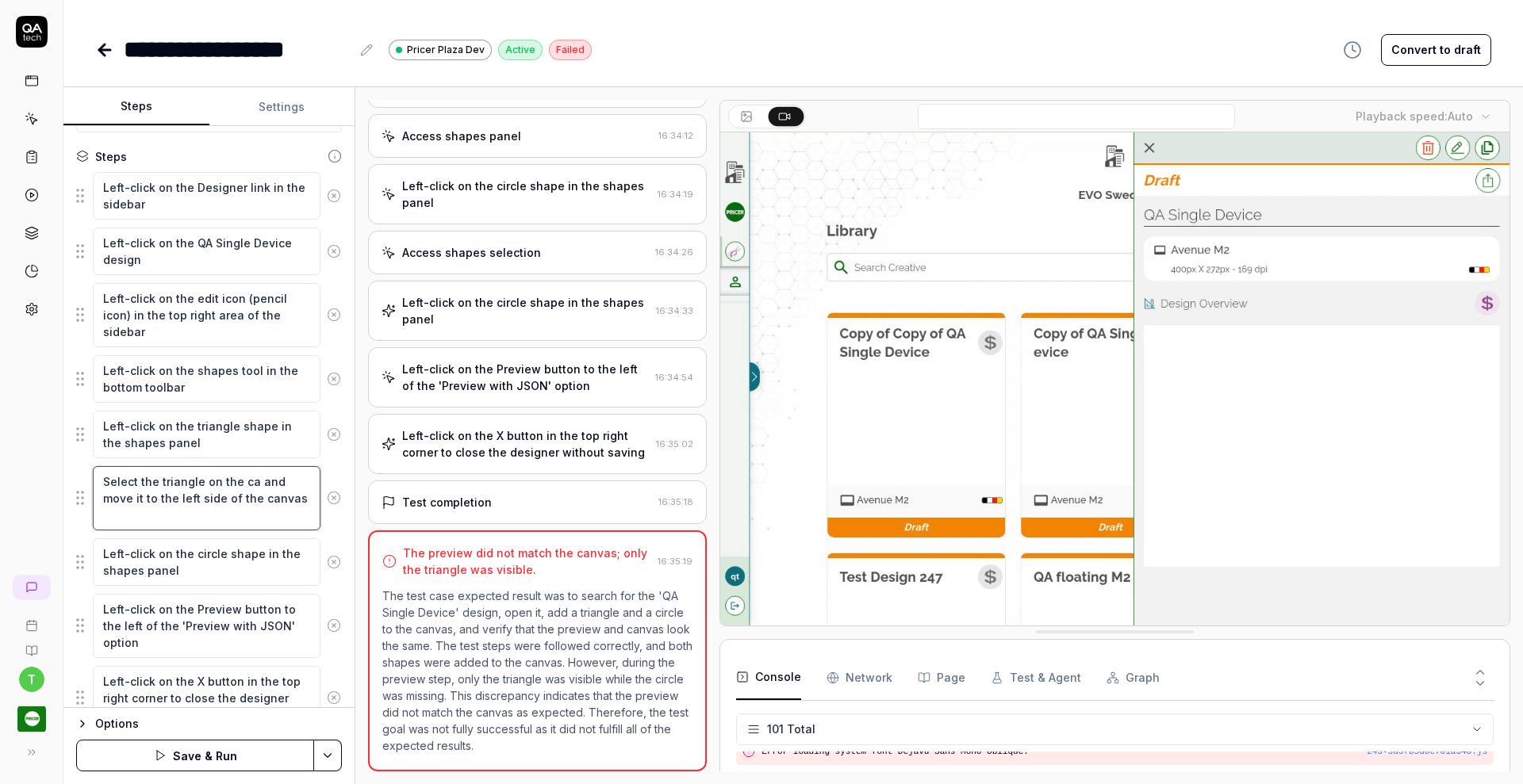
type textarea "*"
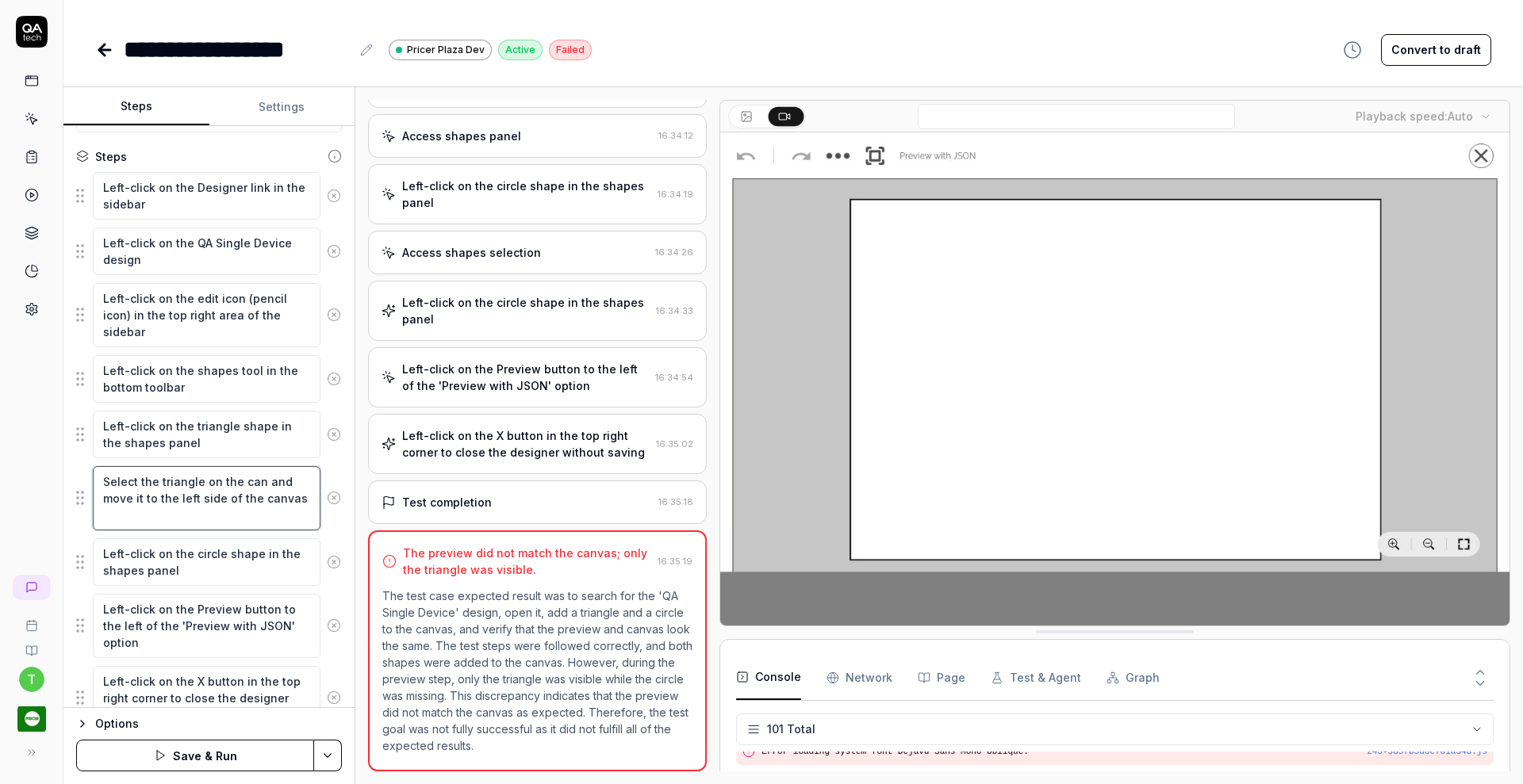
type textarea "Select the triangle on the canv and move it to the left side of the canvas"
type textarea "*"
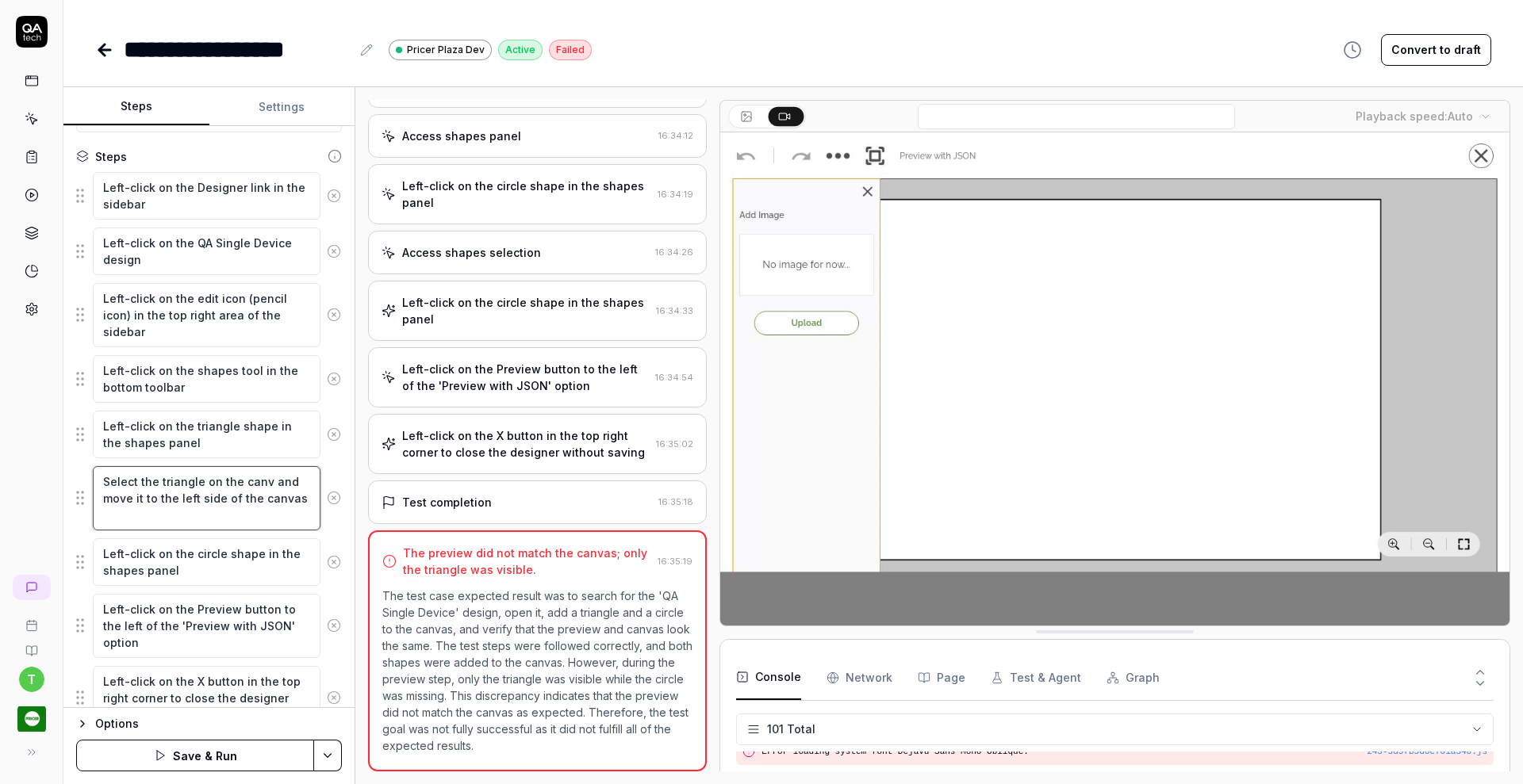
type textarea "Select the triangle on the canva and move it to the left side of the canvas"
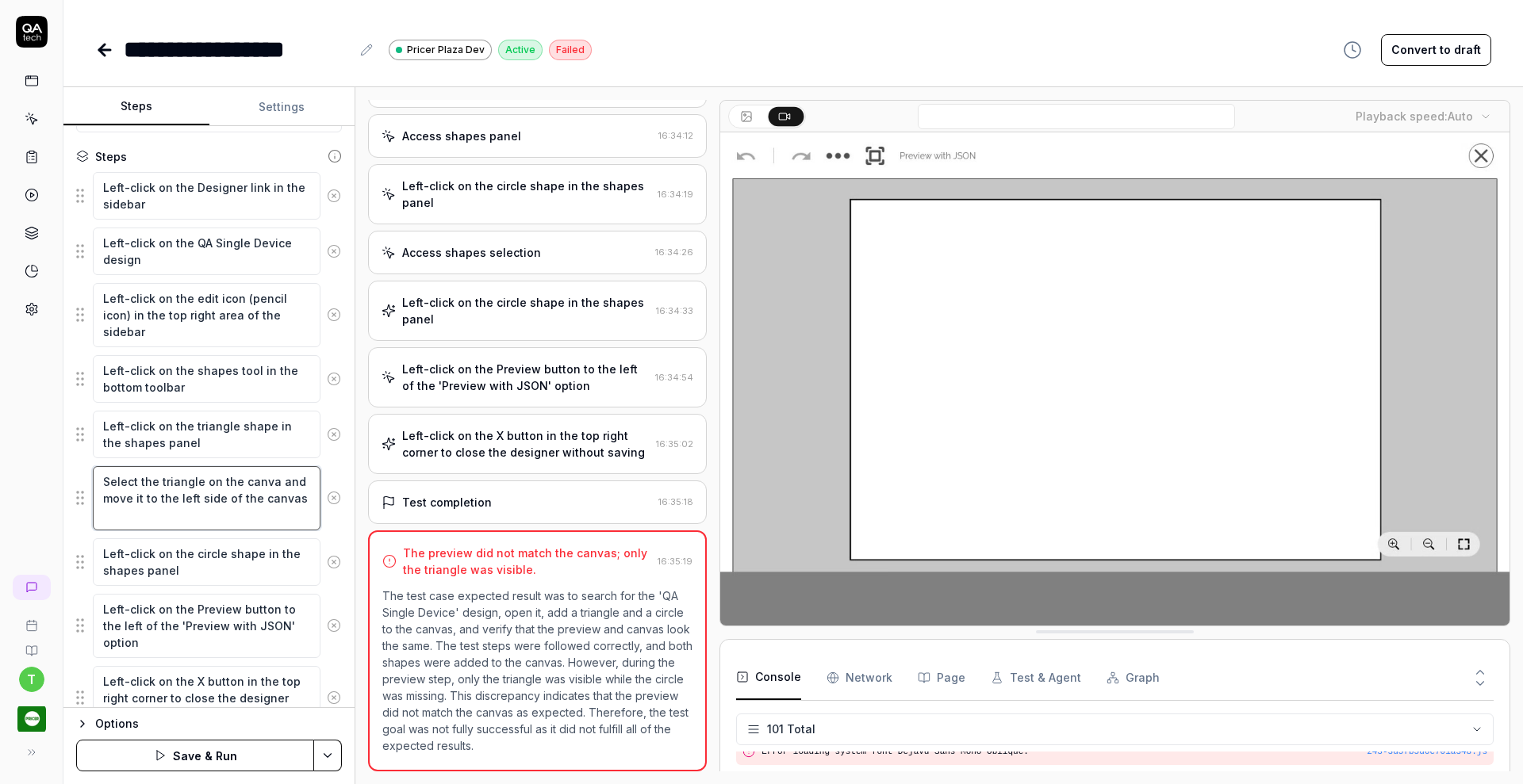
type textarea "*"
type textarea "Select the triangle on the canvas and move it to the left side of the canvas"
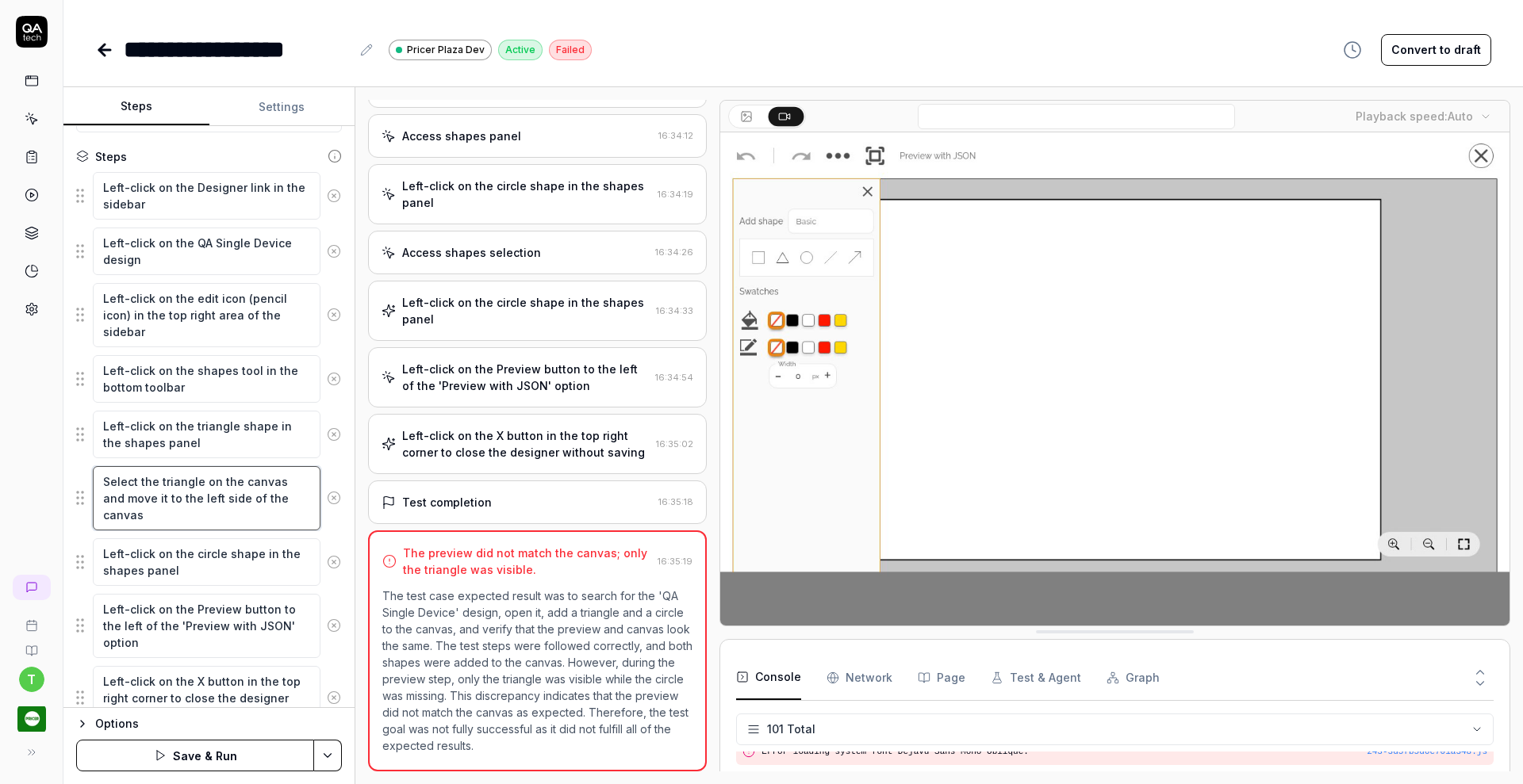
click at [146, 498] on textarea "Select the triangle on the canvas and move it to the left side of the canvas" at bounding box center [206, 498] width 228 height 64
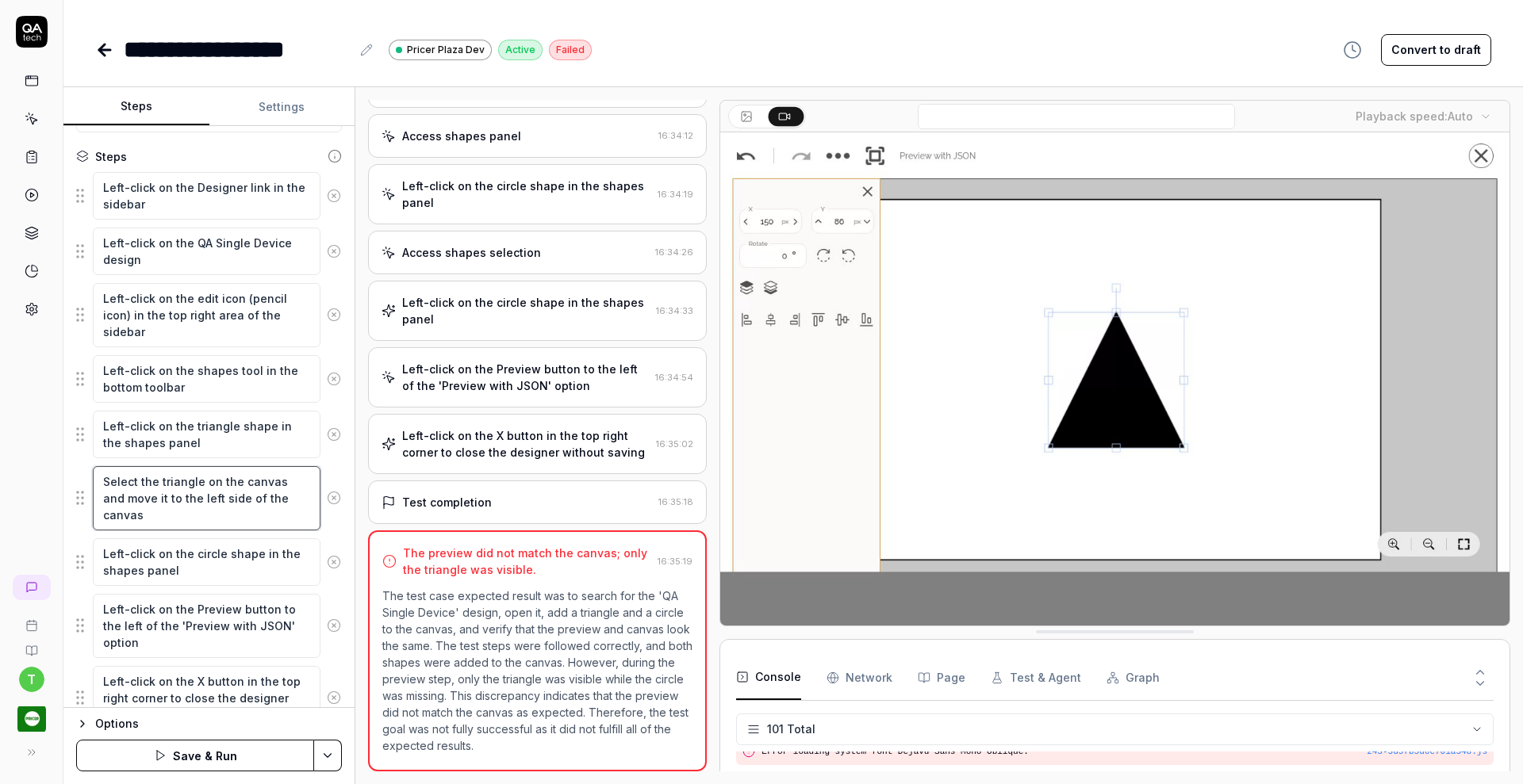
click at [146, 498] on textarea "Select the triangle on the canvas and move it to the left side of the canvas" at bounding box center [206, 498] width 228 height 64
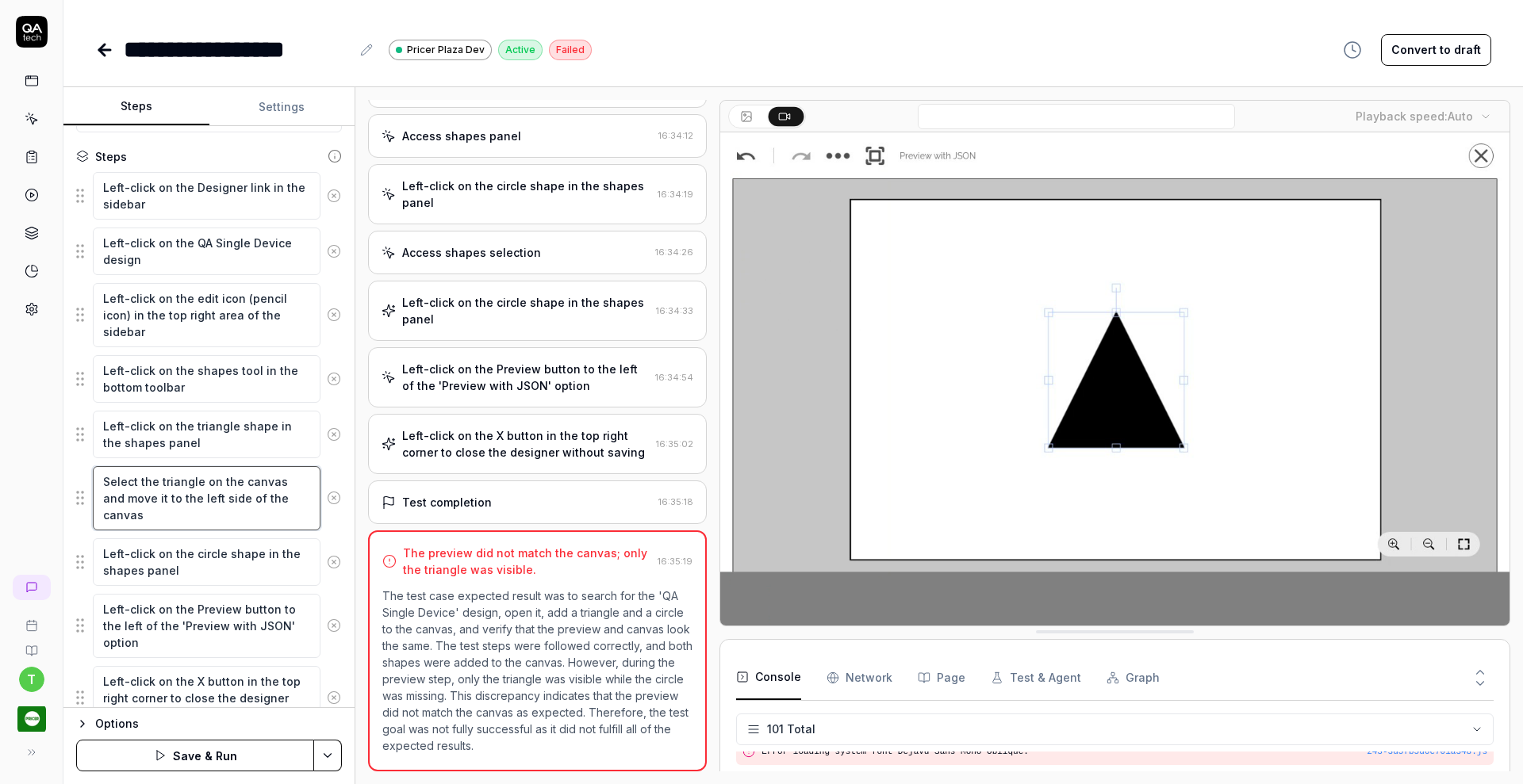
type textarea "*"
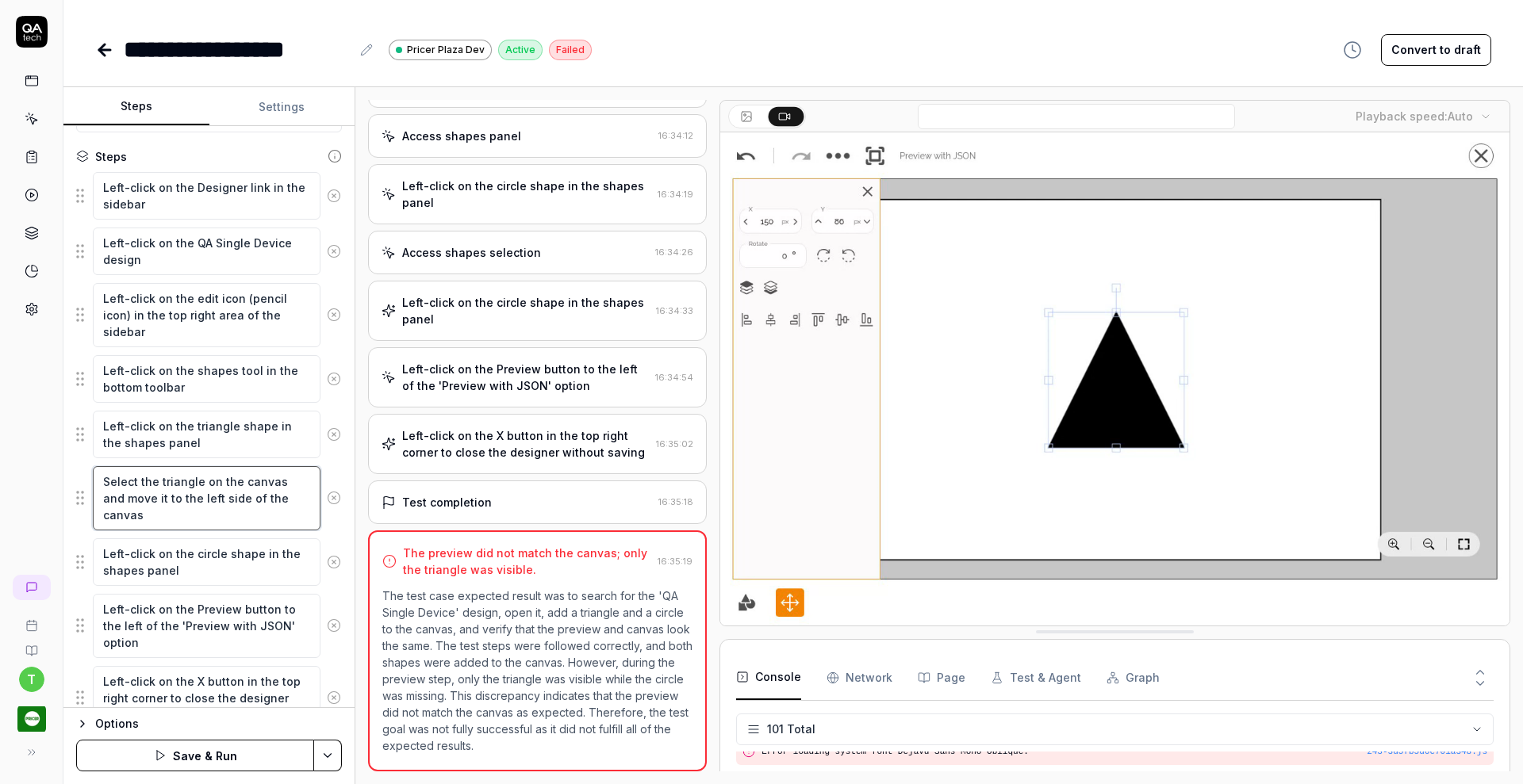
type textarea "Select the triangle on the canvas and dit to the left side of the canvas"
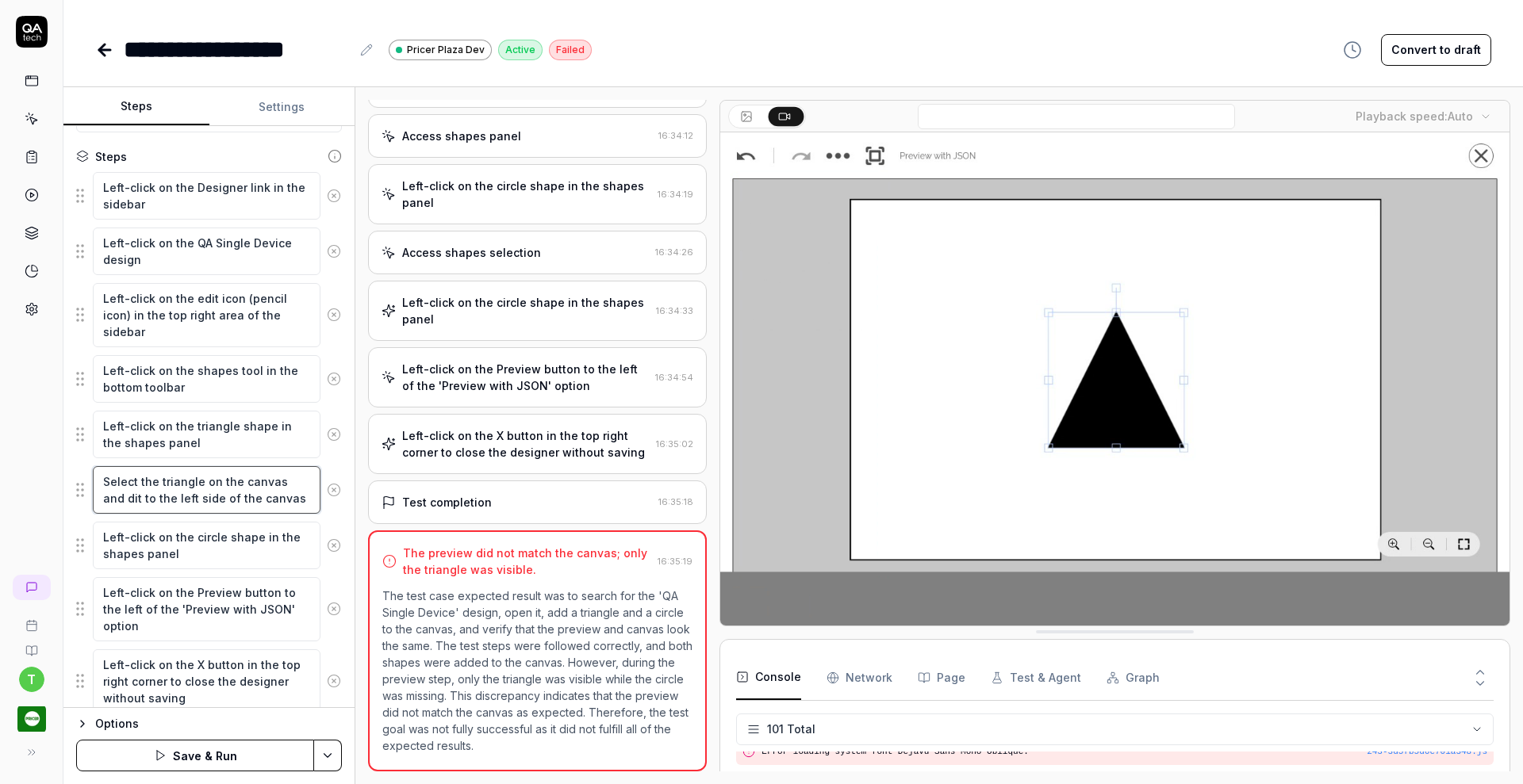
type textarea "*"
type textarea "Select the triangle on the canvas and drit to the left side of the canvas"
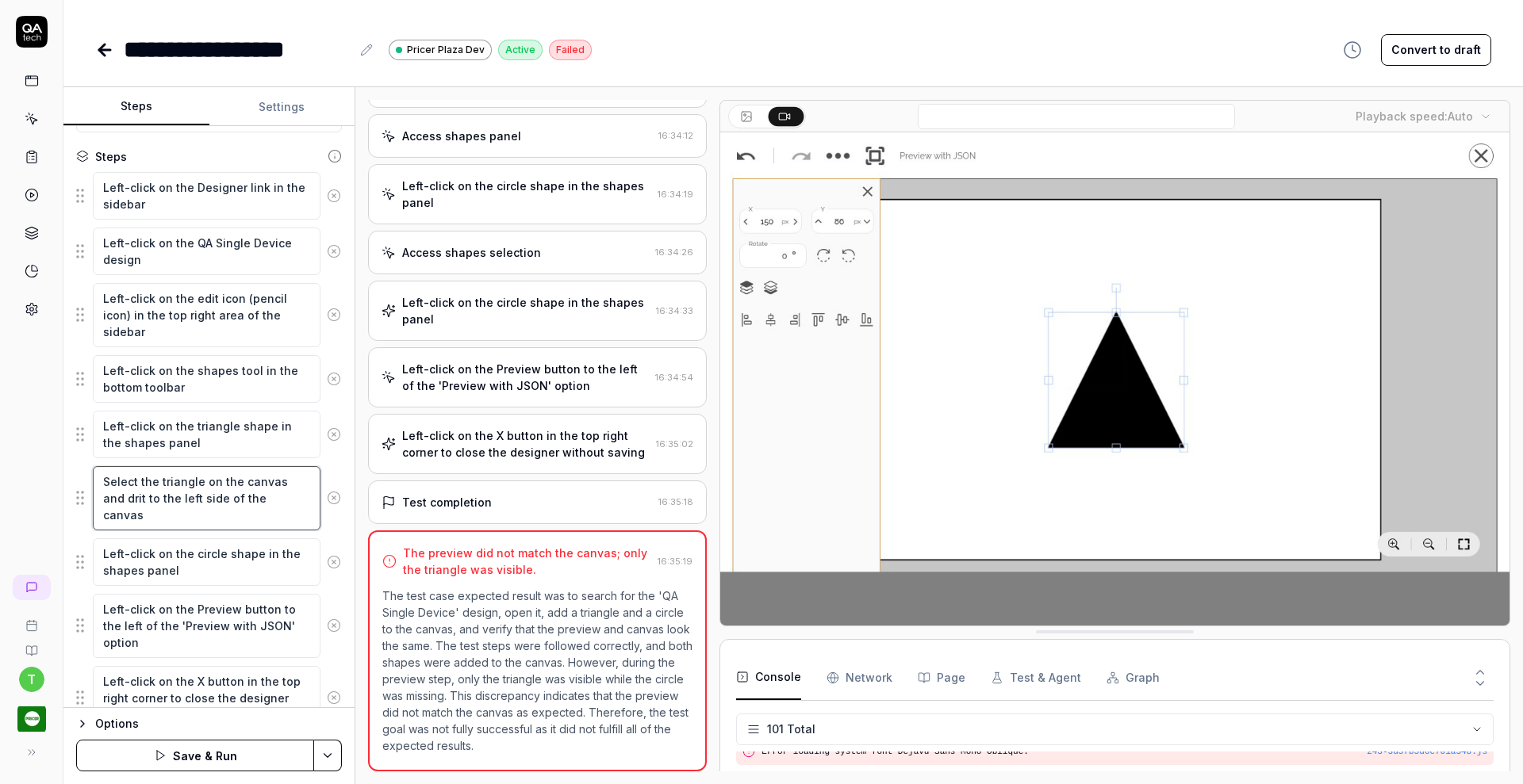
type textarea "*"
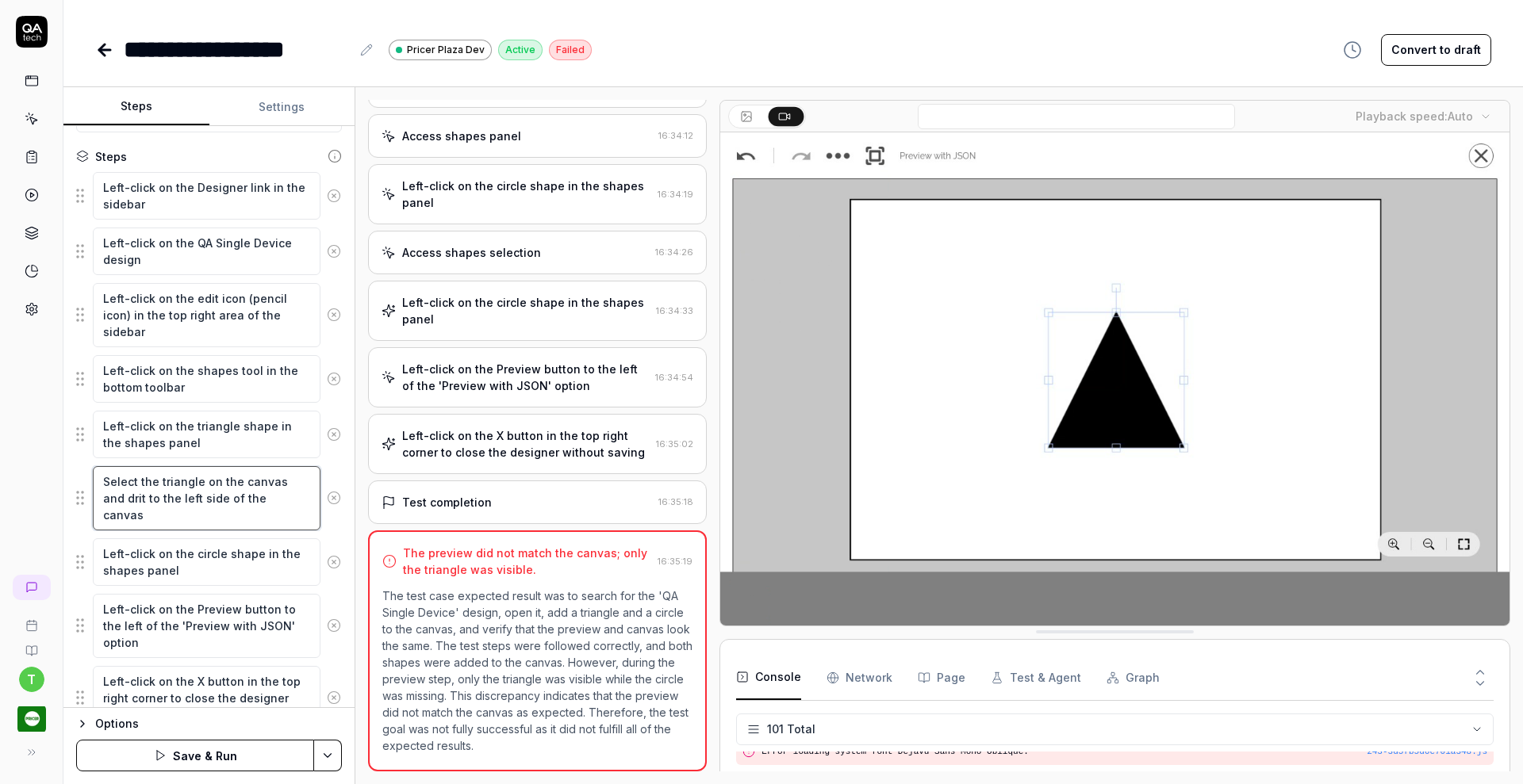
type textarea "Select the triangle on the canvas and drait to the left side of the canvas"
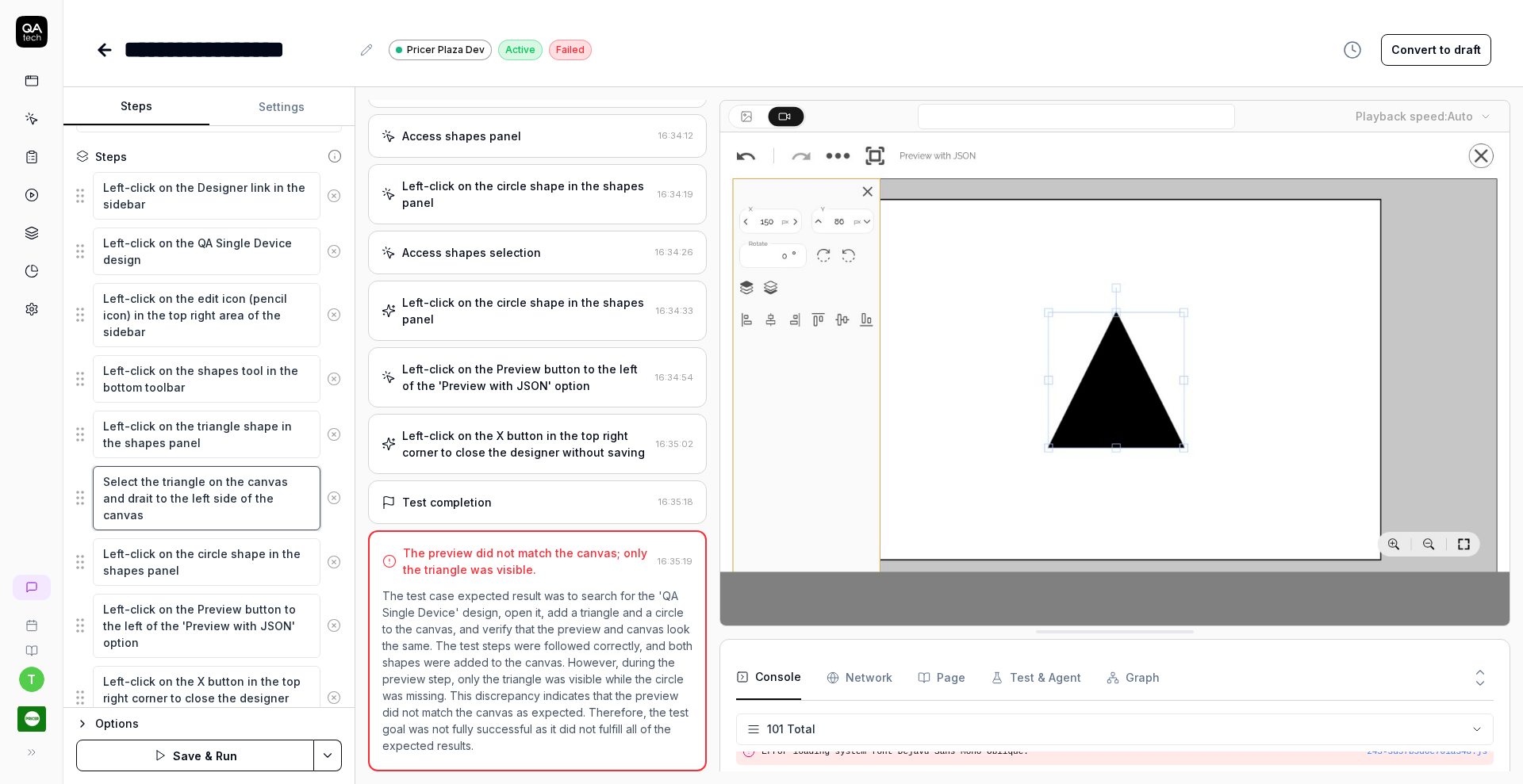
type textarea "*"
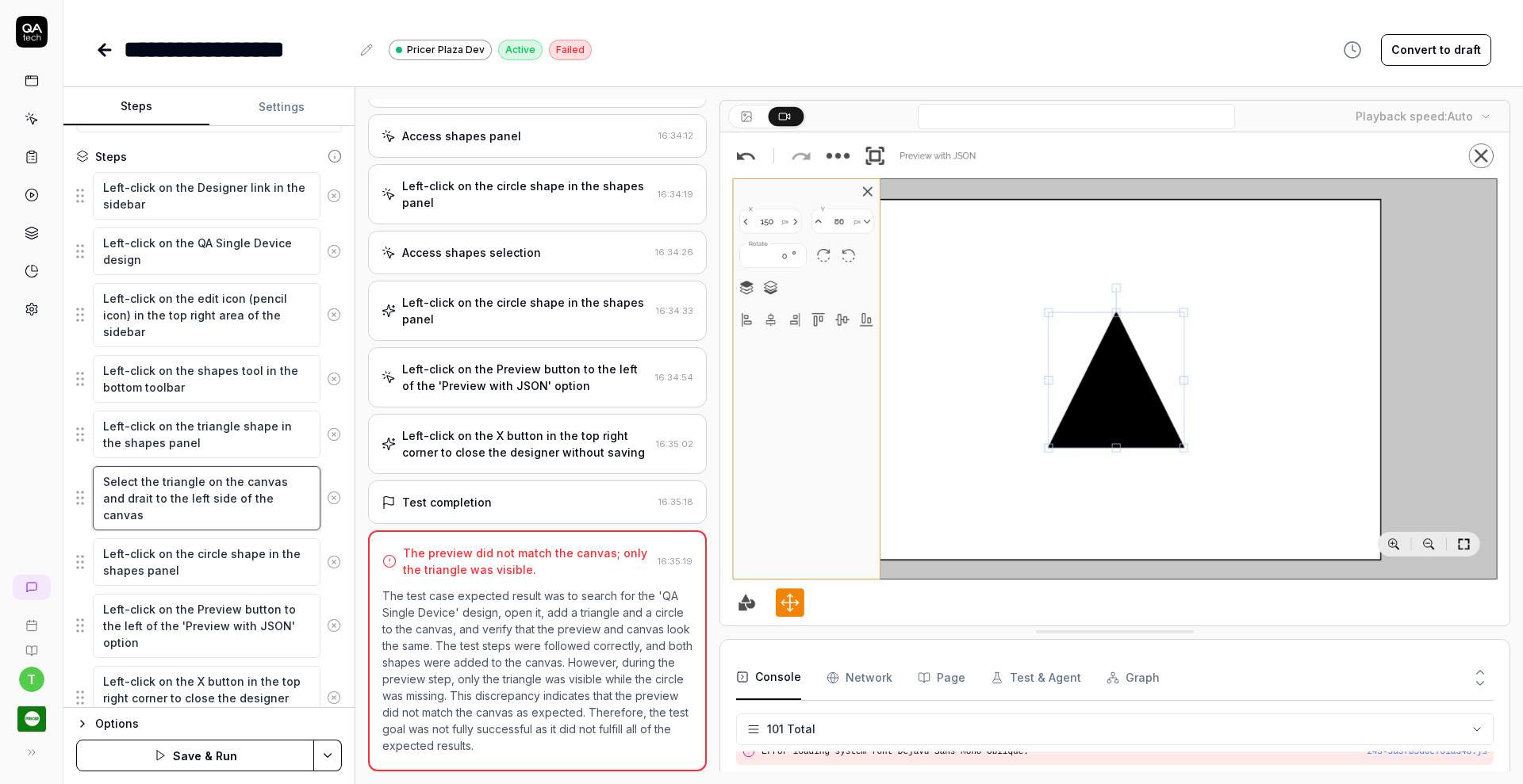
type textarea "Select the triangle on the canvas and dragit to the left side of the canvas"
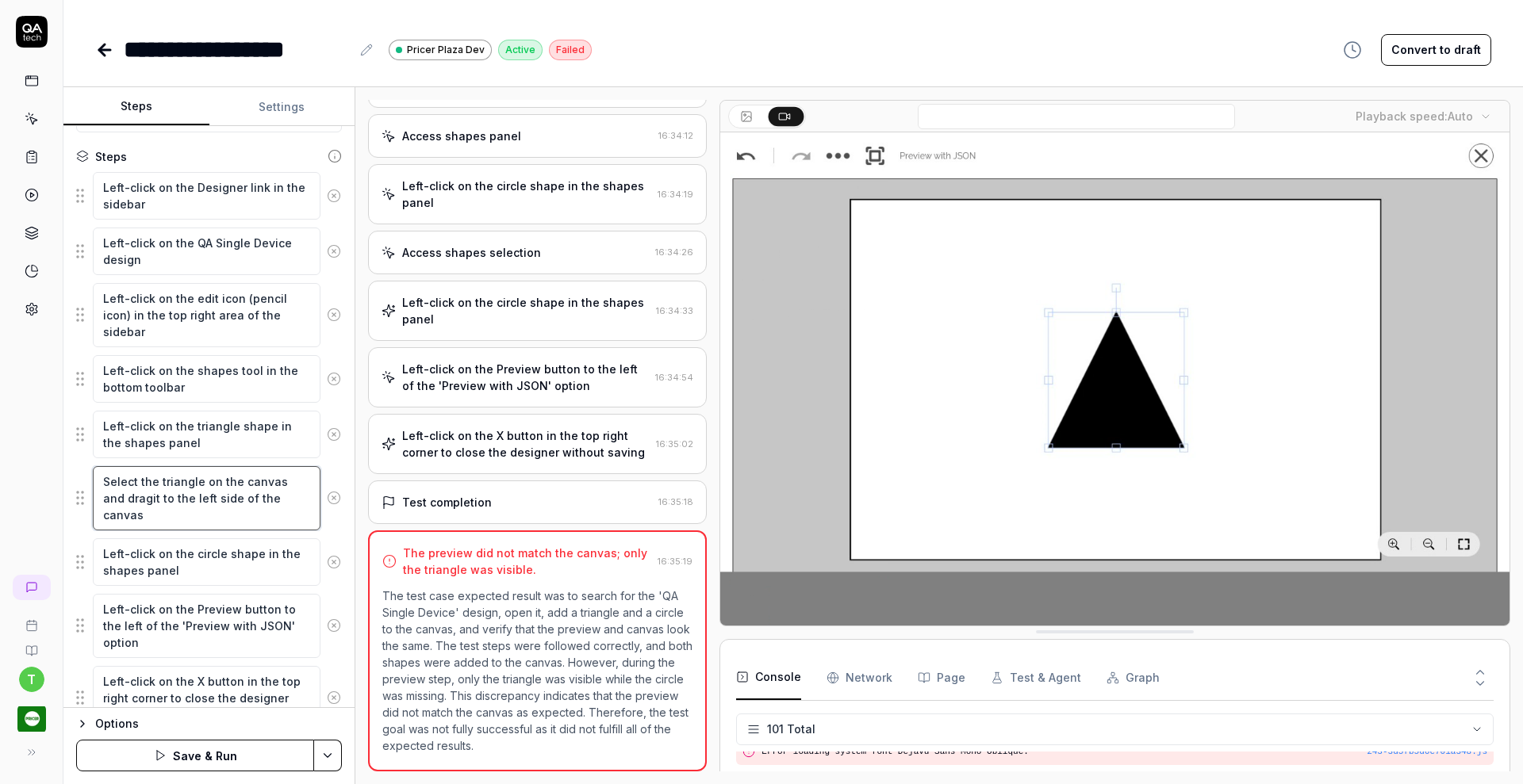
type textarea "*"
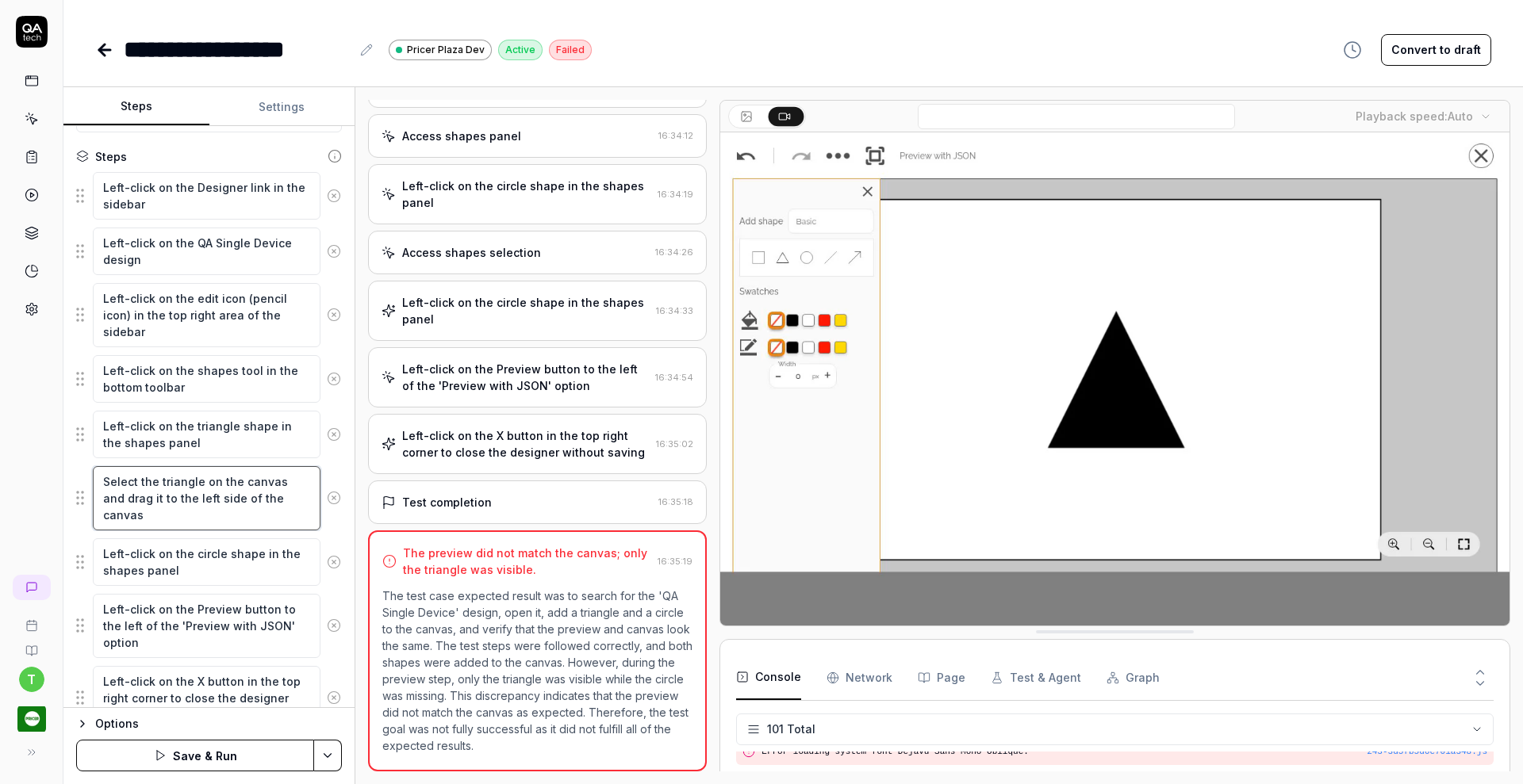
type textarea "Select the triangle on the canvas and drag it to the left side of the canvas"
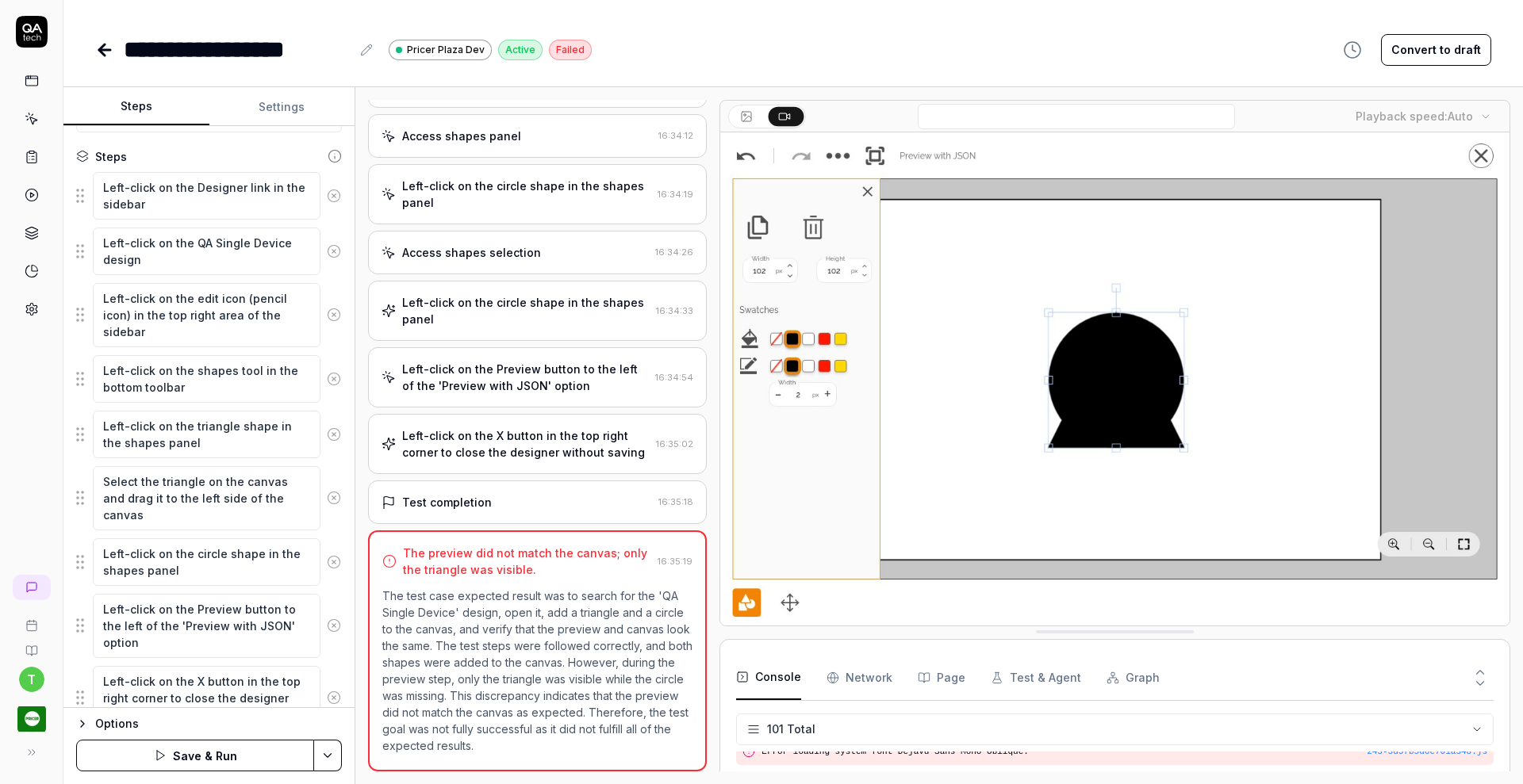
scroll to position [302, 0]
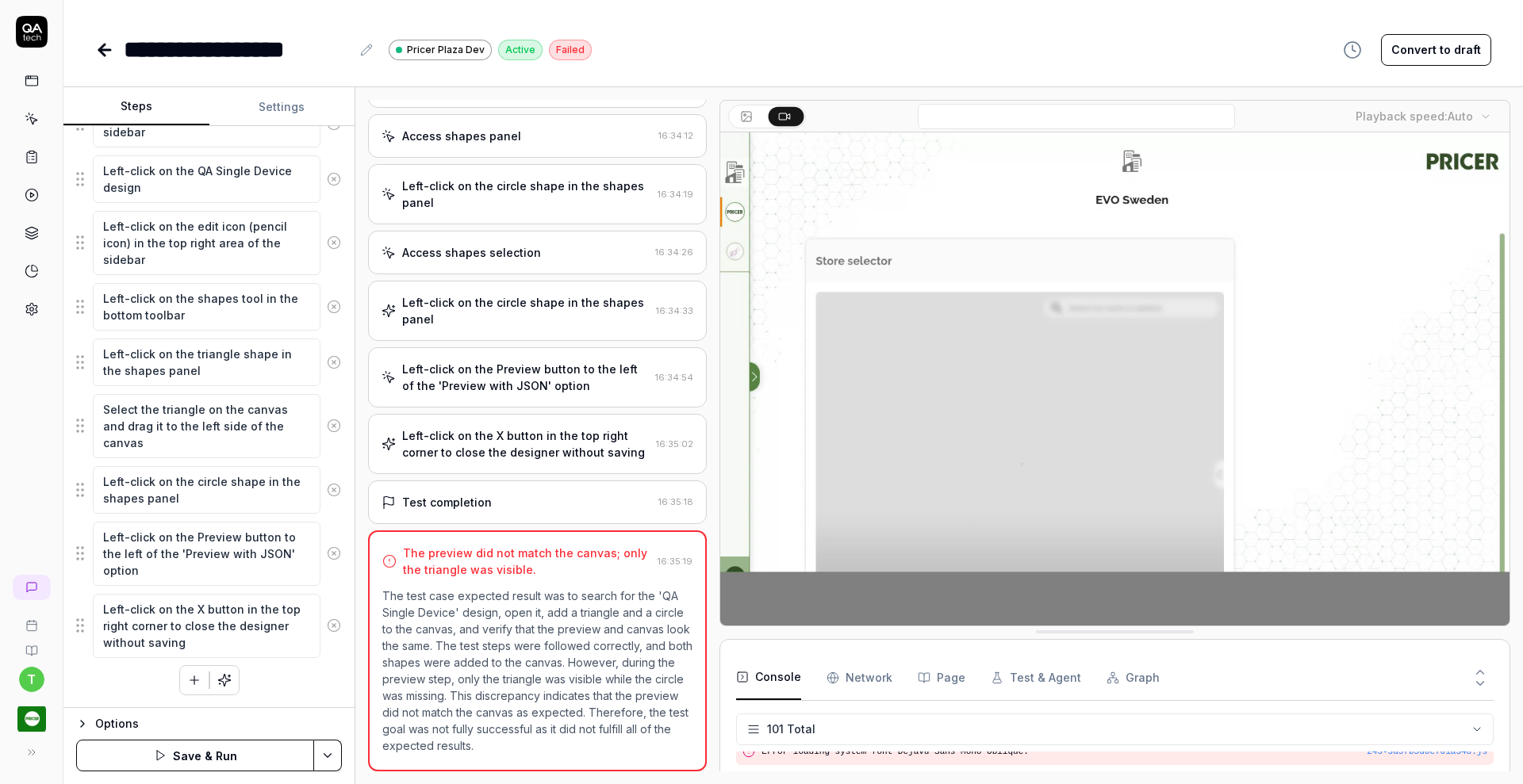
click at [270, 752] on button "Save & Run" at bounding box center [195, 756] width 238 height 32
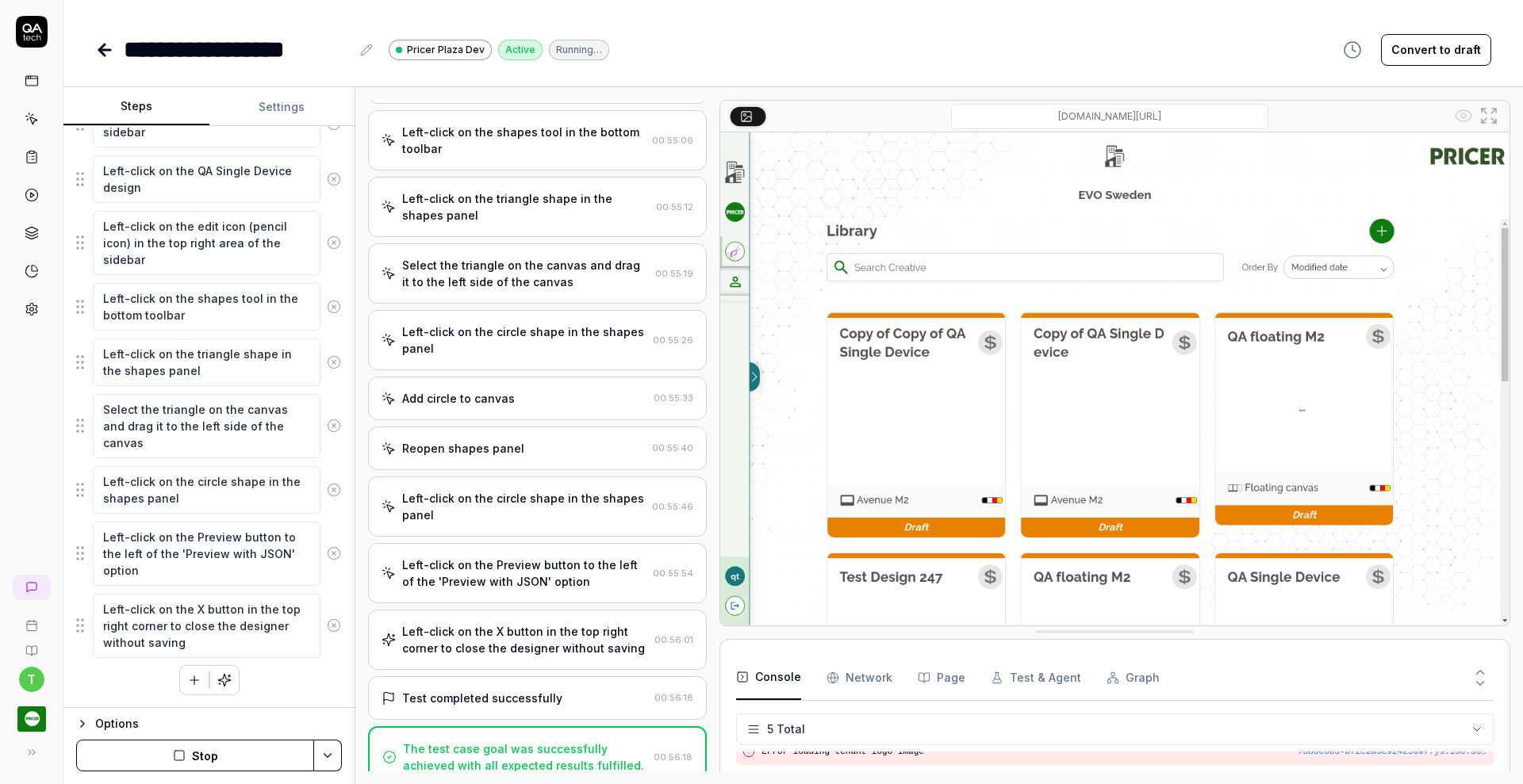
scroll to position [1004, 0]
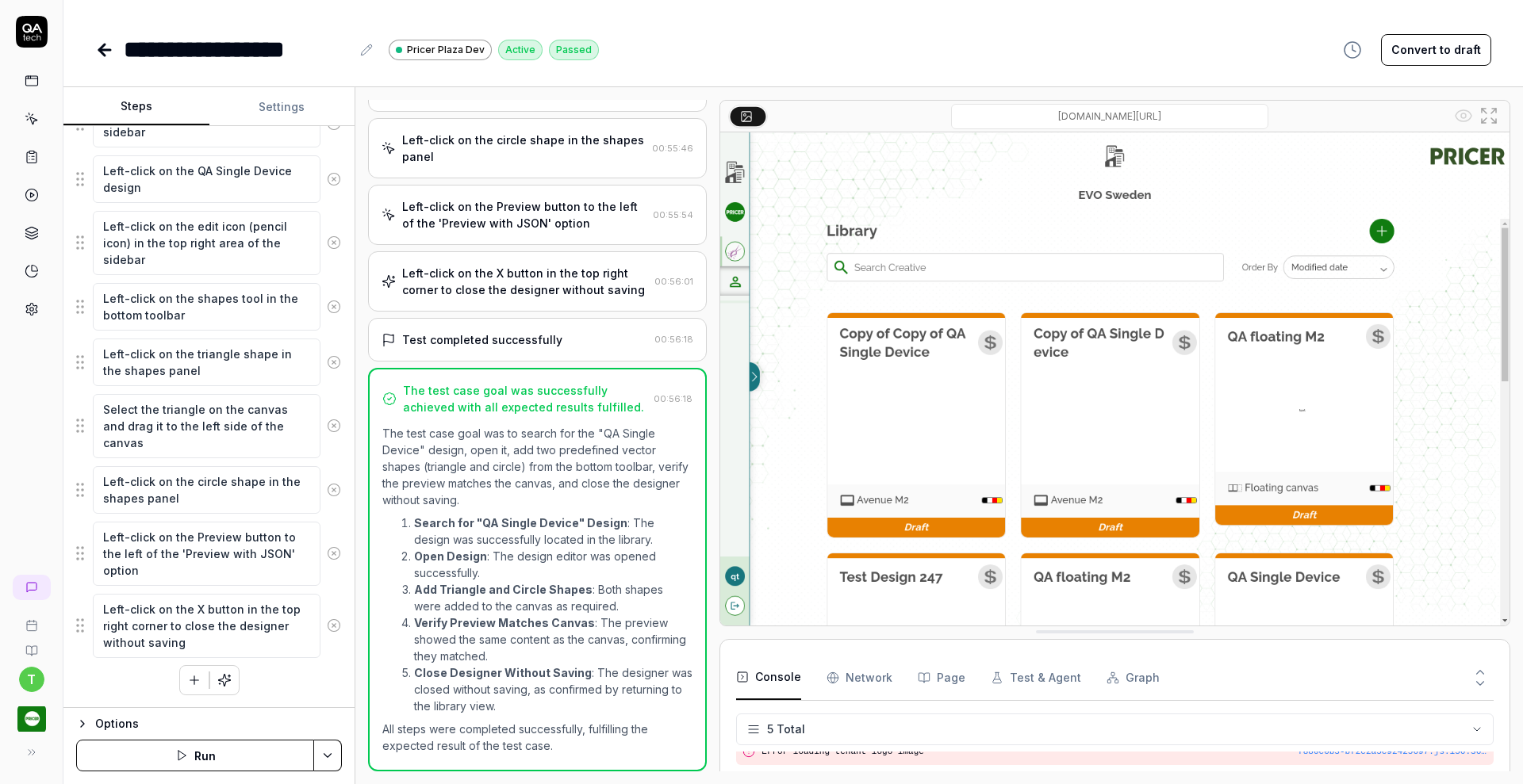
type textarea "*"
